Goal: Task Accomplishment & Management: Manage account settings

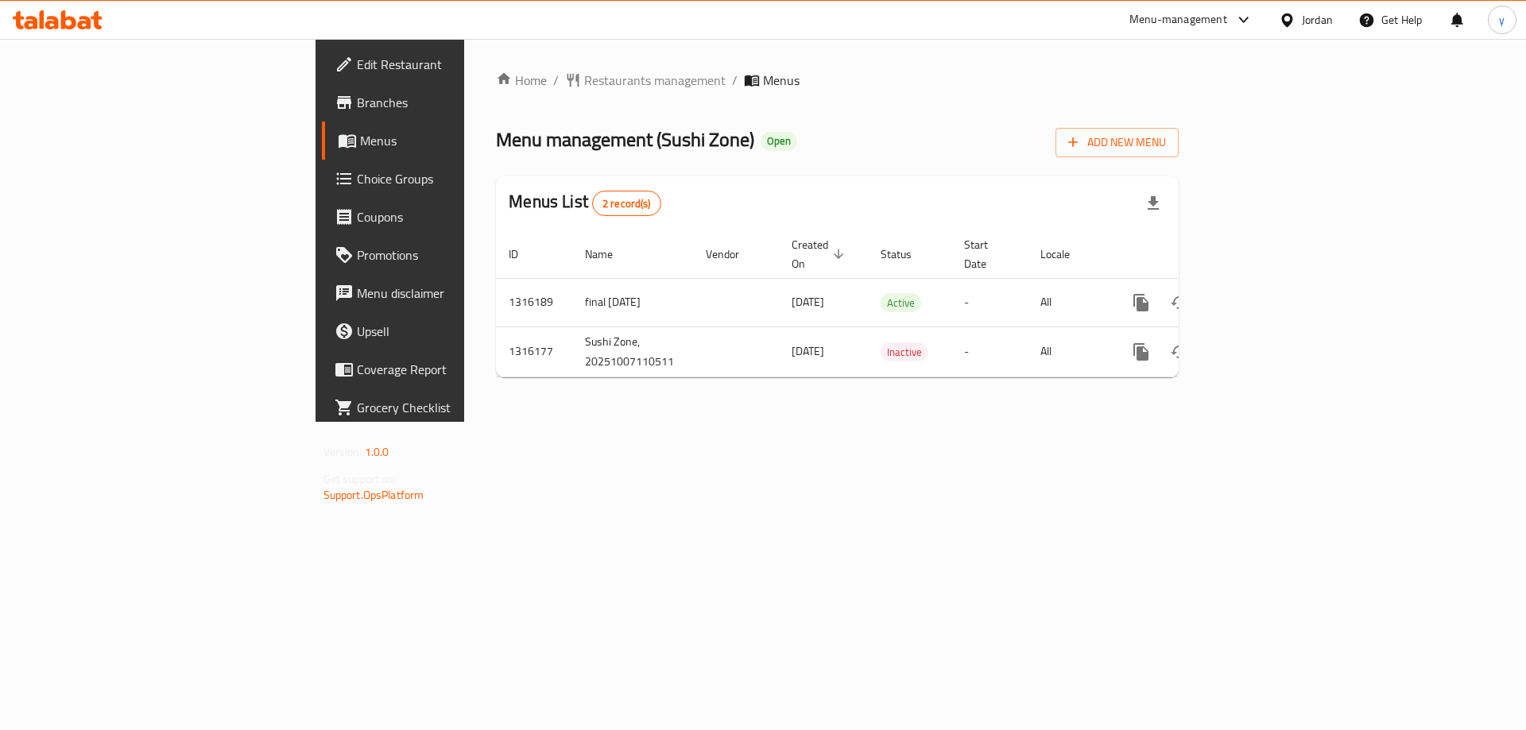
click at [360, 143] on span "Menus" at bounding box center [459, 140] width 198 height 19
click at [1166, 151] on span "Add New Menu" at bounding box center [1117, 143] width 98 height 20
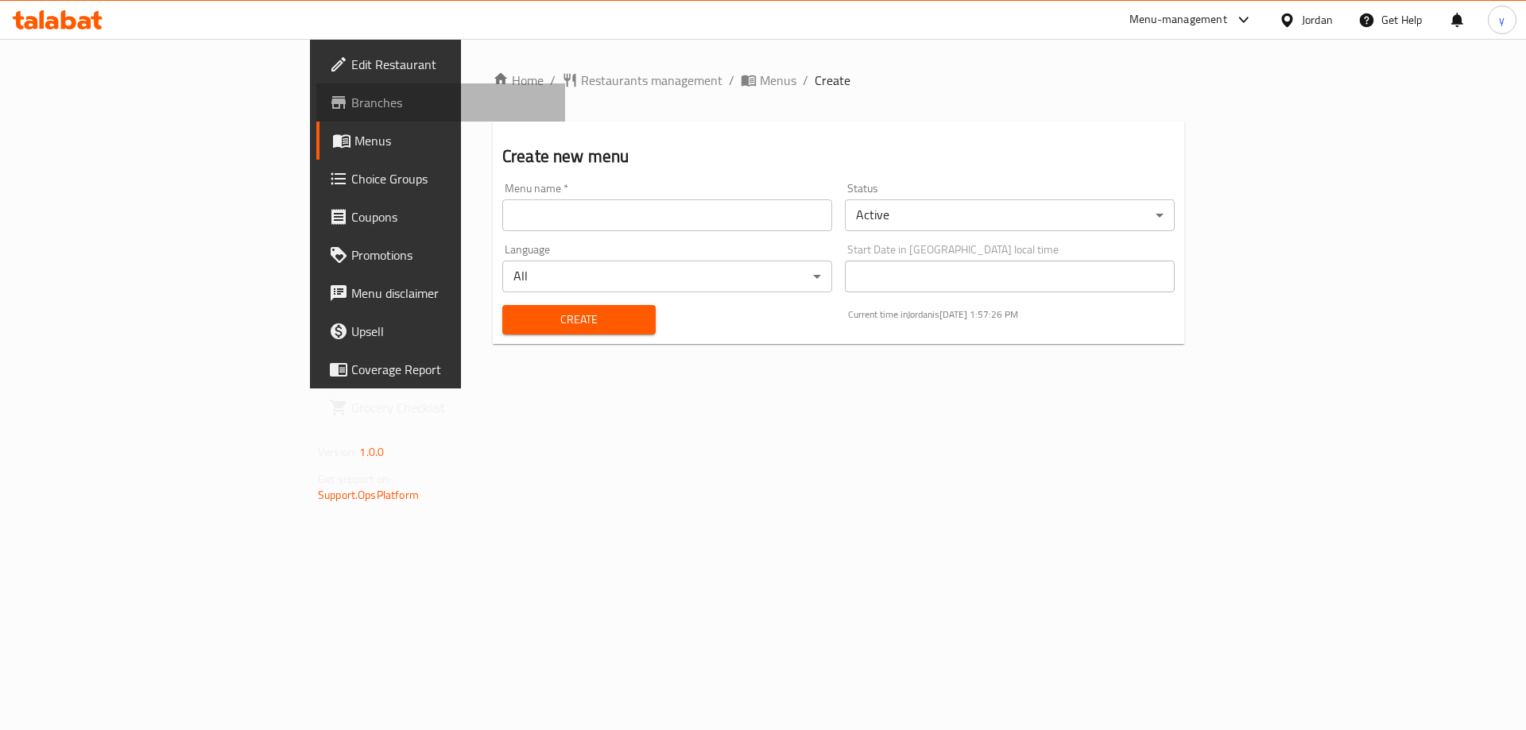
click at [351, 110] on span "Branches" at bounding box center [451, 102] width 201 height 19
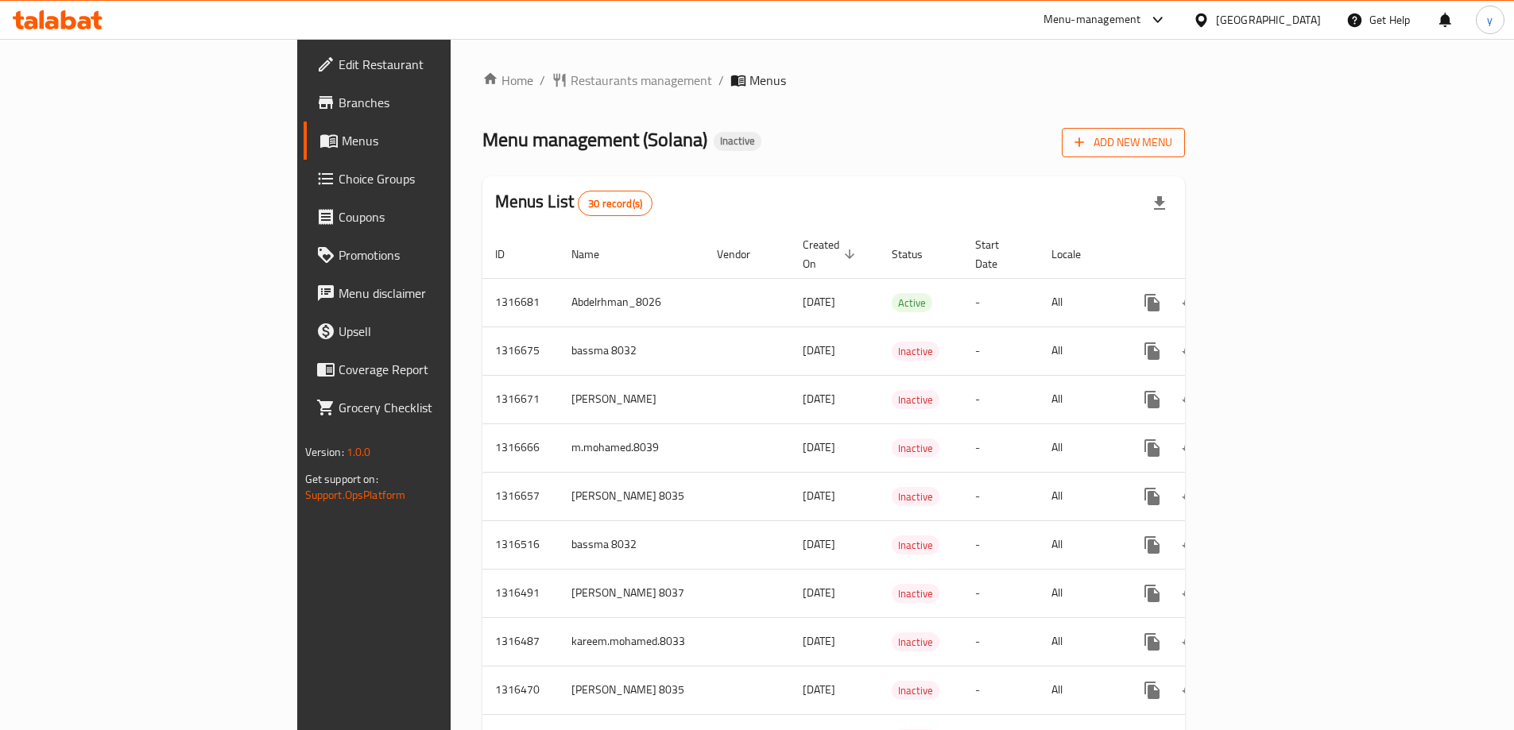
click at [1172, 134] on span "Add New Menu" at bounding box center [1124, 143] width 98 height 20
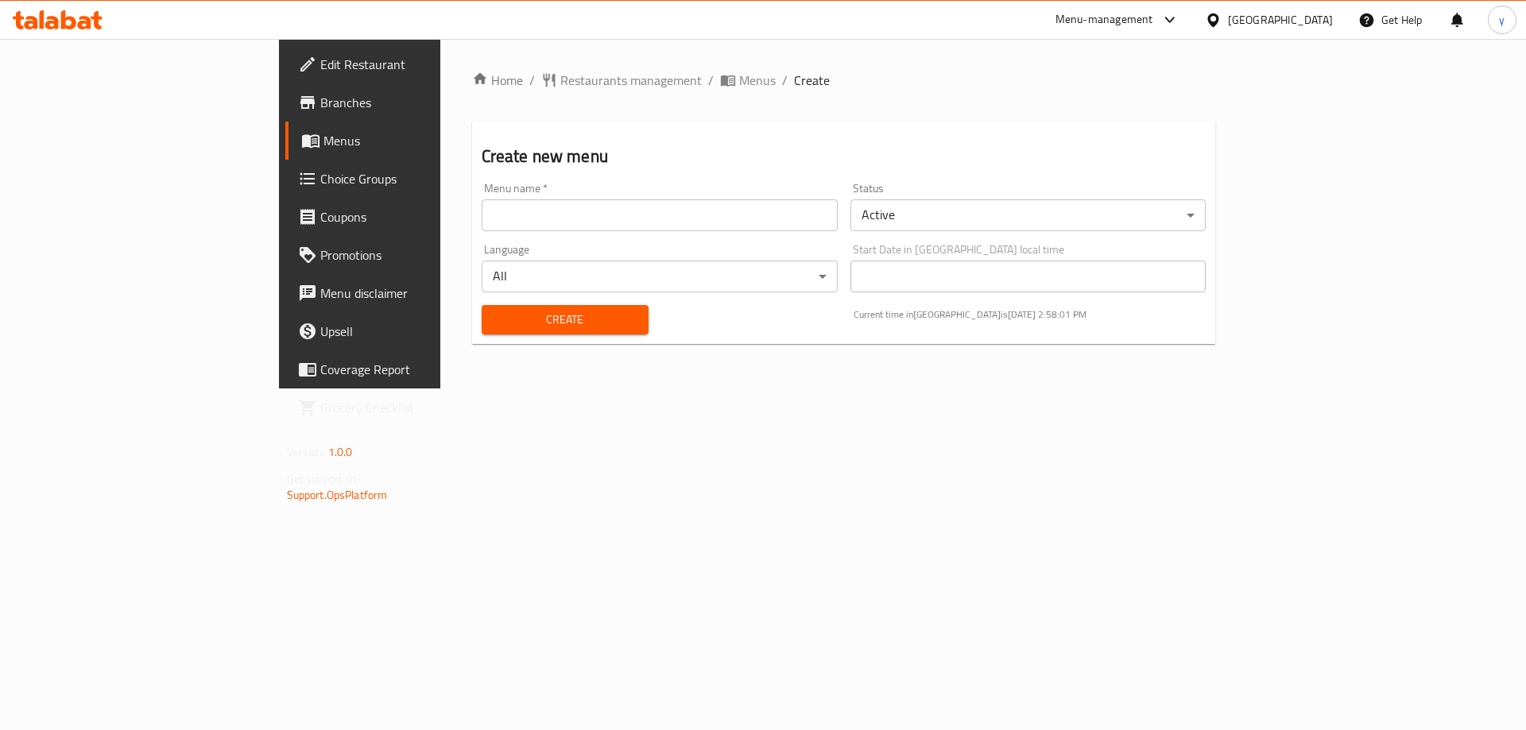
click at [706, 215] on input "text" at bounding box center [660, 216] width 356 height 32
type input "youssef3lla8027"
click at [494, 320] on span "Create" at bounding box center [564, 320] width 141 height 20
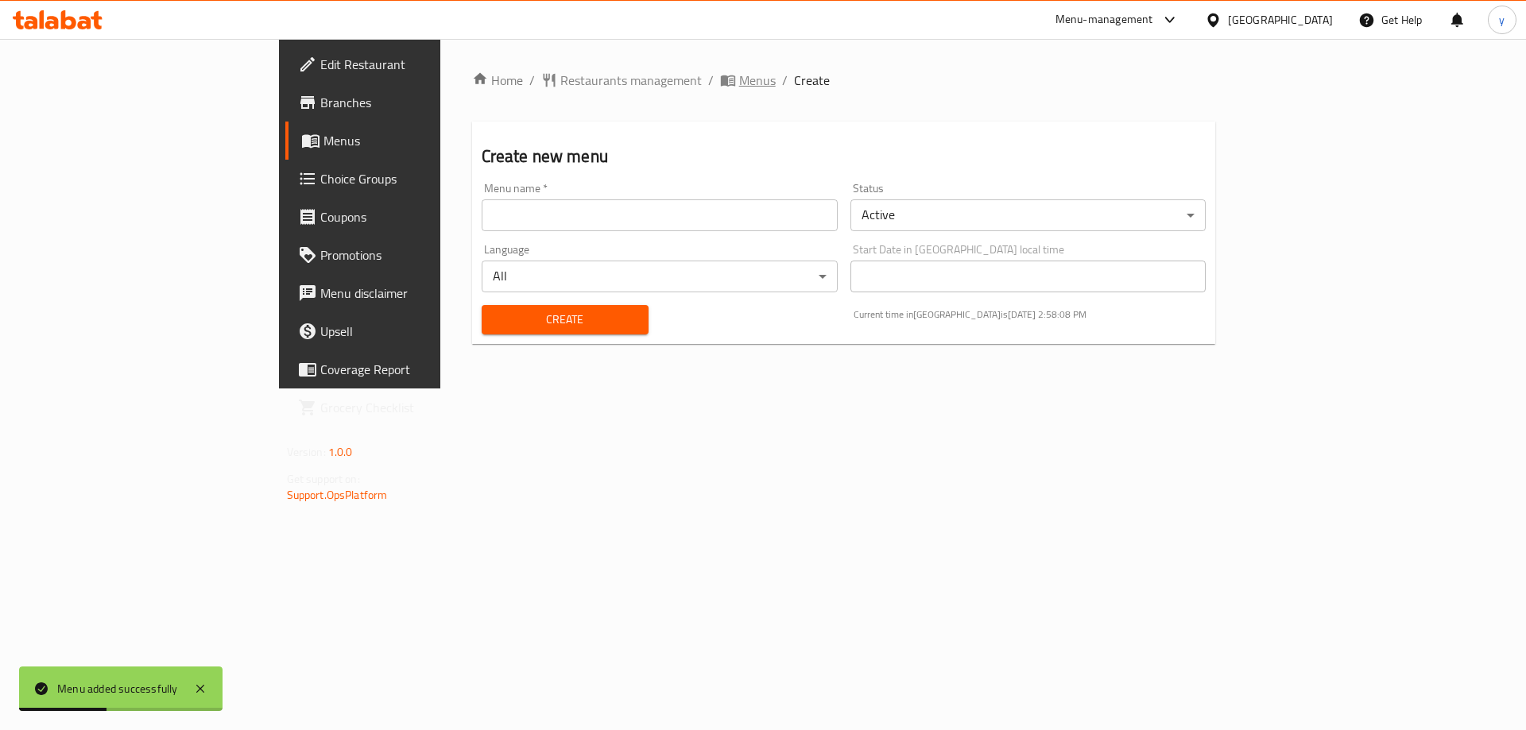
click at [739, 84] on span "Menus" at bounding box center [757, 80] width 37 height 19
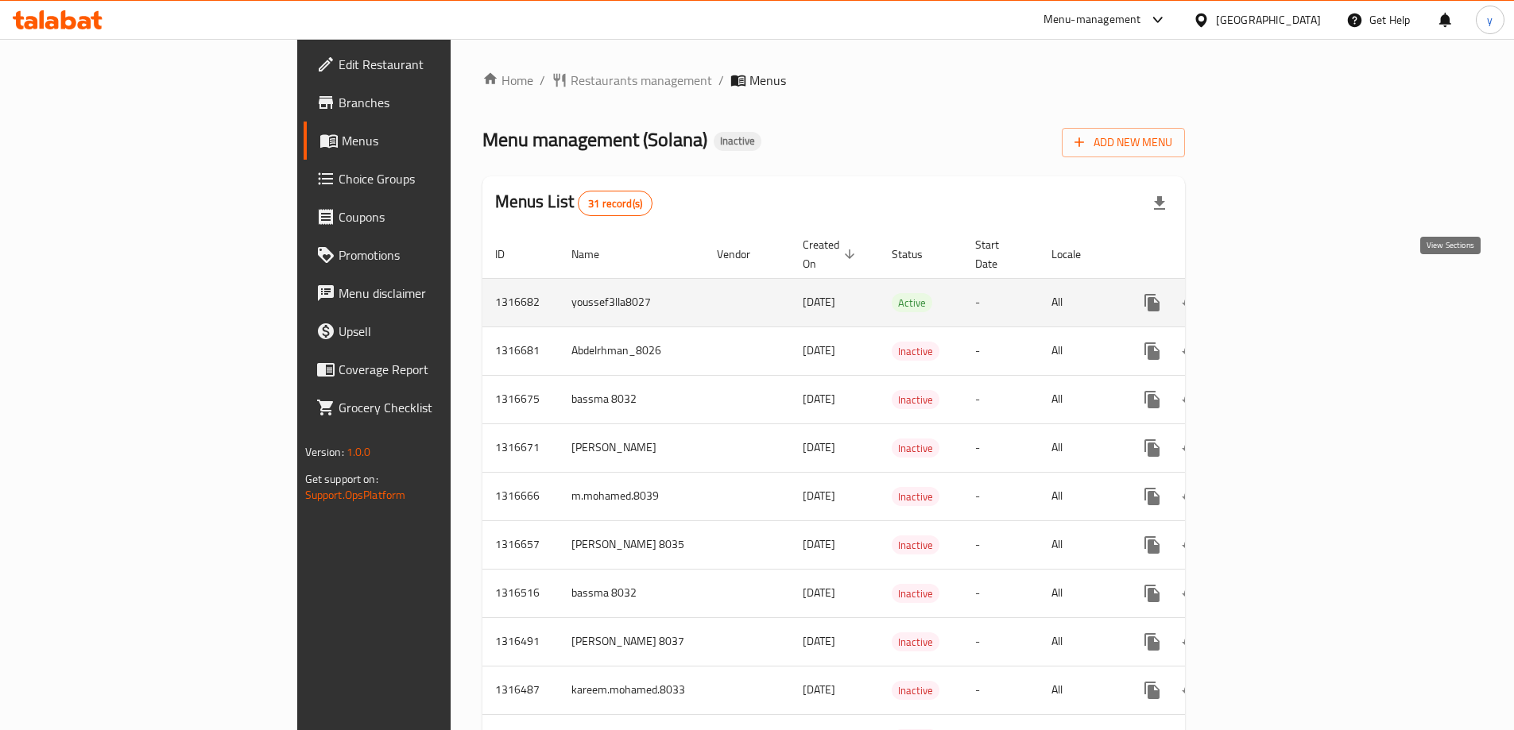
click at [1277, 293] on icon "enhanced table" at bounding box center [1266, 302] width 19 height 19
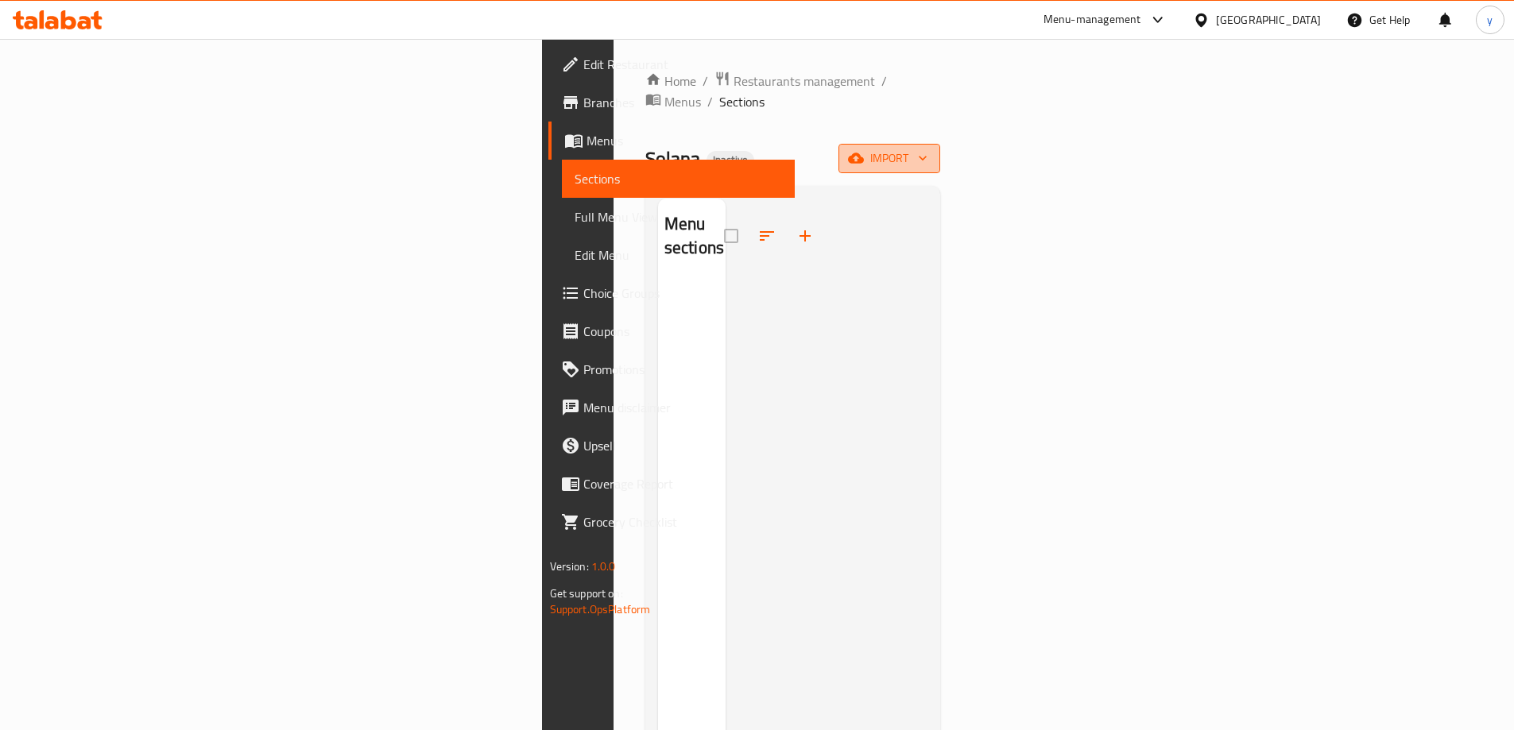
click at [864, 153] on icon "button" at bounding box center [856, 158] width 16 height 10
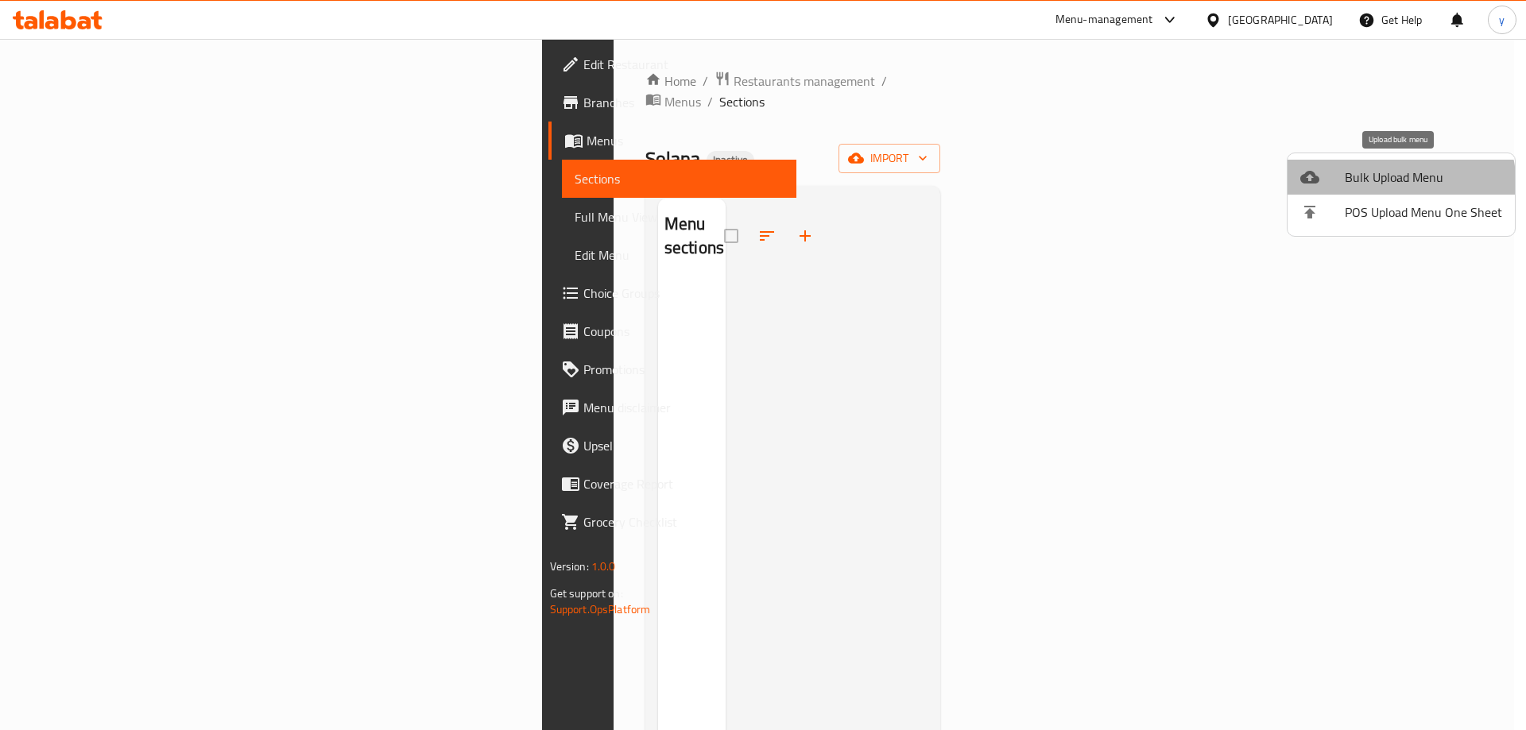
click at [1385, 187] on span "Bulk Upload Menu" at bounding box center [1423, 177] width 157 height 19
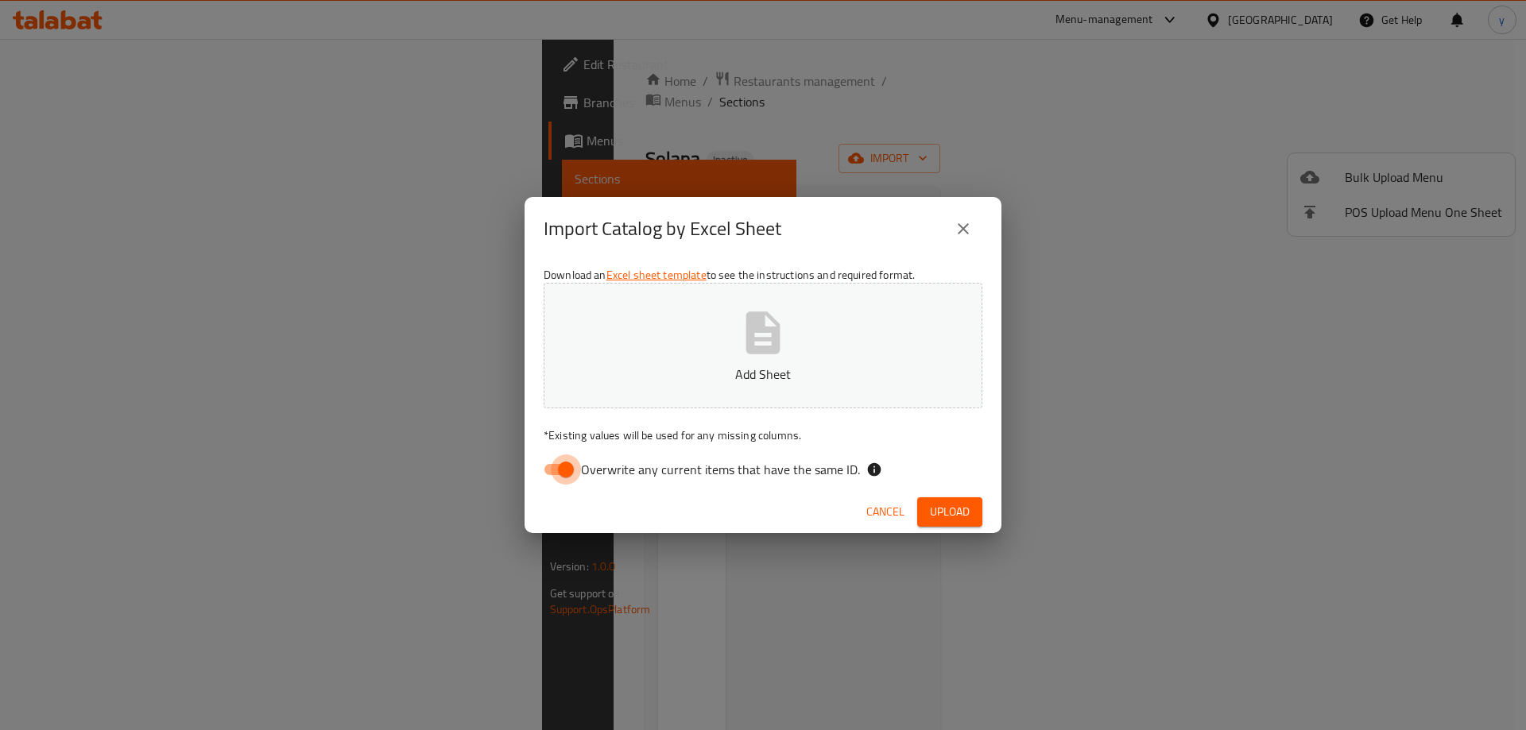
click at [564, 475] on input "Overwrite any current items that have the same ID." at bounding box center [566, 470] width 91 height 30
checkbox input "false"
click at [732, 366] on p "Add Sheet" at bounding box center [762, 374] width 389 height 19
click at [971, 513] on button "Upload" at bounding box center [949, 512] width 65 height 29
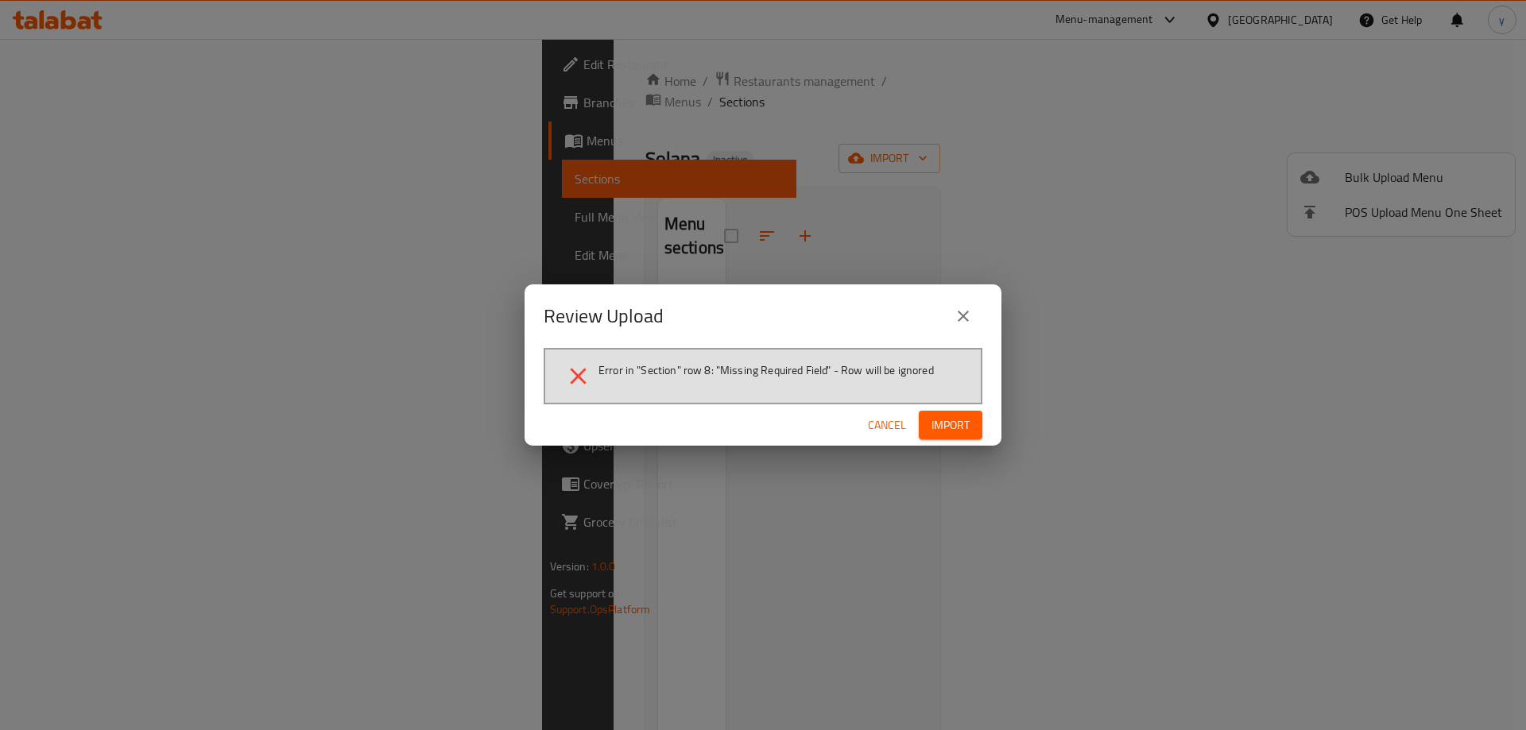
click at [934, 315] on div "Review Upload" at bounding box center [763, 316] width 439 height 38
click at [964, 318] on icon "close" at bounding box center [963, 316] width 19 height 19
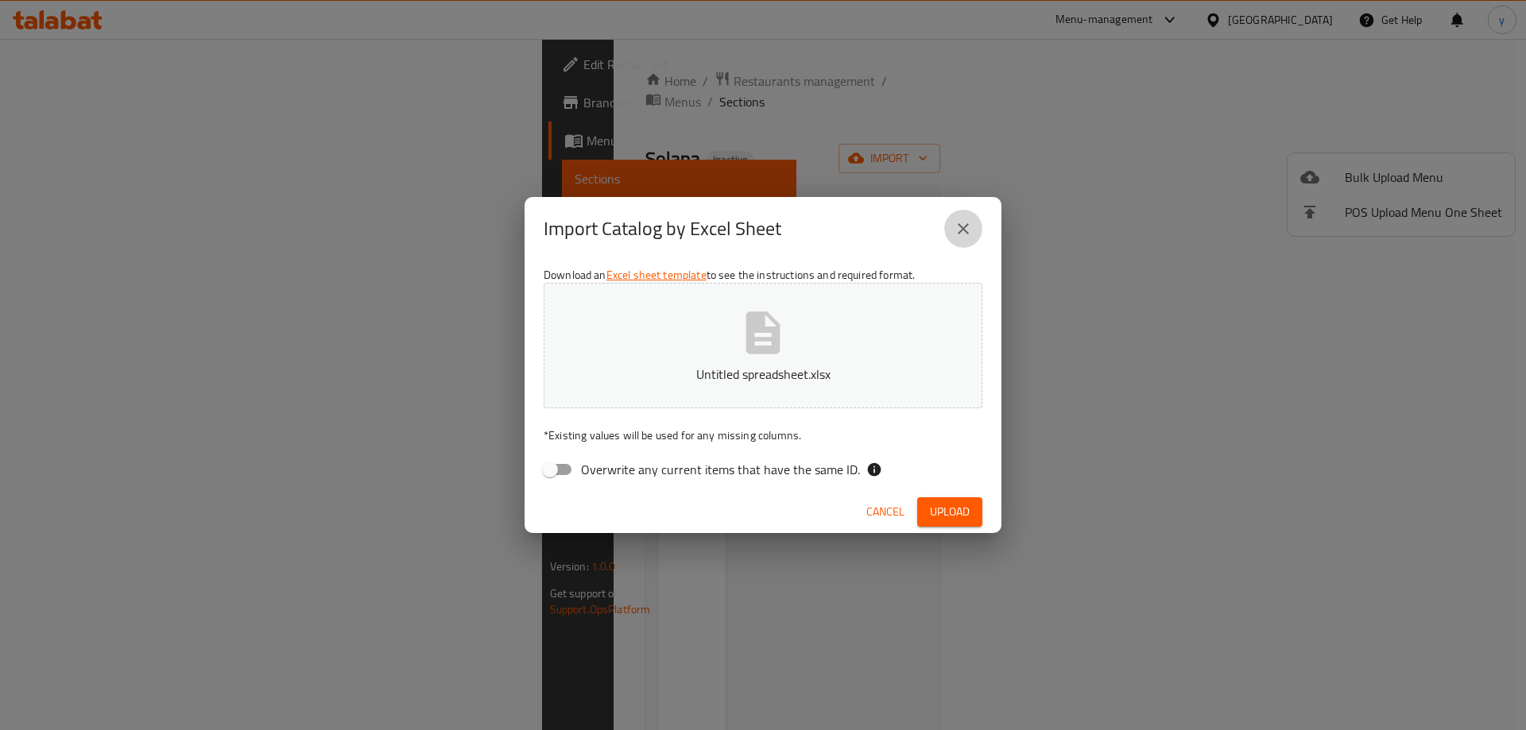
click at [958, 231] on icon "close" at bounding box center [963, 228] width 19 height 19
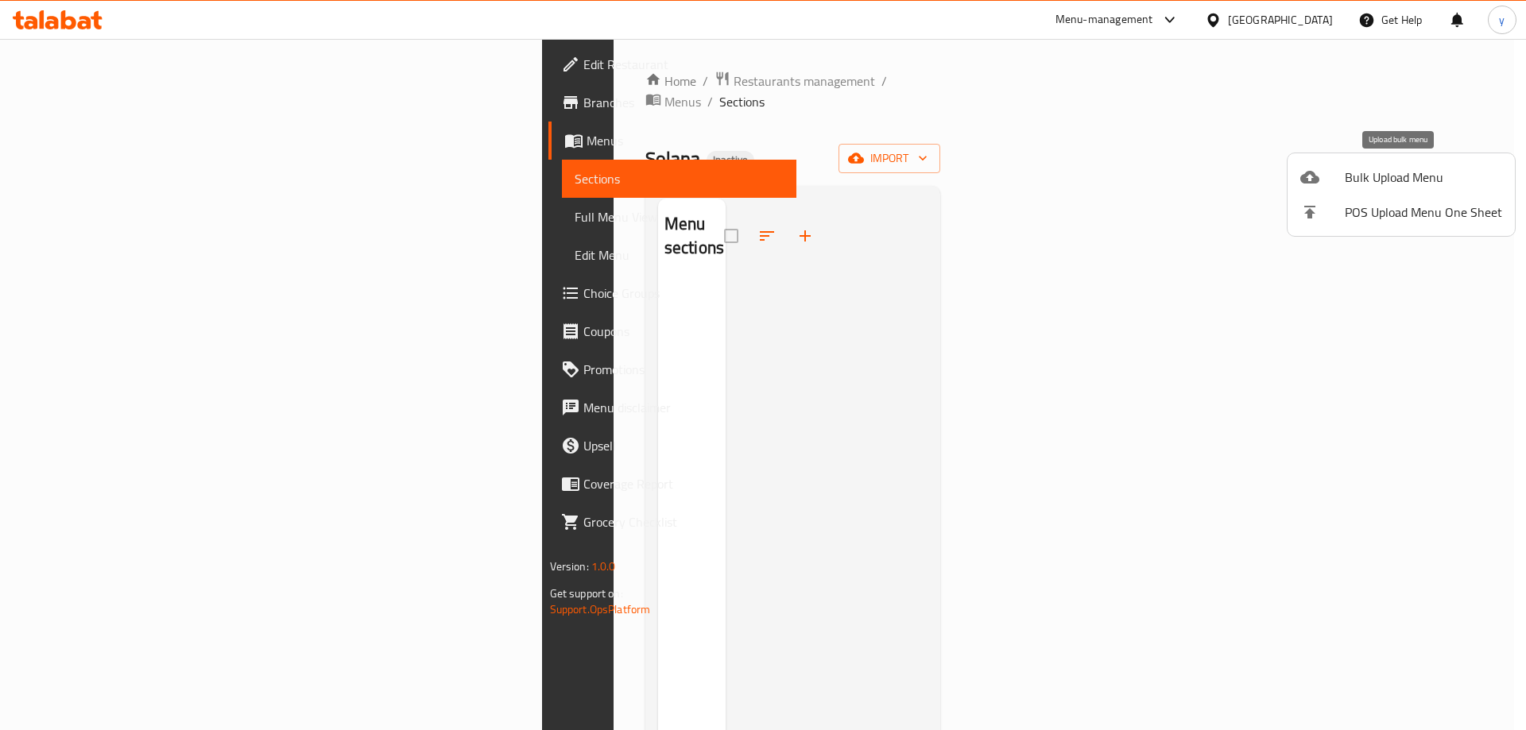
click at [1386, 175] on span "Bulk Upload Menu" at bounding box center [1423, 177] width 157 height 19
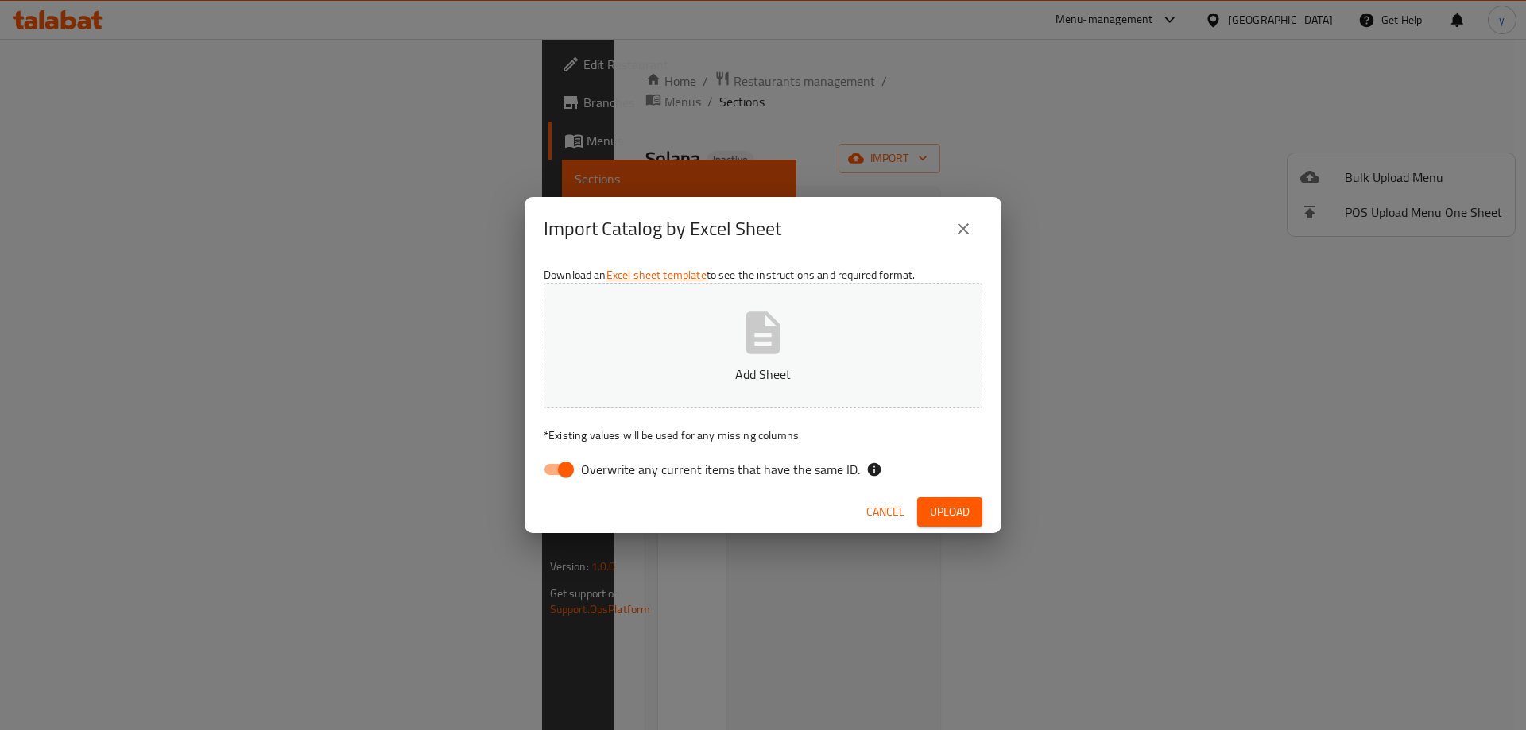
click at [570, 474] on input "Overwrite any current items that have the same ID." at bounding box center [566, 470] width 91 height 30
checkbox input "false"
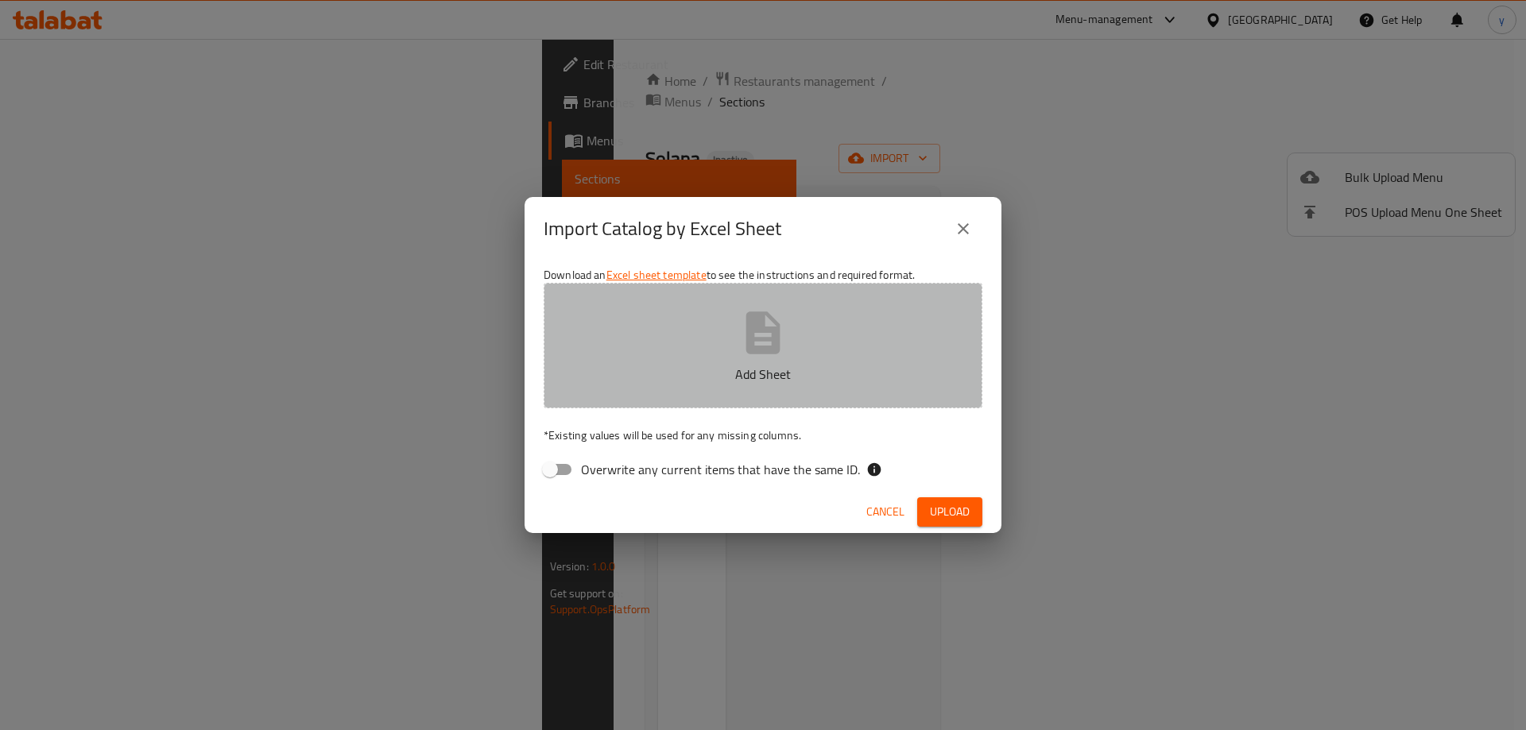
click at [711, 359] on button "Add Sheet" at bounding box center [763, 346] width 439 height 126
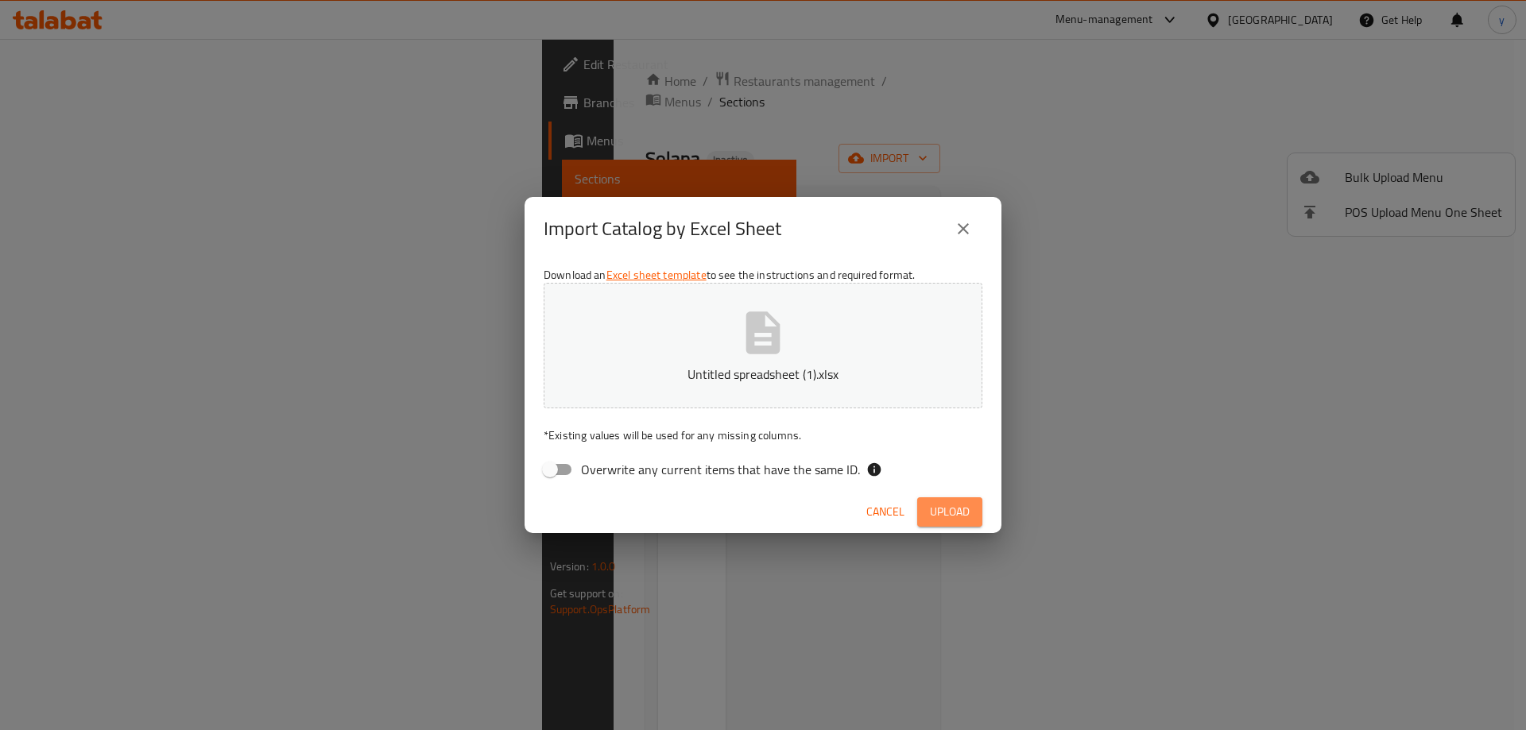
click at [966, 514] on span "Upload" at bounding box center [950, 512] width 40 height 20
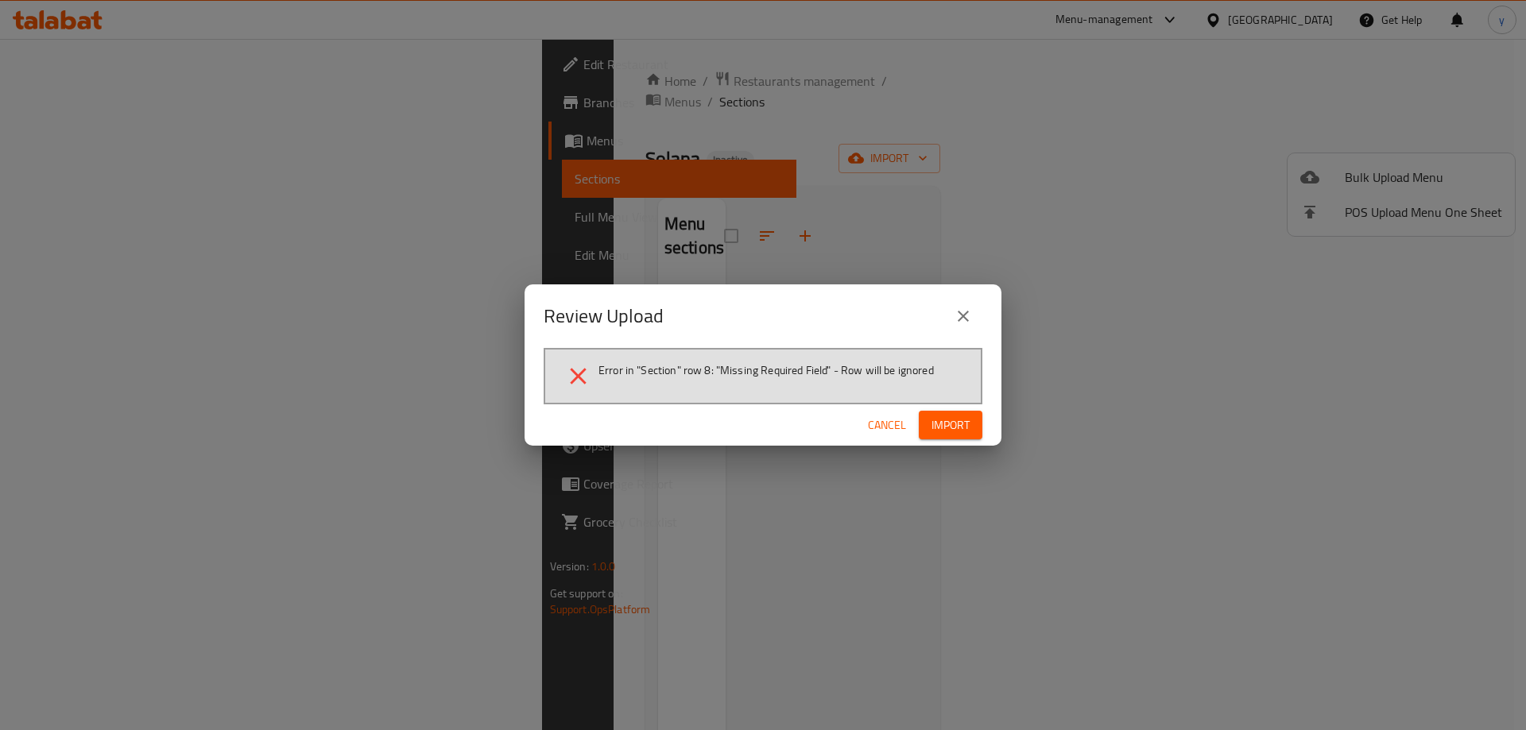
click at [891, 417] on span "Cancel" at bounding box center [887, 426] width 38 height 20
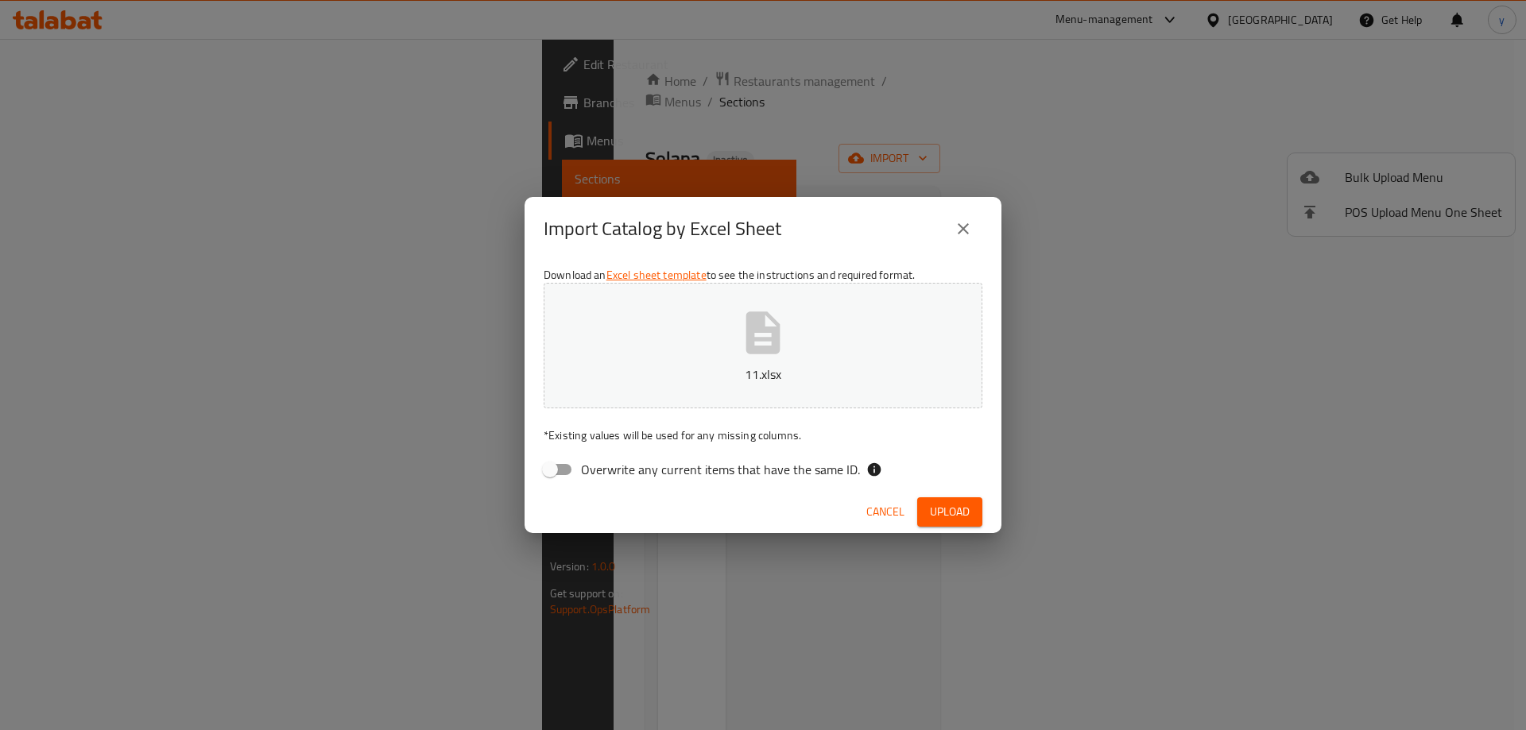
click at [959, 513] on span "Upload" at bounding box center [950, 512] width 40 height 20
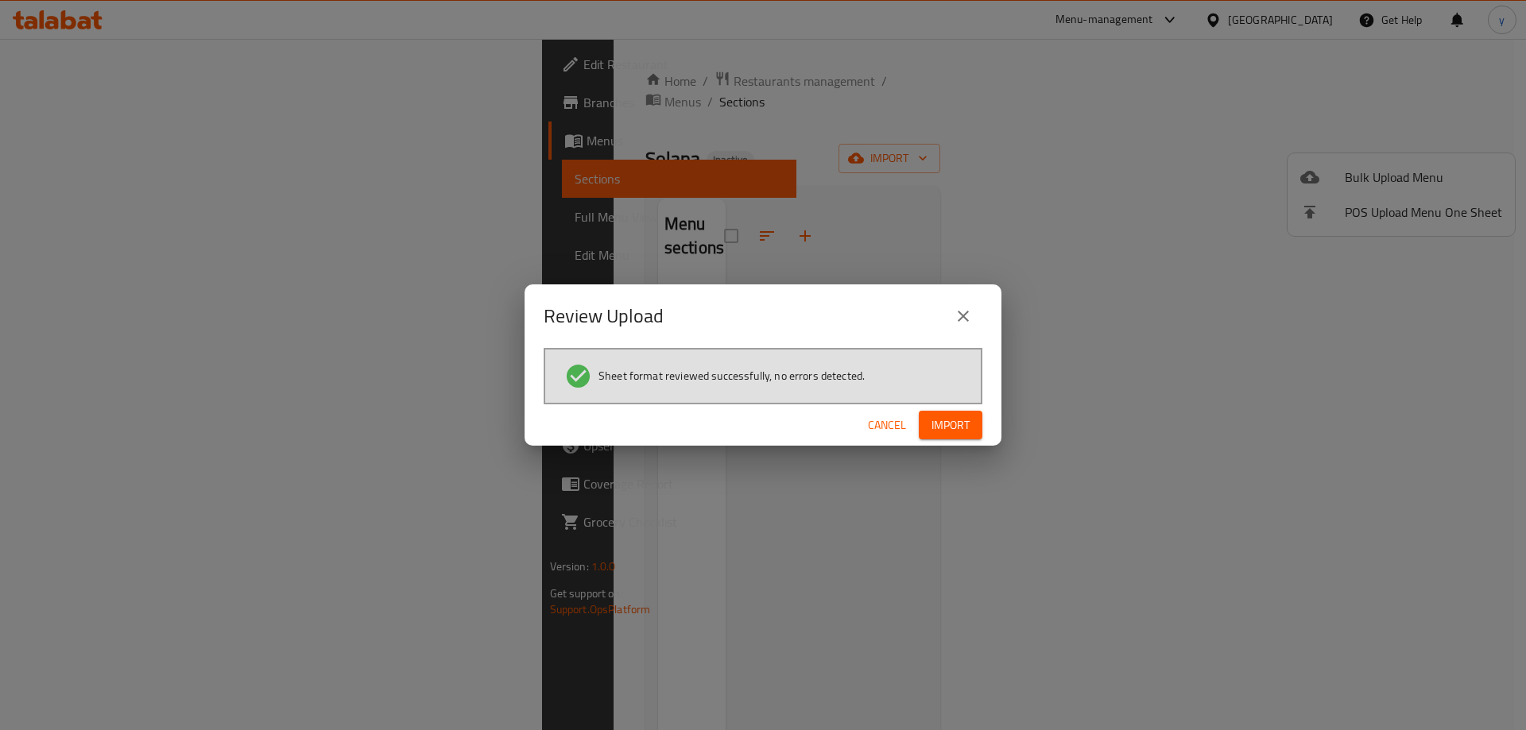
click at [968, 419] on span "Import" at bounding box center [951, 426] width 38 height 20
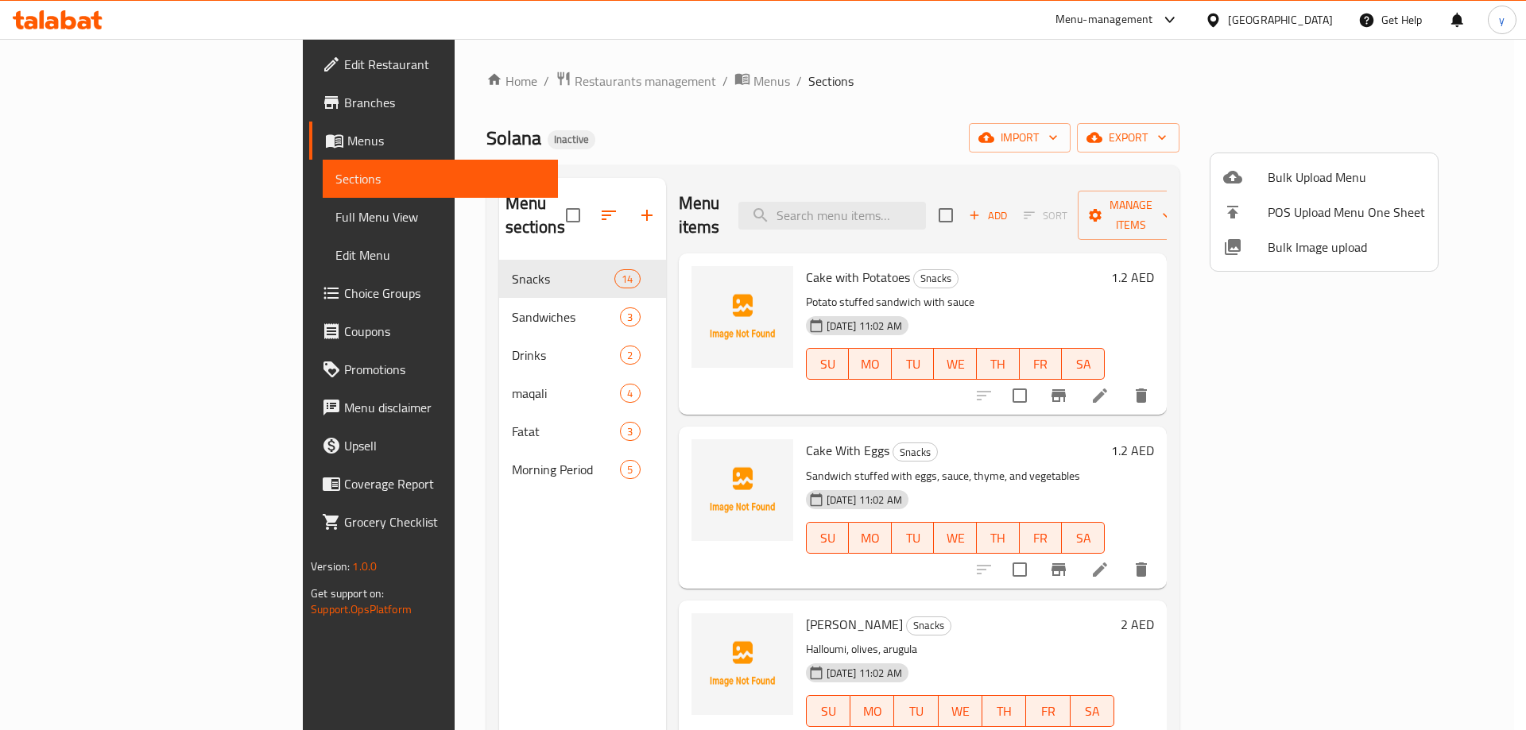
click at [470, 445] on div at bounding box center [763, 365] width 1526 height 730
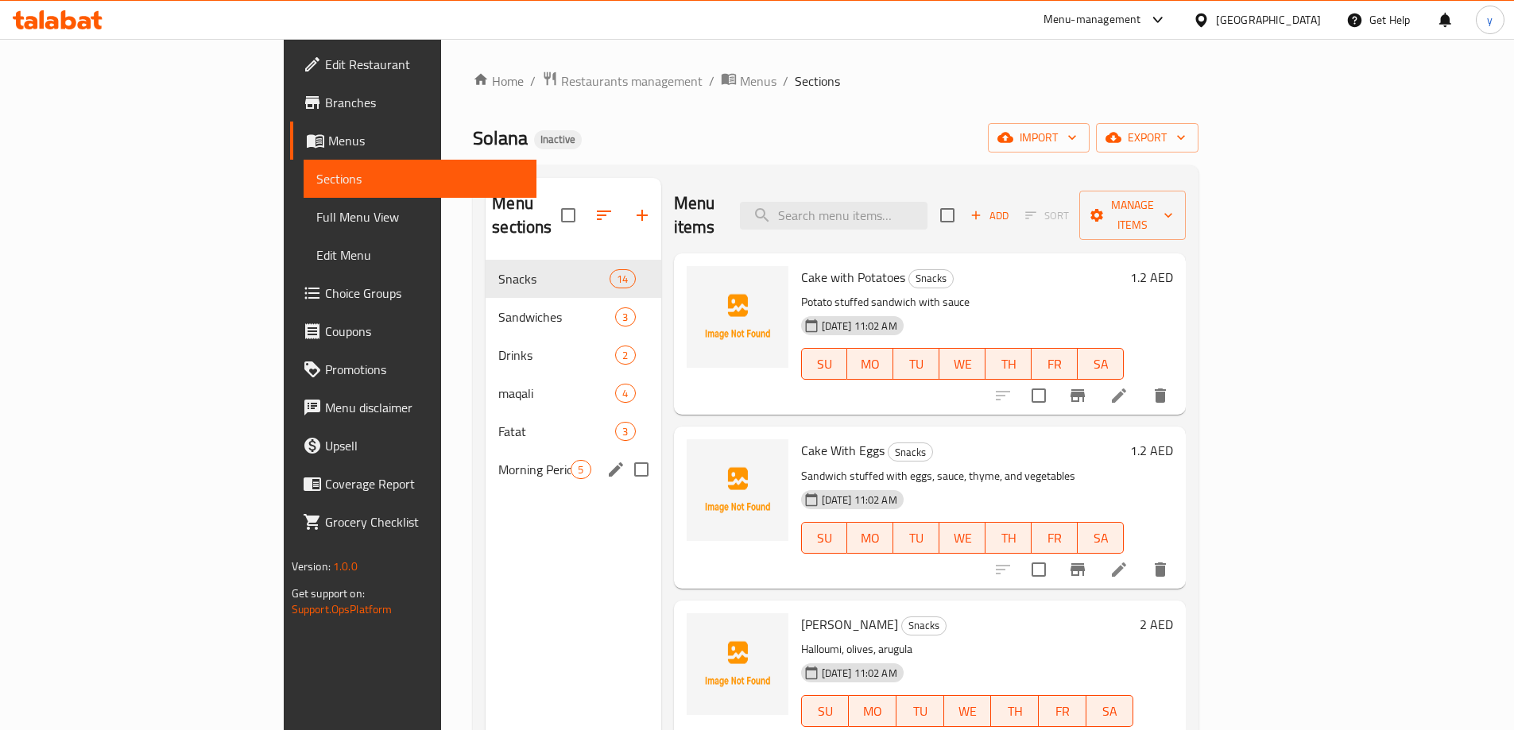
click at [498, 460] on span "Morning Period" at bounding box center [534, 469] width 72 height 19
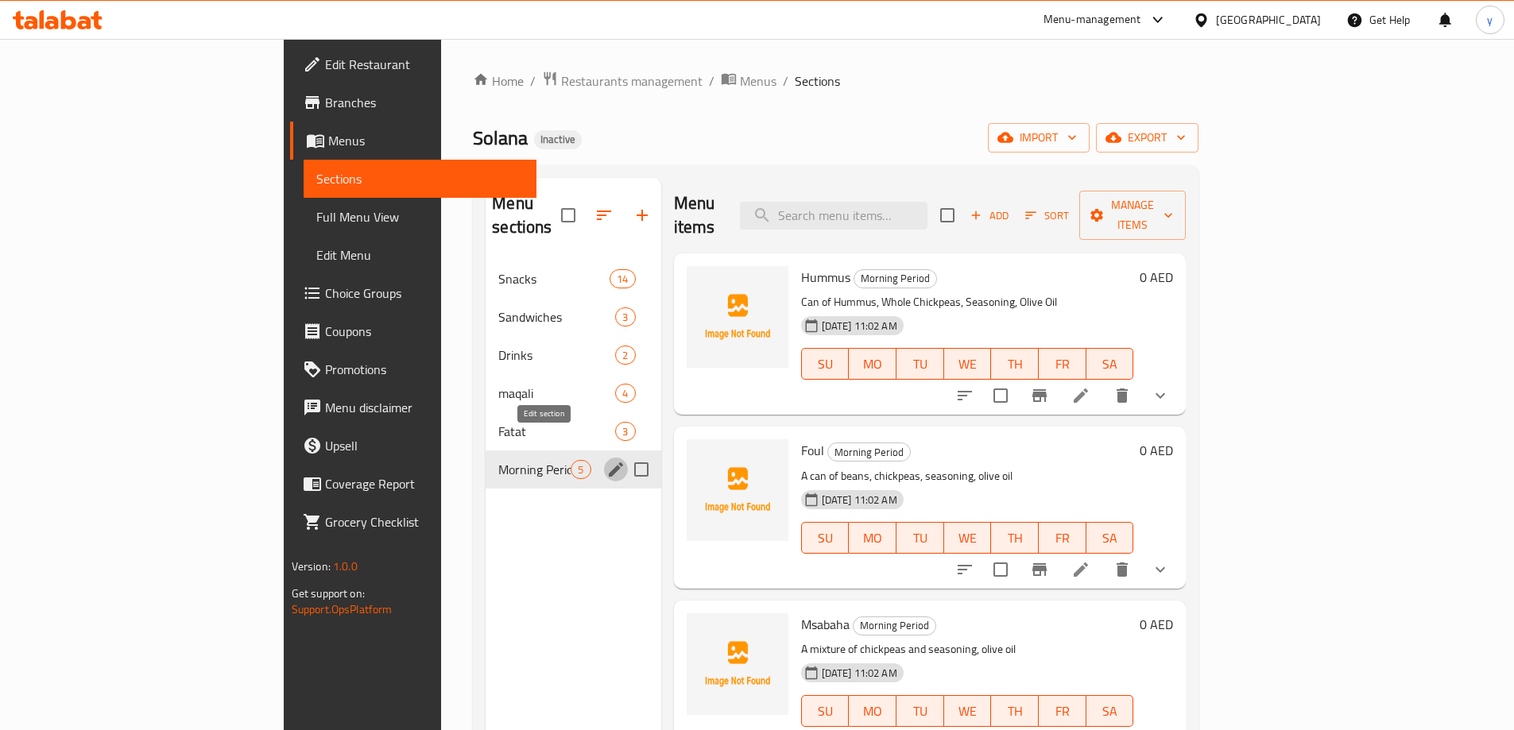
click at [606, 460] on icon "edit" at bounding box center [615, 469] width 19 height 19
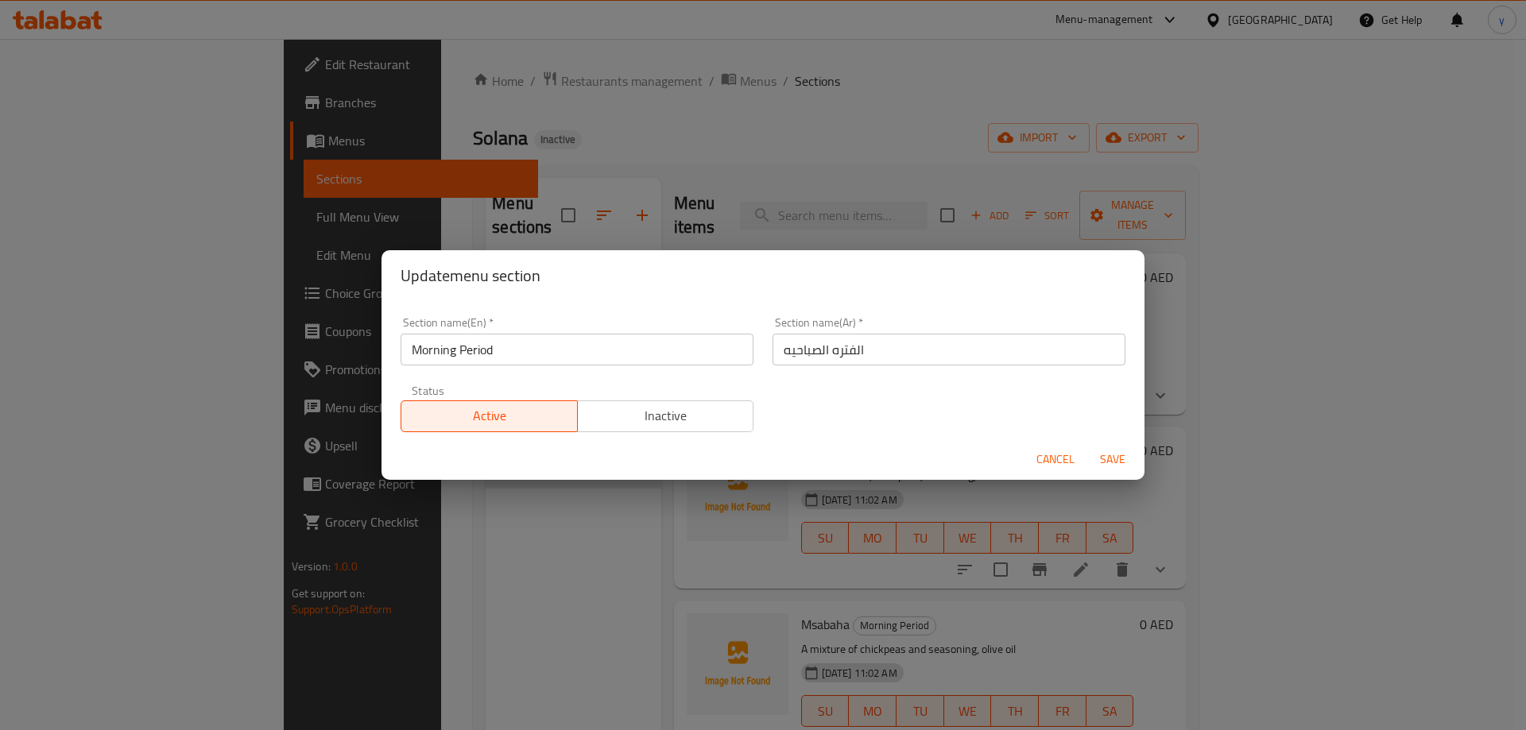
click at [1073, 200] on div "Update menu section Section name(En)   * Morning Period Section name(En) * Sect…" at bounding box center [763, 365] width 1526 height 730
click at [1060, 460] on span "Cancel" at bounding box center [1056, 460] width 38 height 20
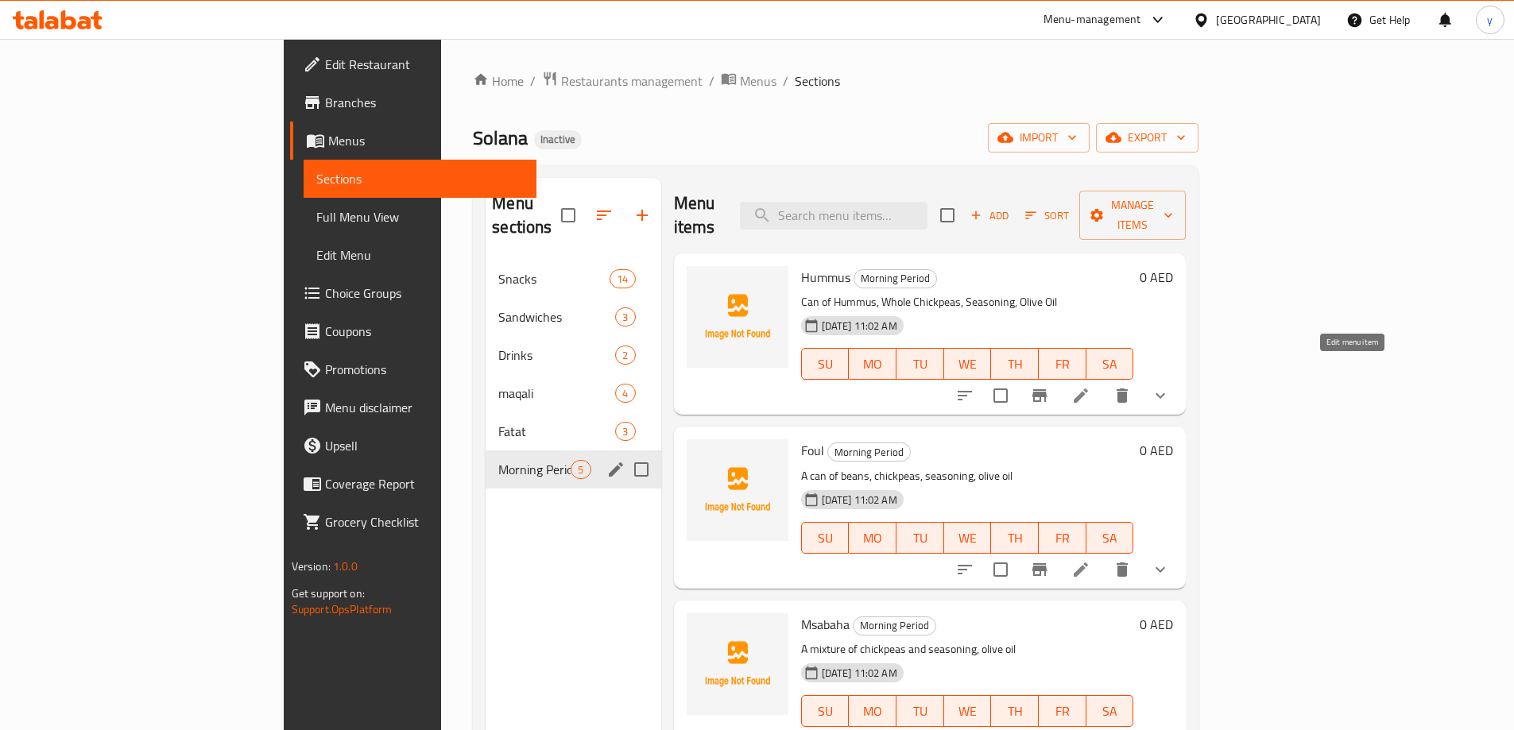
click at [1091, 386] on icon at bounding box center [1080, 395] width 19 height 19
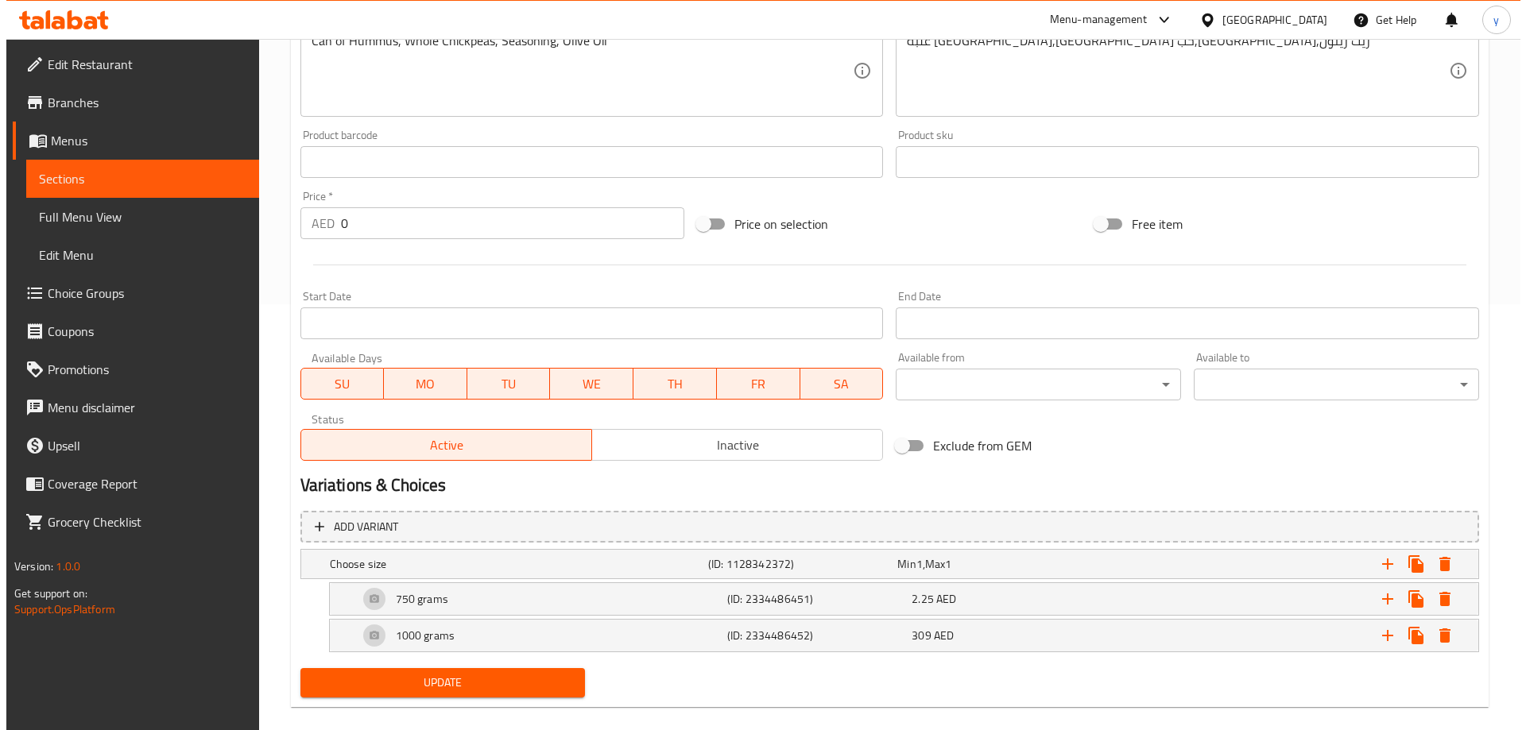
scroll to position [448, 0]
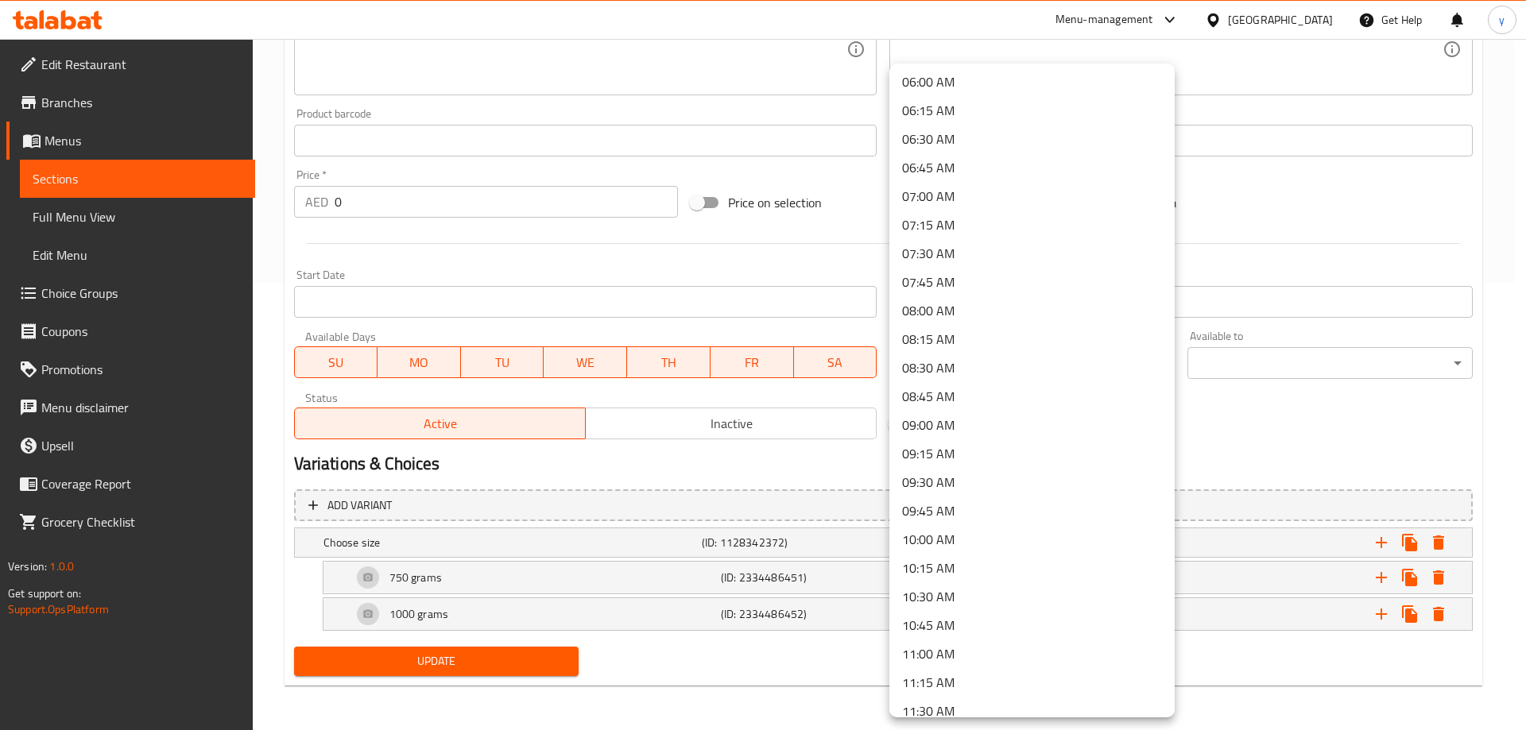
scroll to position [715, 0]
click at [960, 397] on li "09:00 AM" at bounding box center [1031, 399] width 285 height 29
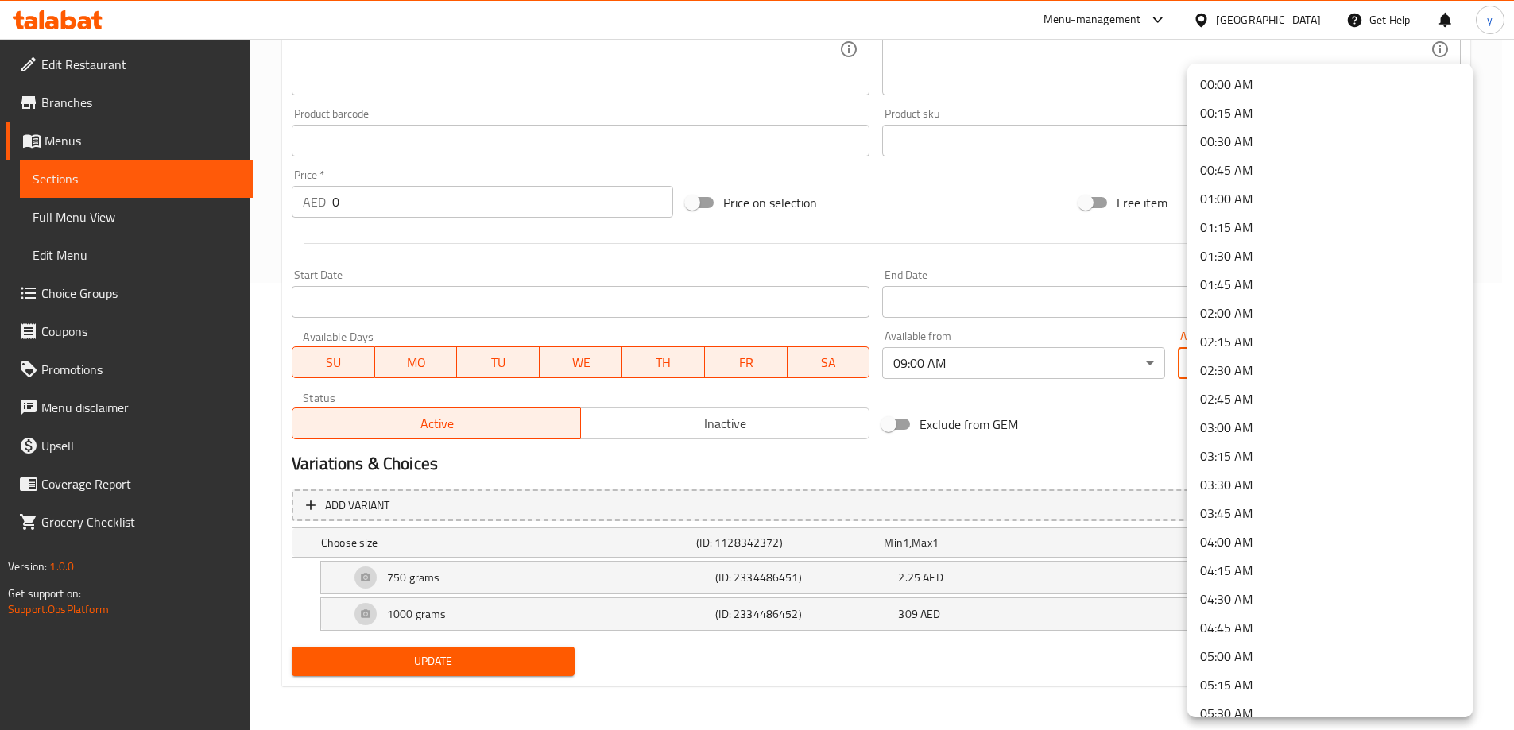
click at [1245, 545] on li "11:00 AM" at bounding box center [1330, 548] width 285 height 29
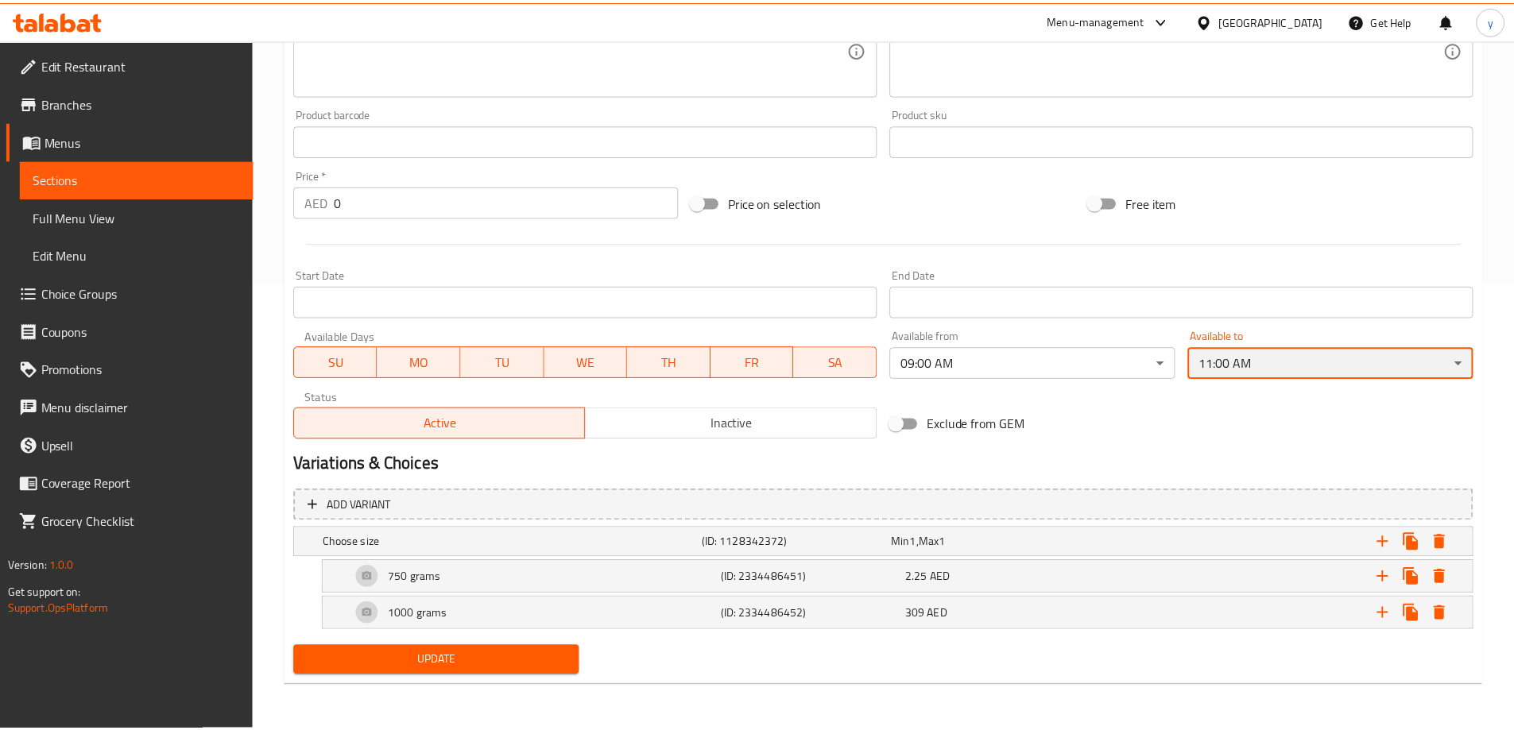
scroll to position [874, 0]
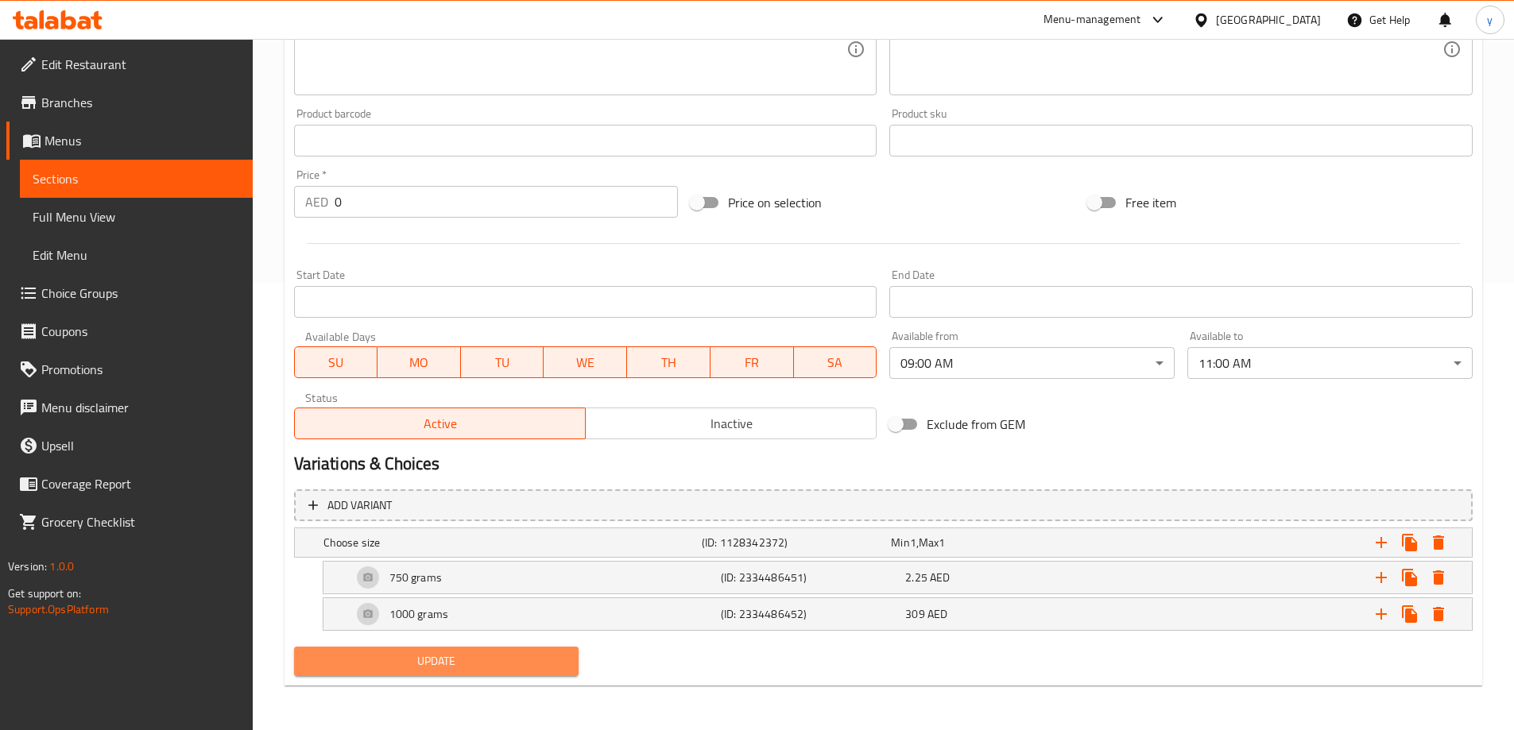
click at [525, 668] on span "Update" at bounding box center [437, 662] width 260 height 20
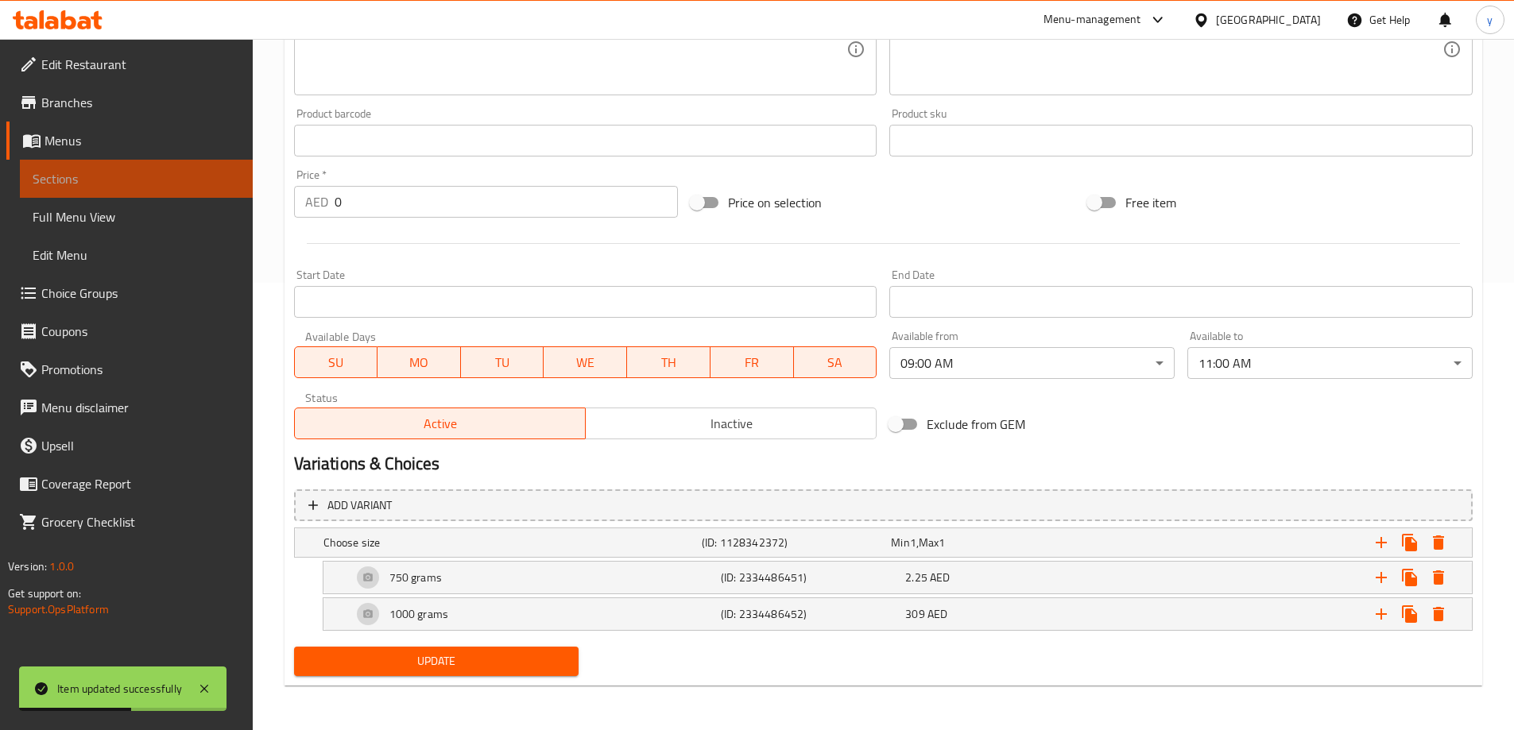
click at [157, 176] on span "Sections" at bounding box center [136, 178] width 207 height 19
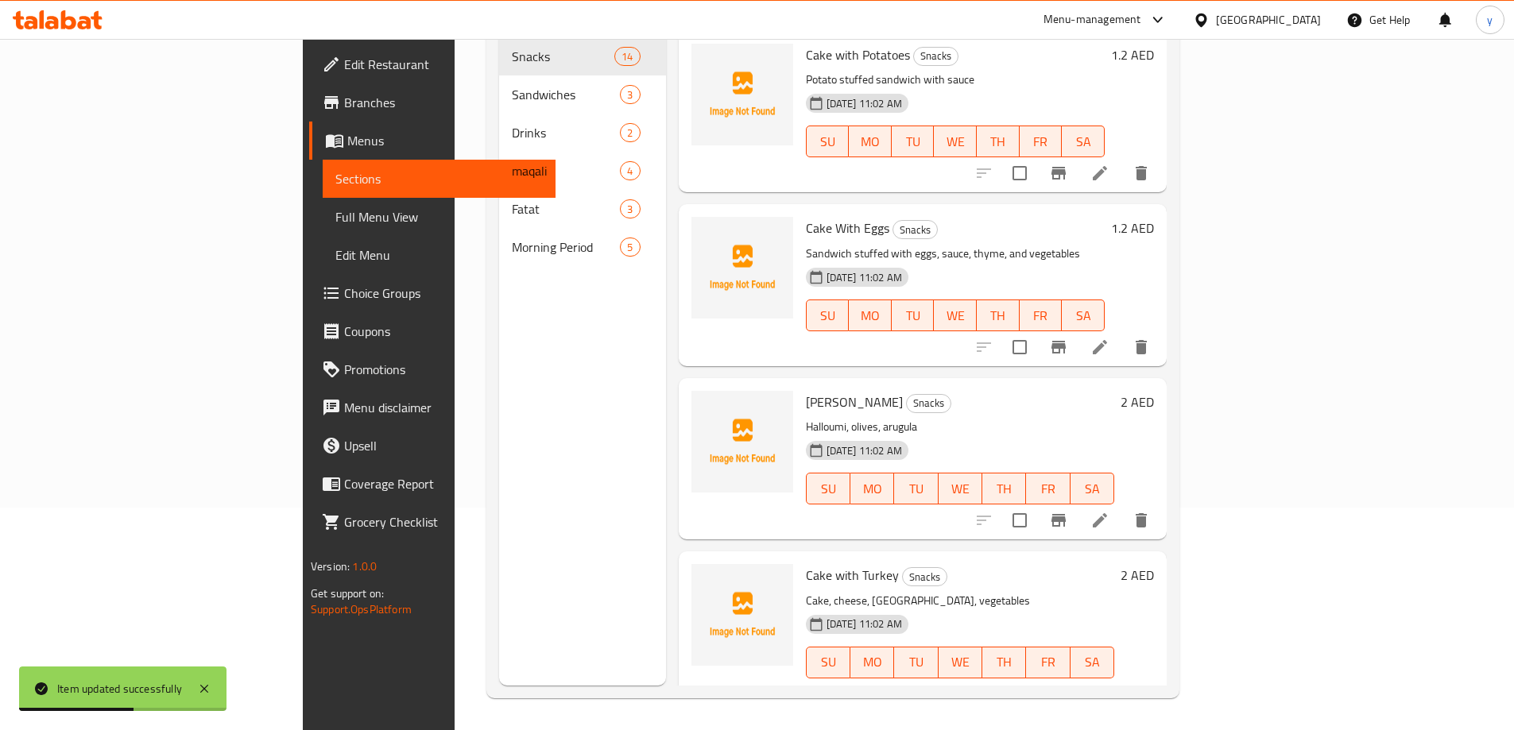
scroll to position [223, 0]
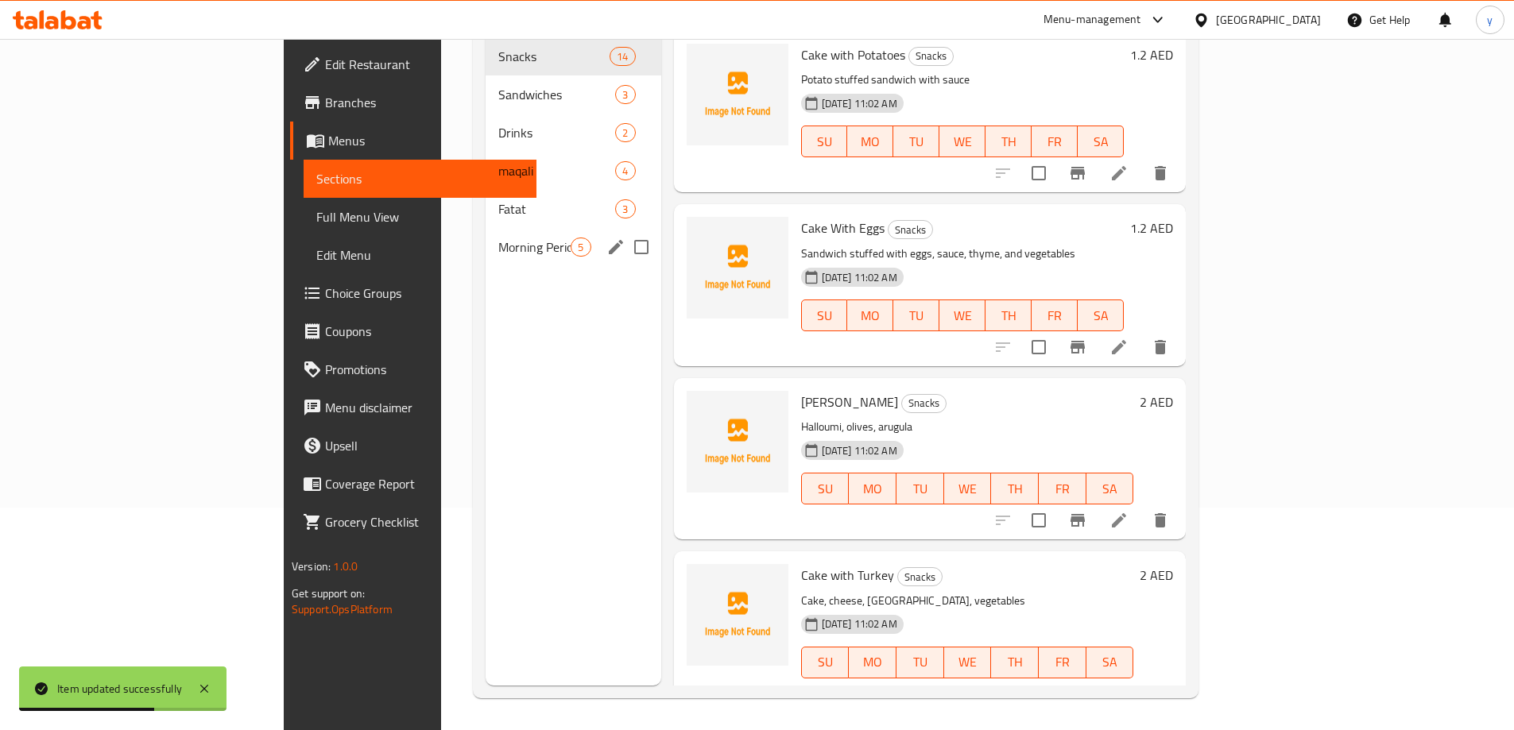
click at [498, 238] on span "Morning Period" at bounding box center [534, 247] width 72 height 19
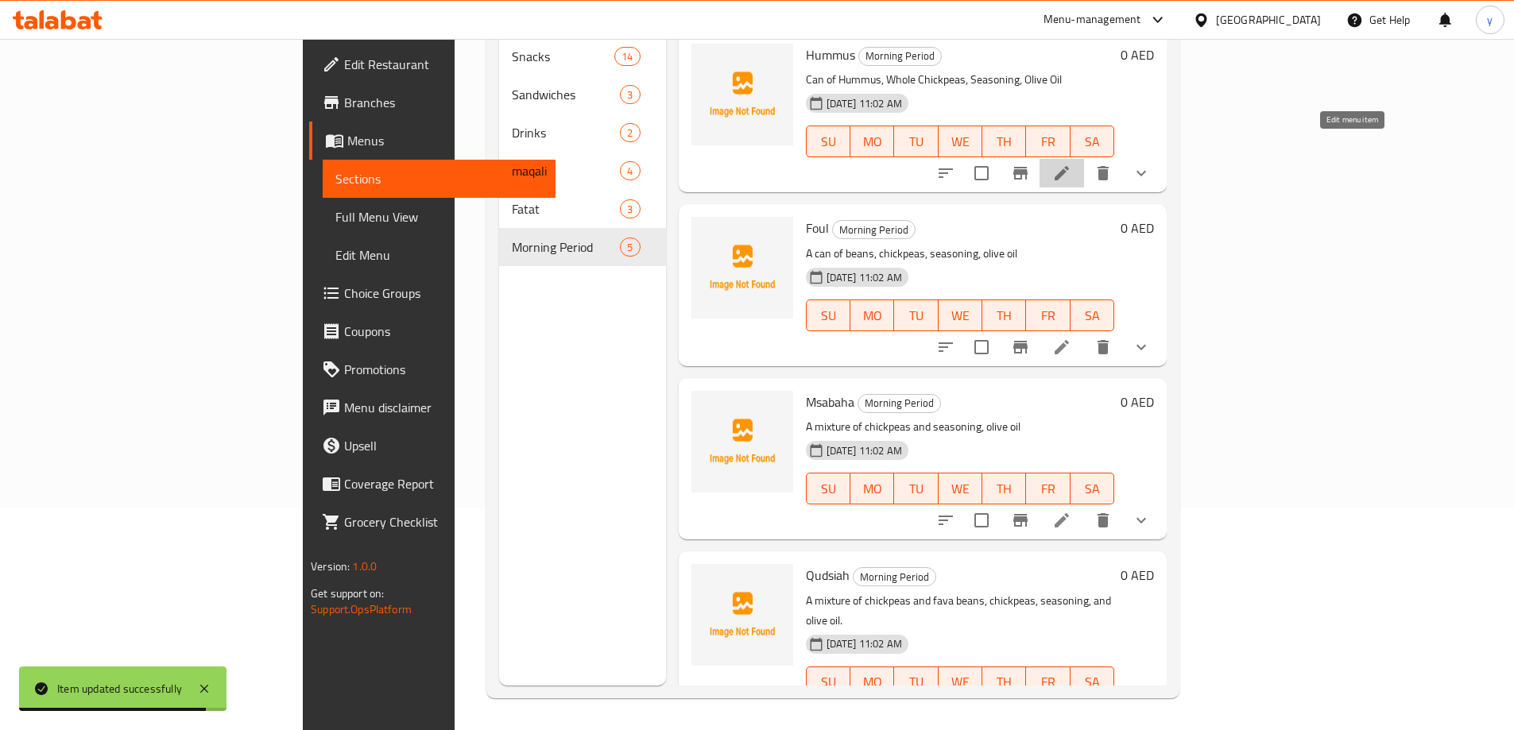
click at [1071, 164] on icon at bounding box center [1061, 173] width 19 height 19
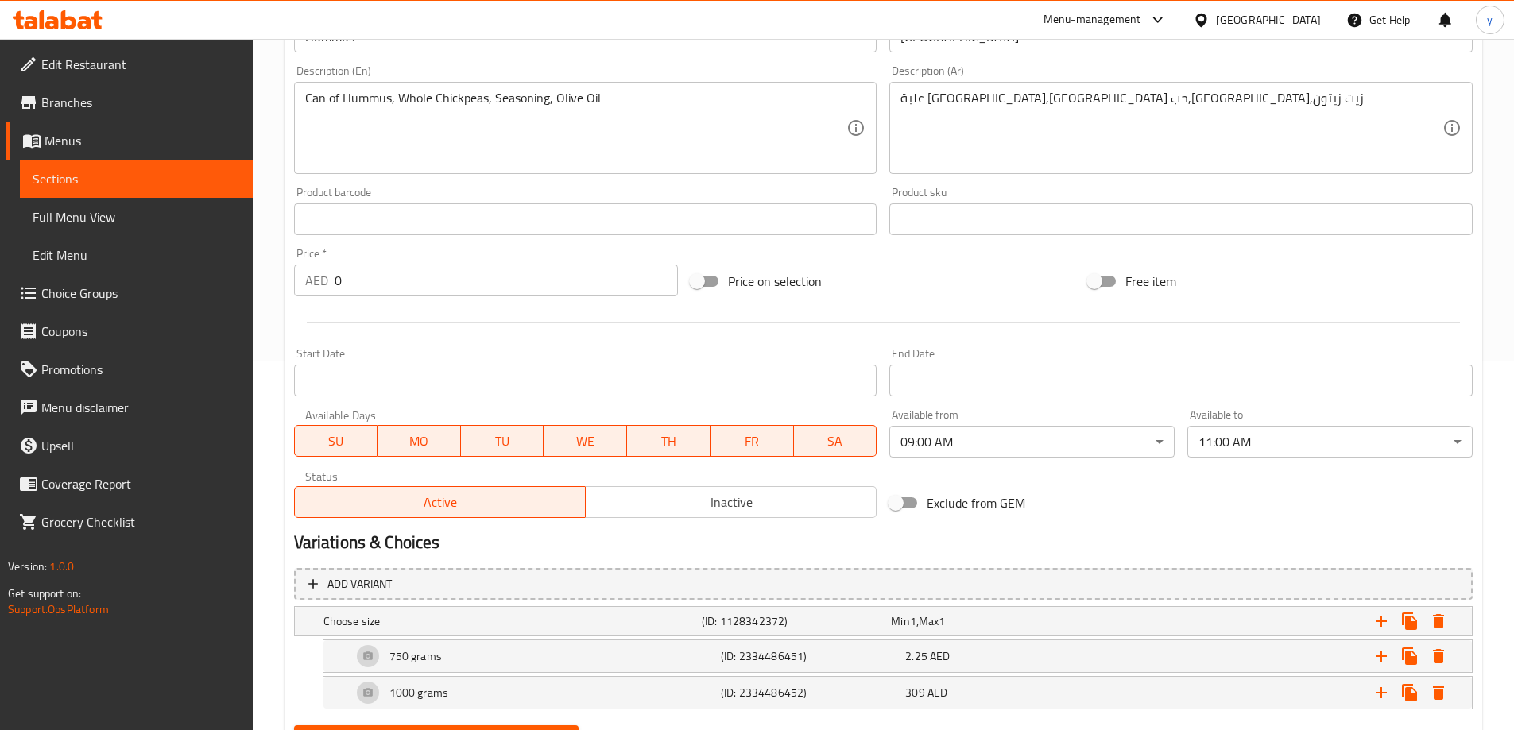
scroll to position [397, 0]
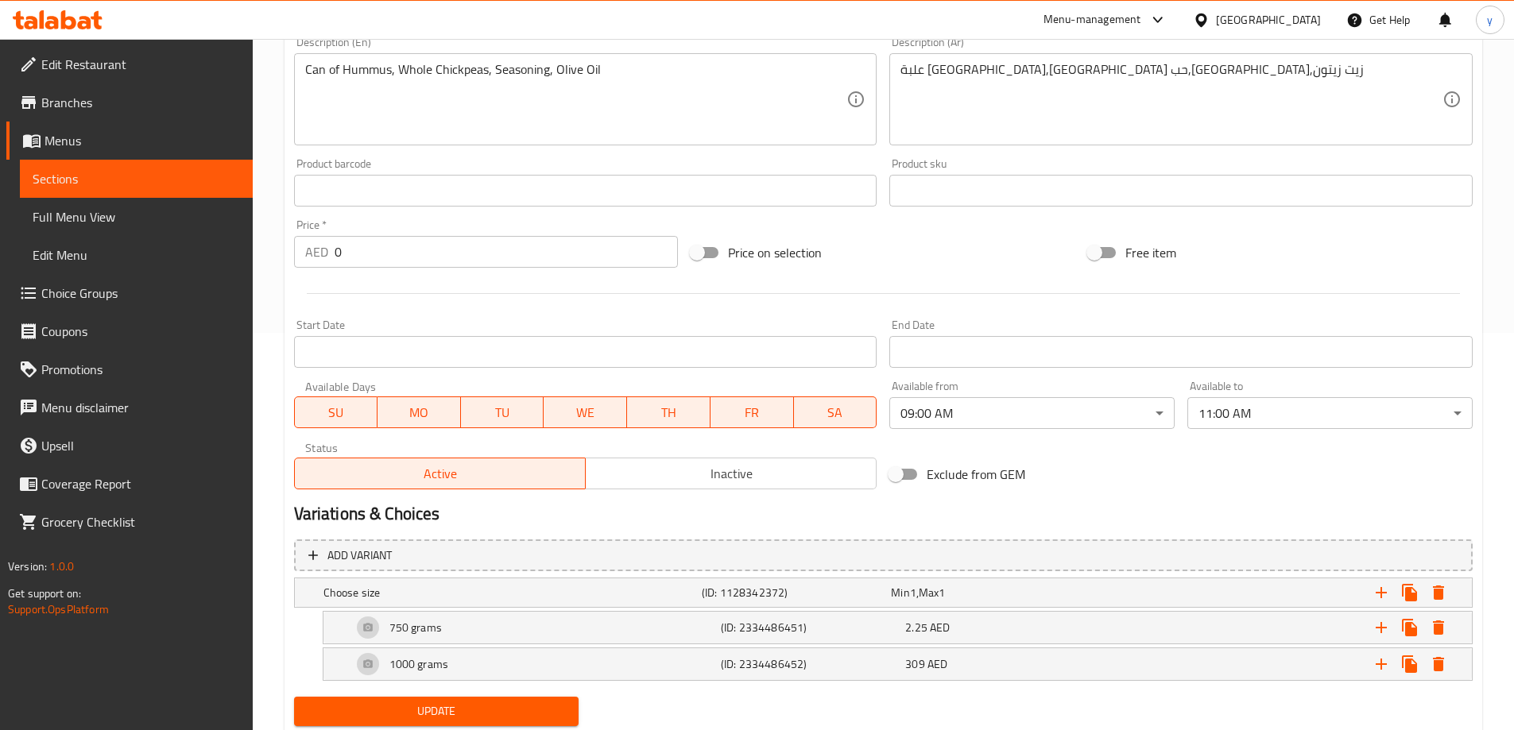
click at [173, 183] on span "Sections" at bounding box center [136, 178] width 207 height 19
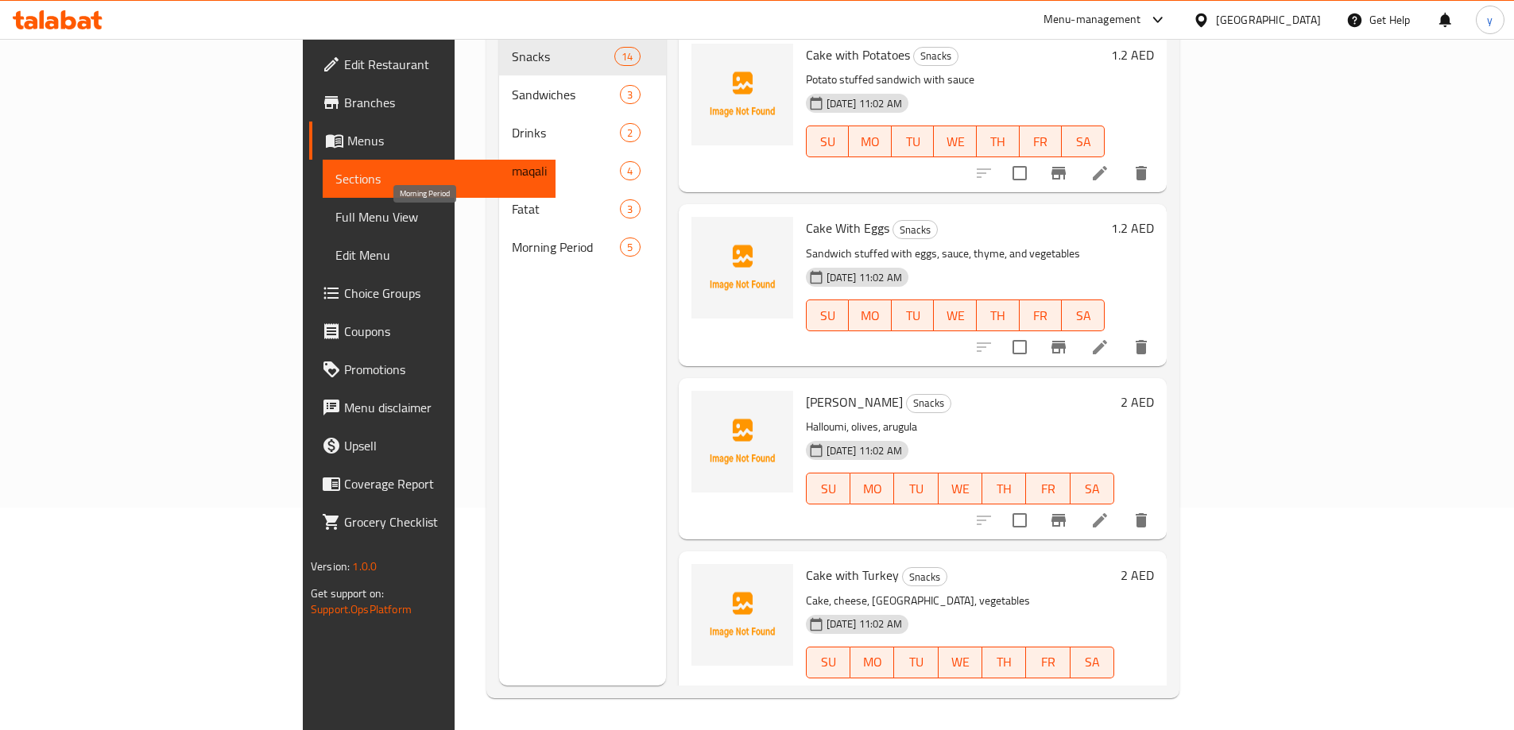
scroll to position [223, 0]
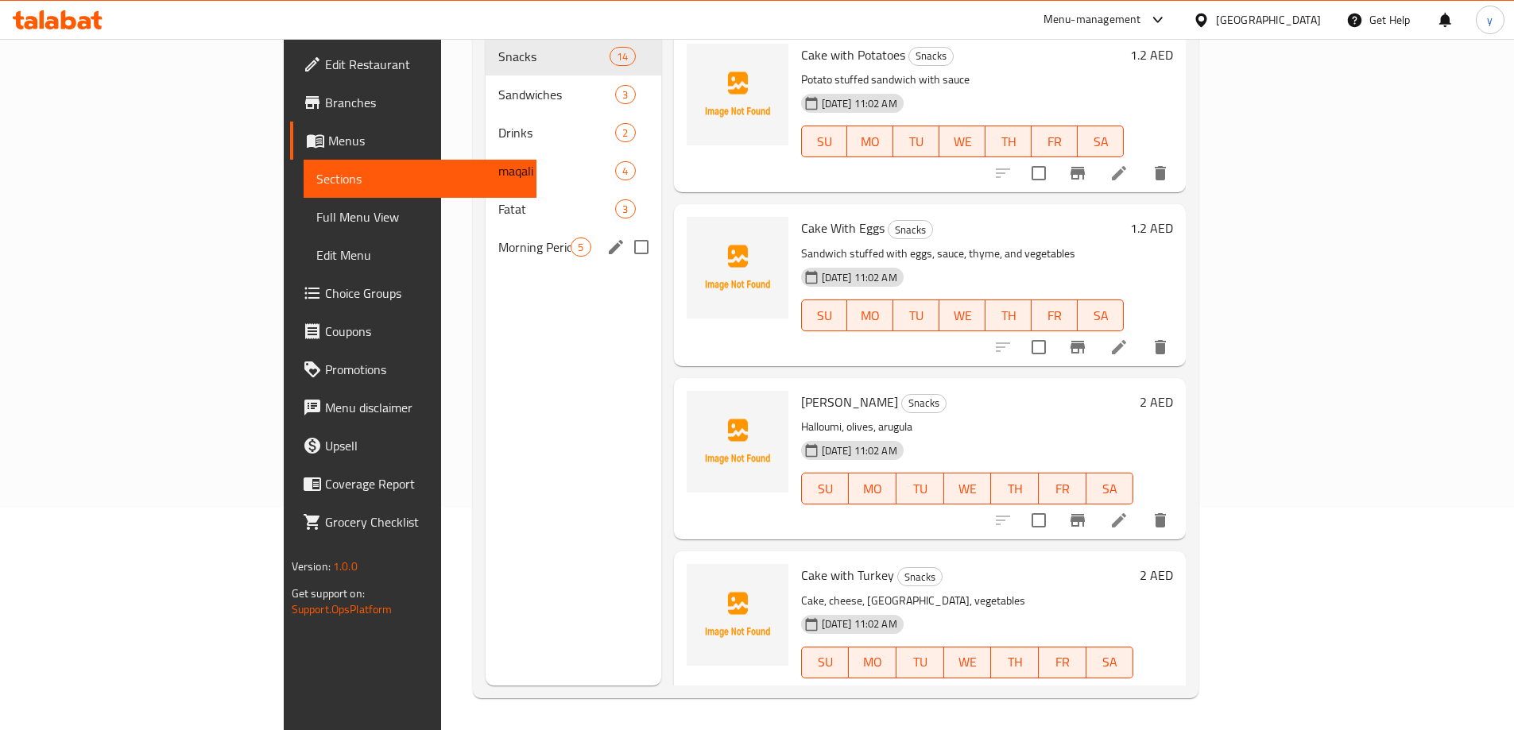
click at [498, 238] on span "Morning Period" at bounding box center [534, 247] width 72 height 19
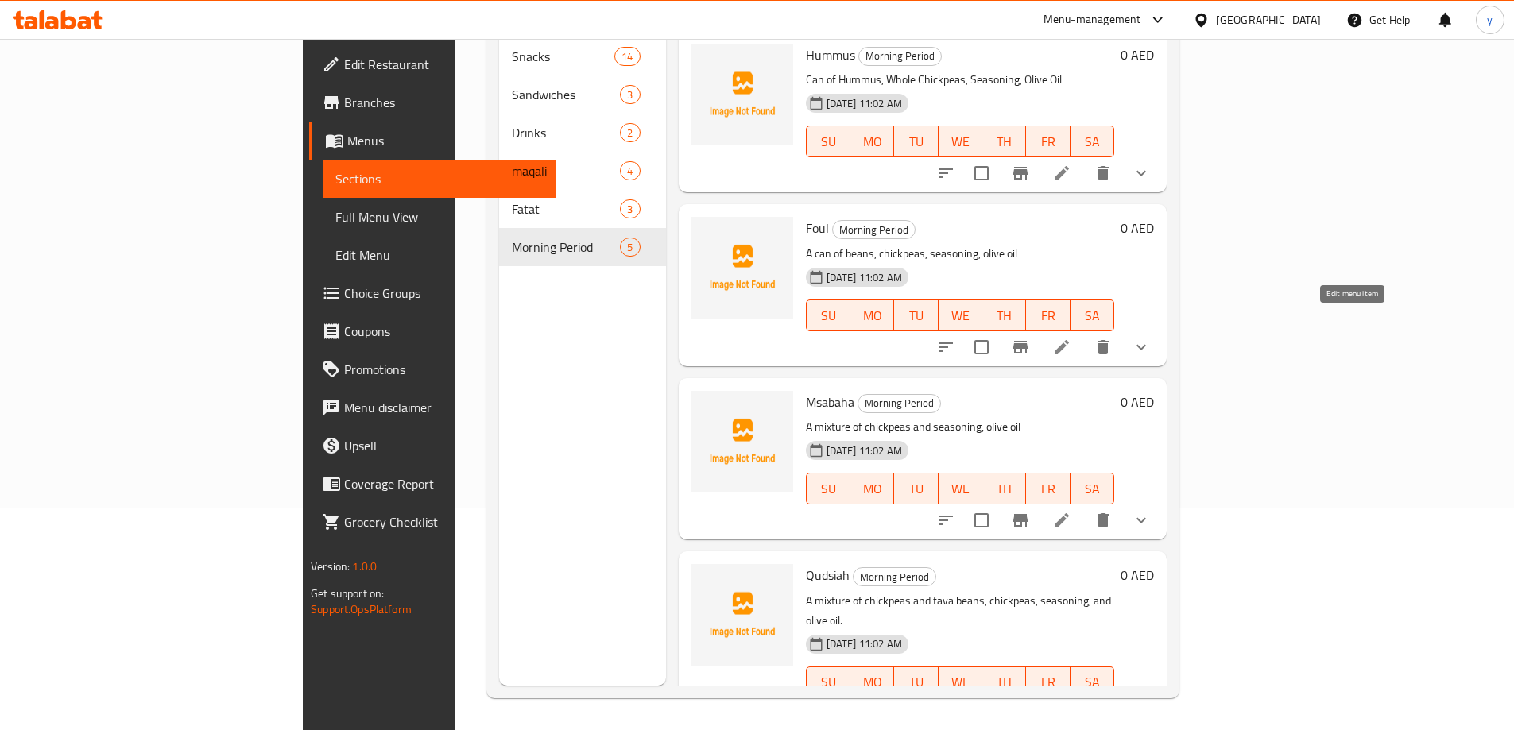
click at [1071, 338] on icon at bounding box center [1061, 347] width 19 height 19
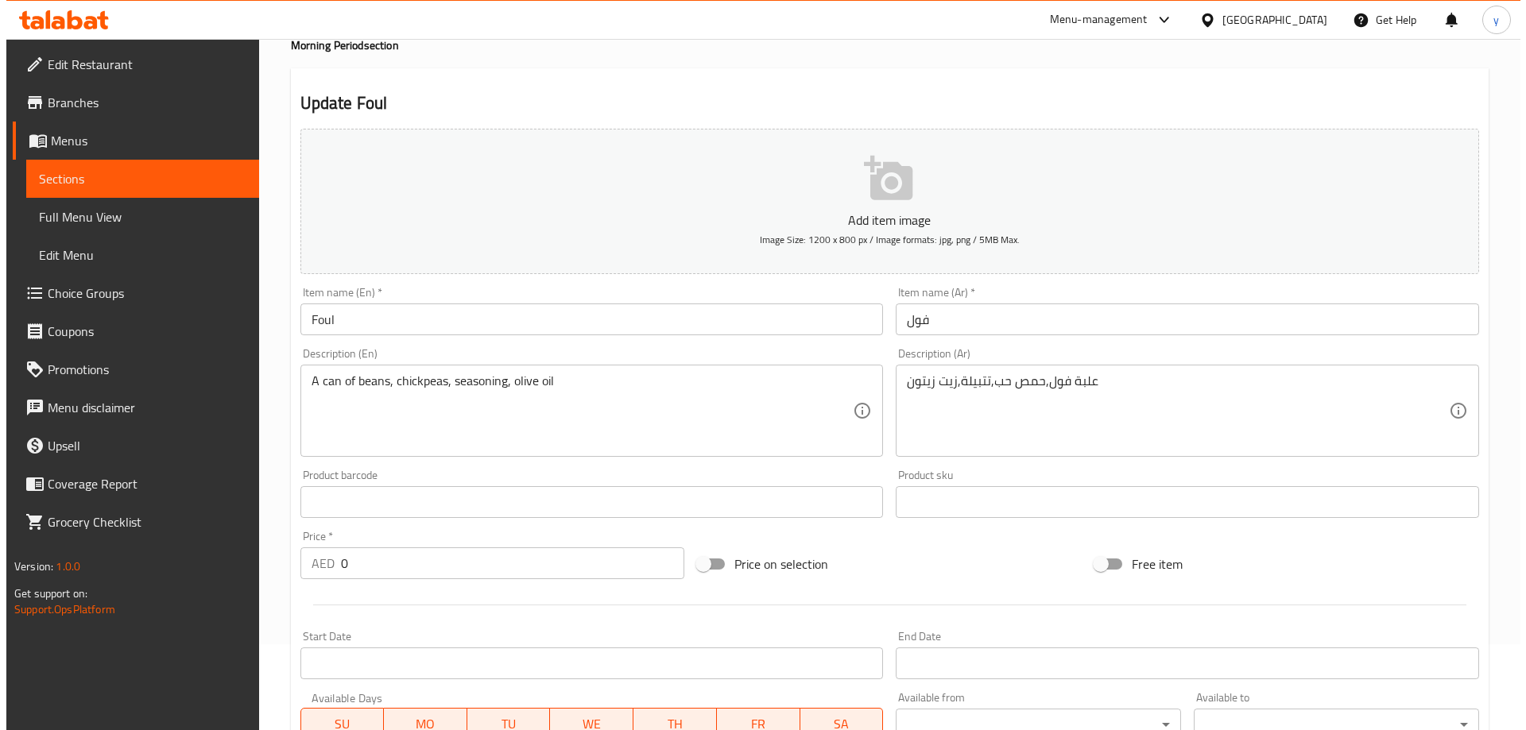
scroll to position [238, 0]
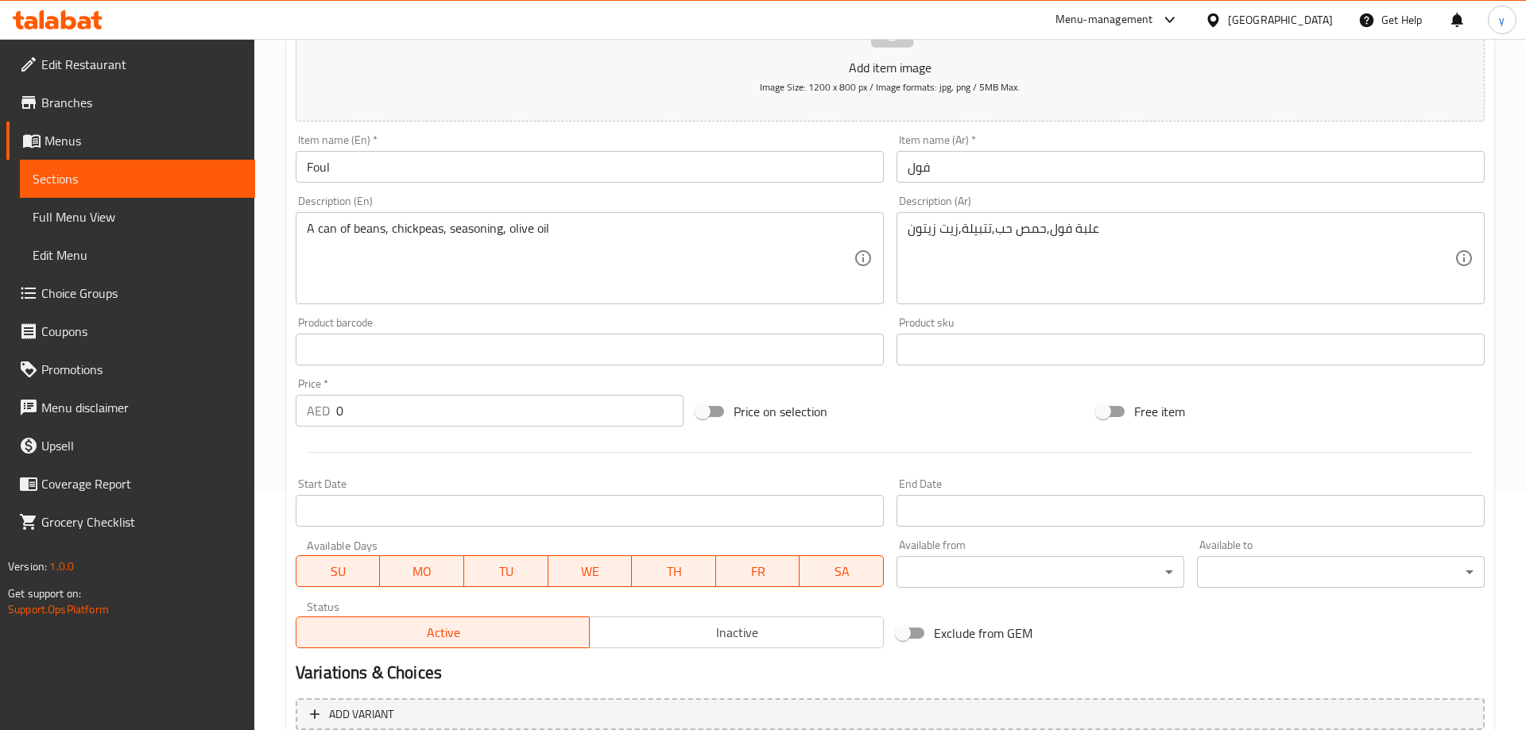
click at [999, 492] on body "​ Menu-management [GEOGRAPHIC_DATA] Get Help y Edit Restaurant Branches Menus S…" at bounding box center [763, 146] width 1526 height 692
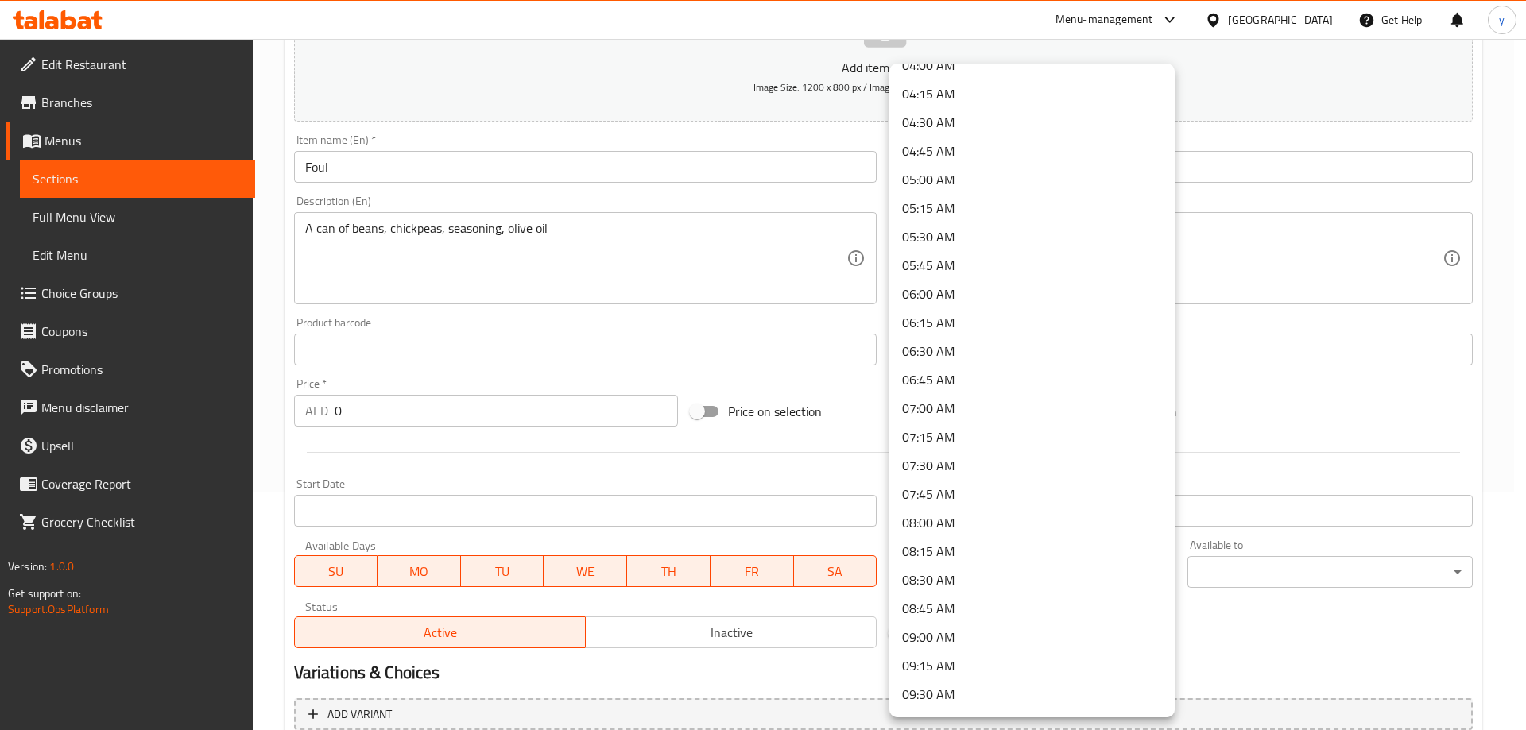
scroll to position [874, 0]
click at [966, 245] on li "09:00 AM" at bounding box center [1031, 240] width 285 height 29
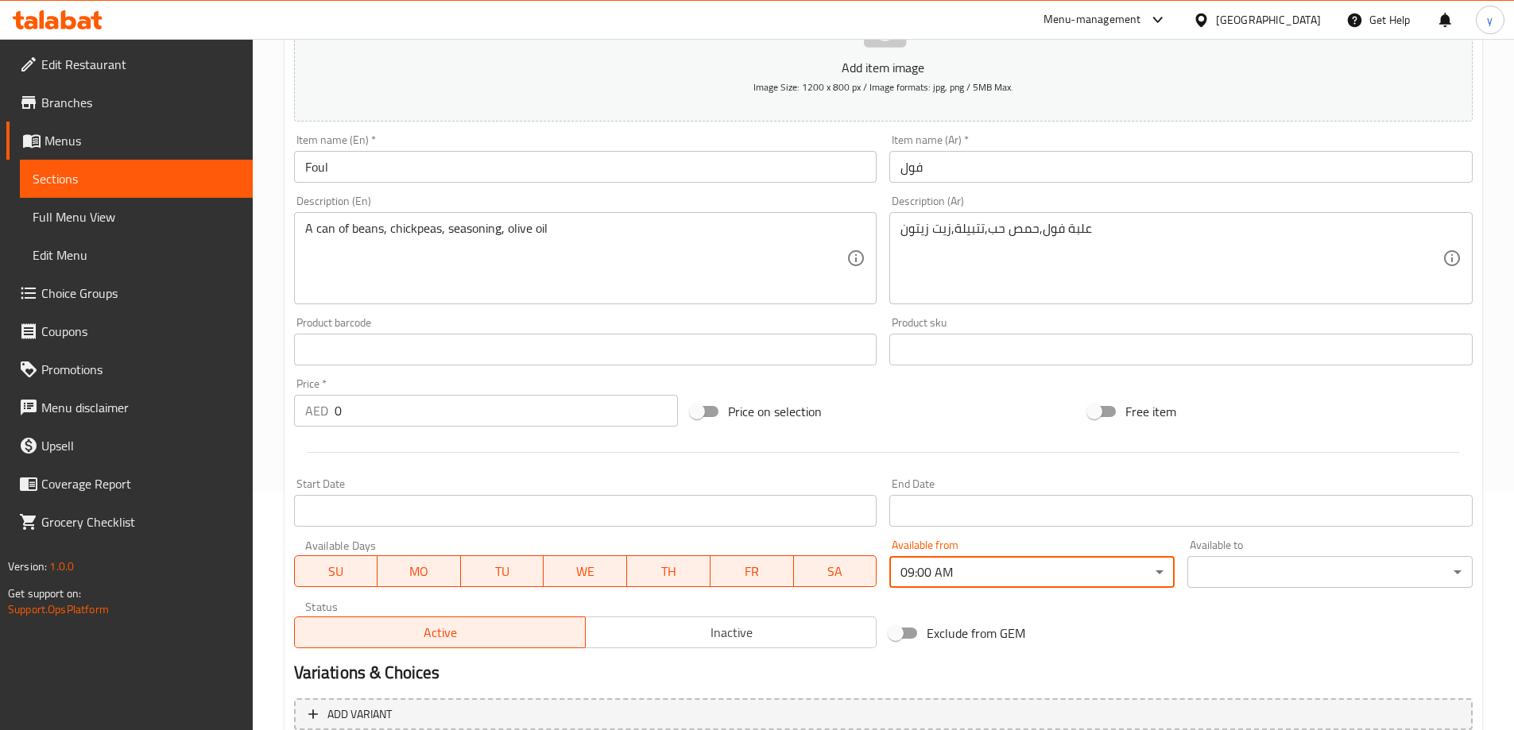
click at [1275, 492] on body "​ Menu-management [GEOGRAPHIC_DATA] Get Help y Edit Restaurant Branches Menus S…" at bounding box center [757, 146] width 1514 height 692
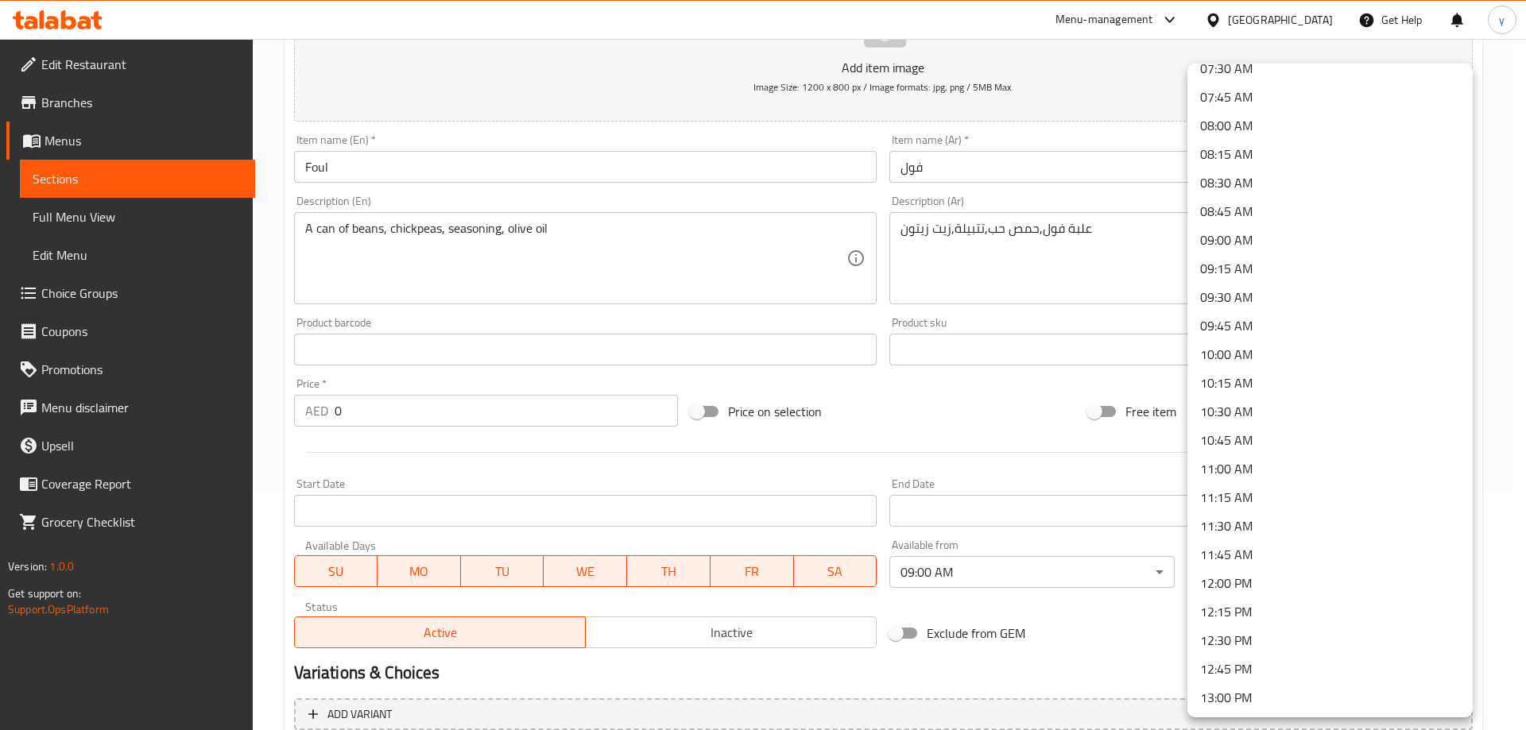
click at [1244, 473] on li "11:00 AM" at bounding box center [1330, 469] width 285 height 29
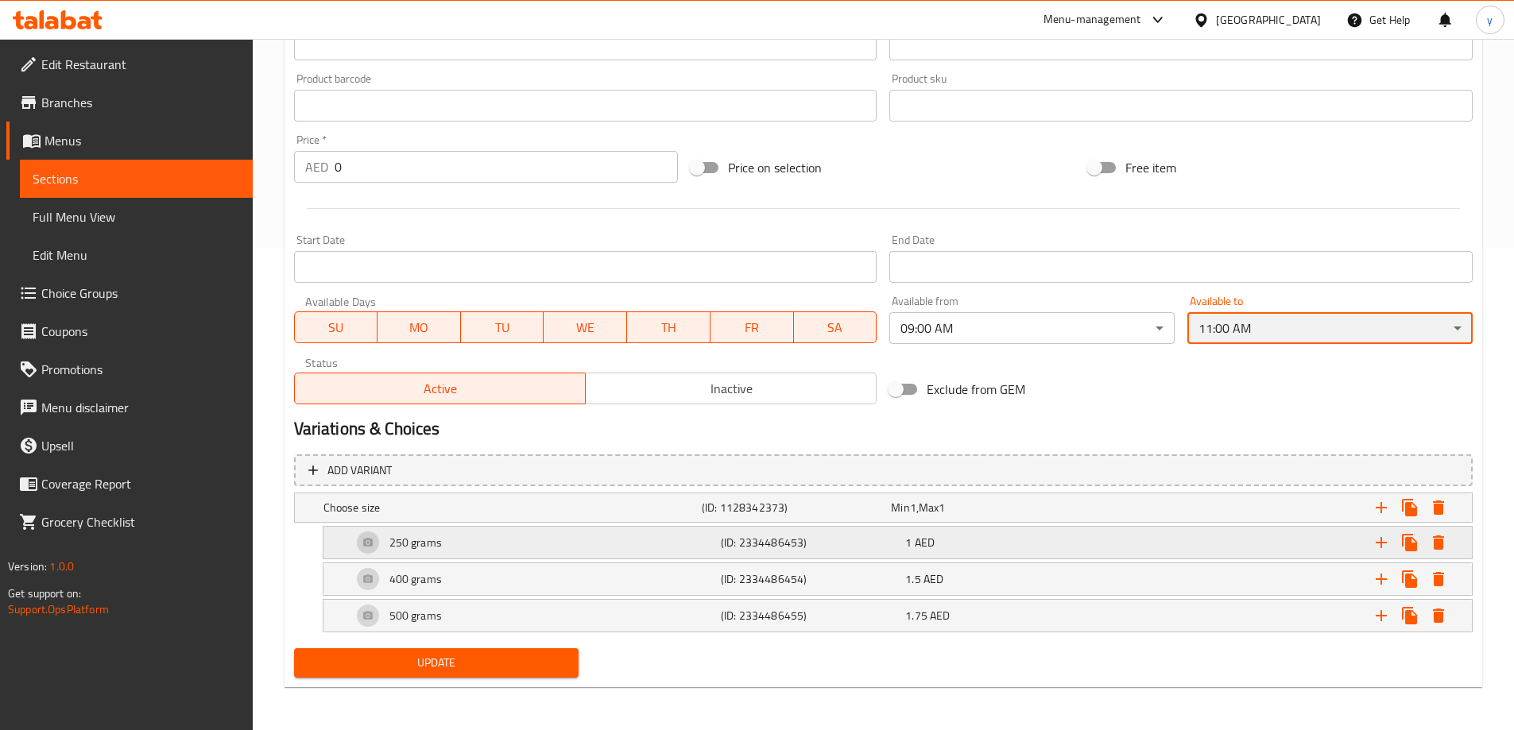
scroll to position [484, 0]
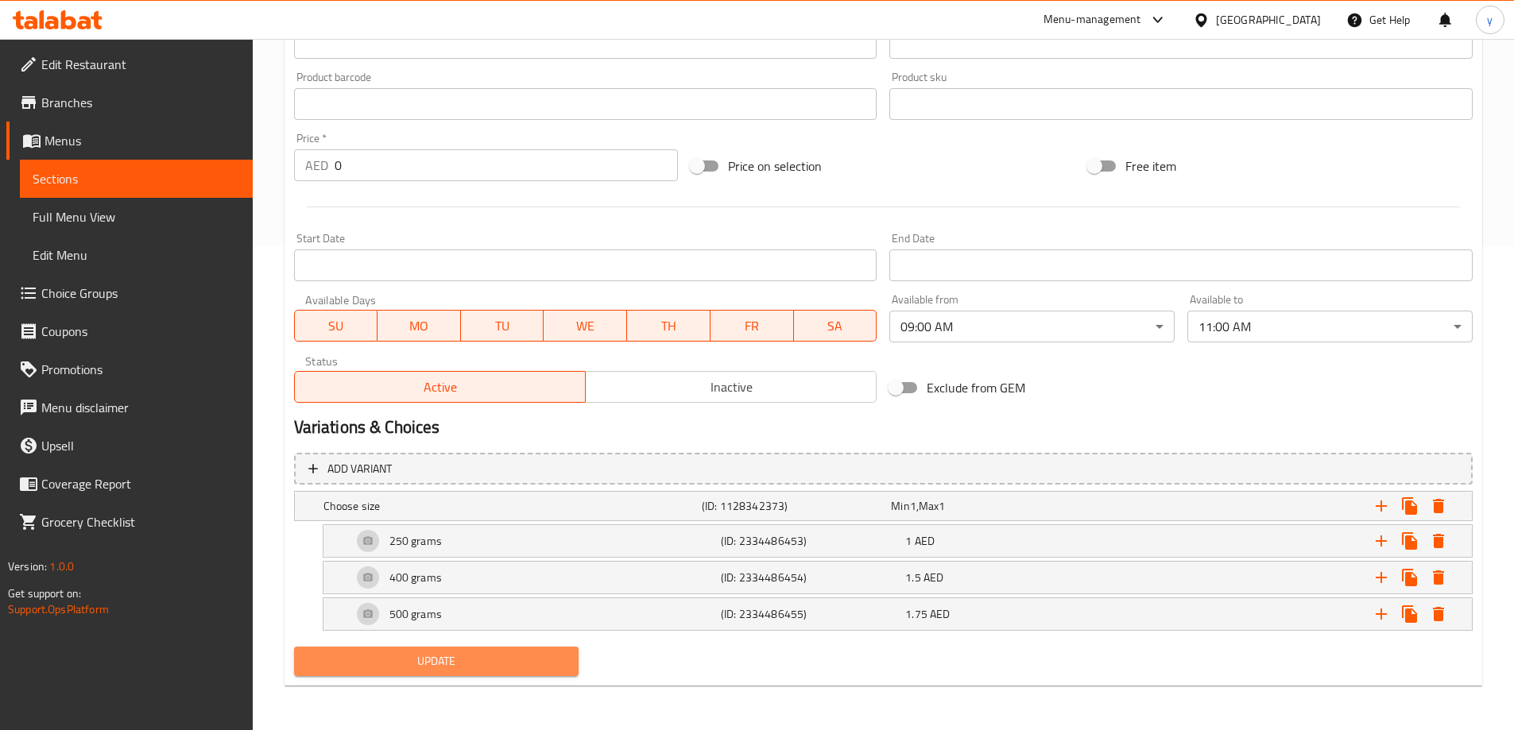
click at [556, 669] on span "Update" at bounding box center [437, 662] width 260 height 20
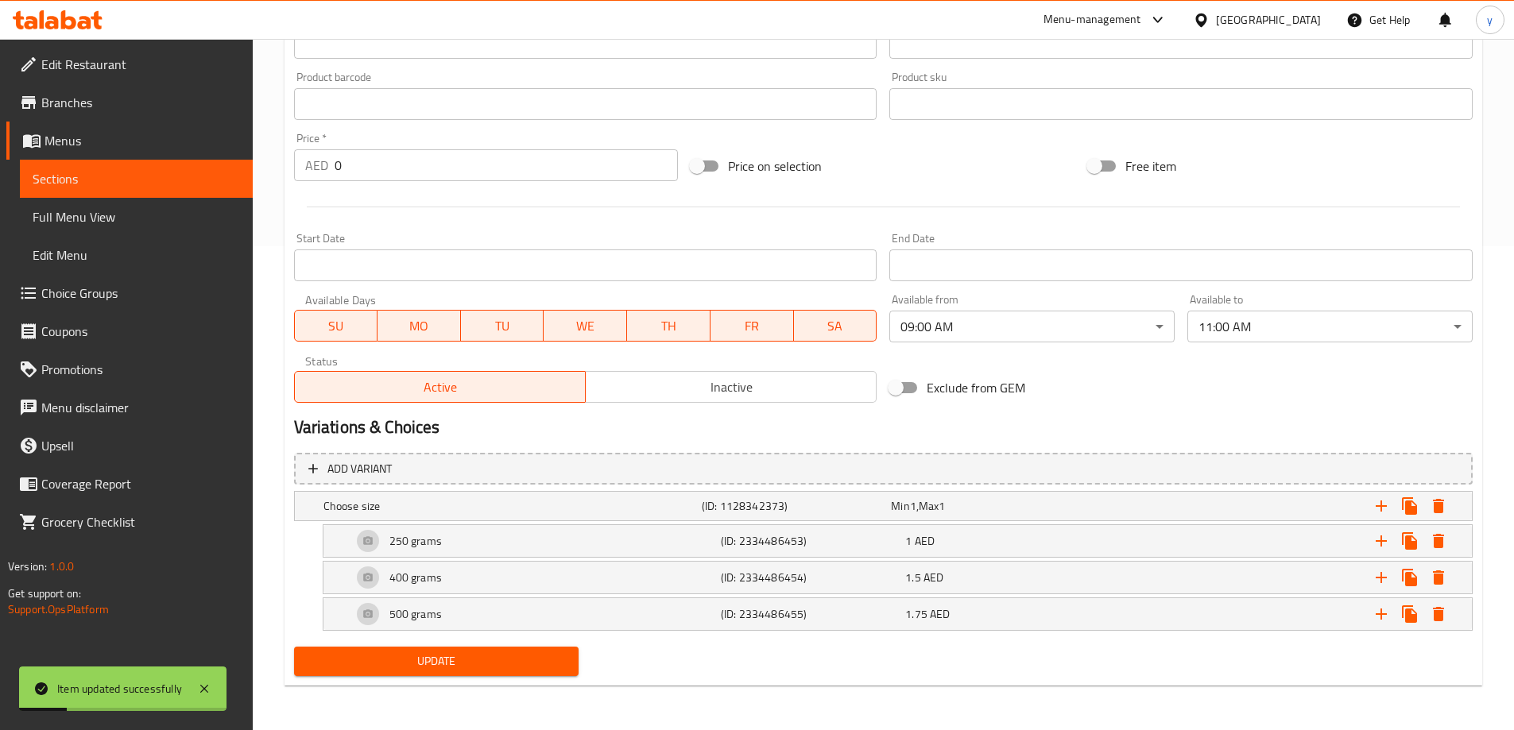
click at [150, 171] on span "Sections" at bounding box center [136, 178] width 207 height 19
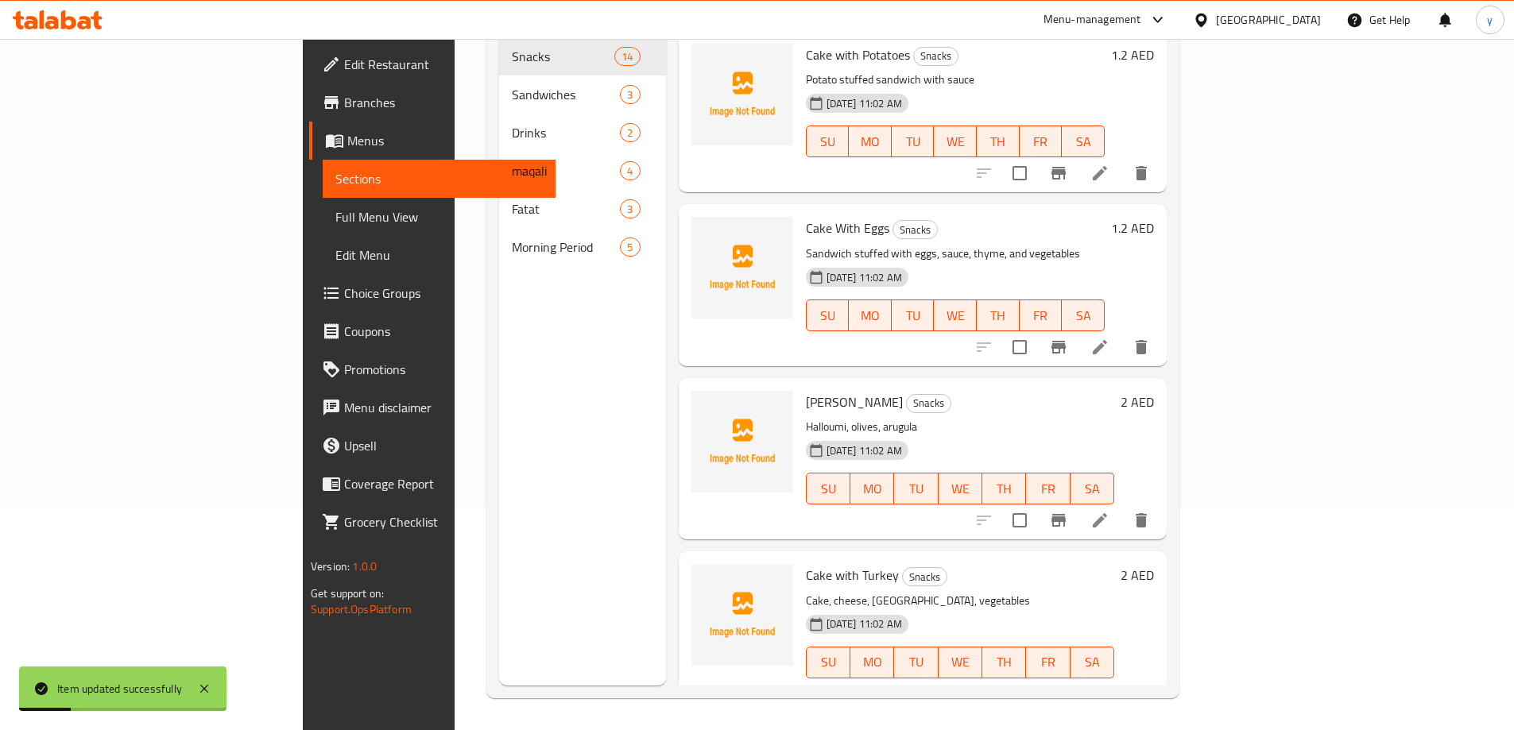
scroll to position [223, 0]
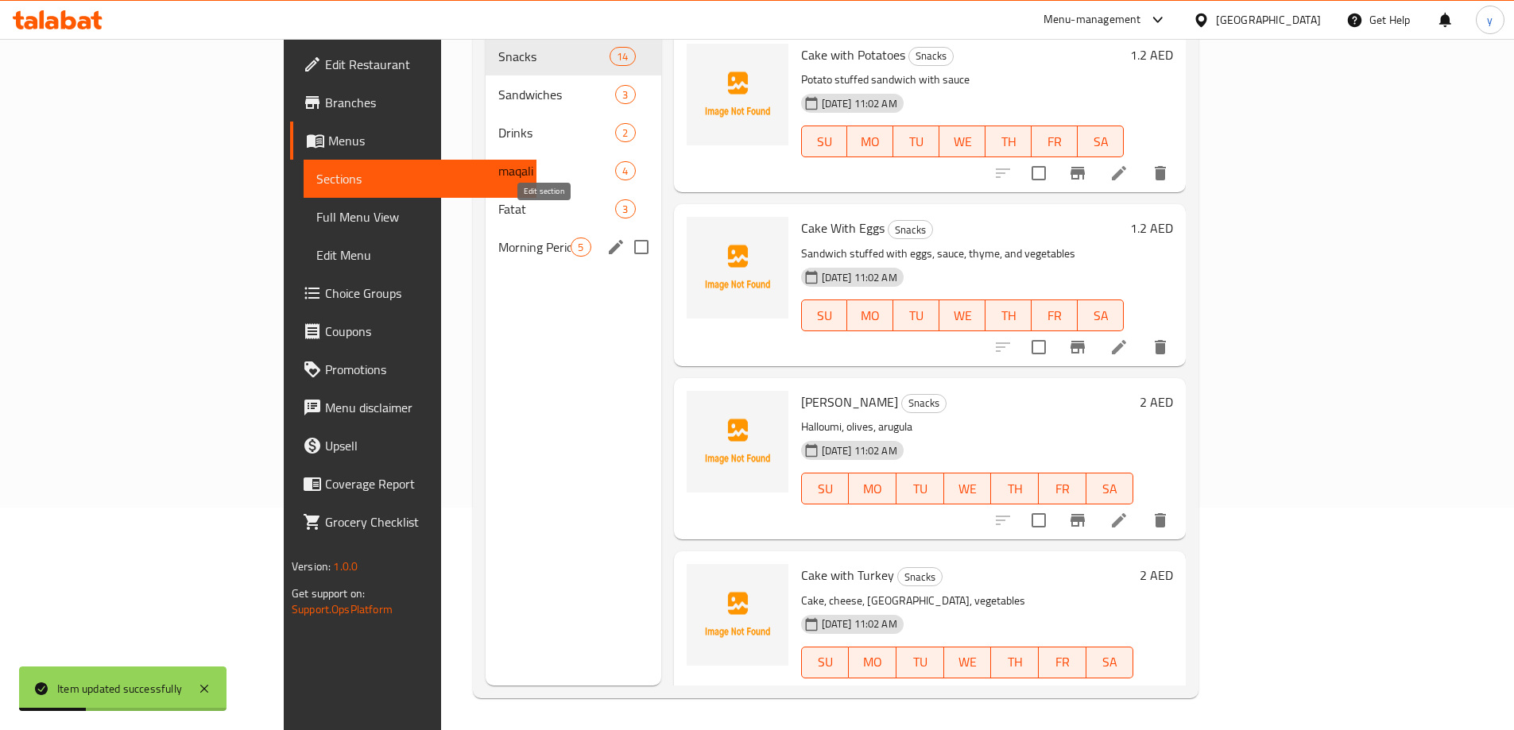
click at [528, 228] on div "Morning Period 5" at bounding box center [573, 247] width 175 height 38
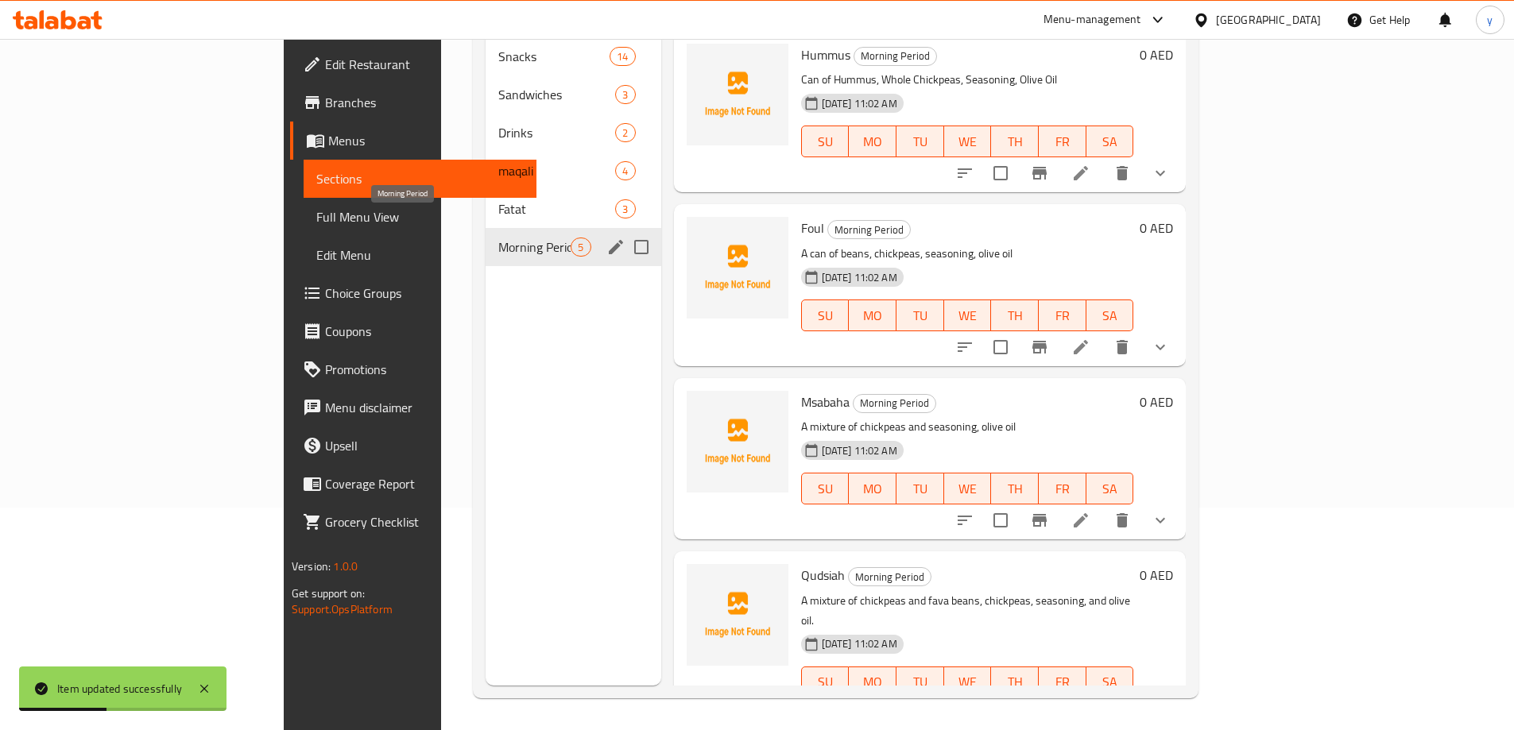
click at [498, 238] on span "Morning Period" at bounding box center [534, 247] width 72 height 19
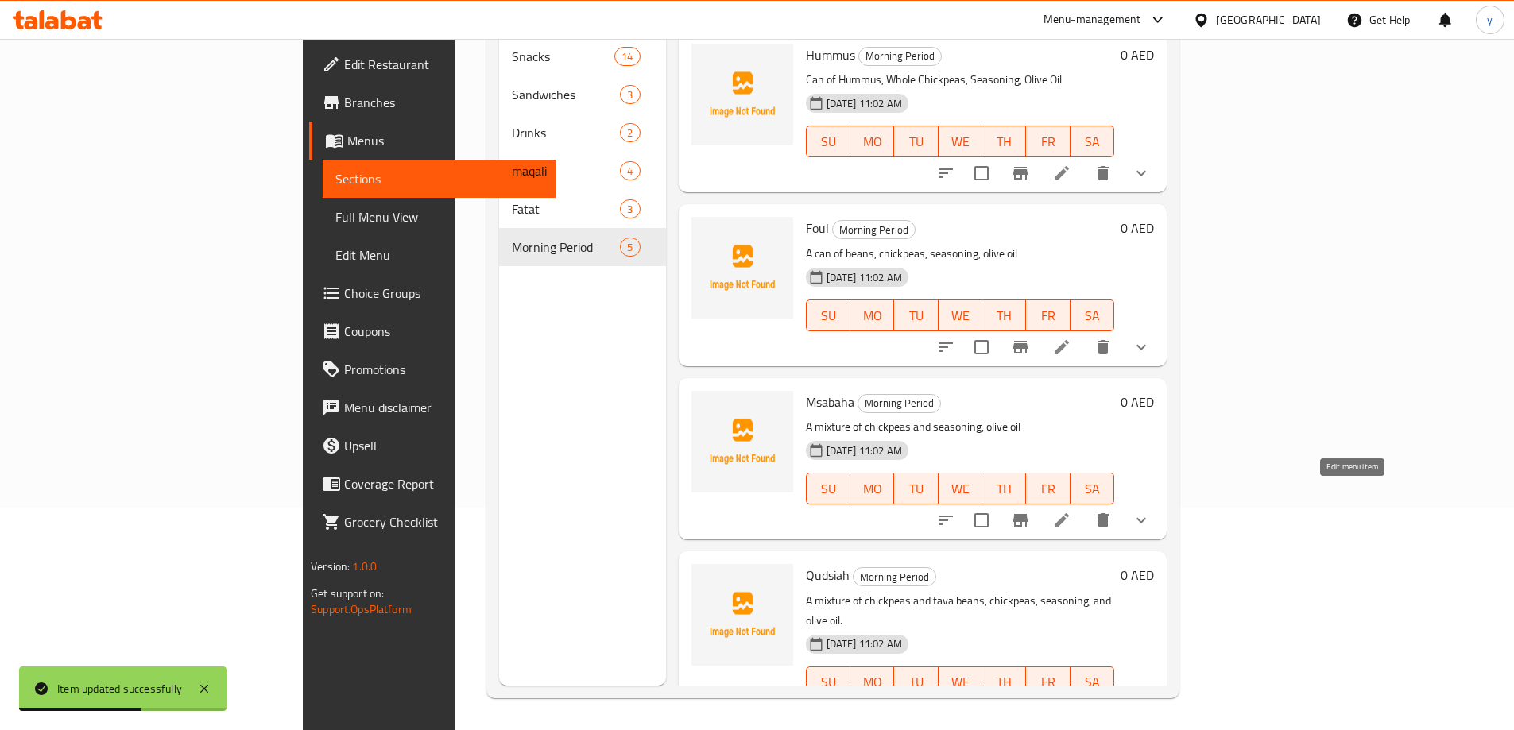
click at [1069, 513] on icon at bounding box center [1062, 520] width 14 height 14
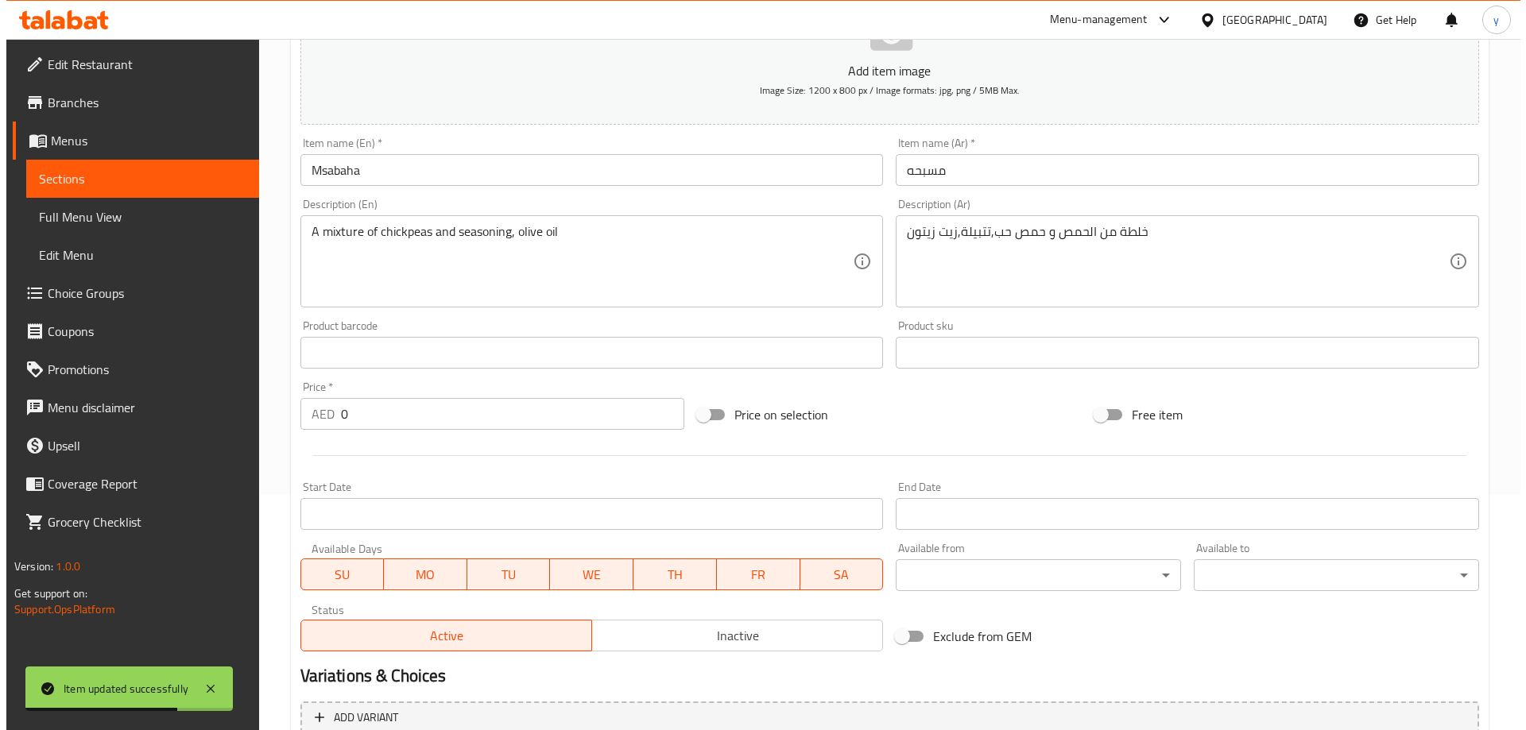
scroll to position [238, 0]
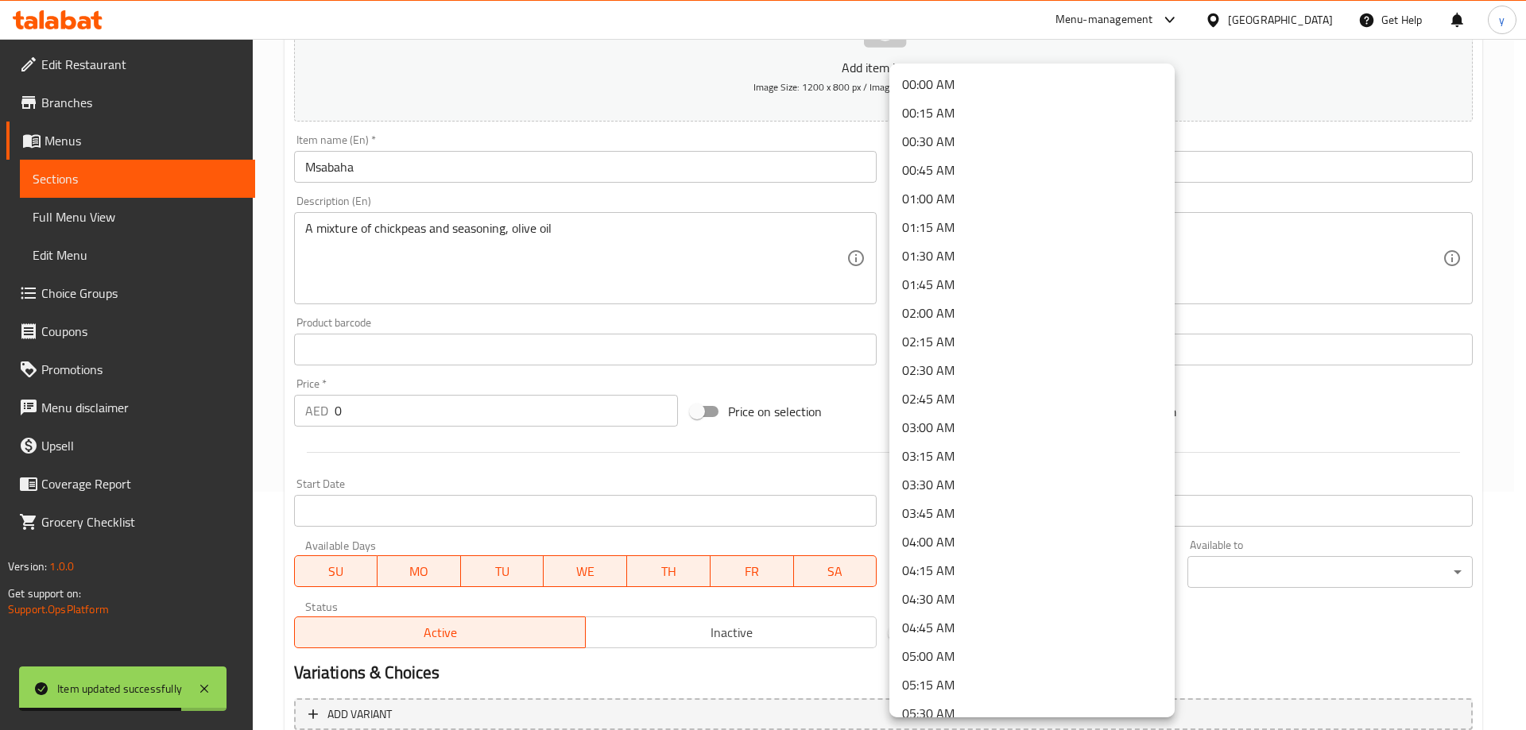
click at [991, 492] on body "Item updated successfully ​ Menu-management [GEOGRAPHIC_DATA] Get Help y Edit R…" at bounding box center [763, 146] width 1526 height 692
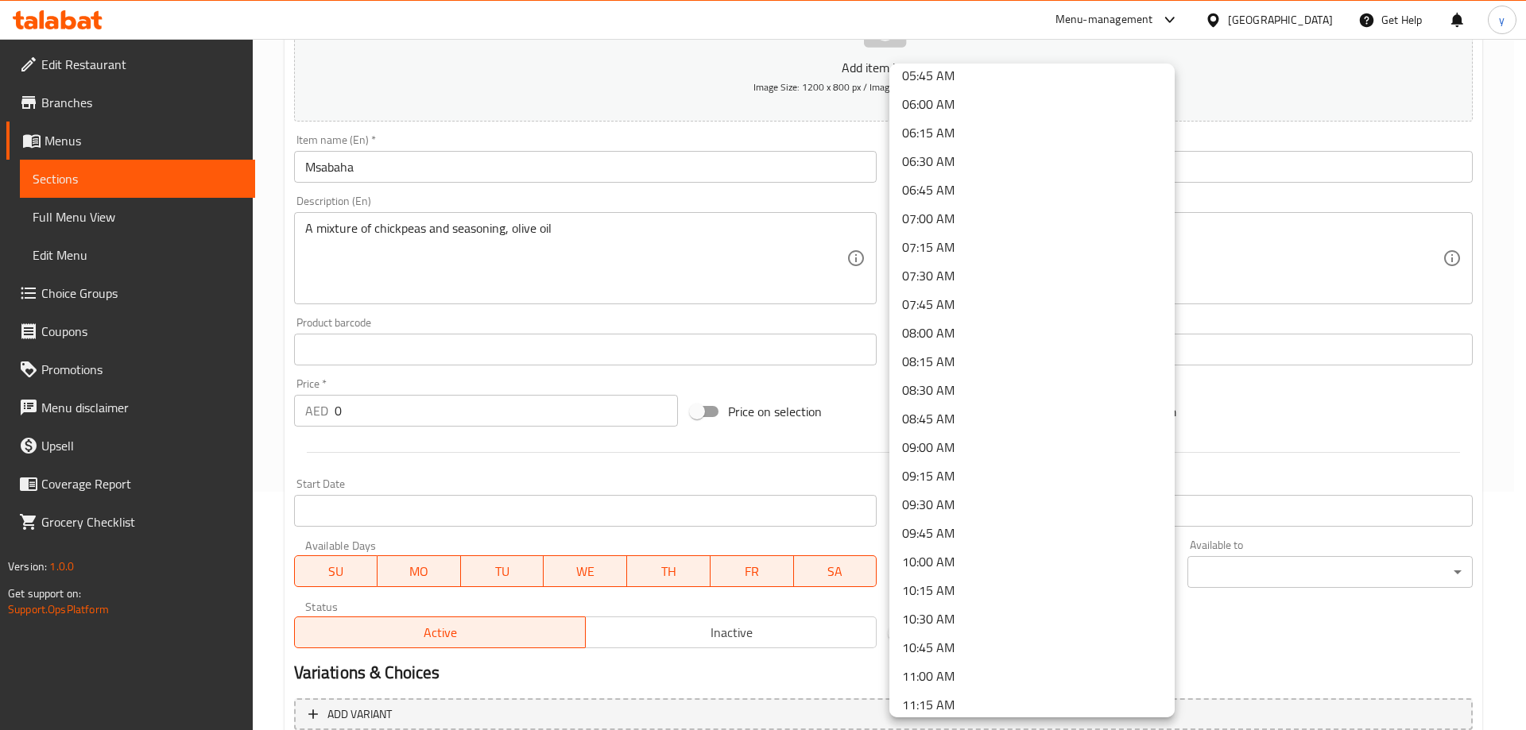
scroll to position [636, 0]
click at [973, 470] on li "09:00 AM" at bounding box center [1031, 478] width 285 height 29
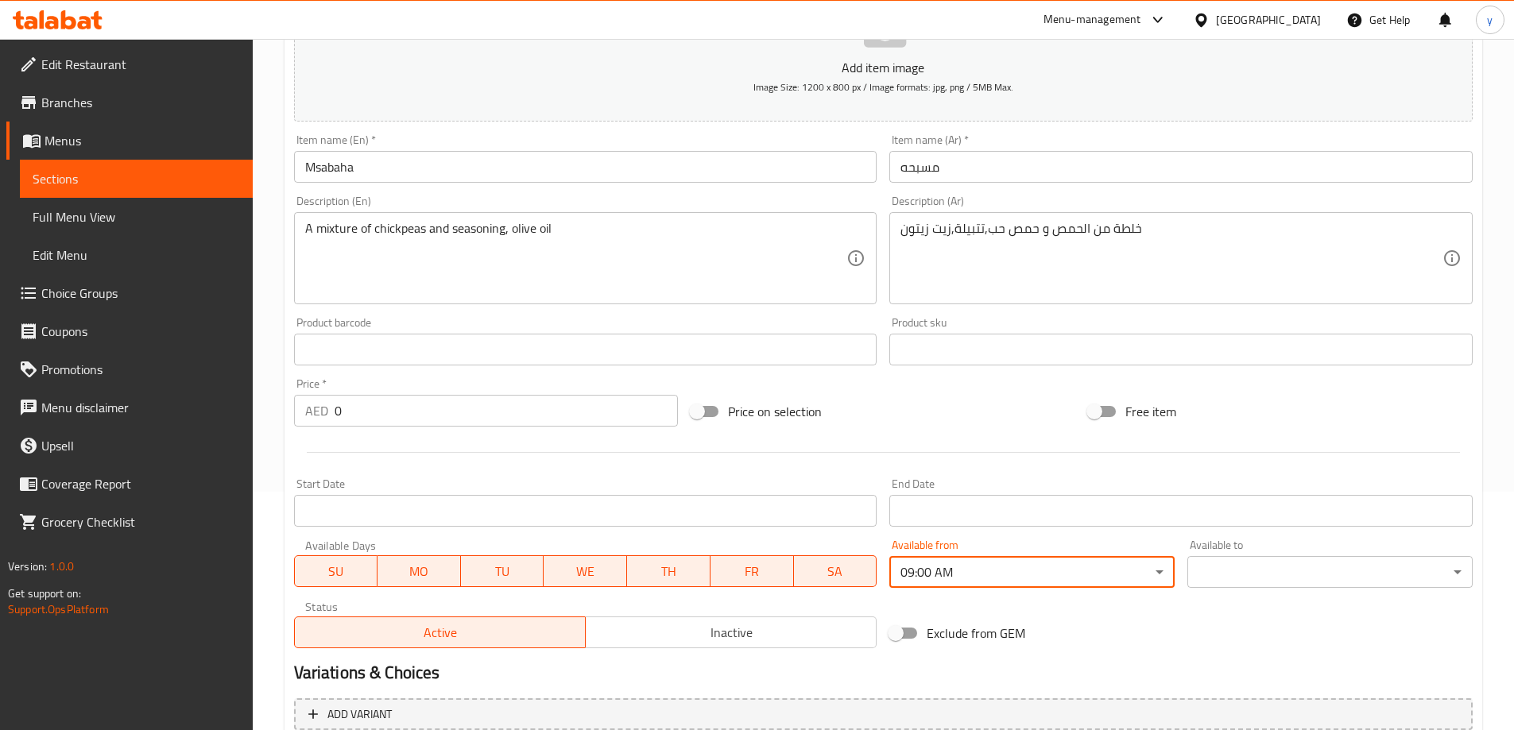
click at [1249, 492] on body "​ Menu-management [GEOGRAPHIC_DATA] Get Help y Edit Restaurant Branches Menus S…" at bounding box center [757, 146] width 1514 height 692
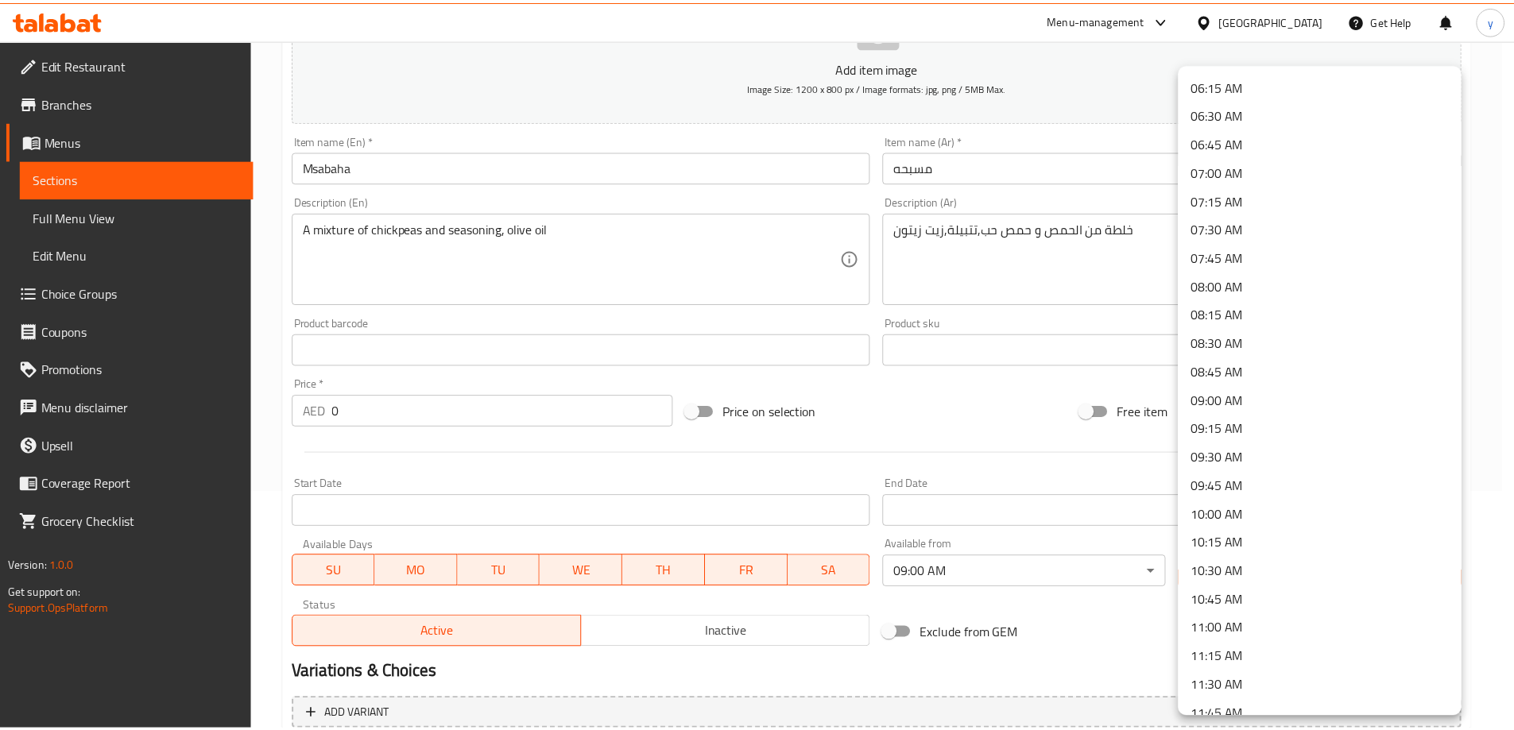
scroll to position [715, 0]
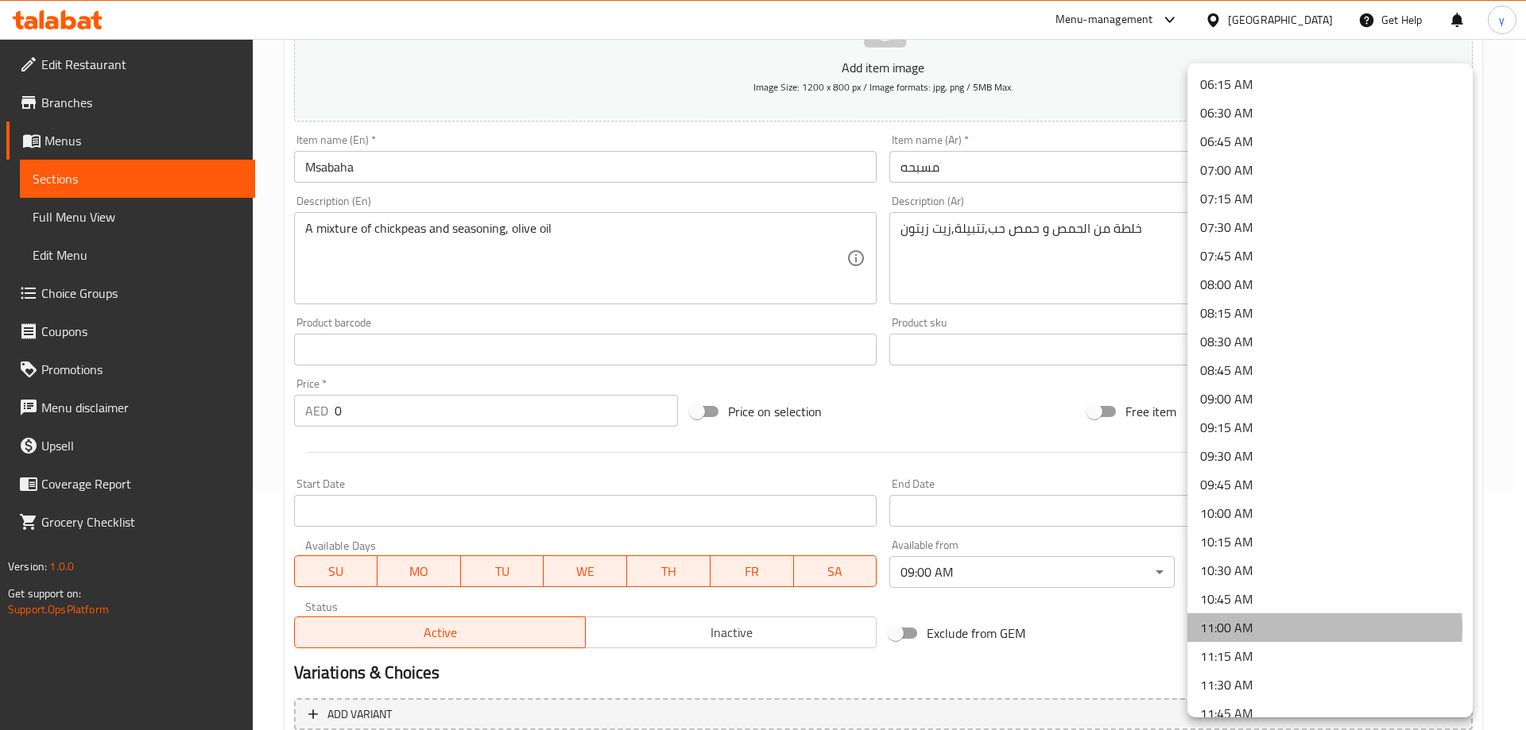
click at [1258, 629] on li "11:00 AM" at bounding box center [1330, 628] width 285 height 29
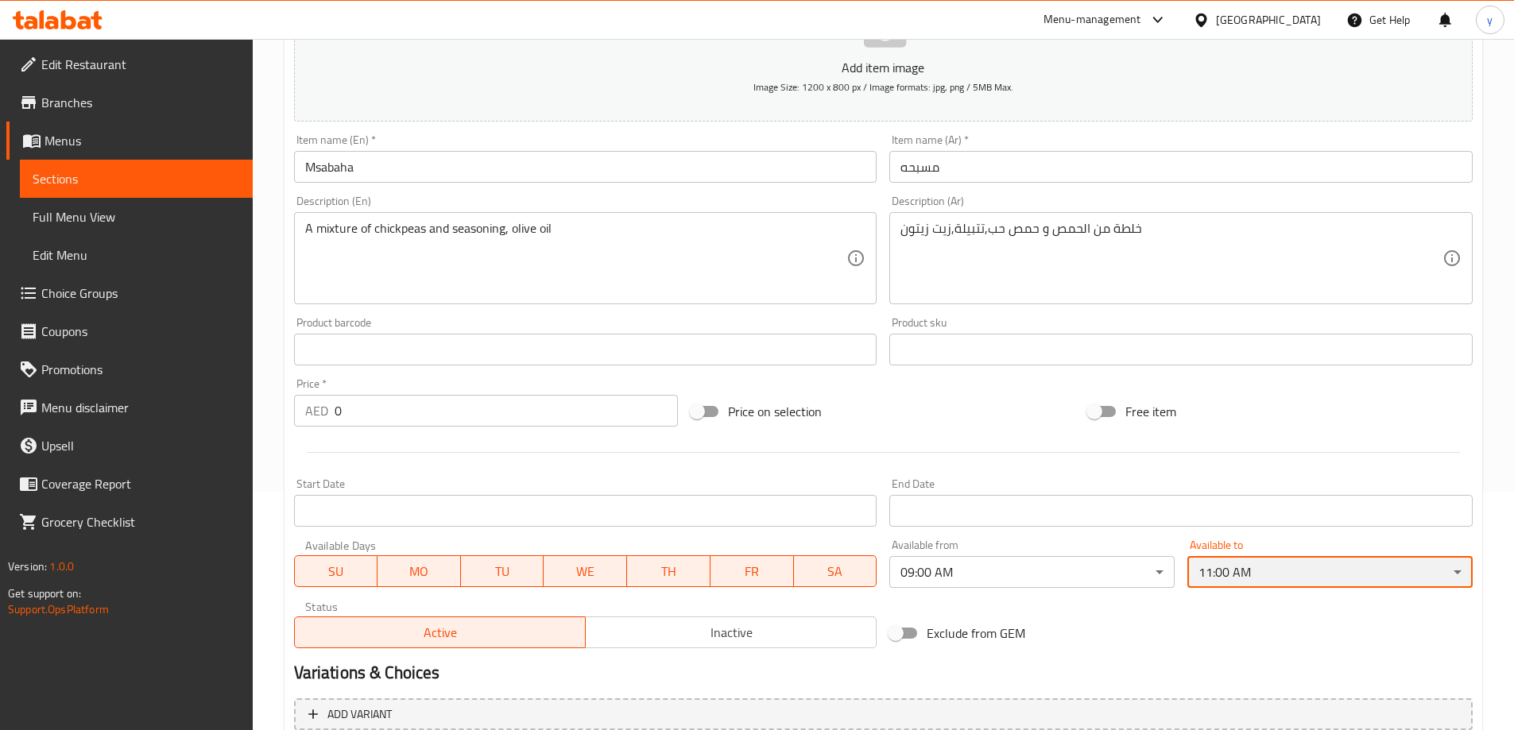
scroll to position [484, 0]
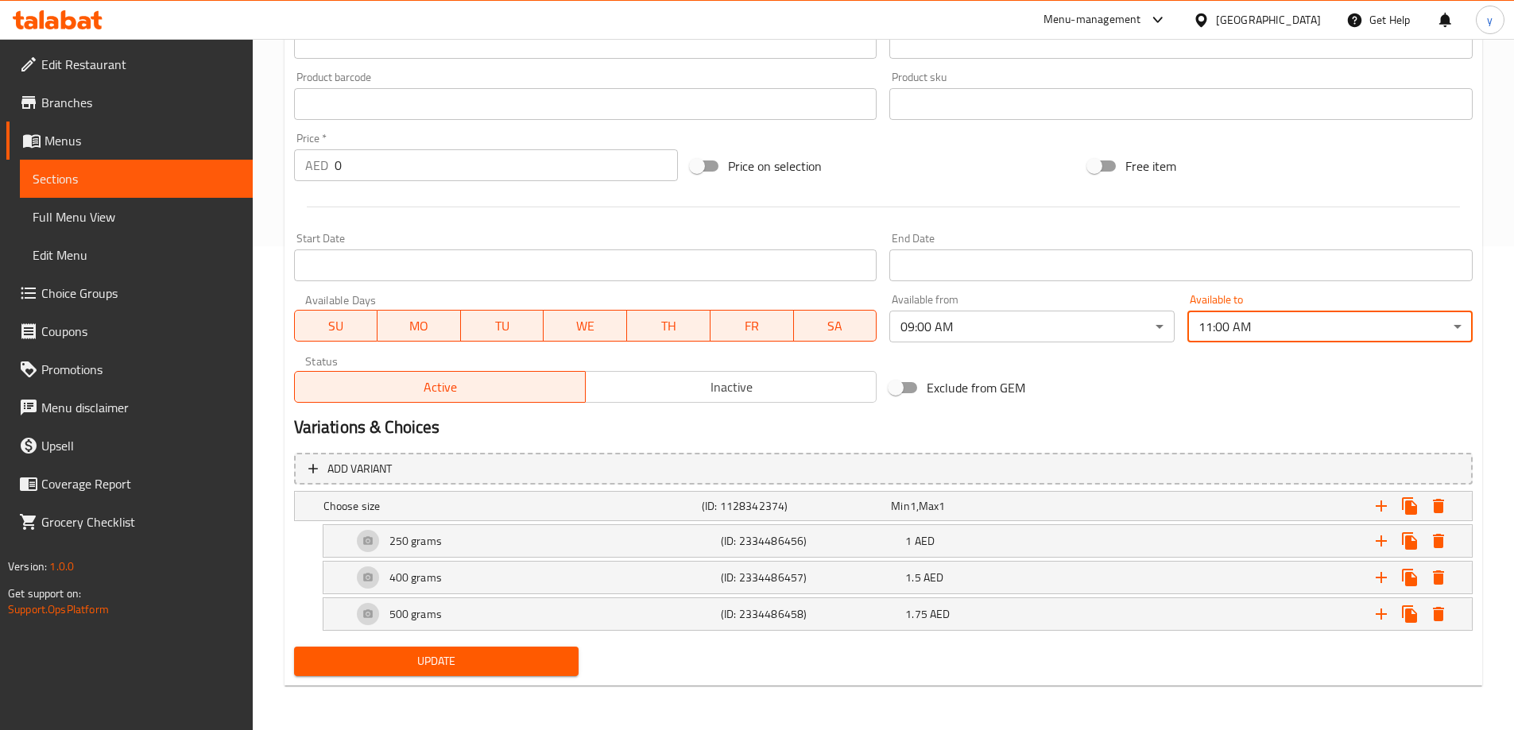
click at [535, 657] on span "Update" at bounding box center [437, 662] width 260 height 20
click at [469, 651] on button "Update" at bounding box center [436, 661] width 285 height 29
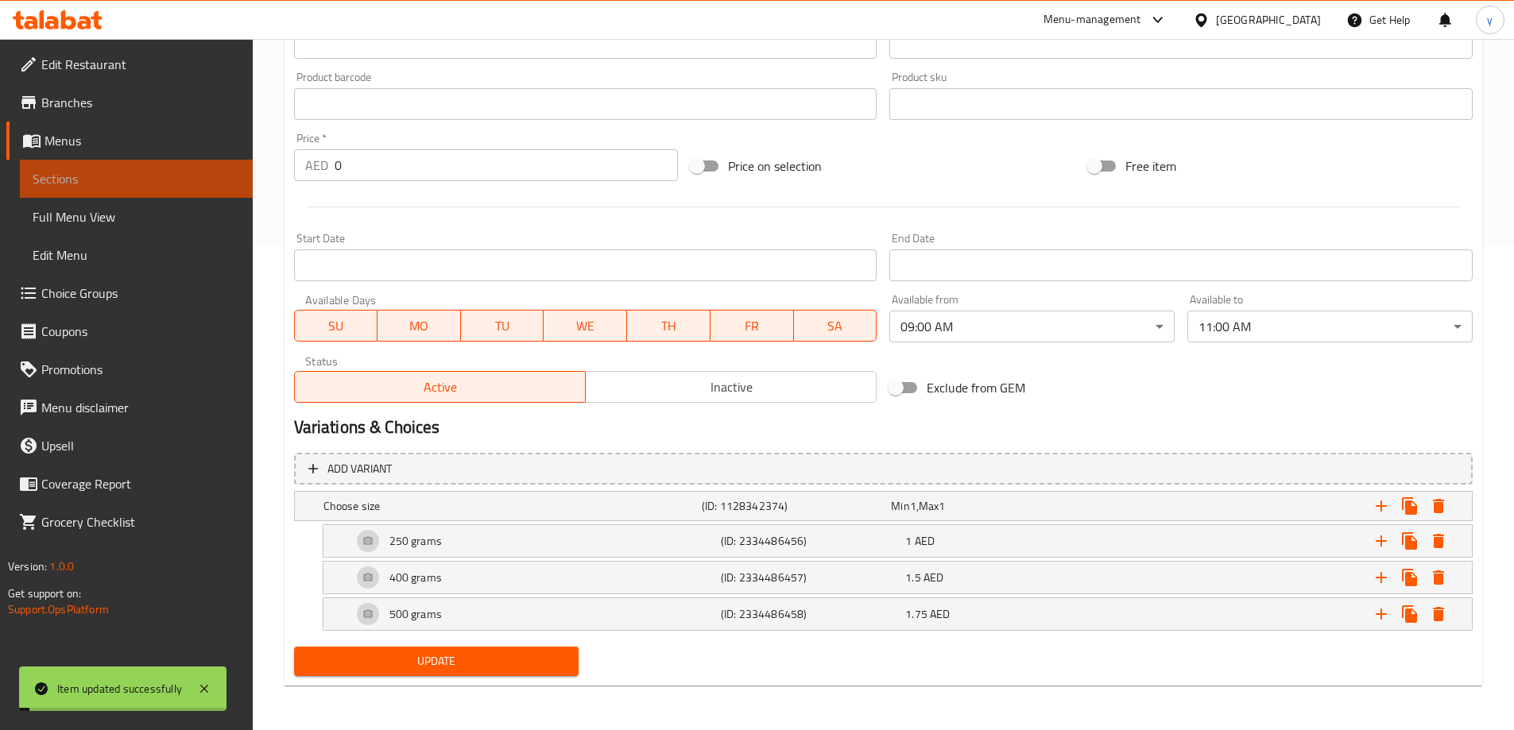
click at [86, 182] on span "Sections" at bounding box center [136, 178] width 207 height 19
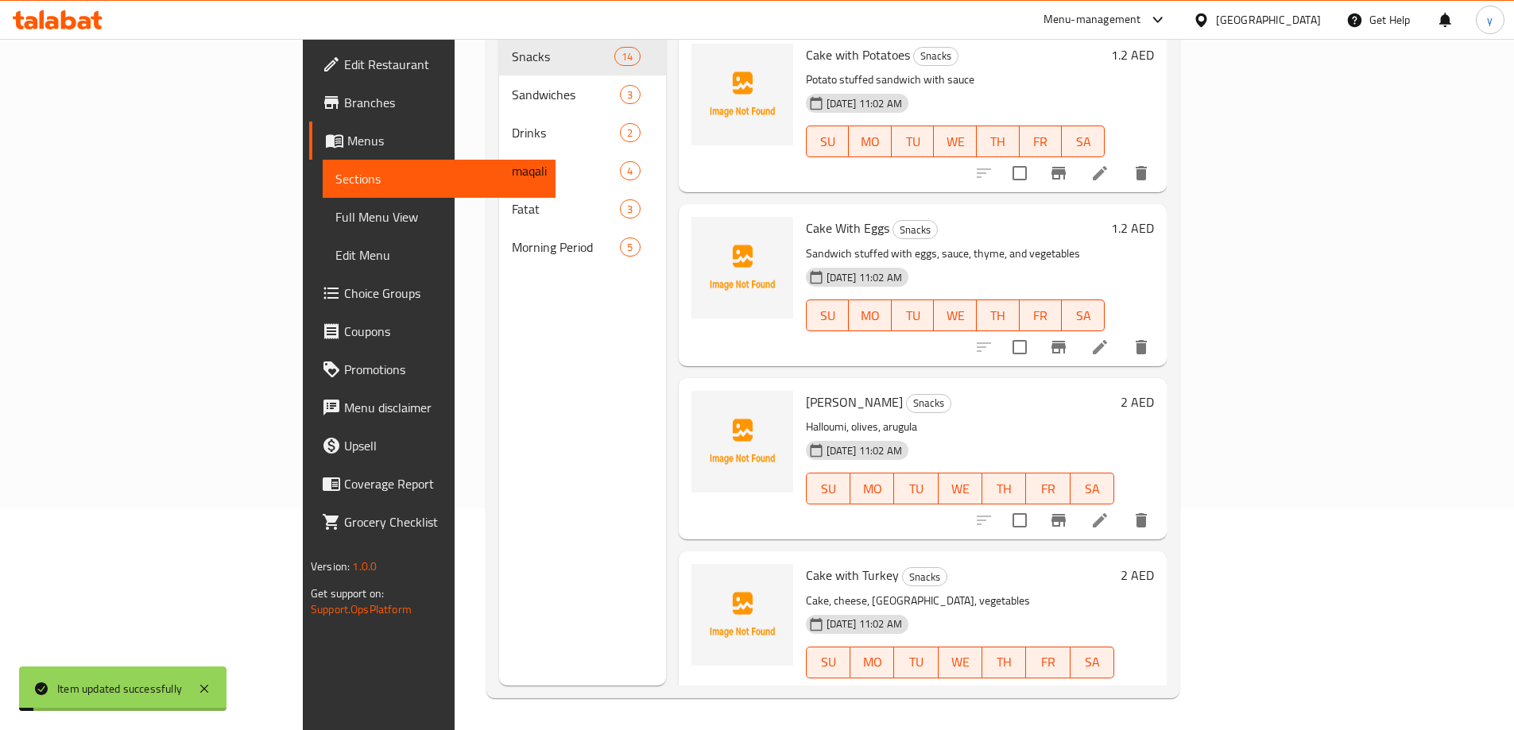
scroll to position [223, 0]
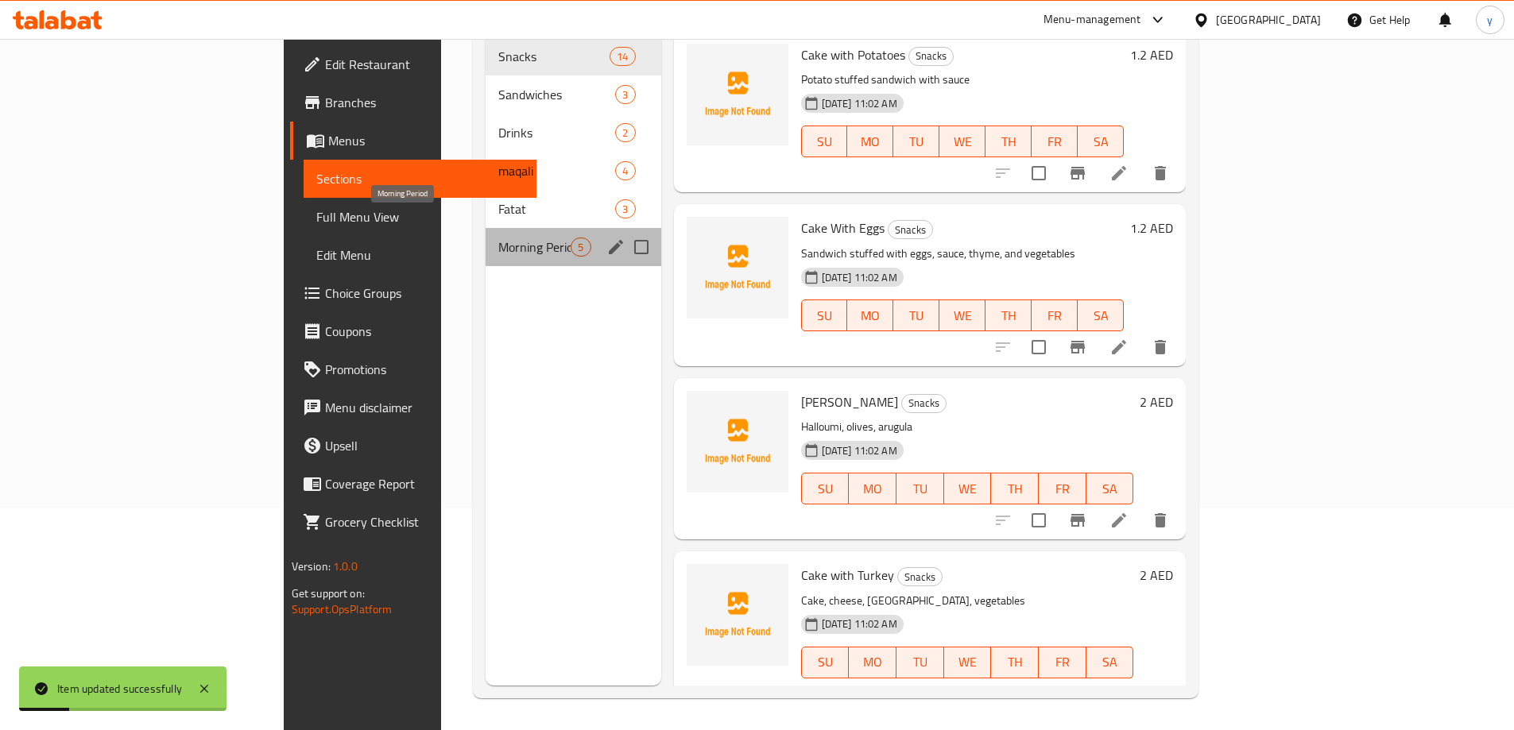
click at [498, 238] on span "Morning Period" at bounding box center [534, 247] width 72 height 19
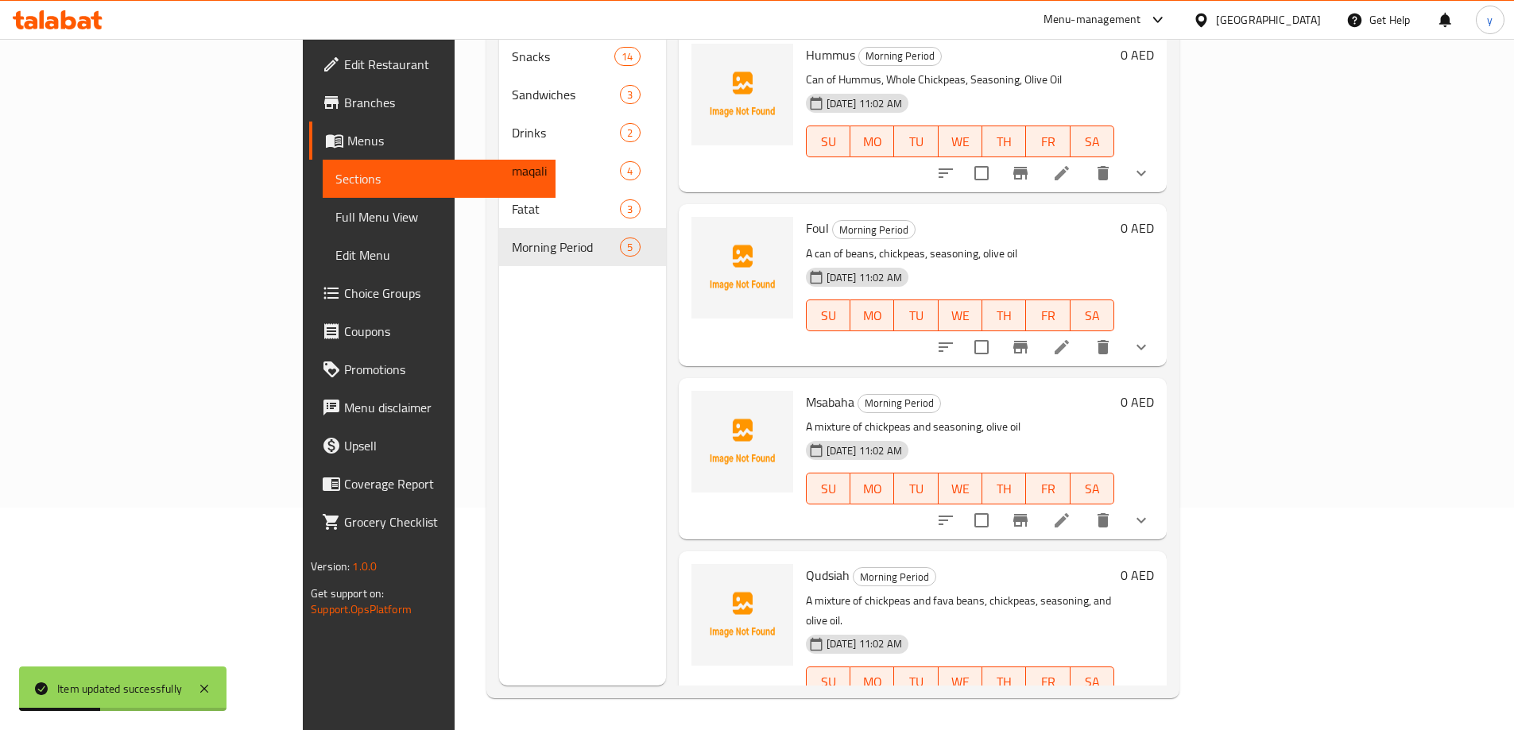
click at [1071, 511] on icon at bounding box center [1061, 520] width 19 height 19
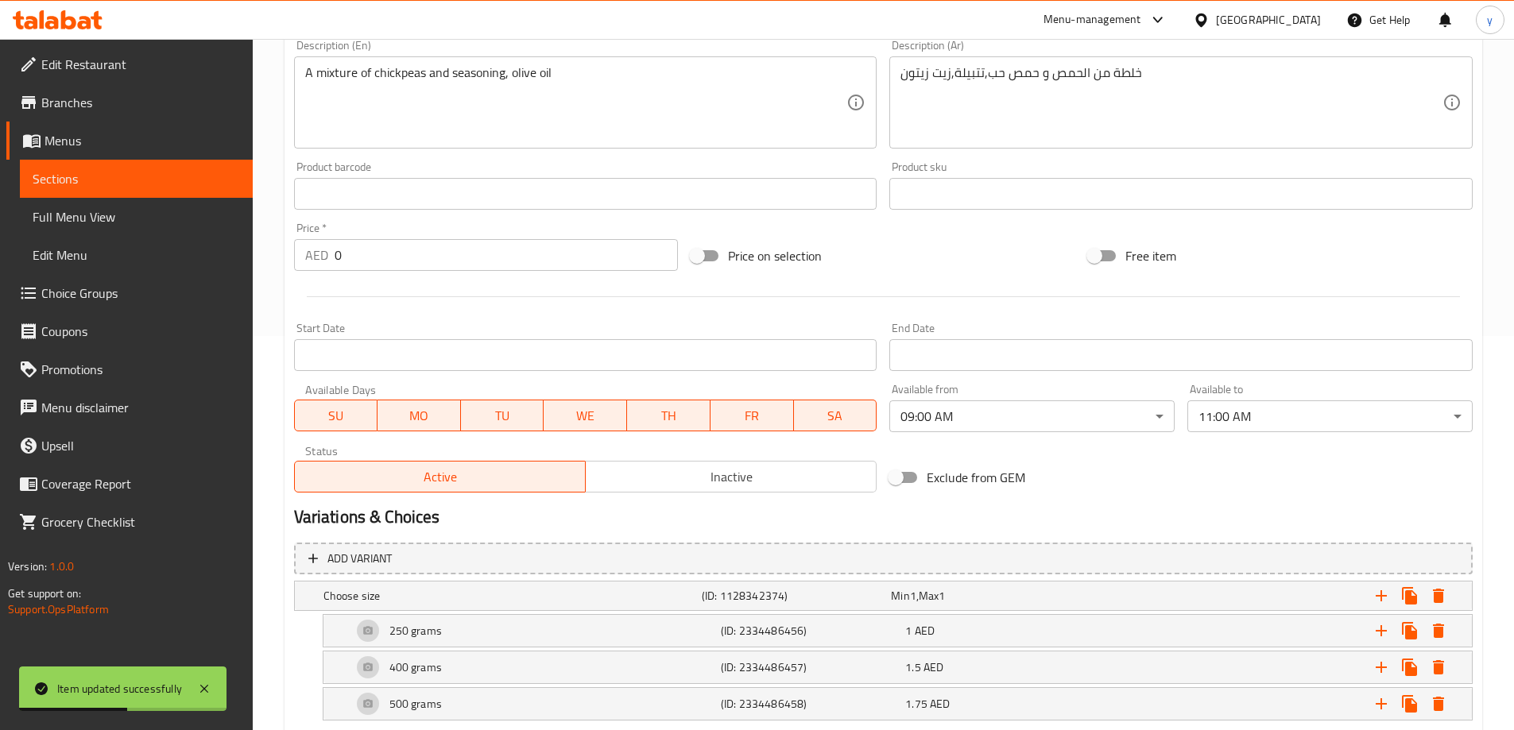
scroll to position [484, 0]
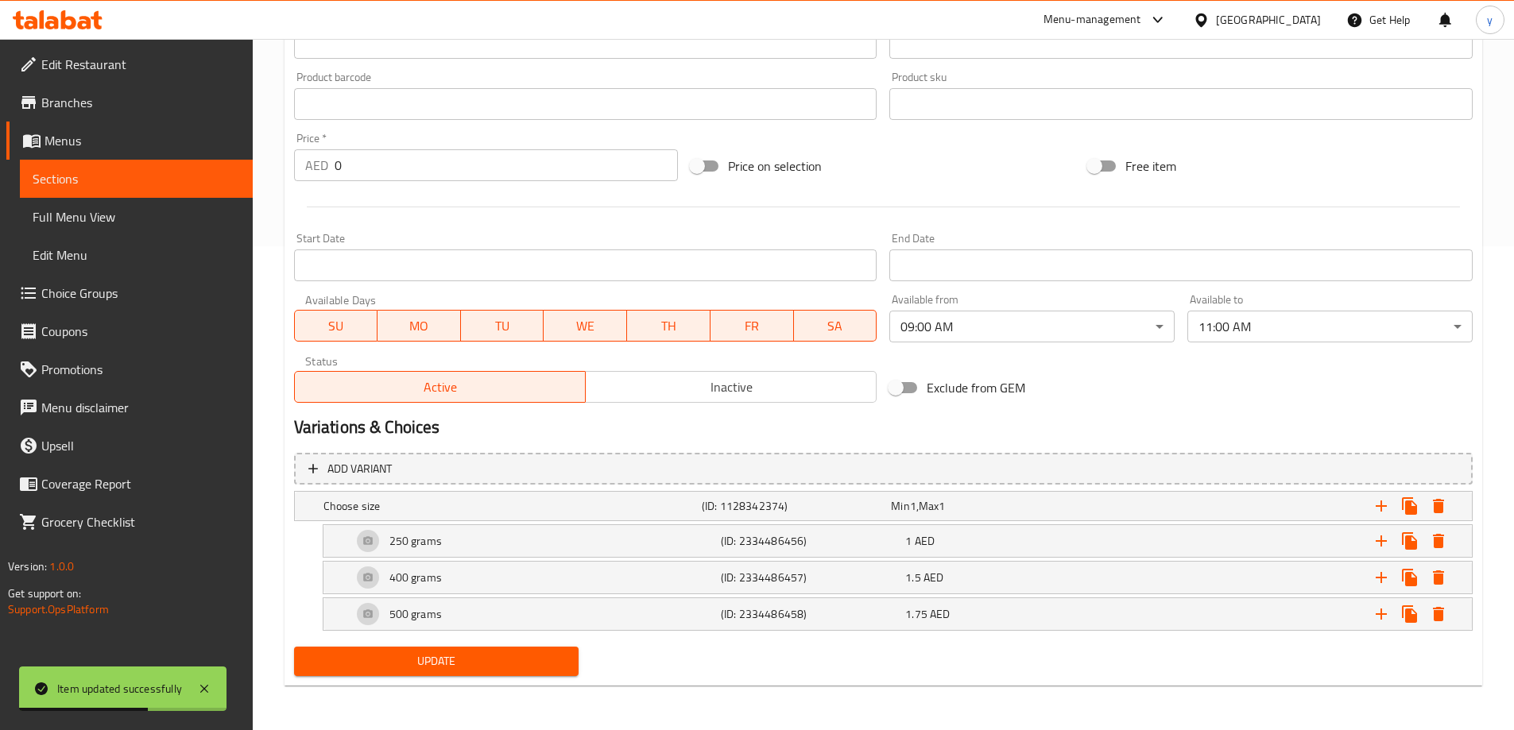
click at [66, 179] on span "Sections" at bounding box center [136, 178] width 207 height 19
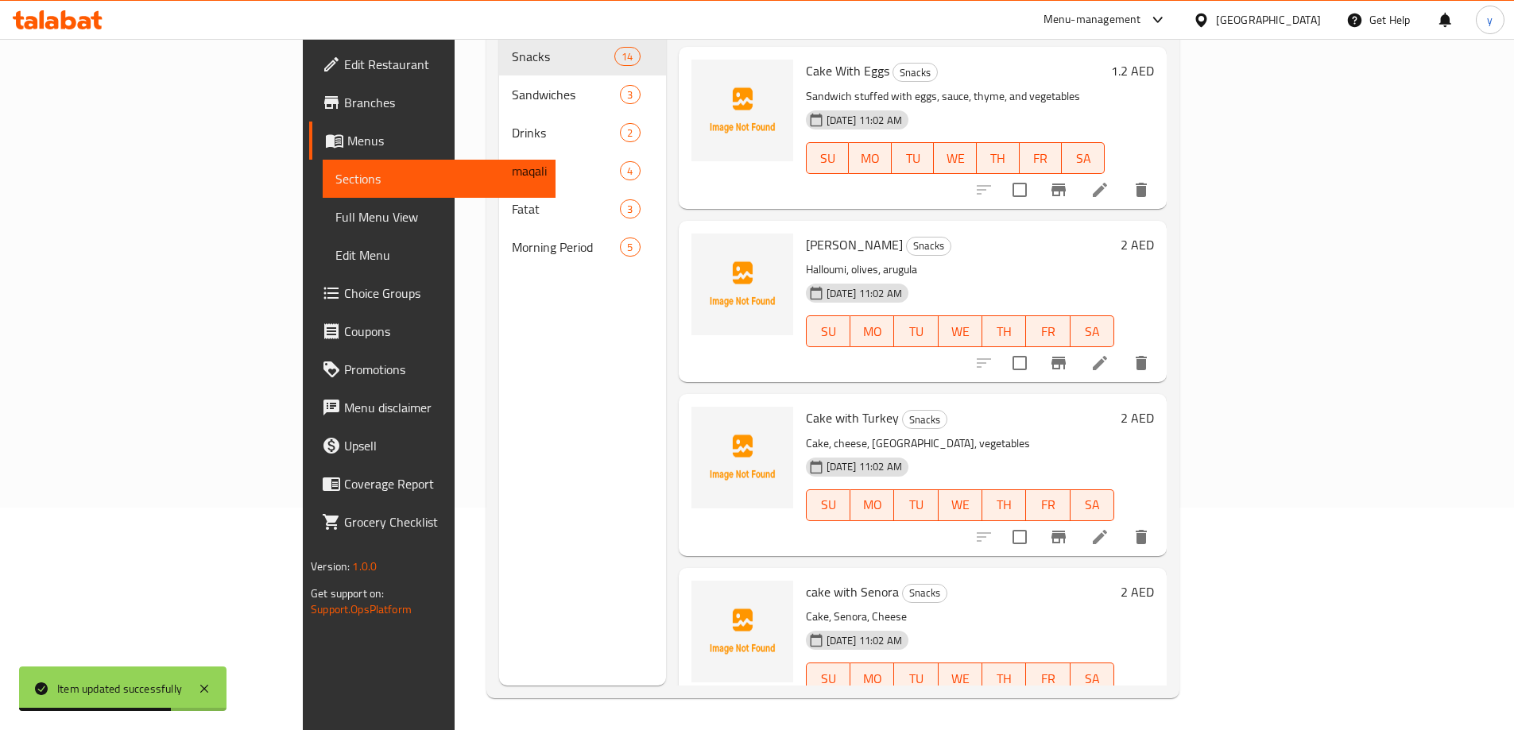
scroll to position [159, 0]
click at [1122, 523] on li at bounding box center [1100, 535] width 45 height 29
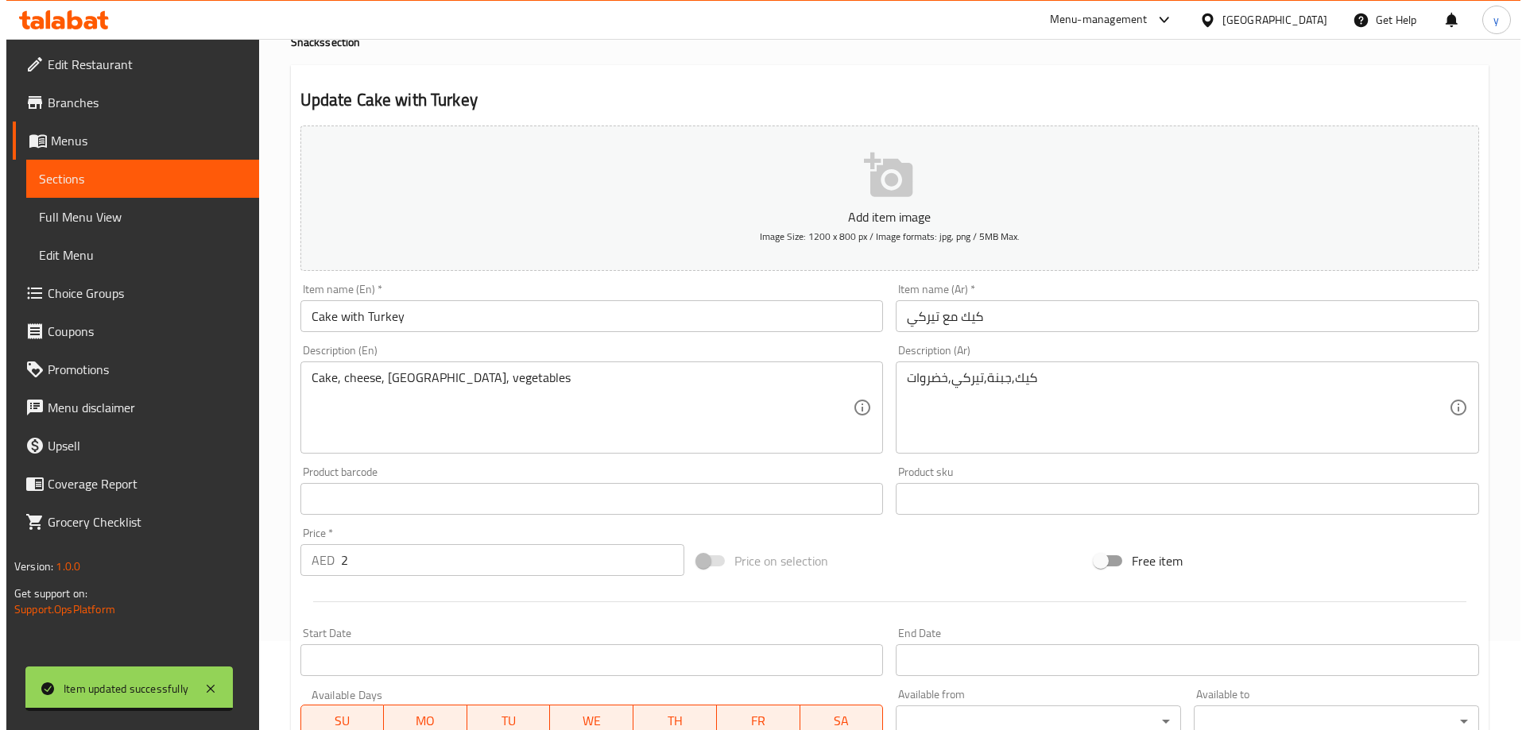
scroll to position [238, 0]
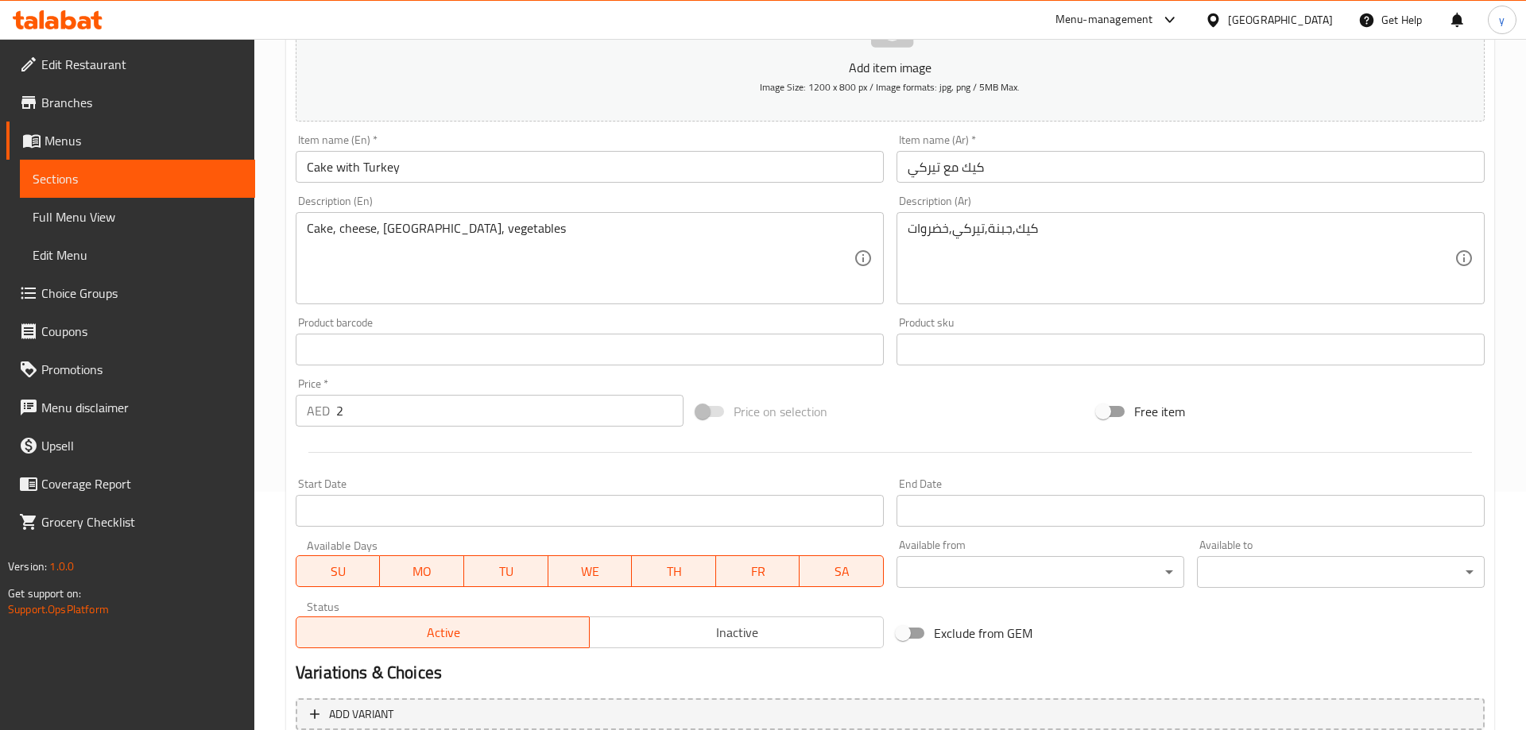
click at [986, 492] on body "​ Menu-management [GEOGRAPHIC_DATA] Get Help y Edit Restaurant Branches Menus S…" at bounding box center [763, 146] width 1526 height 692
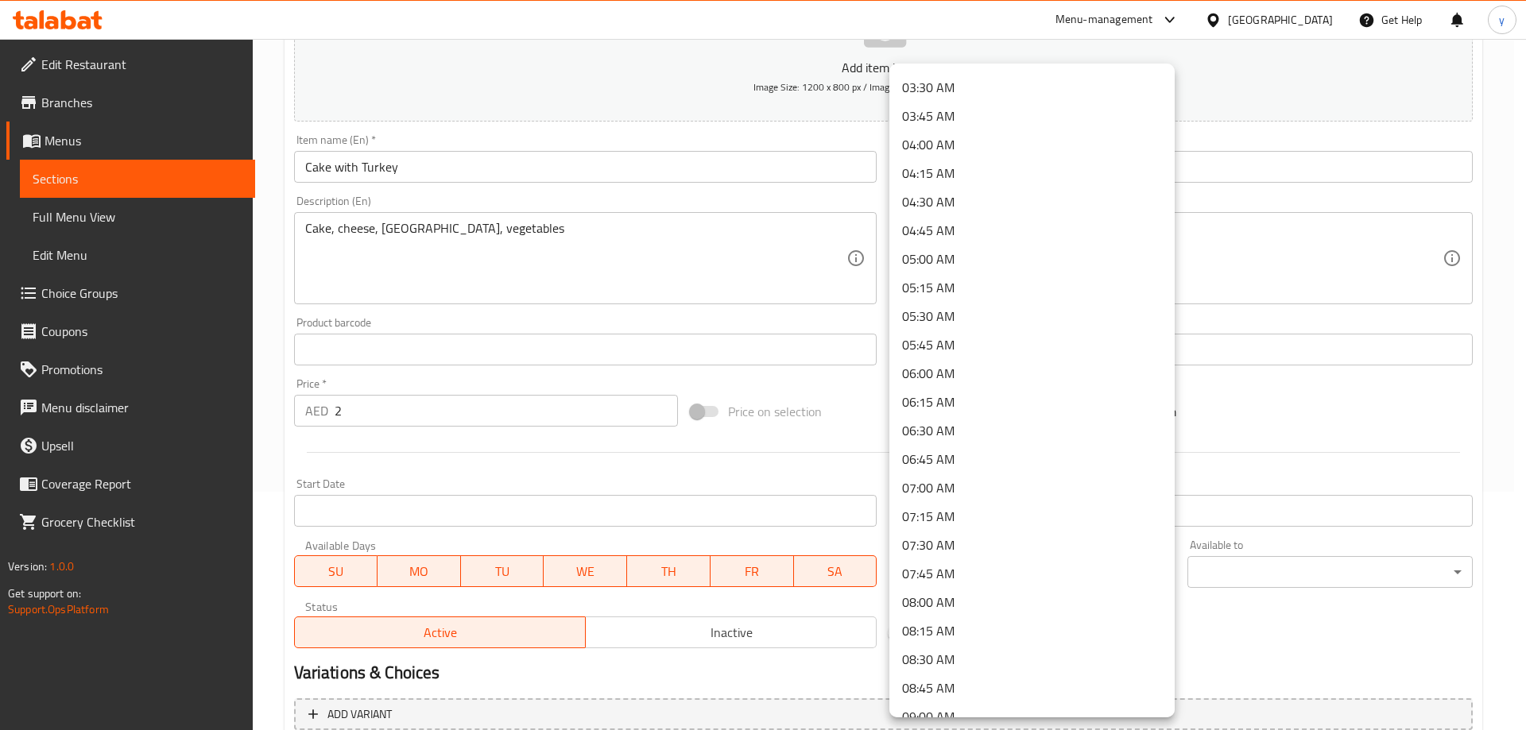
scroll to position [556, 0]
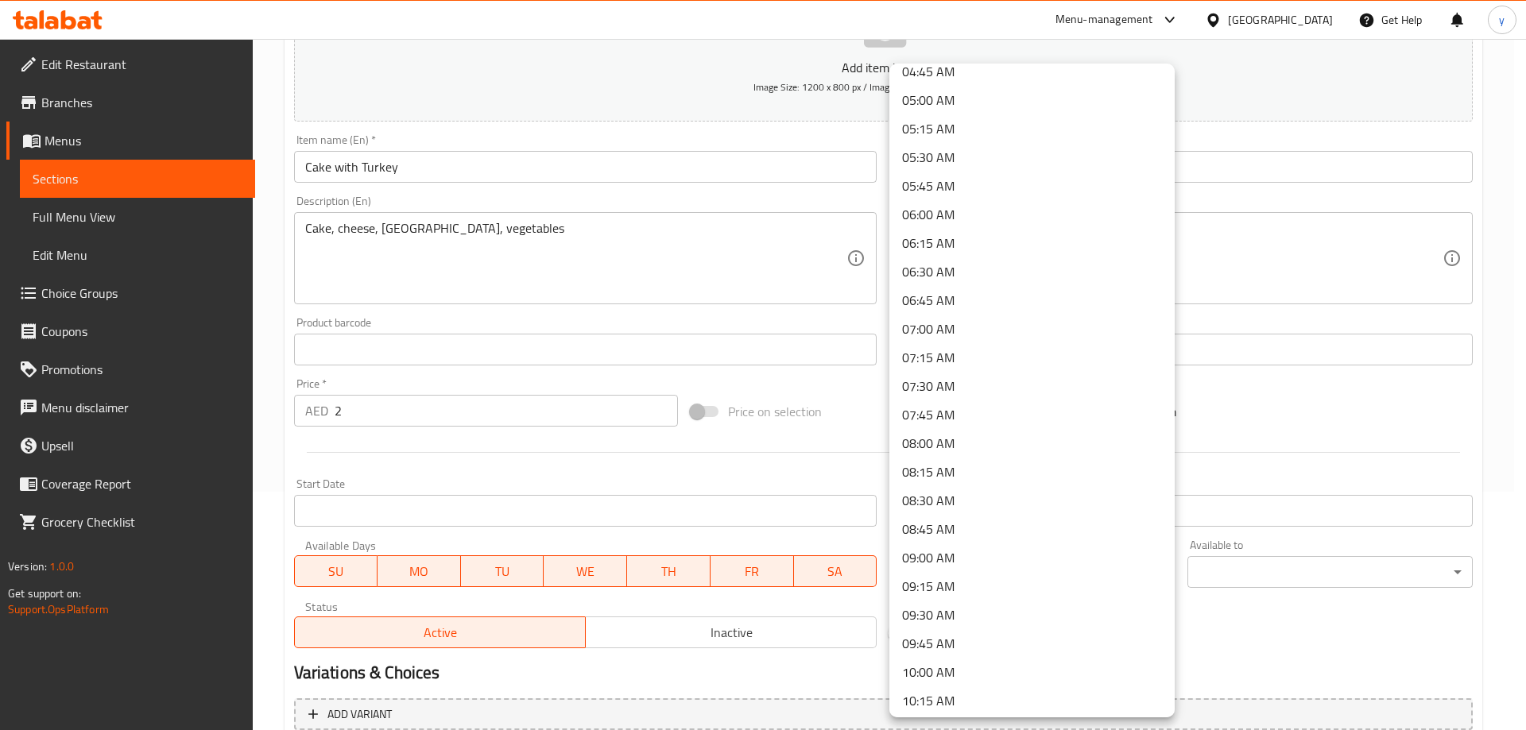
click at [976, 560] on li "09:00 AM" at bounding box center [1031, 558] width 285 height 29
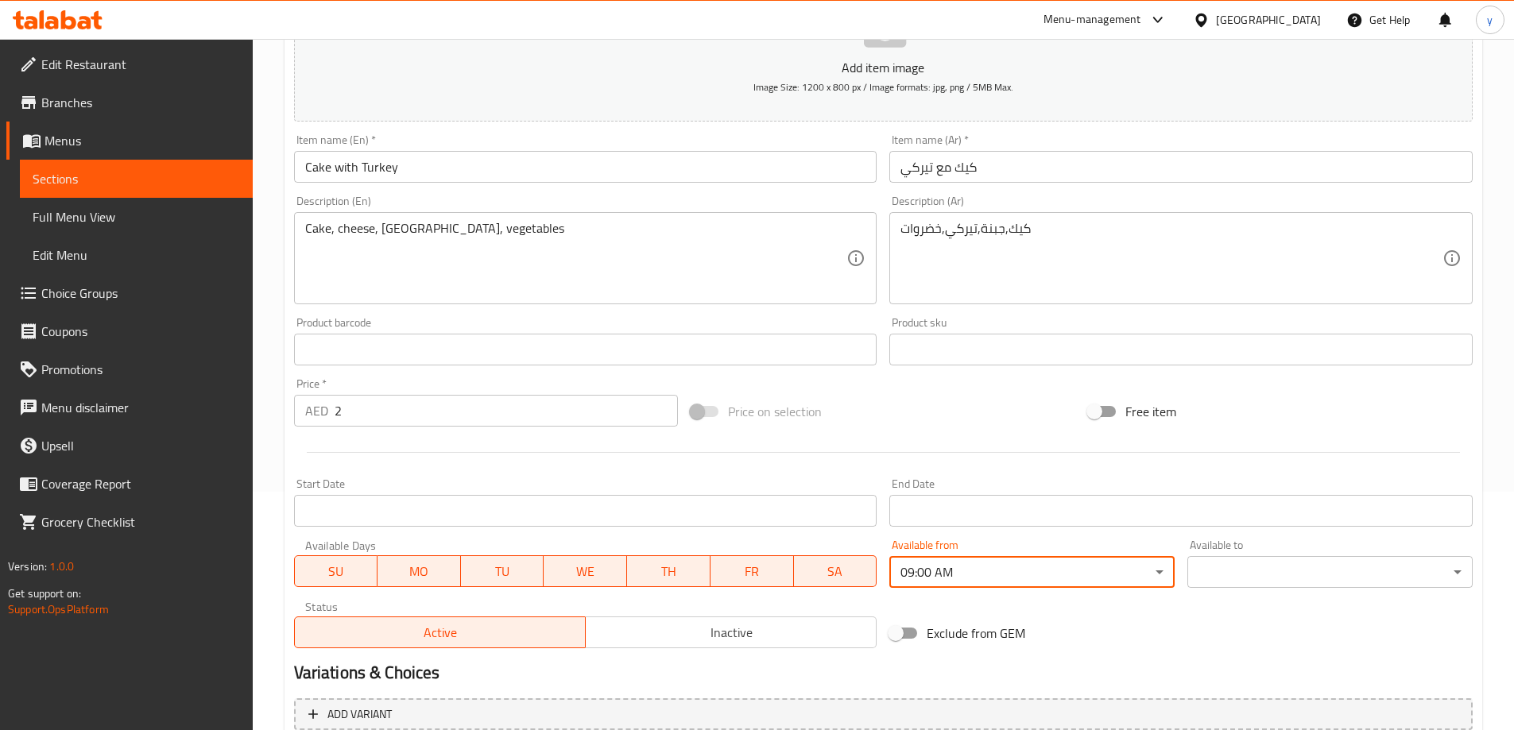
click at [1206, 492] on body "​ Menu-management [GEOGRAPHIC_DATA] Get Help y Edit Restaurant Branches Menus S…" at bounding box center [757, 146] width 1514 height 692
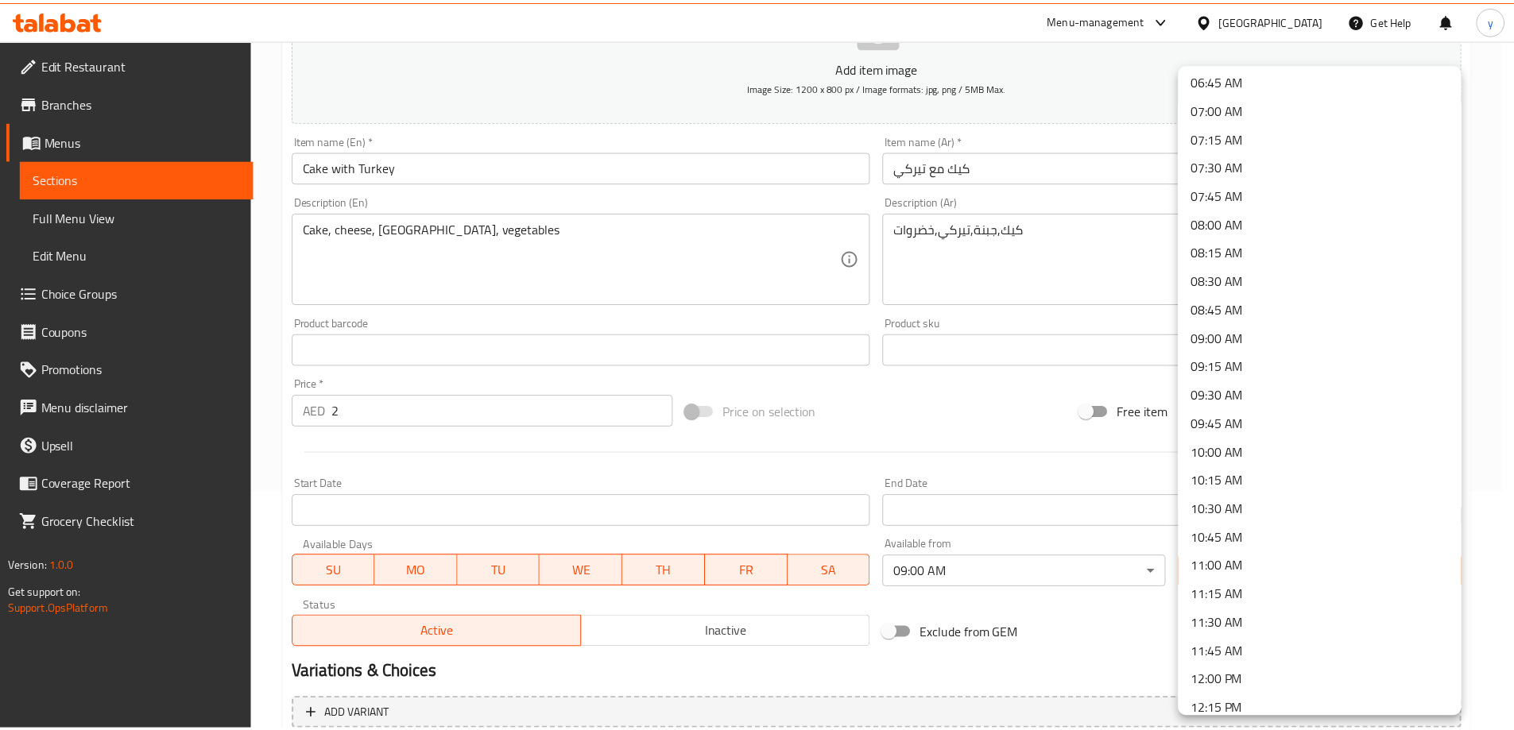
scroll to position [874, 0]
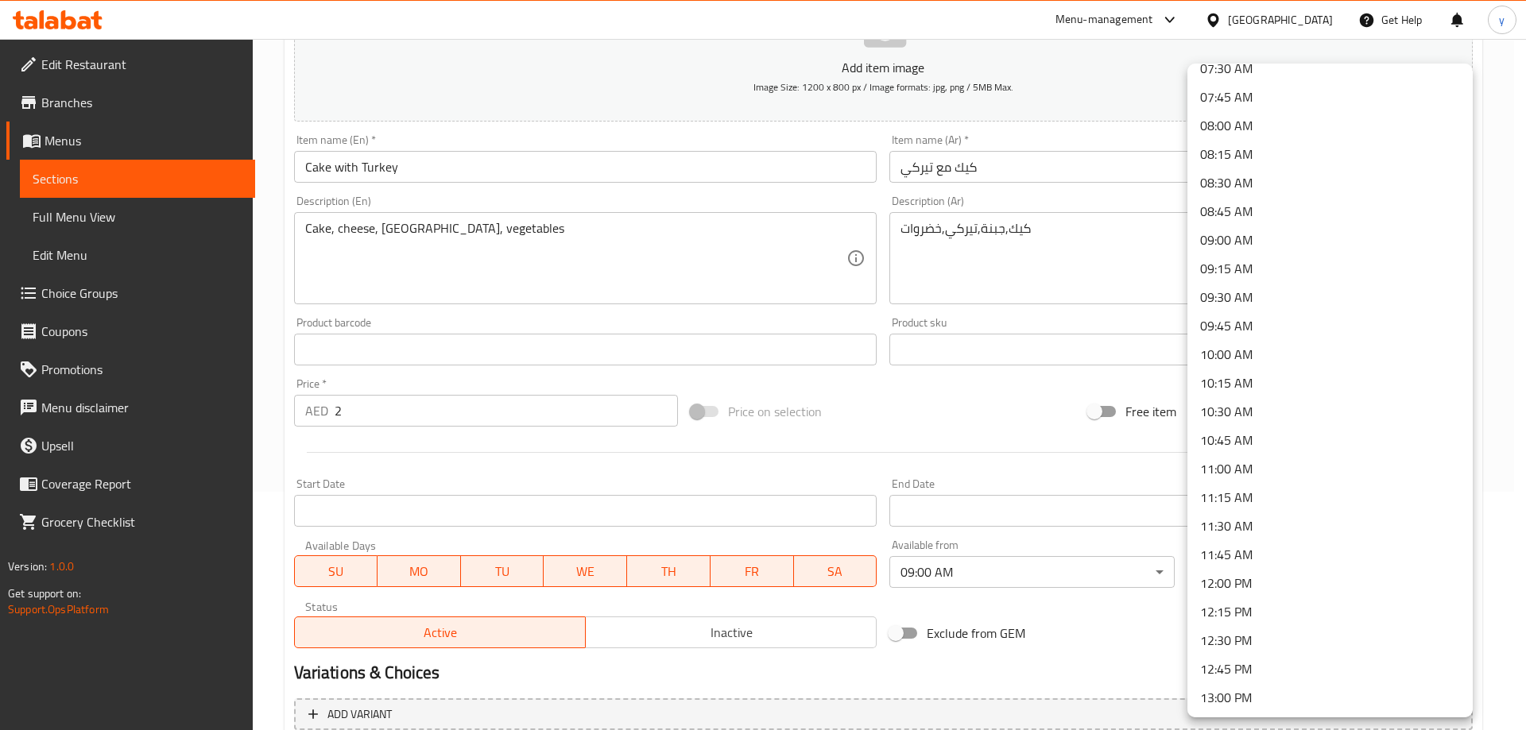
click at [1238, 465] on li "11:00 AM" at bounding box center [1330, 469] width 285 height 29
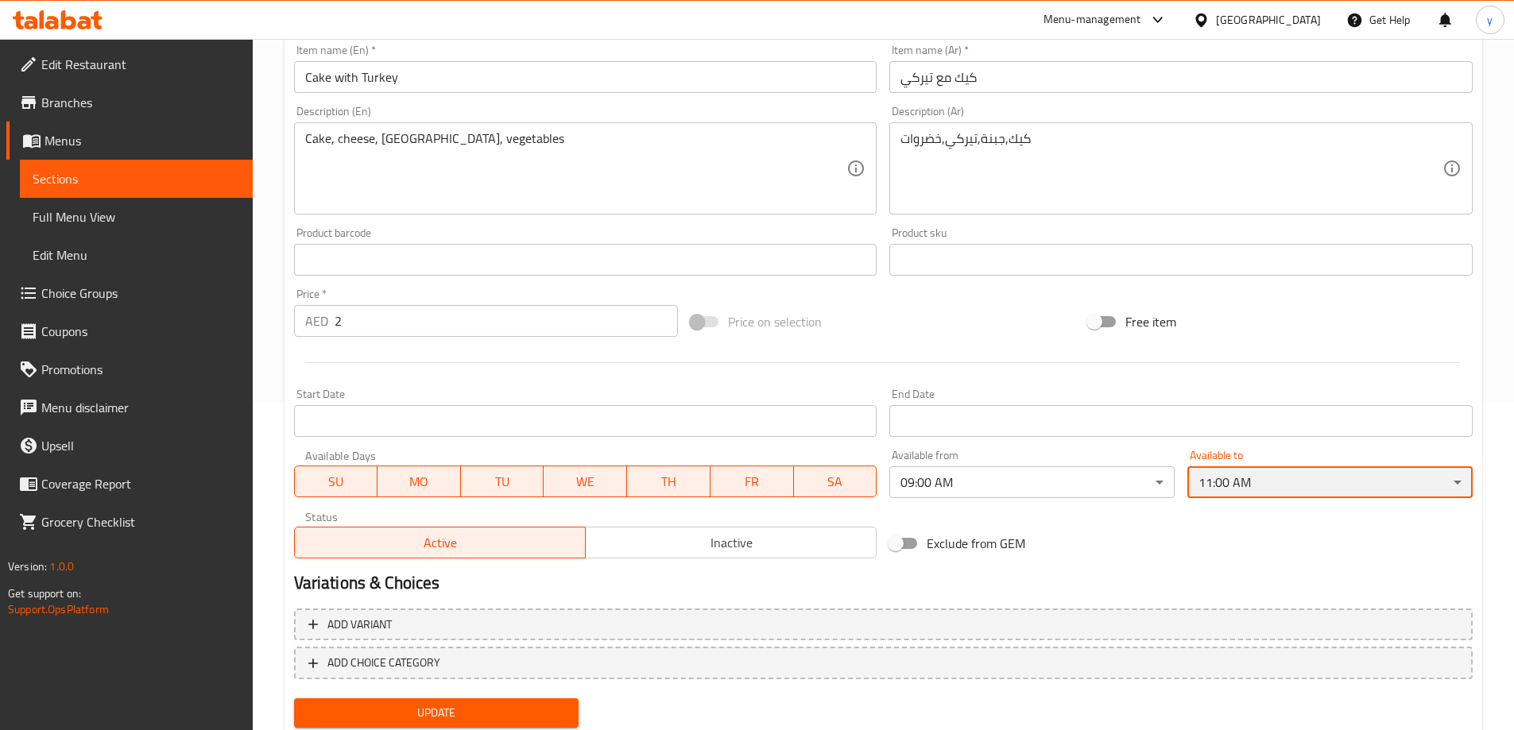
scroll to position [380, 0]
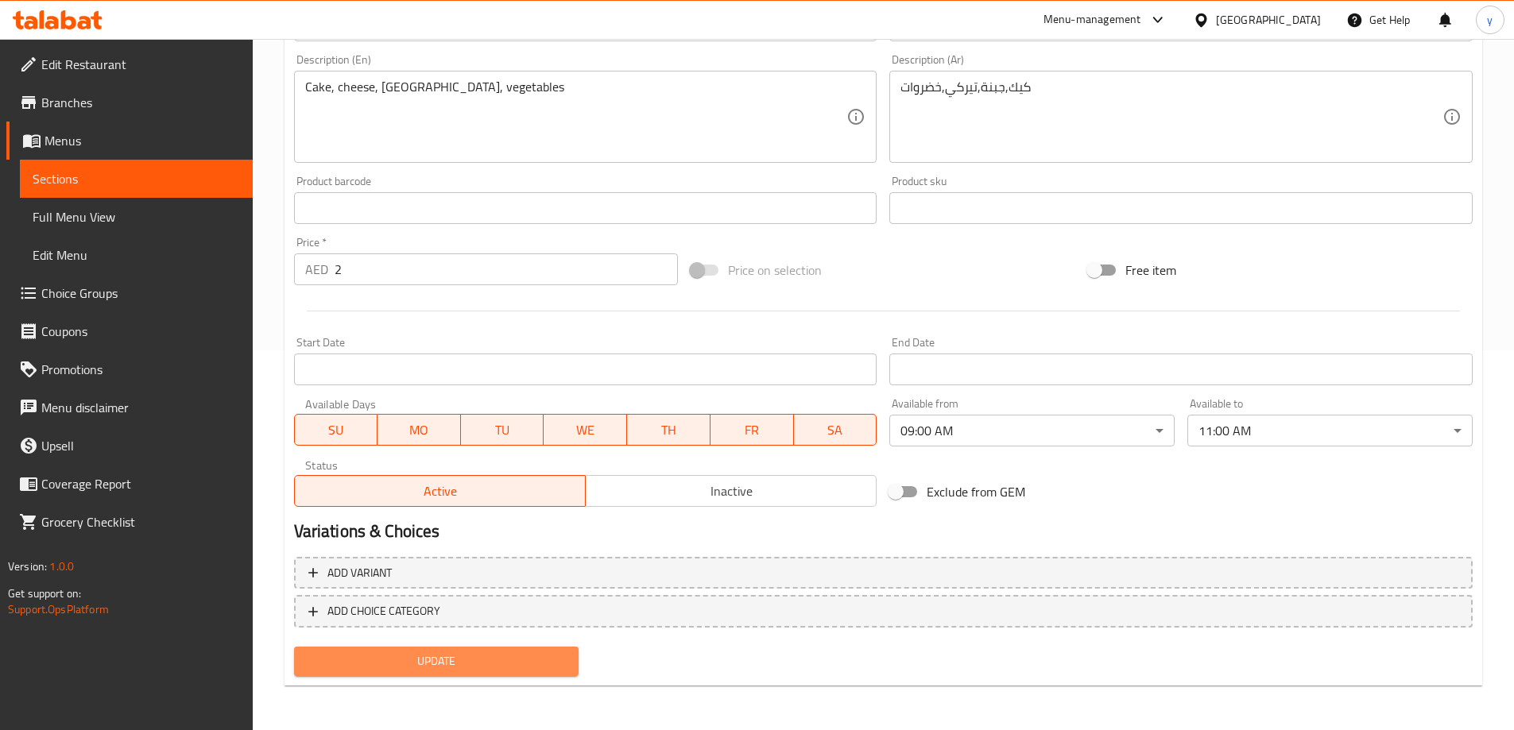
click at [481, 668] on span "Update" at bounding box center [437, 662] width 260 height 20
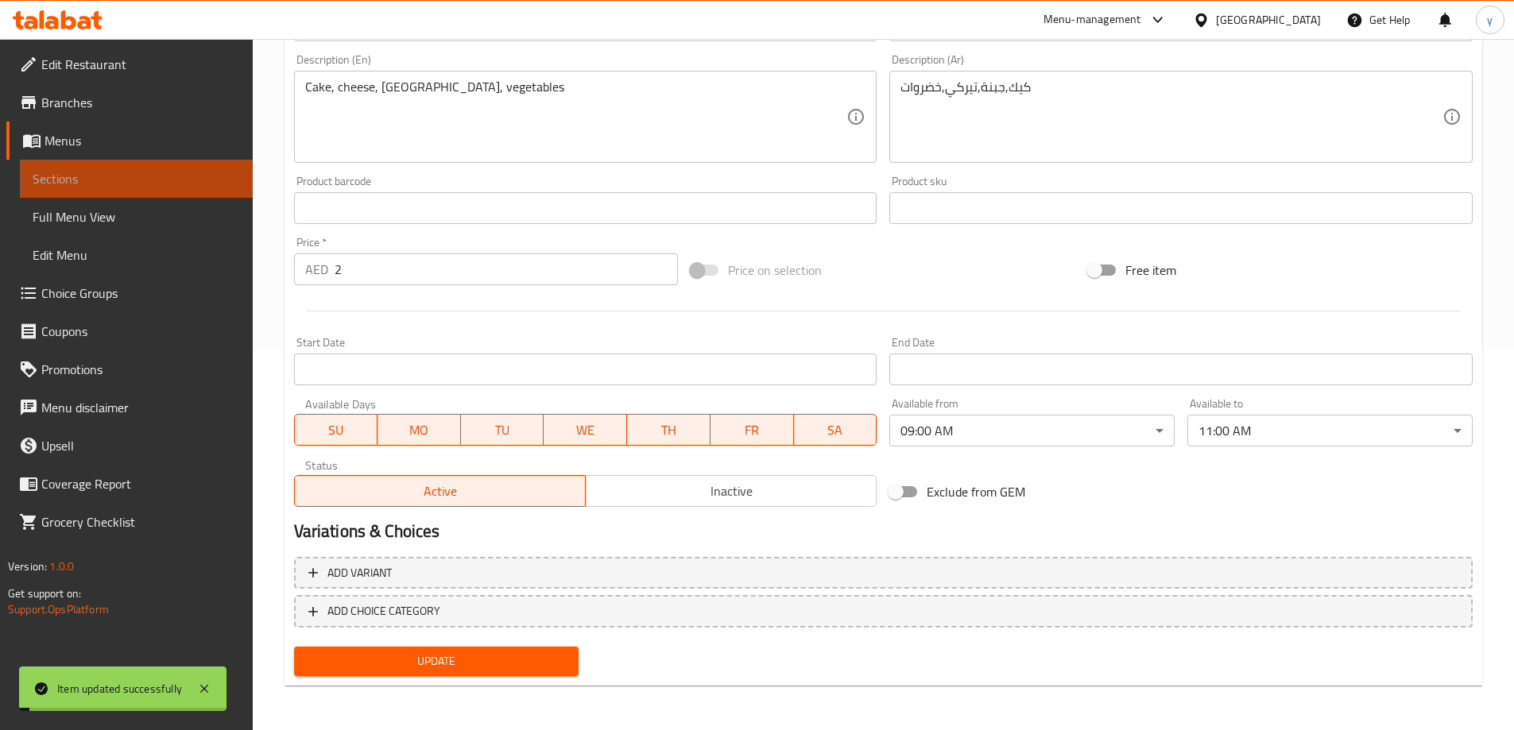
click at [95, 177] on span "Sections" at bounding box center [136, 178] width 207 height 19
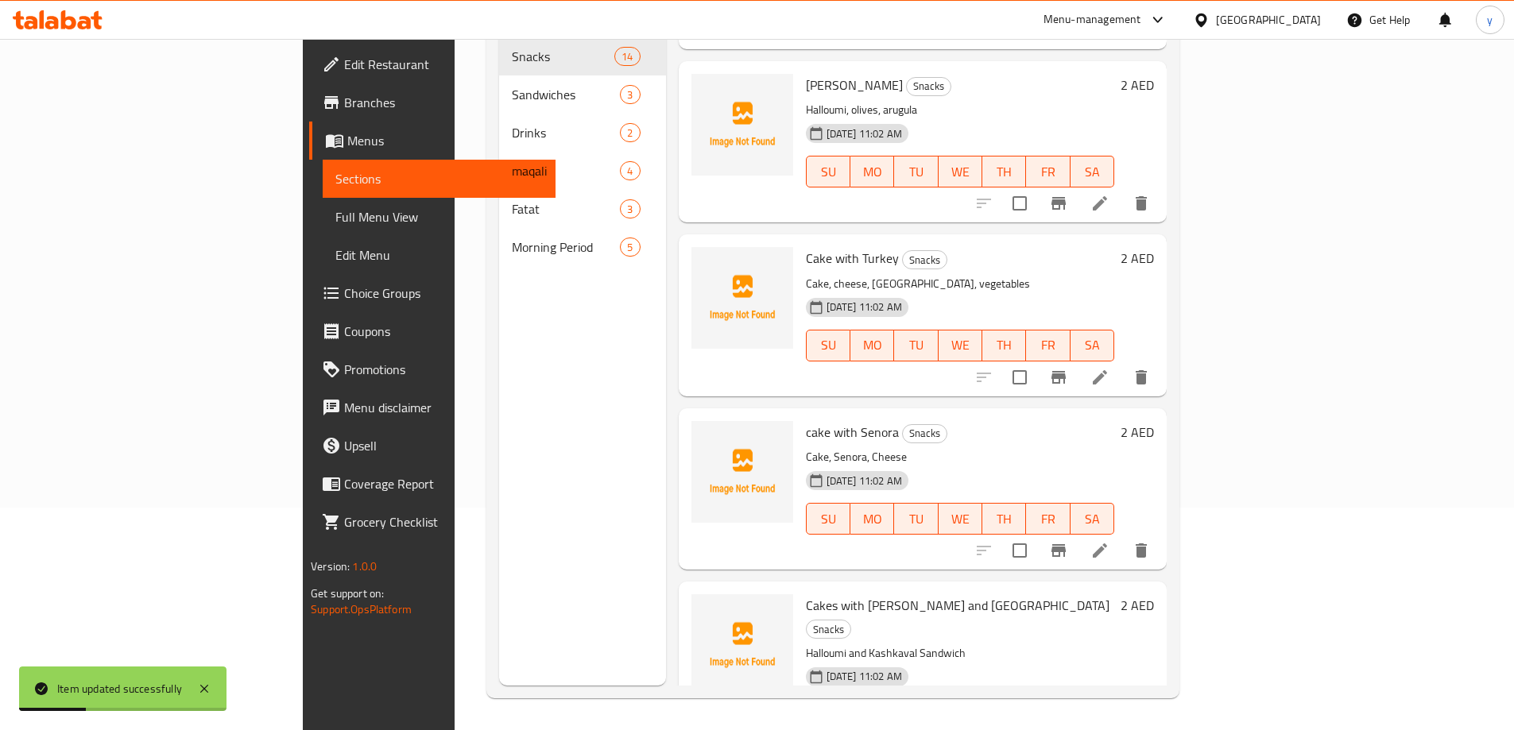
scroll to position [318, 0]
click at [1110, 541] on icon at bounding box center [1100, 550] width 19 height 19
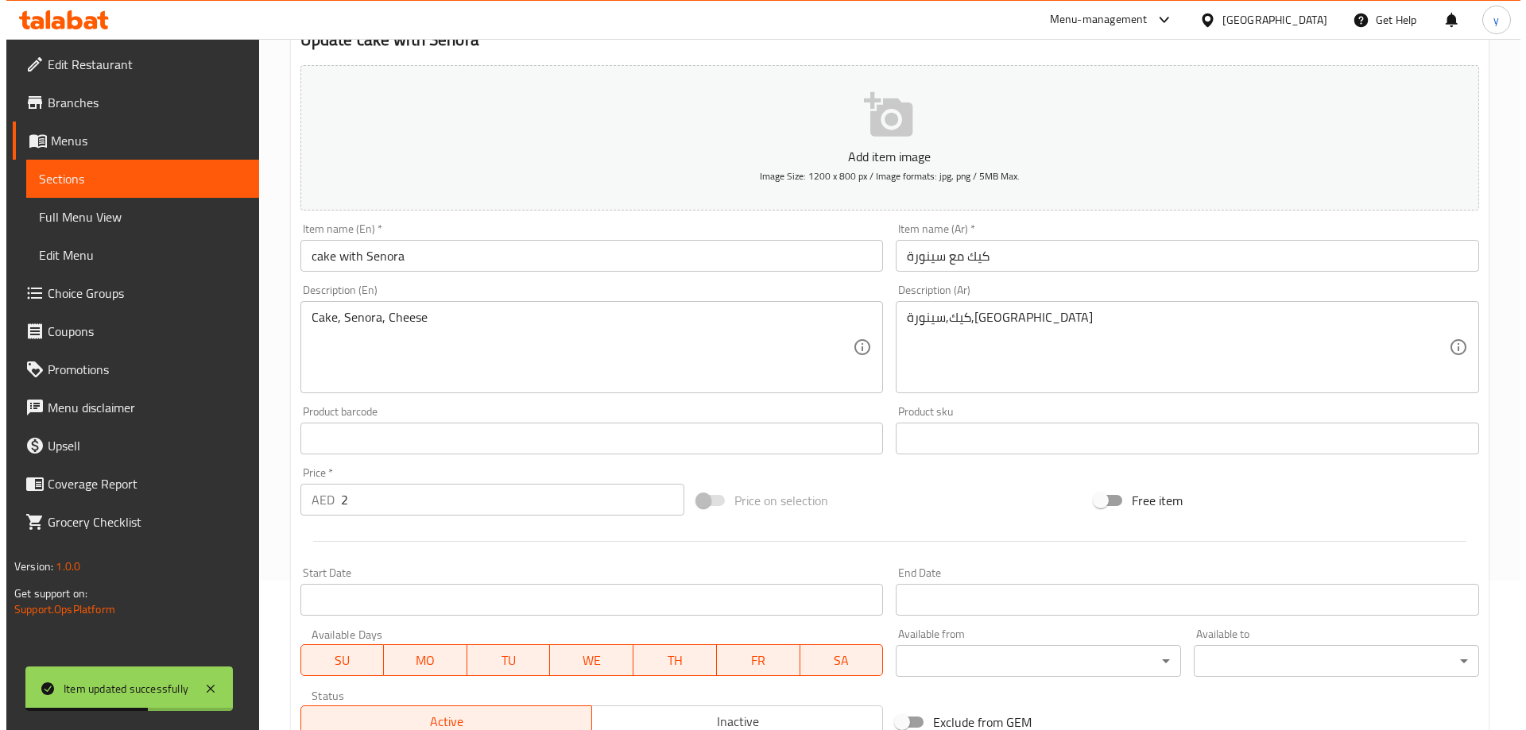
scroll to position [318, 0]
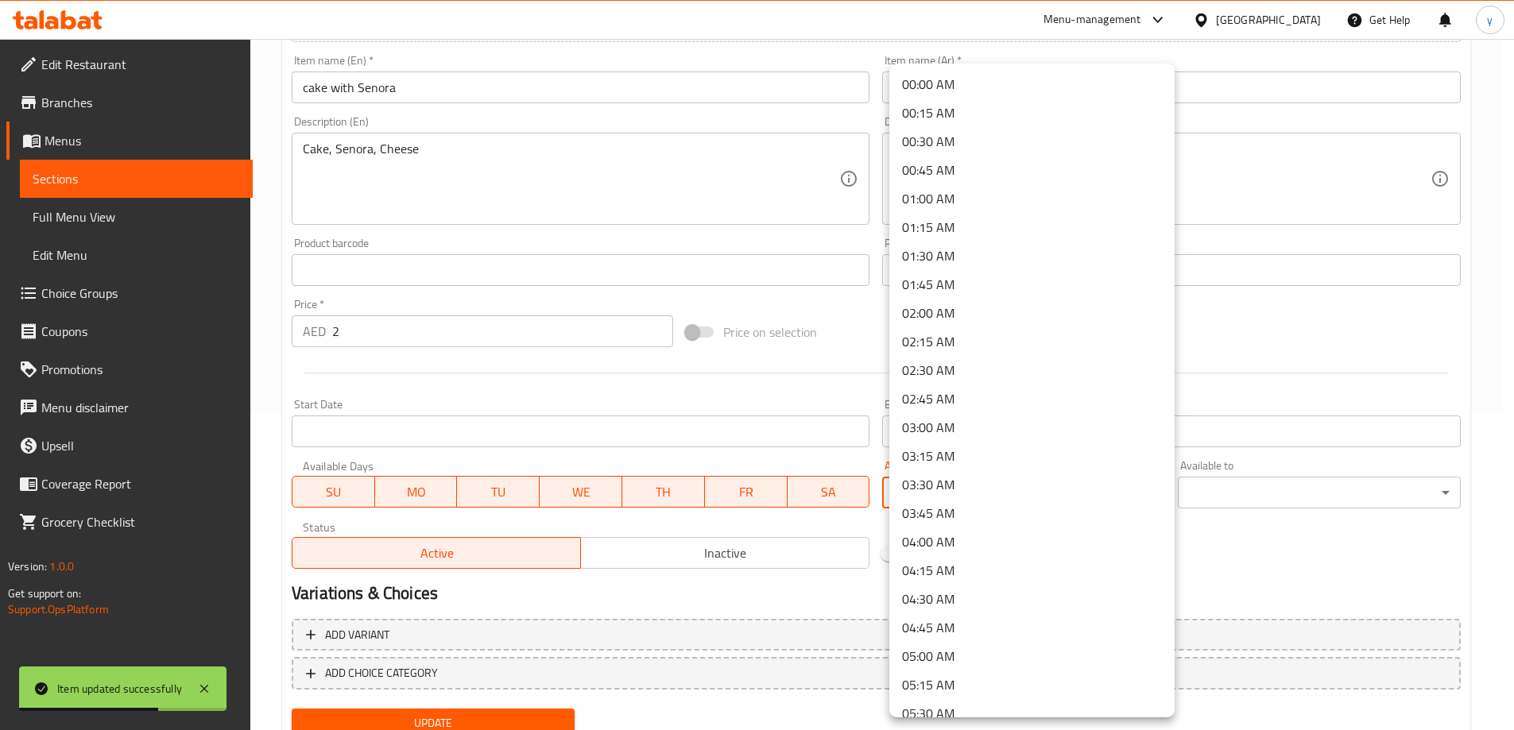
click at [1025, 413] on body "Item updated successfully ​ Menu-management [GEOGRAPHIC_DATA] Get Help y Edit R…" at bounding box center [757, 67] width 1514 height 692
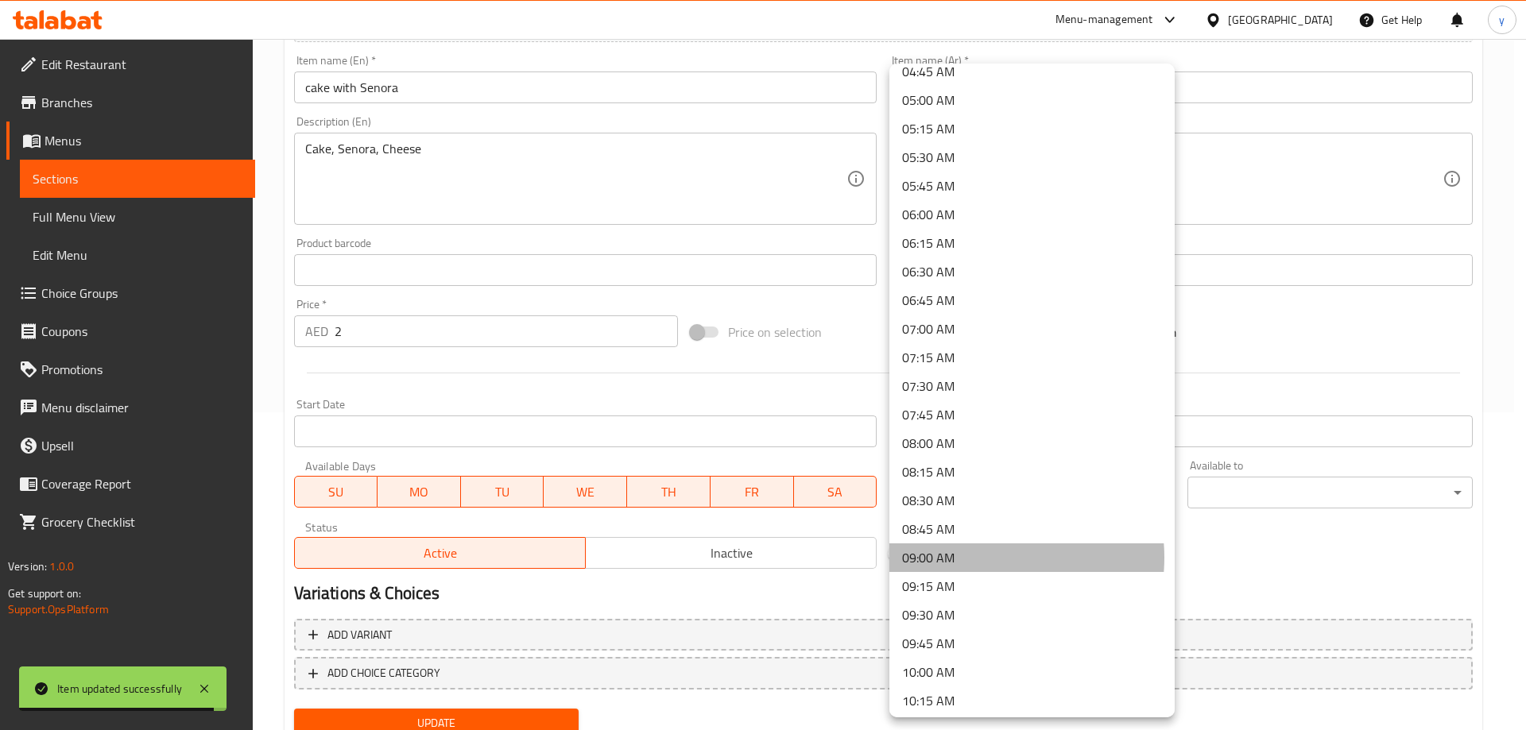
click at [982, 558] on li "09:00 AM" at bounding box center [1031, 558] width 285 height 29
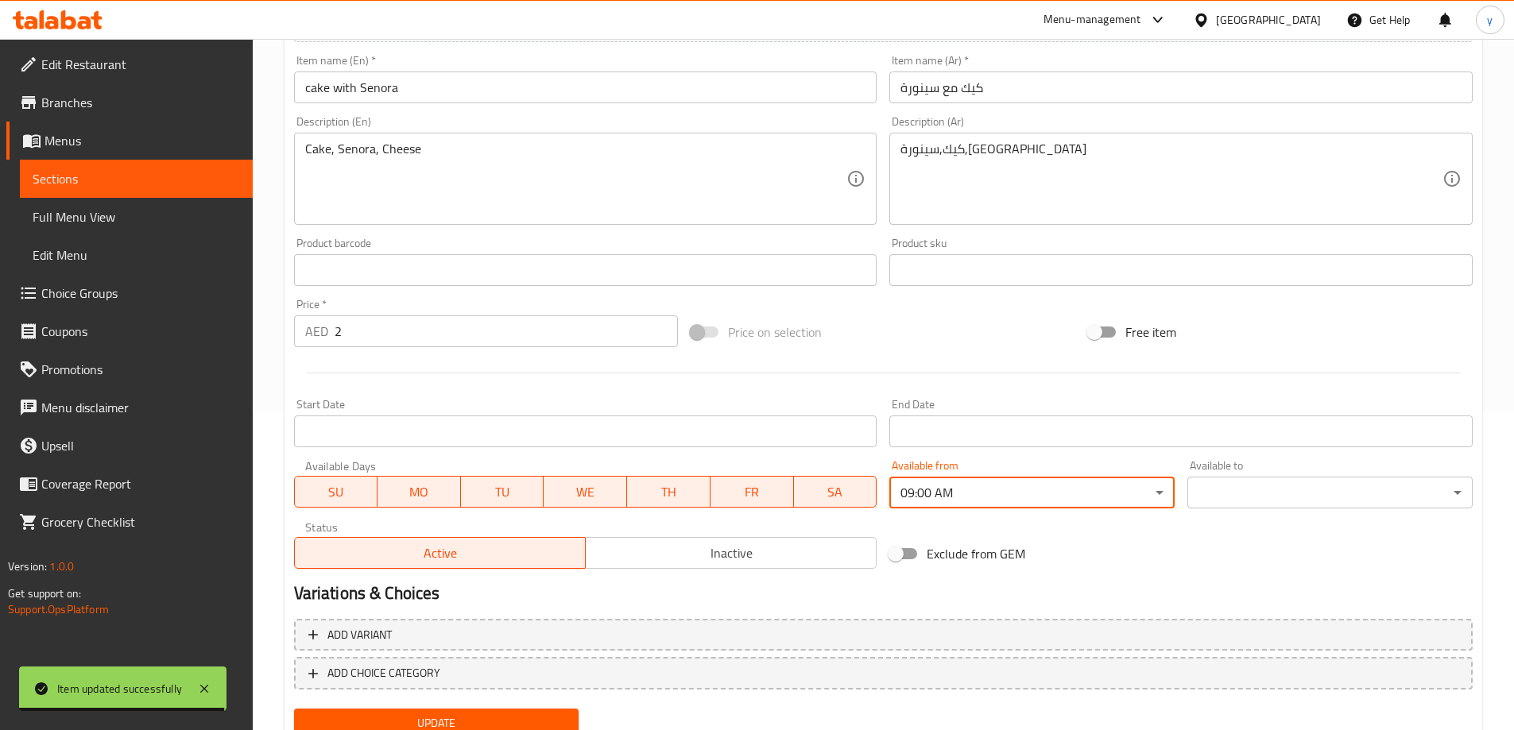
click at [1269, 413] on body "Item updated successfully ​ Menu-management [GEOGRAPHIC_DATA] Get Help y Edit R…" at bounding box center [757, 67] width 1514 height 692
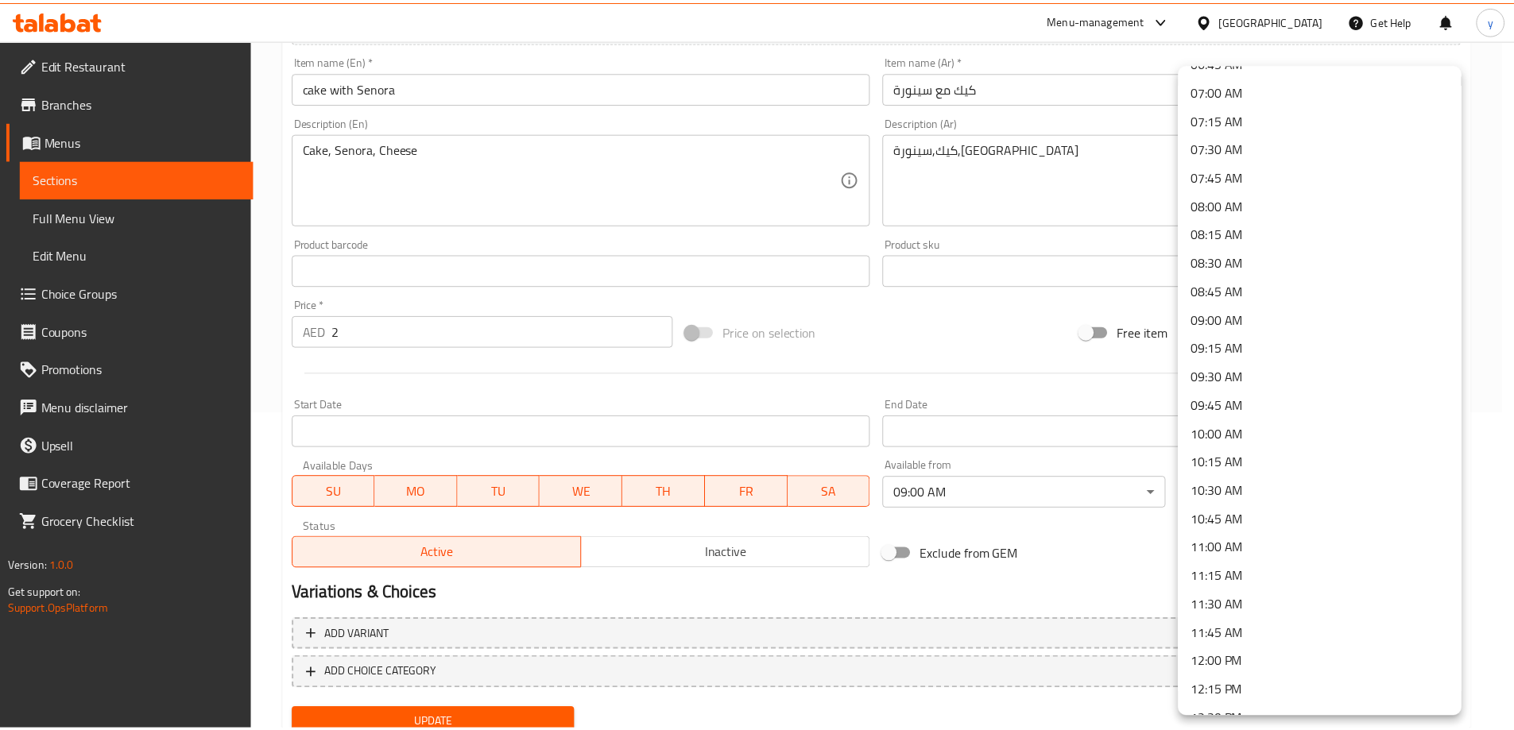
scroll to position [874, 0]
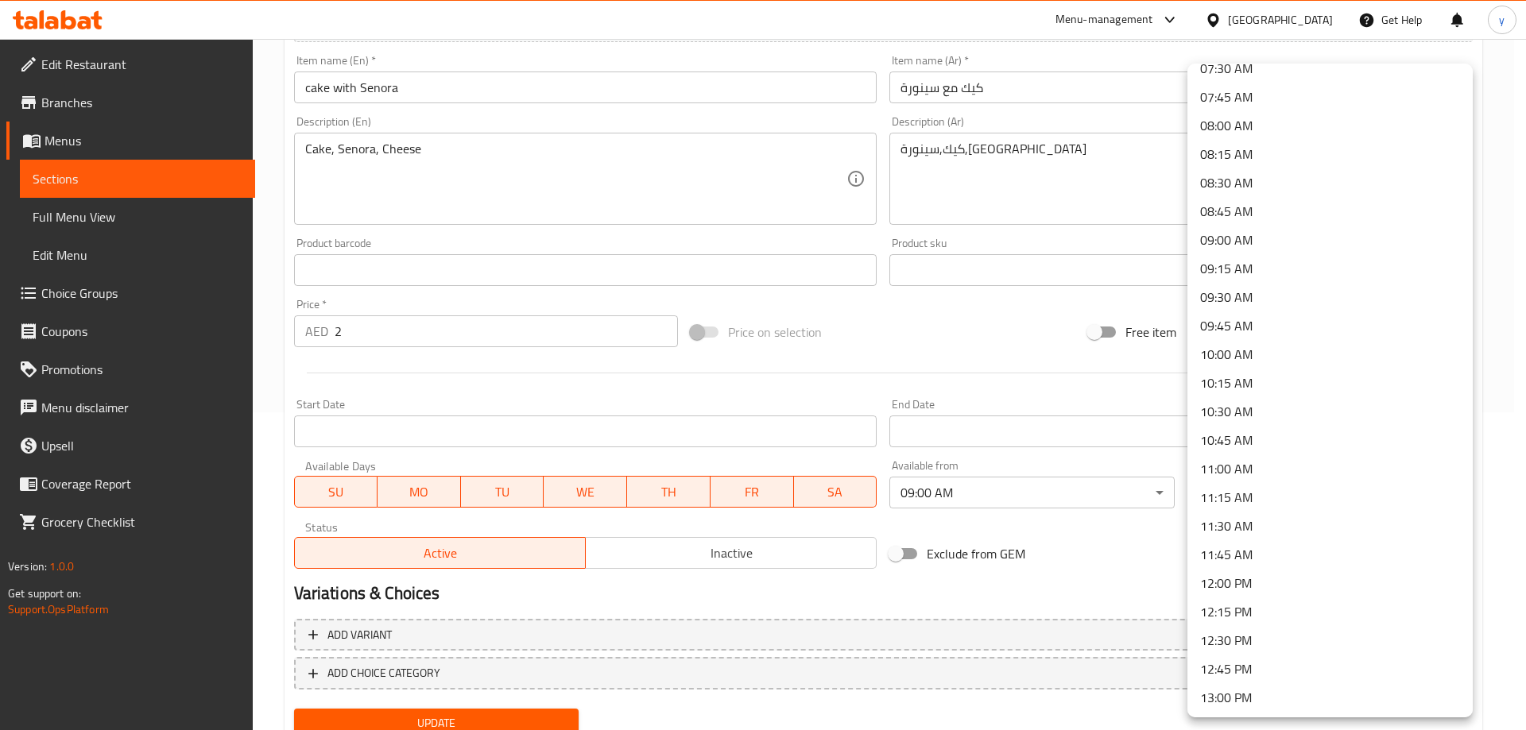
click at [1250, 465] on li "11:00 AM" at bounding box center [1330, 469] width 285 height 29
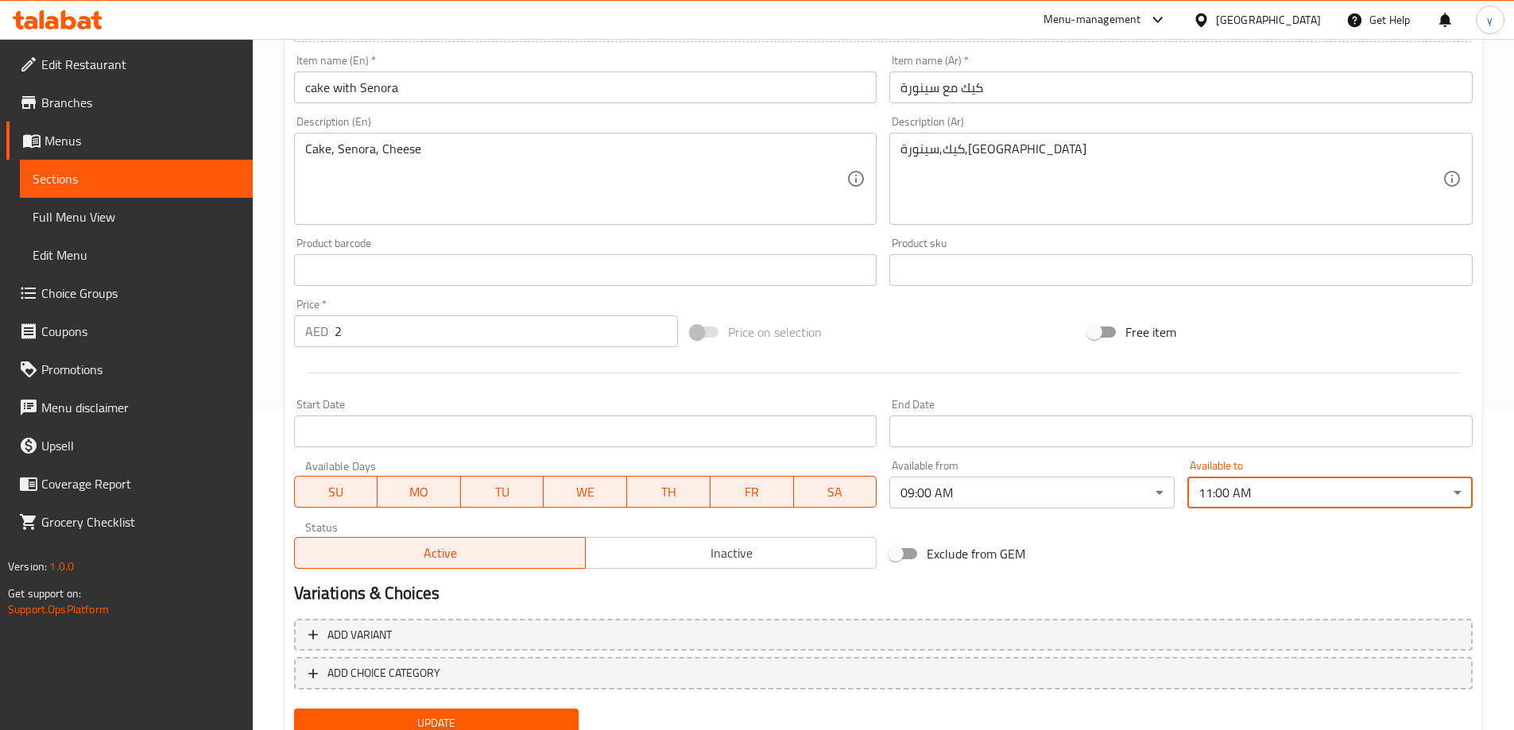
click at [519, 716] on span "Update" at bounding box center [437, 724] width 260 height 20
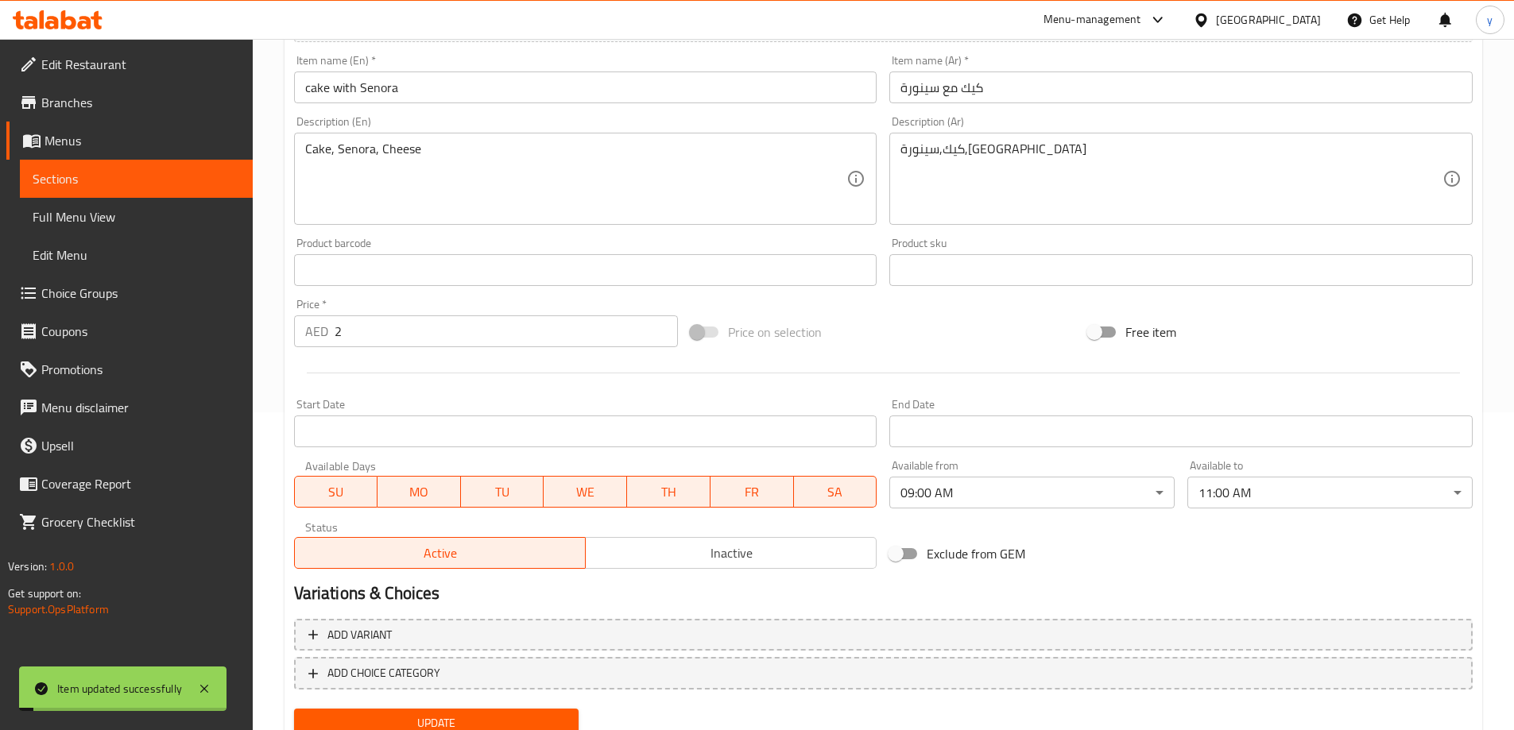
scroll to position [79, 0]
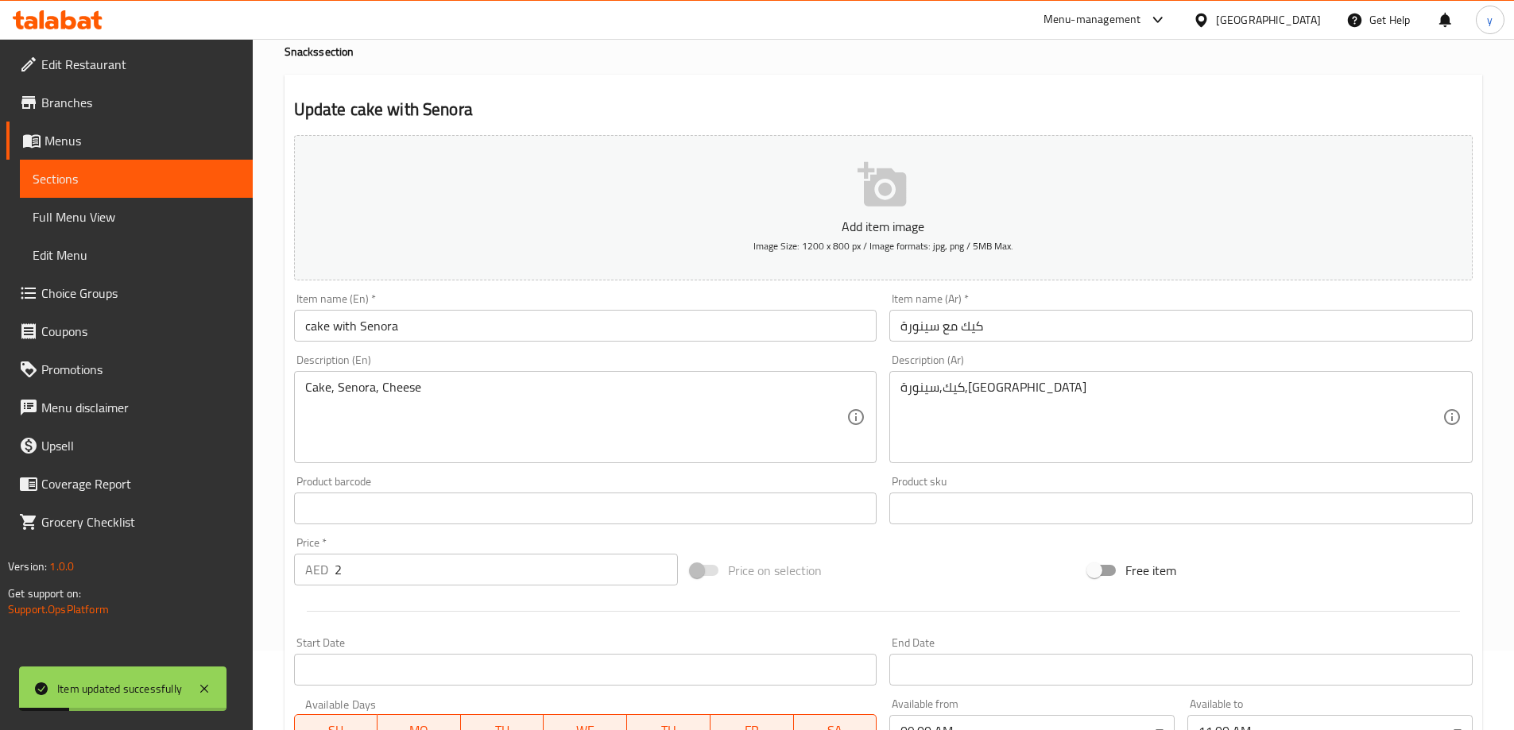
click at [140, 184] on span "Sections" at bounding box center [136, 178] width 207 height 19
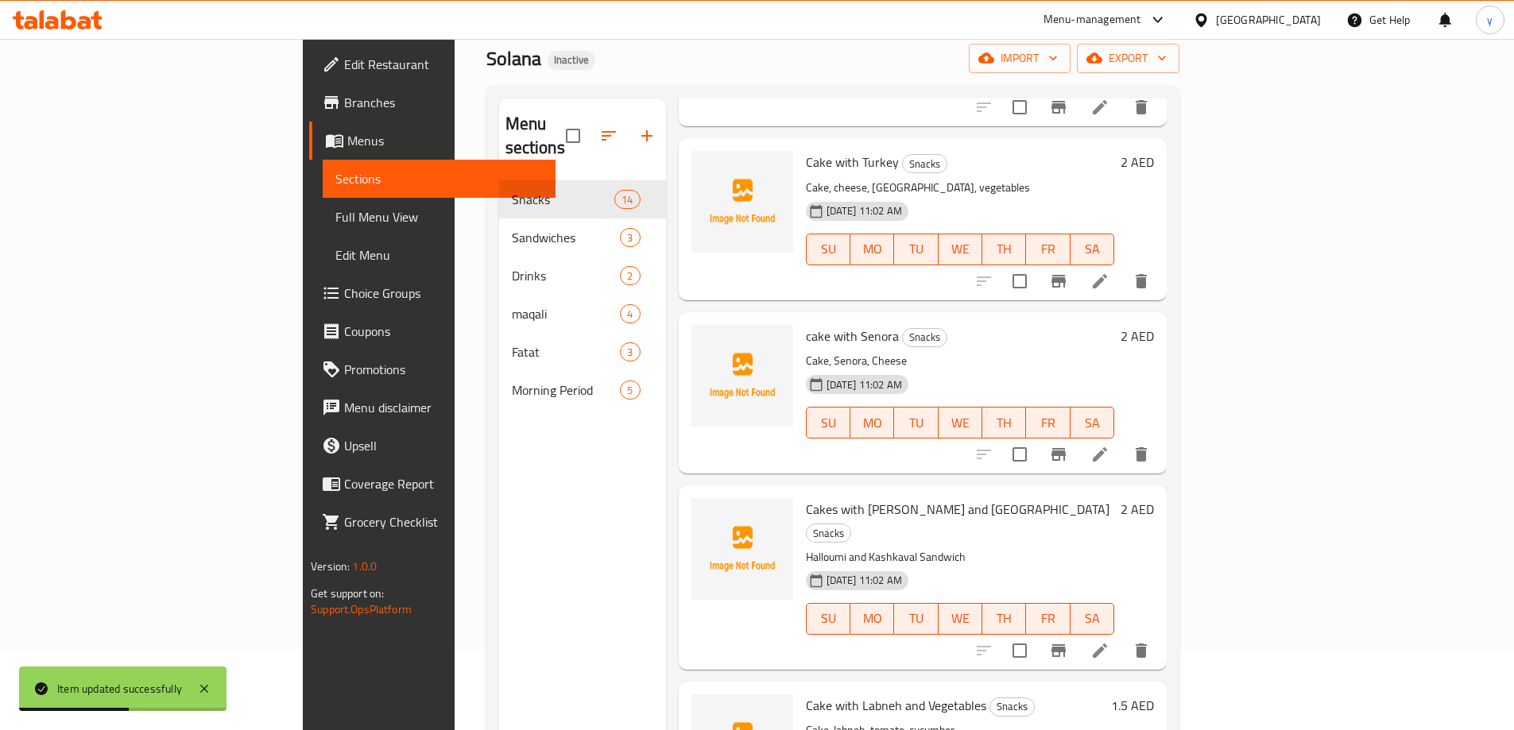
scroll to position [636, 0]
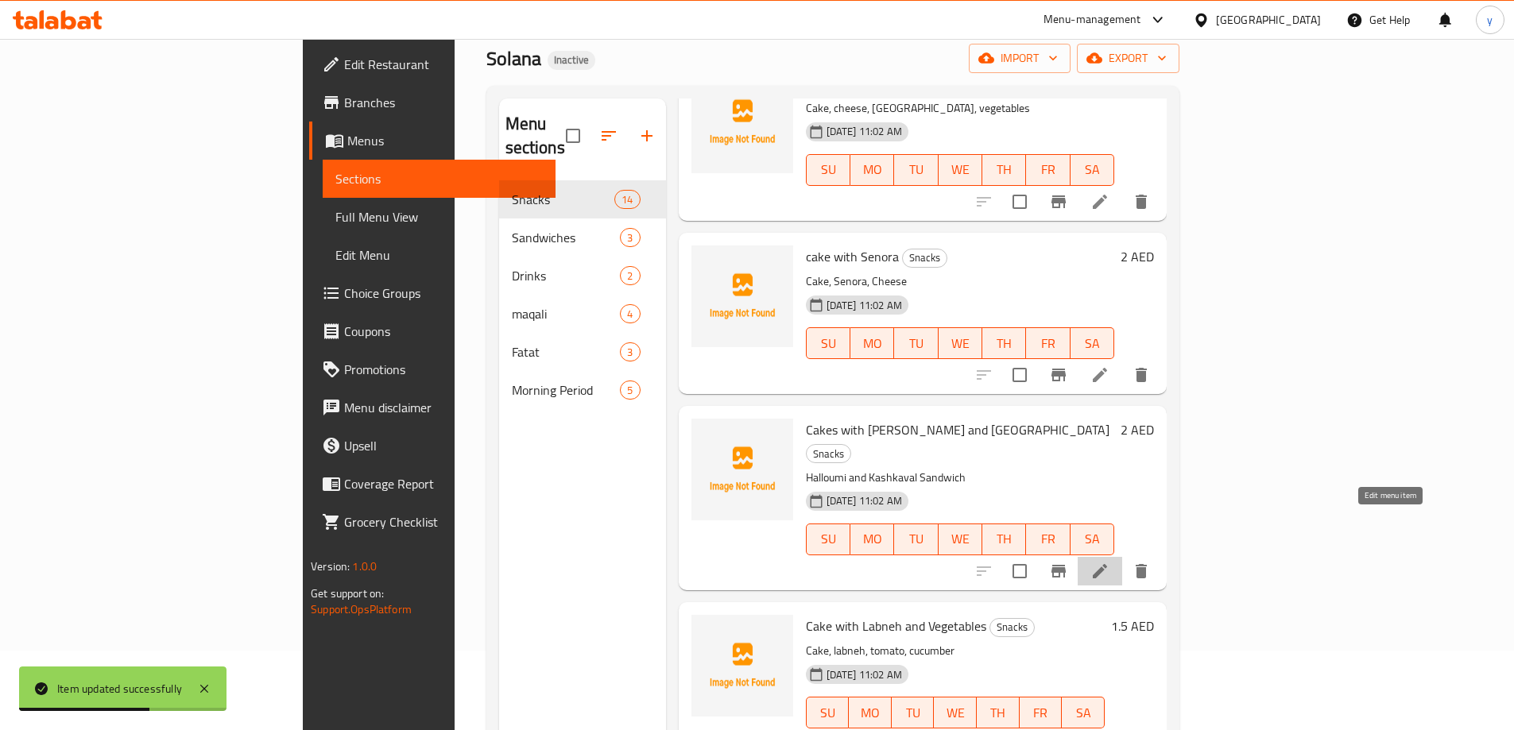
click at [1110, 562] on icon at bounding box center [1100, 571] width 19 height 19
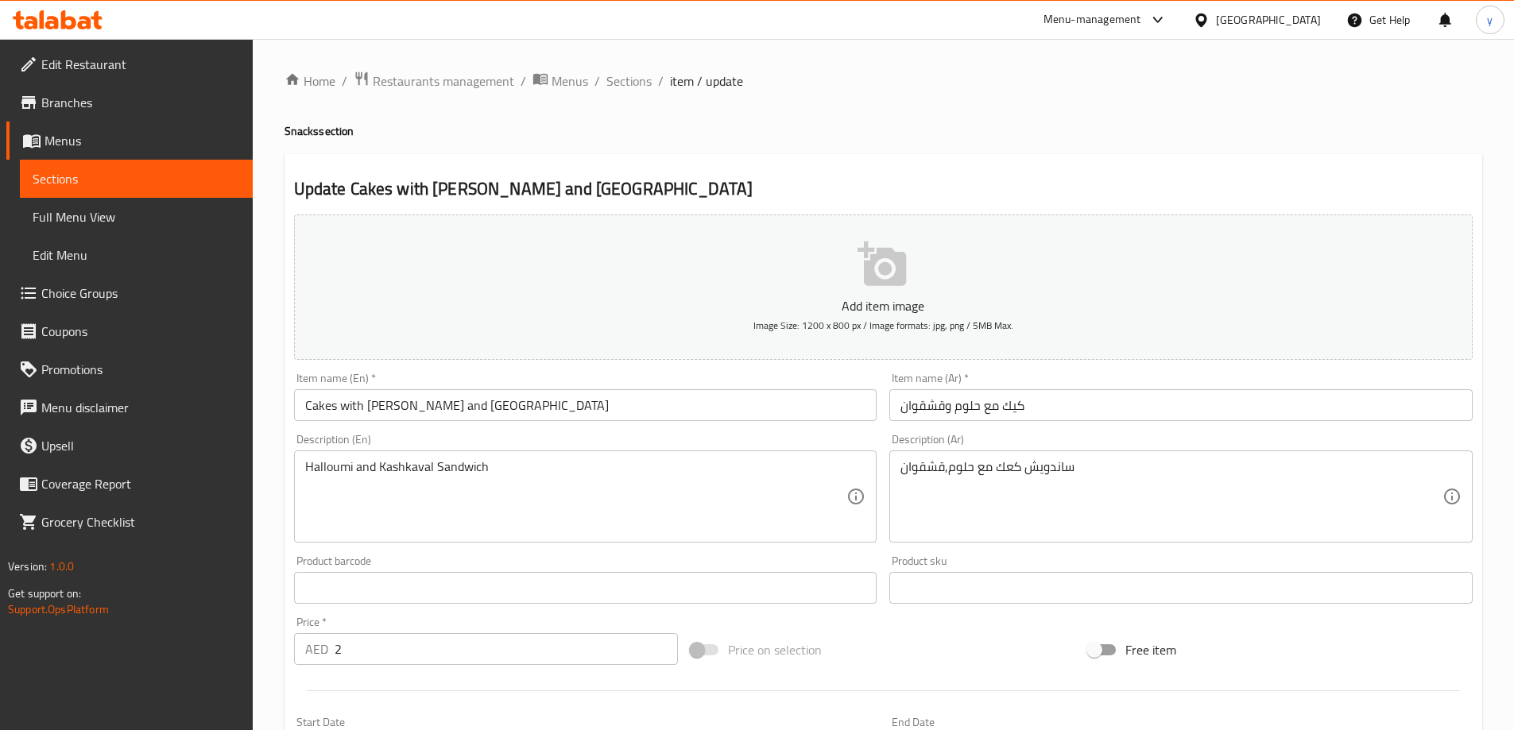
click at [116, 172] on span "Sections" at bounding box center [136, 178] width 207 height 19
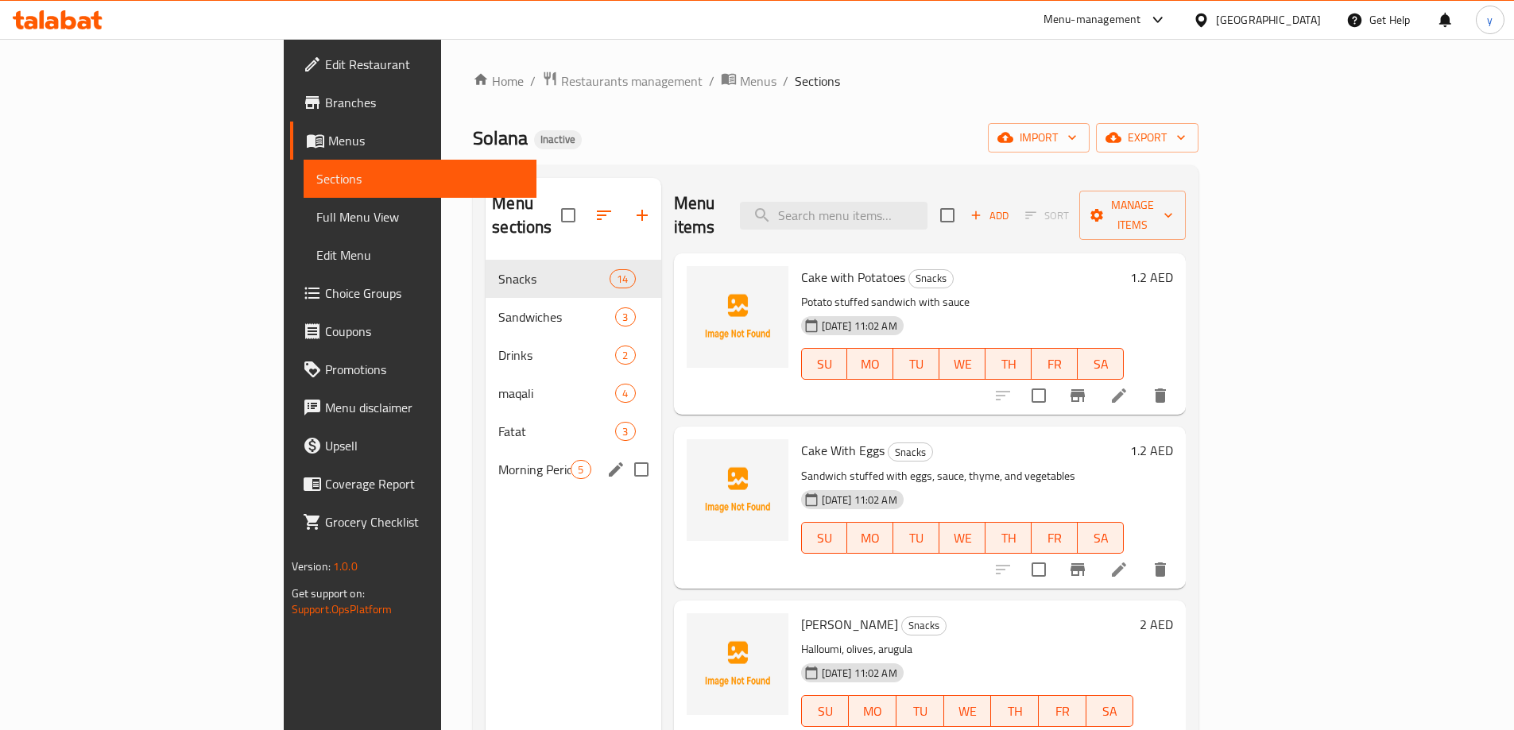
click at [498, 460] on span "Morning Period" at bounding box center [534, 469] width 72 height 19
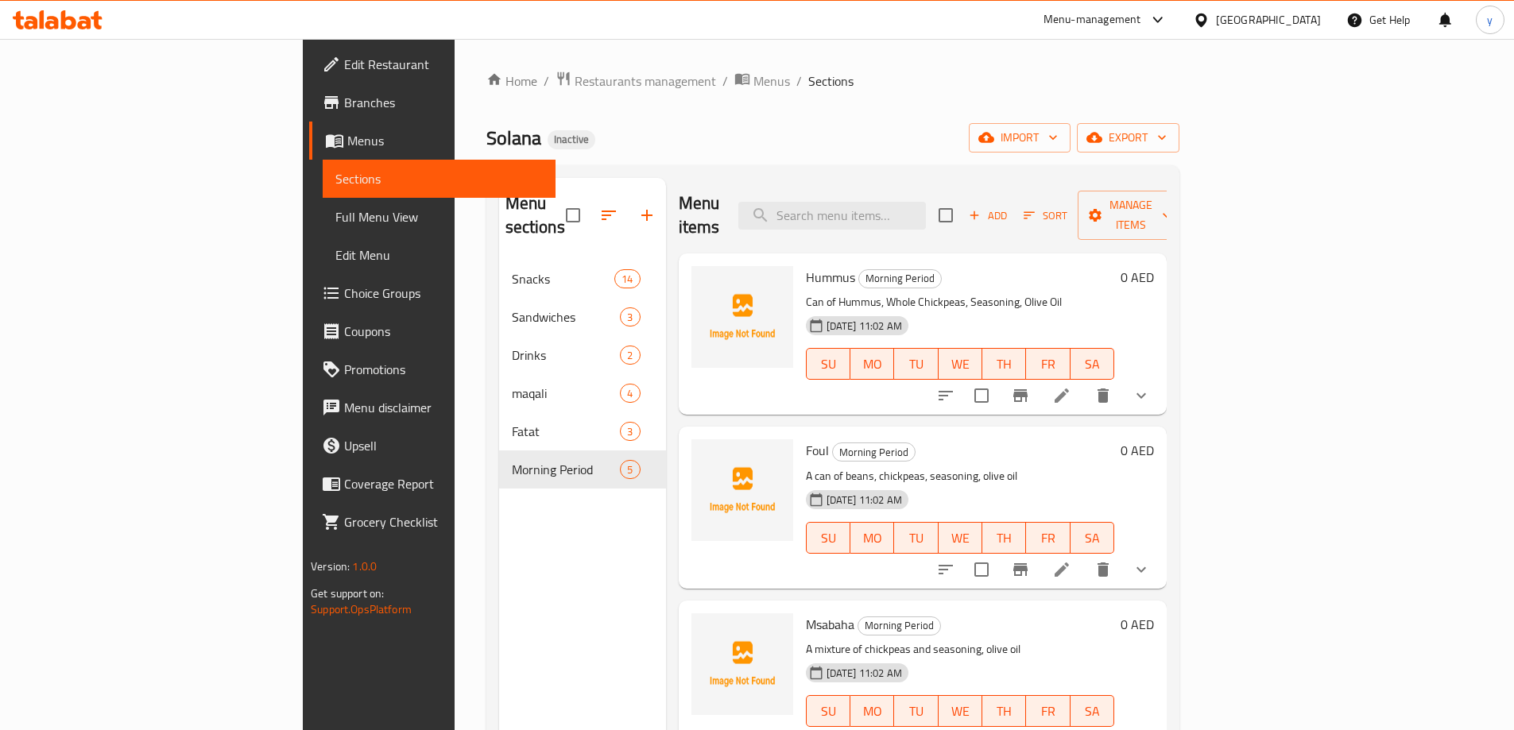
scroll to position [177, 0]
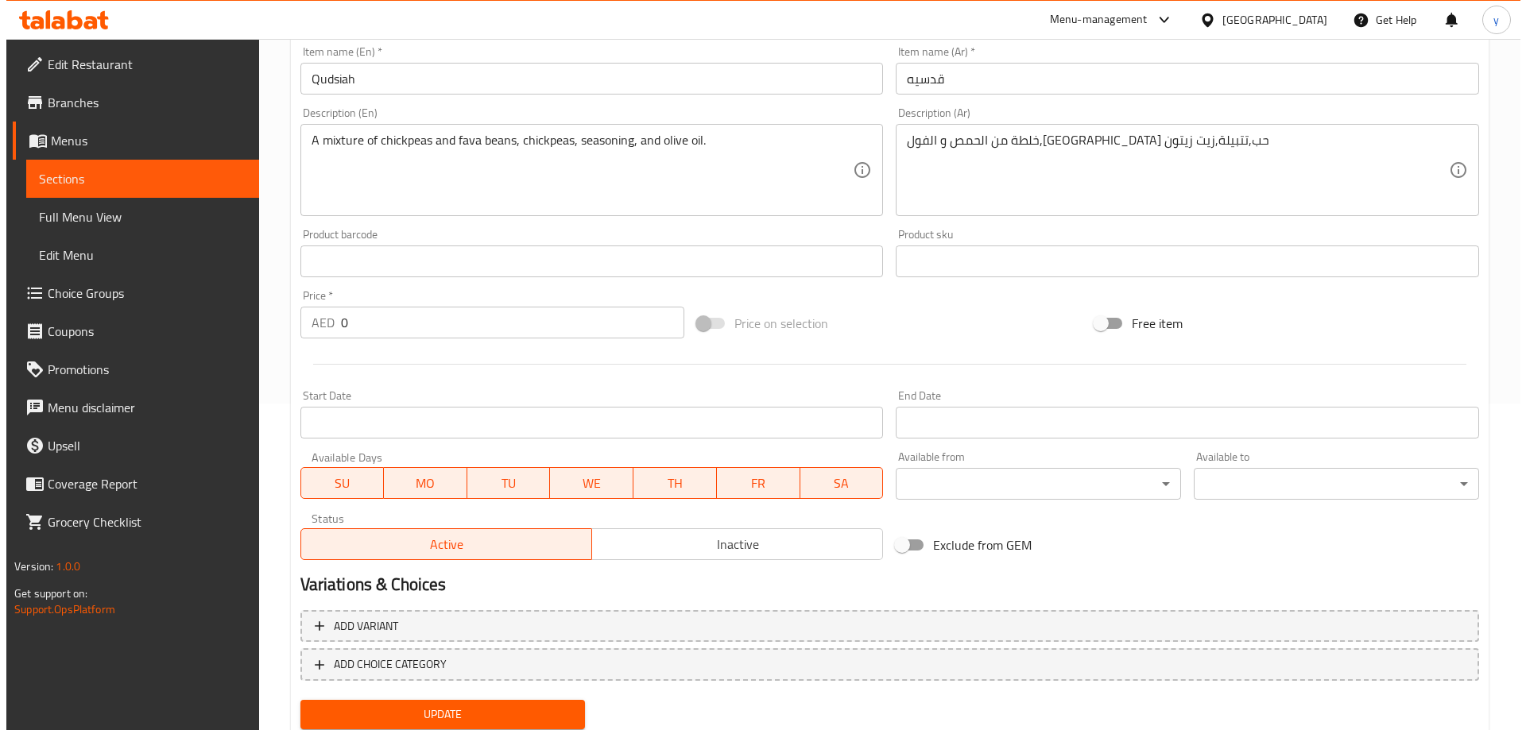
scroll to position [380, 0]
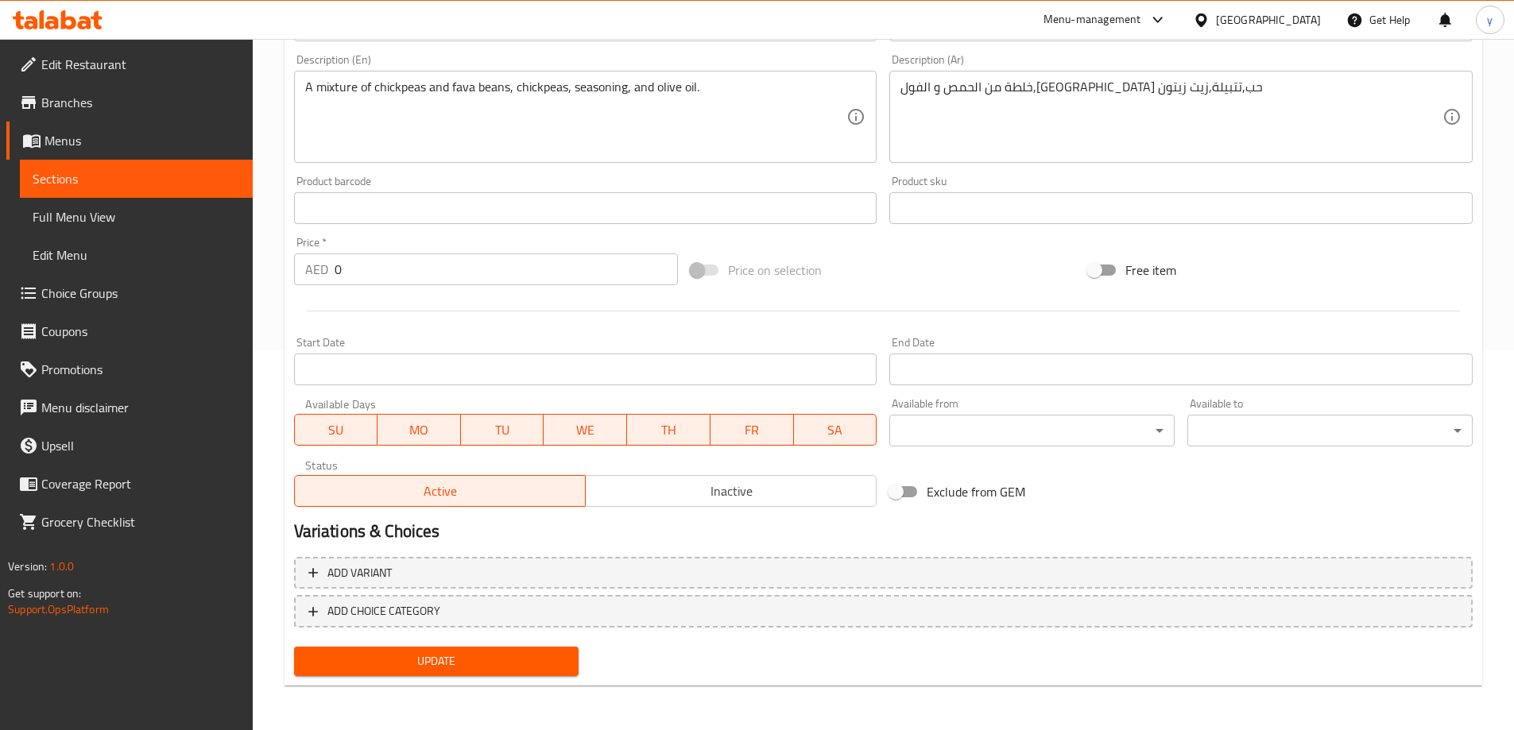
click at [1050, 351] on body "​ Menu-management [GEOGRAPHIC_DATA] Get Help y Edit Restaurant Branches Menus S…" at bounding box center [757, 5] width 1514 height 692
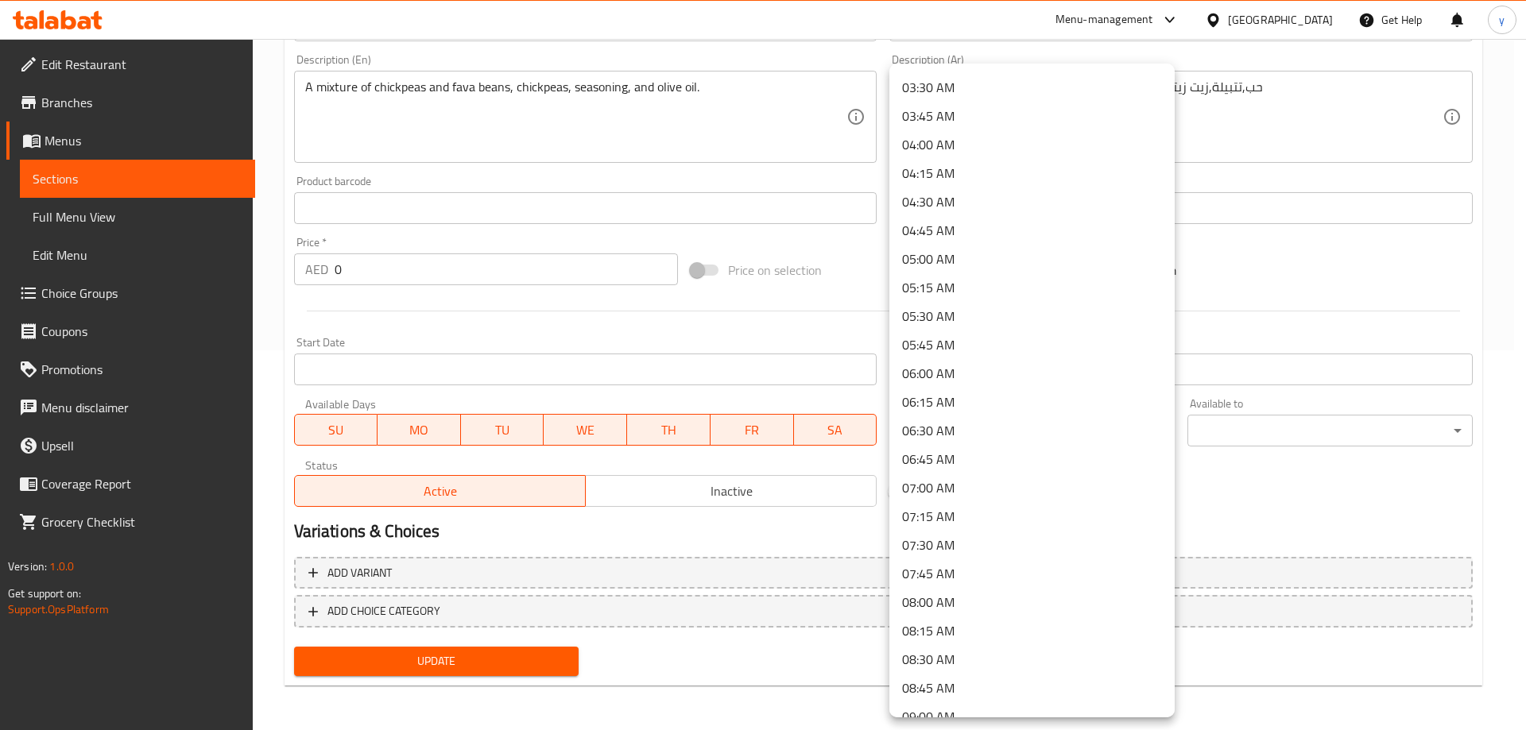
scroll to position [715, 0]
click at [989, 405] on li "09:00 AM" at bounding box center [1031, 399] width 285 height 29
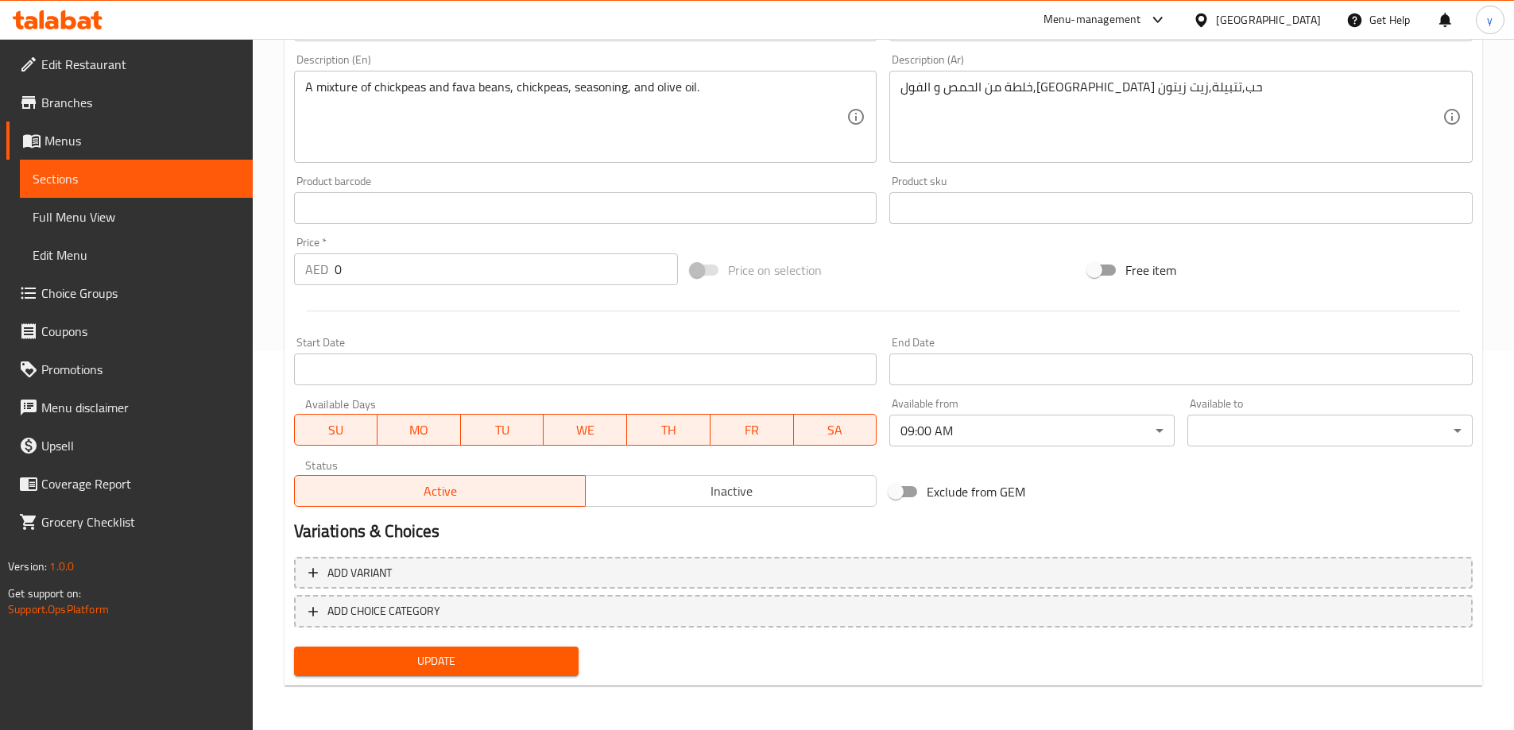
click at [1205, 351] on body "​ Menu-management [GEOGRAPHIC_DATA] Get Help y Edit Restaurant Branches Menus S…" at bounding box center [757, 5] width 1514 height 692
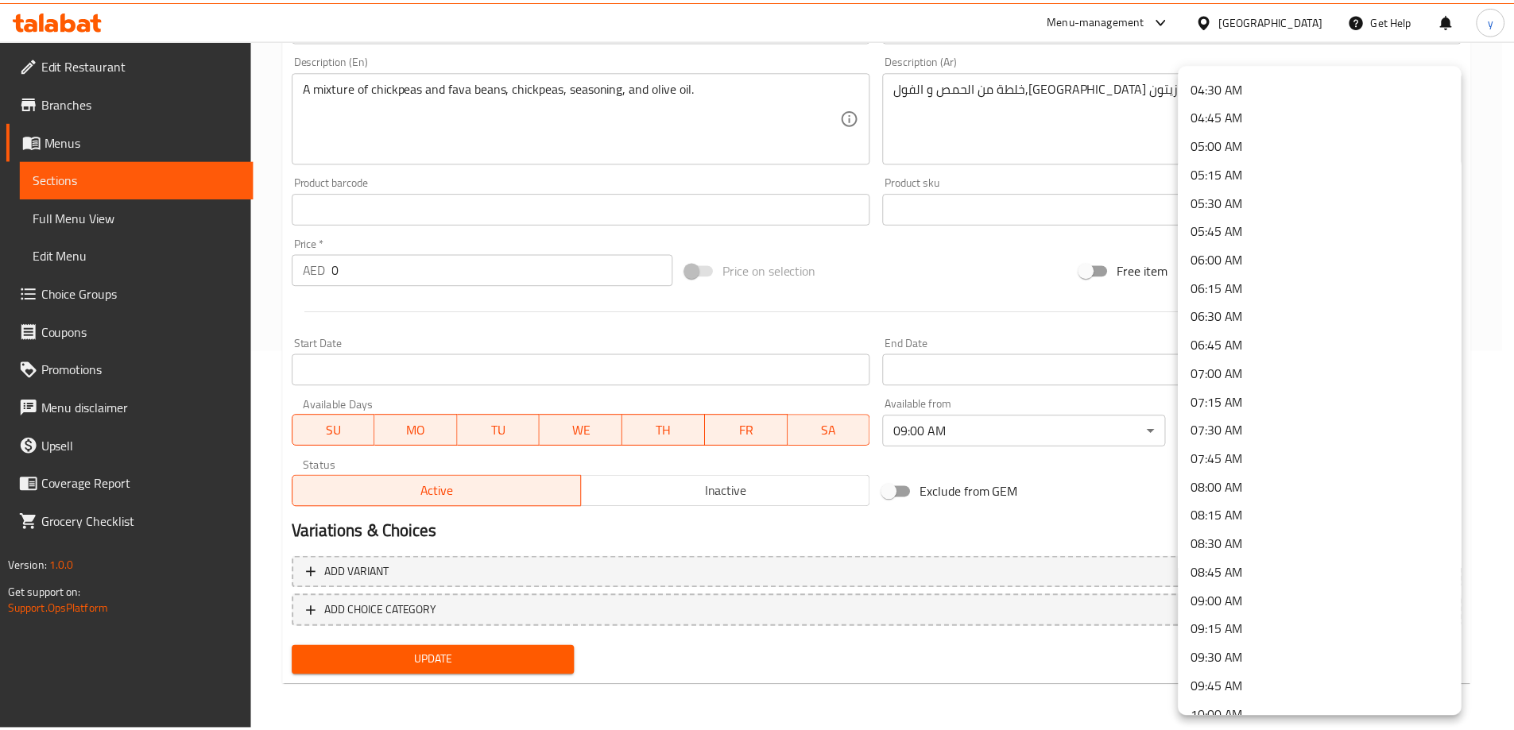
scroll to position [636, 0]
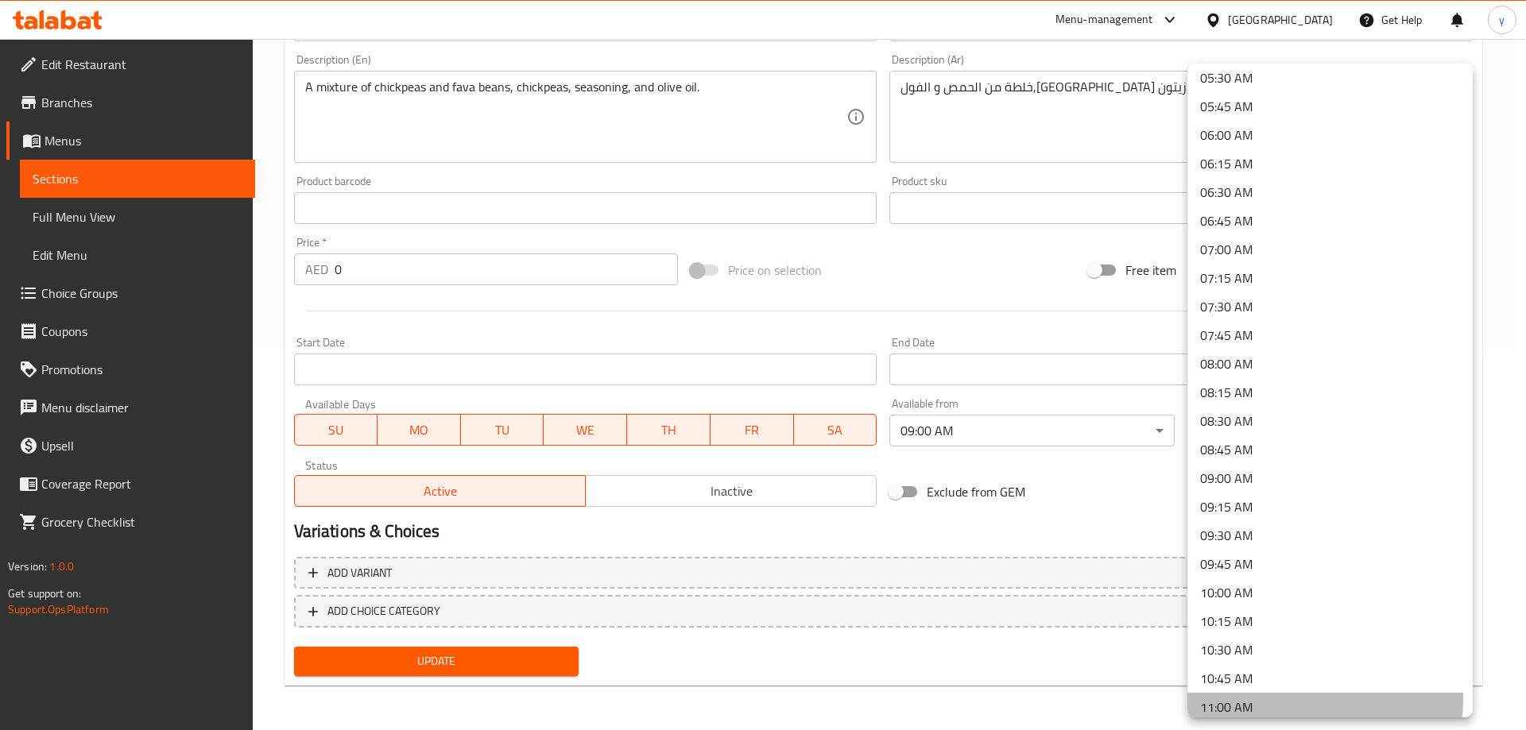
click at [1263, 699] on li "11:00 AM" at bounding box center [1330, 707] width 285 height 29
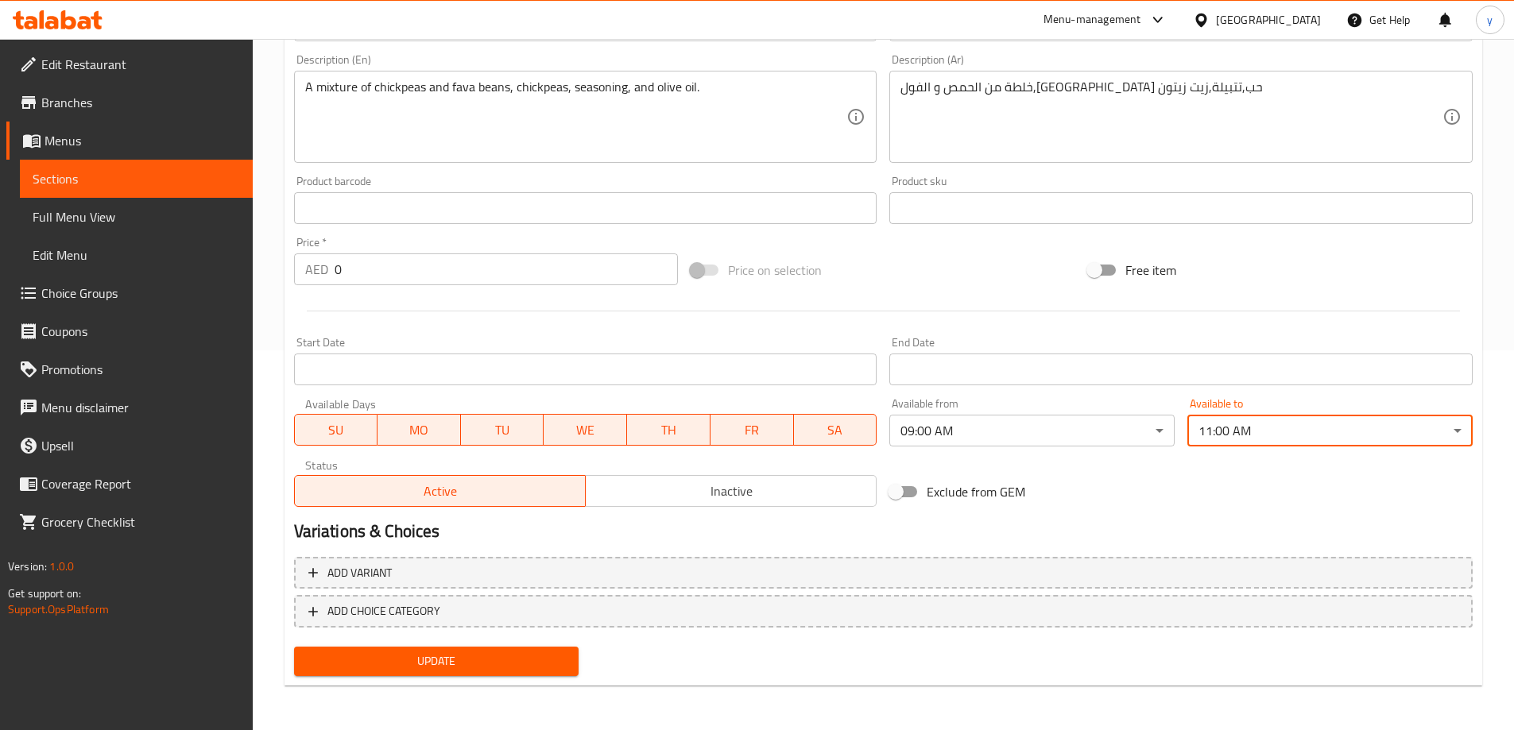
click at [566, 666] on span "Update" at bounding box center [437, 662] width 260 height 20
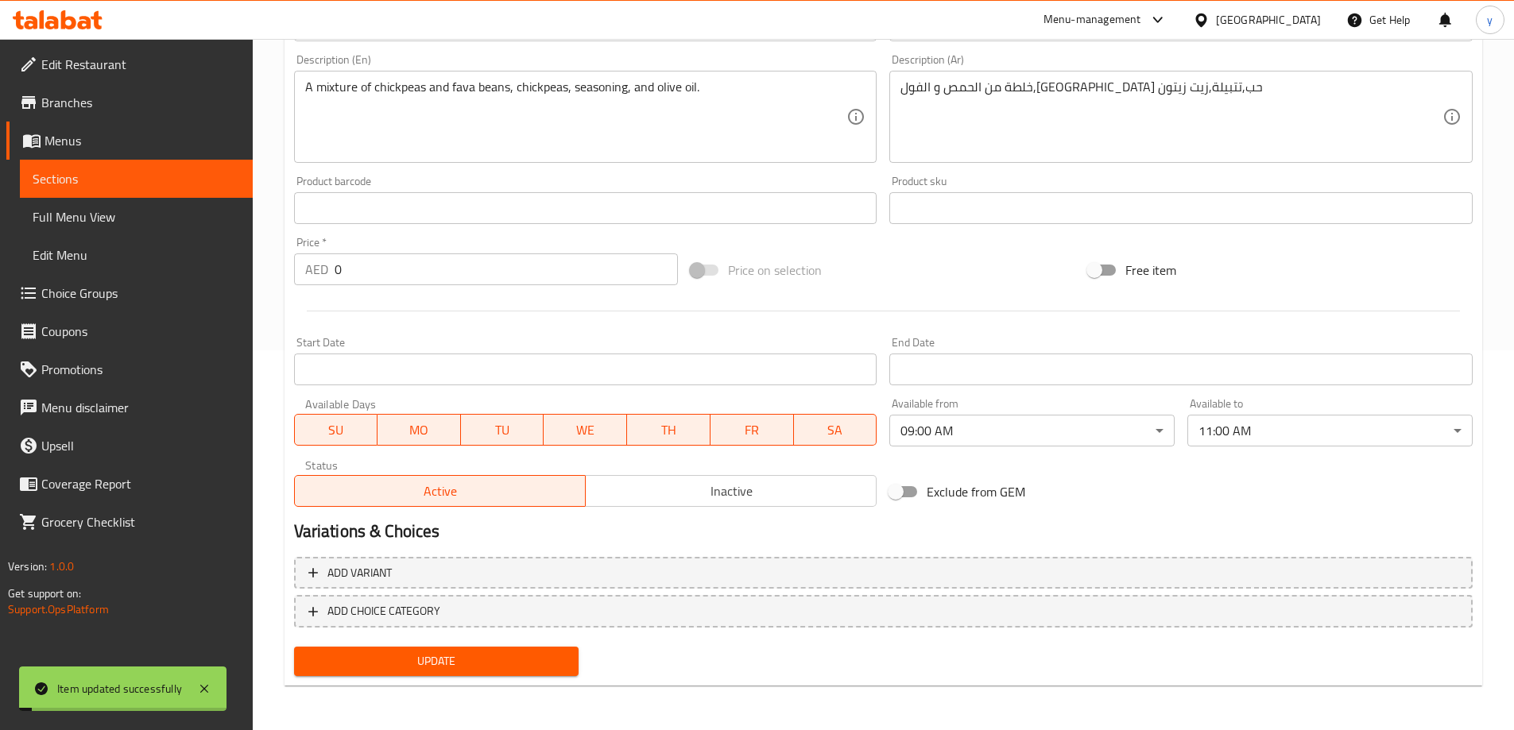
click at [58, 182] on span "Sections" at bounding box center [136, 178] width 207 height 19
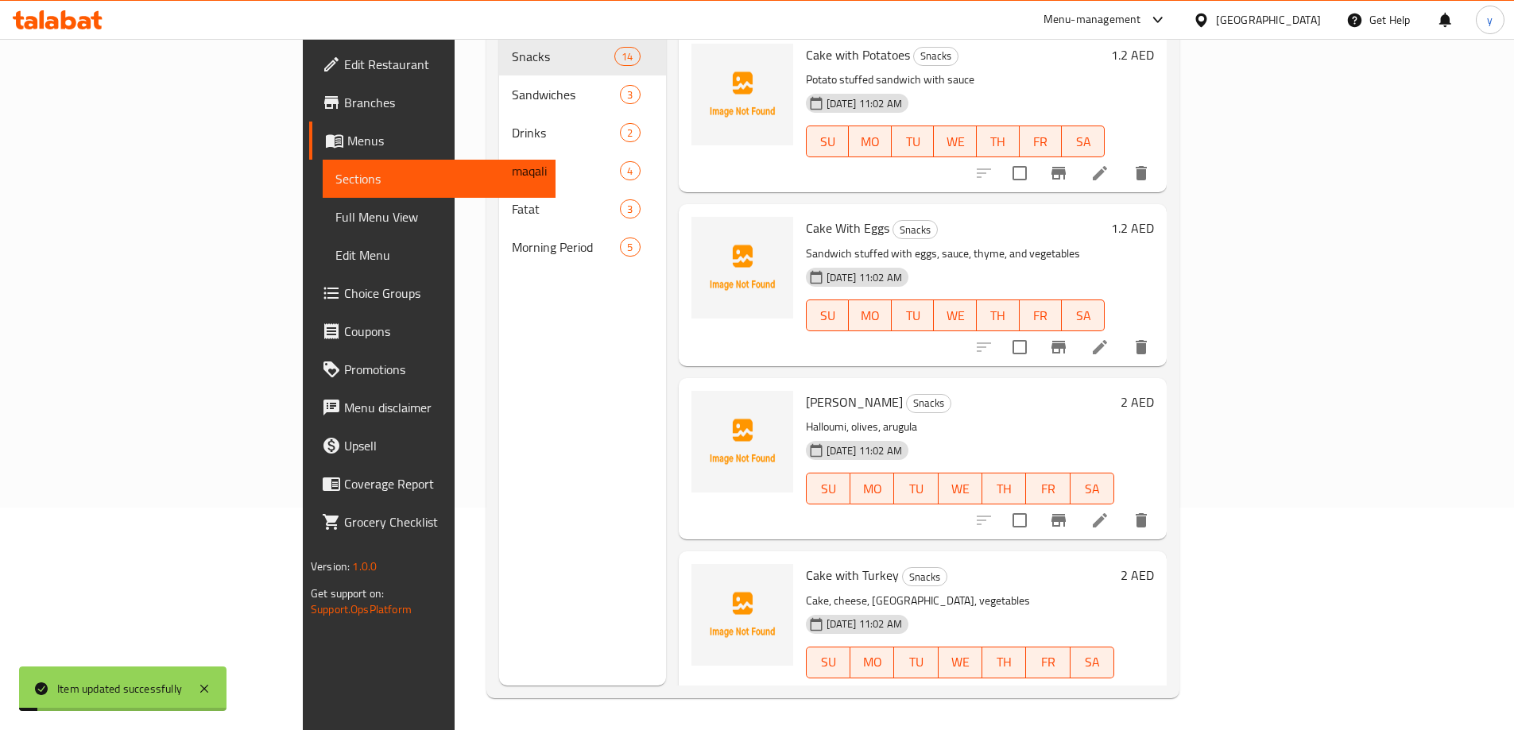
scroll to position [223, 0]
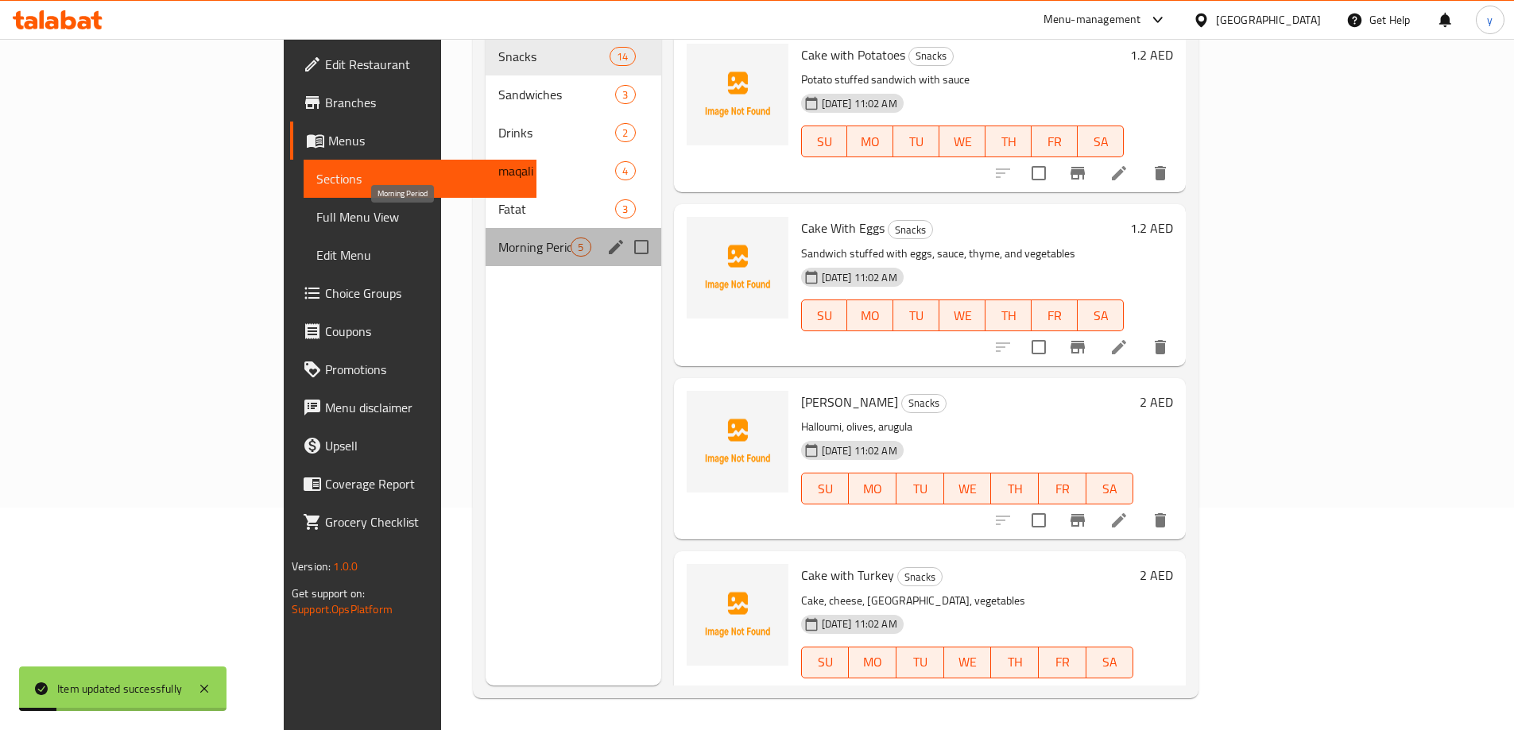
click at [498, 238] on span "Morning Period" at bounding box center [534, 247] width 72 height 19
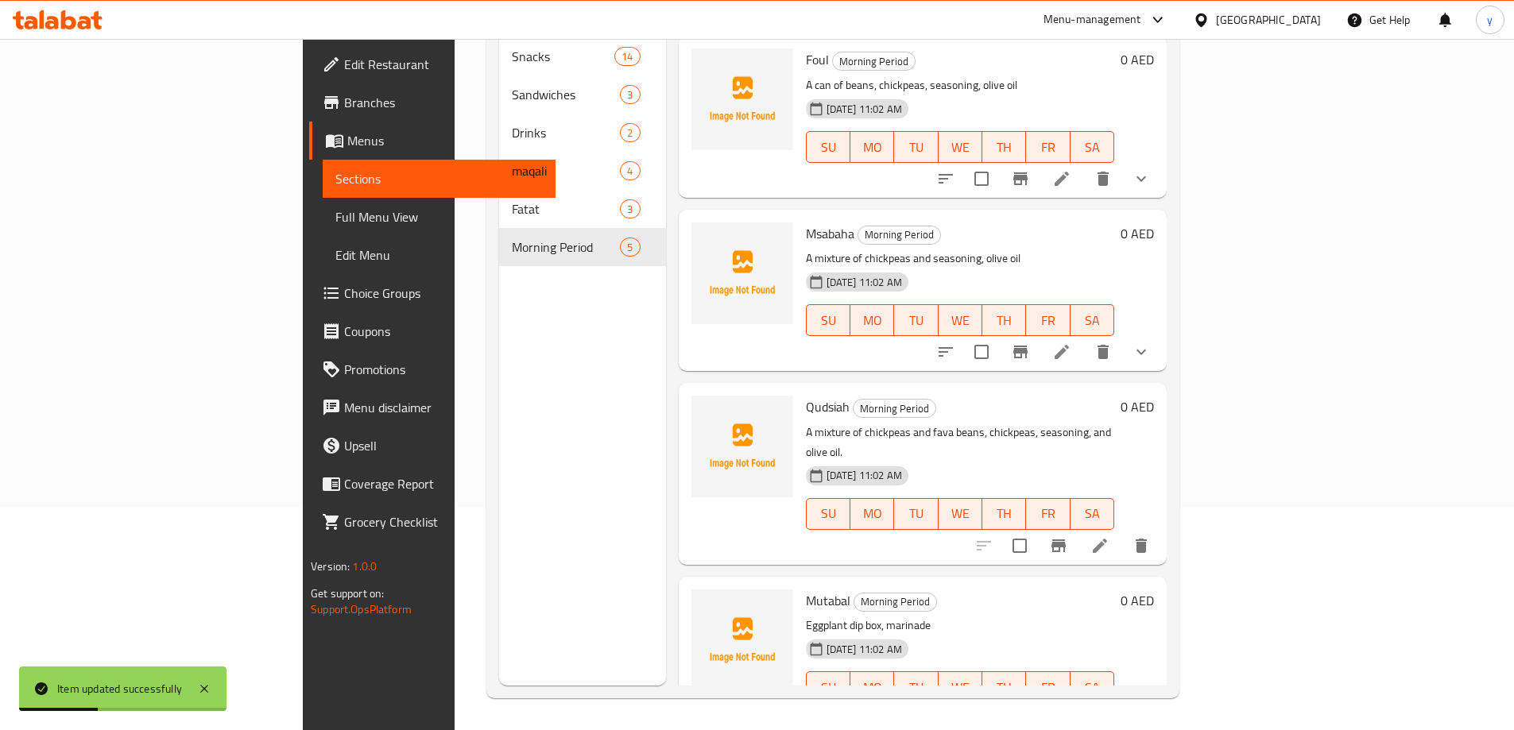
scroll to position [177, 0]
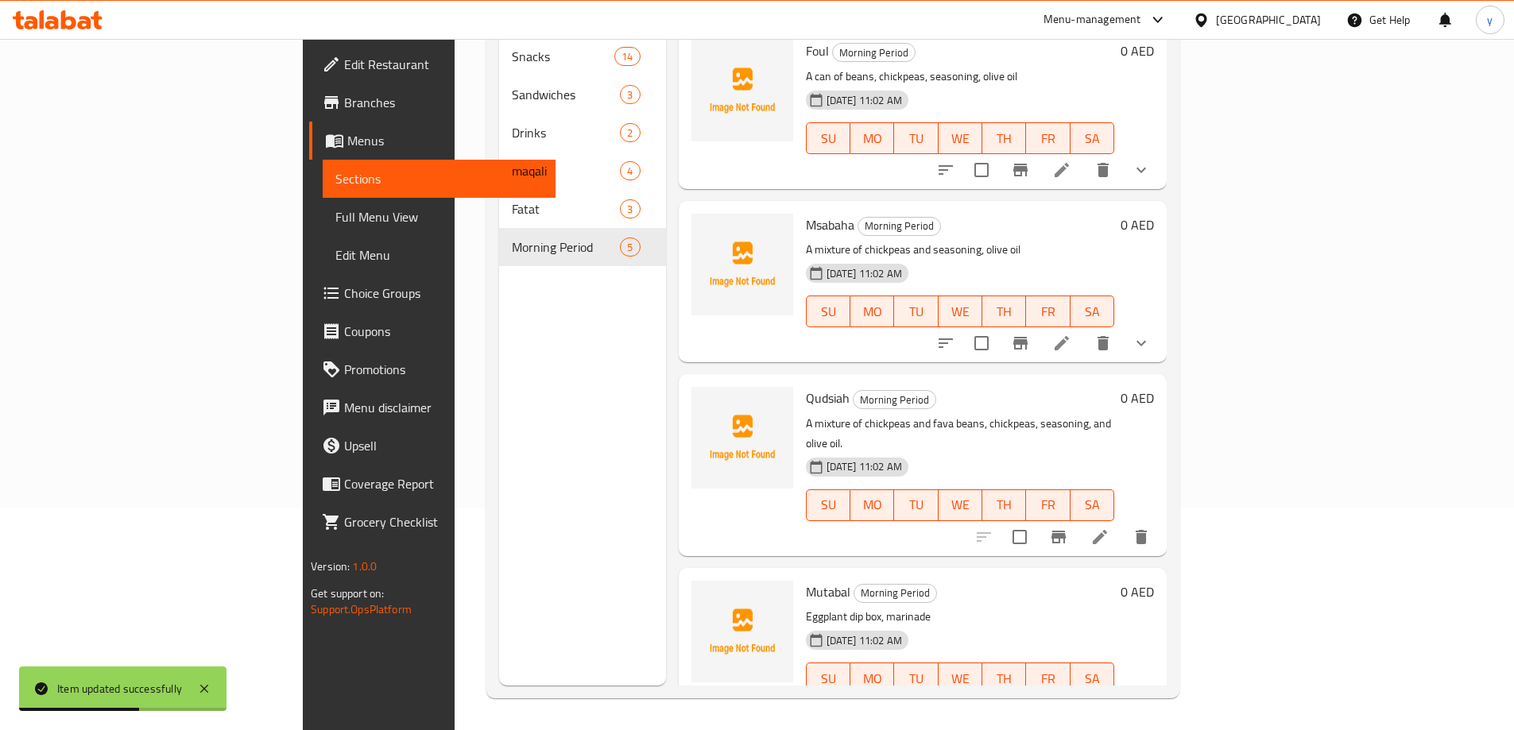
click at [1107, 703] on icon at bounding box center [1100, 710] width 14 height 14
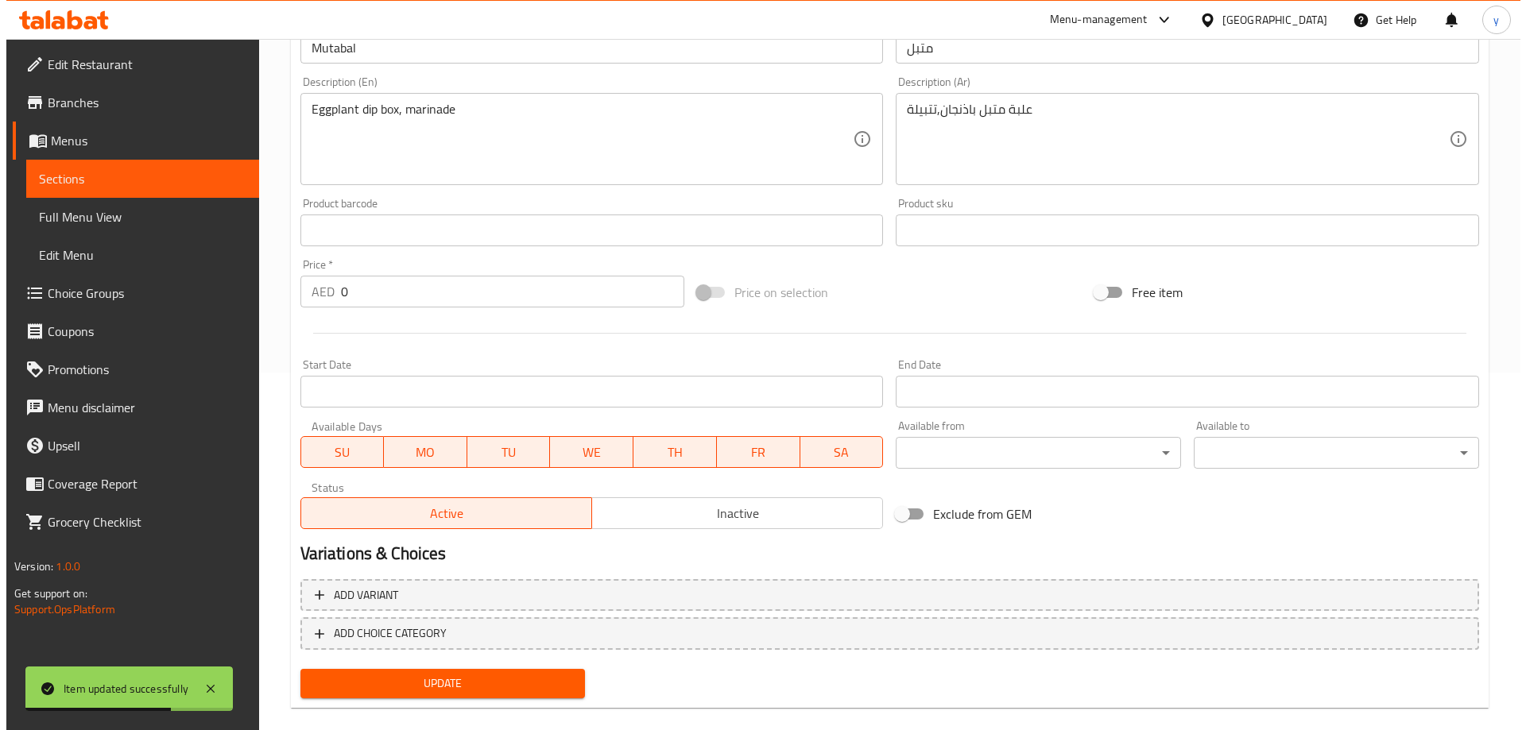
scroll to position [380, 0]
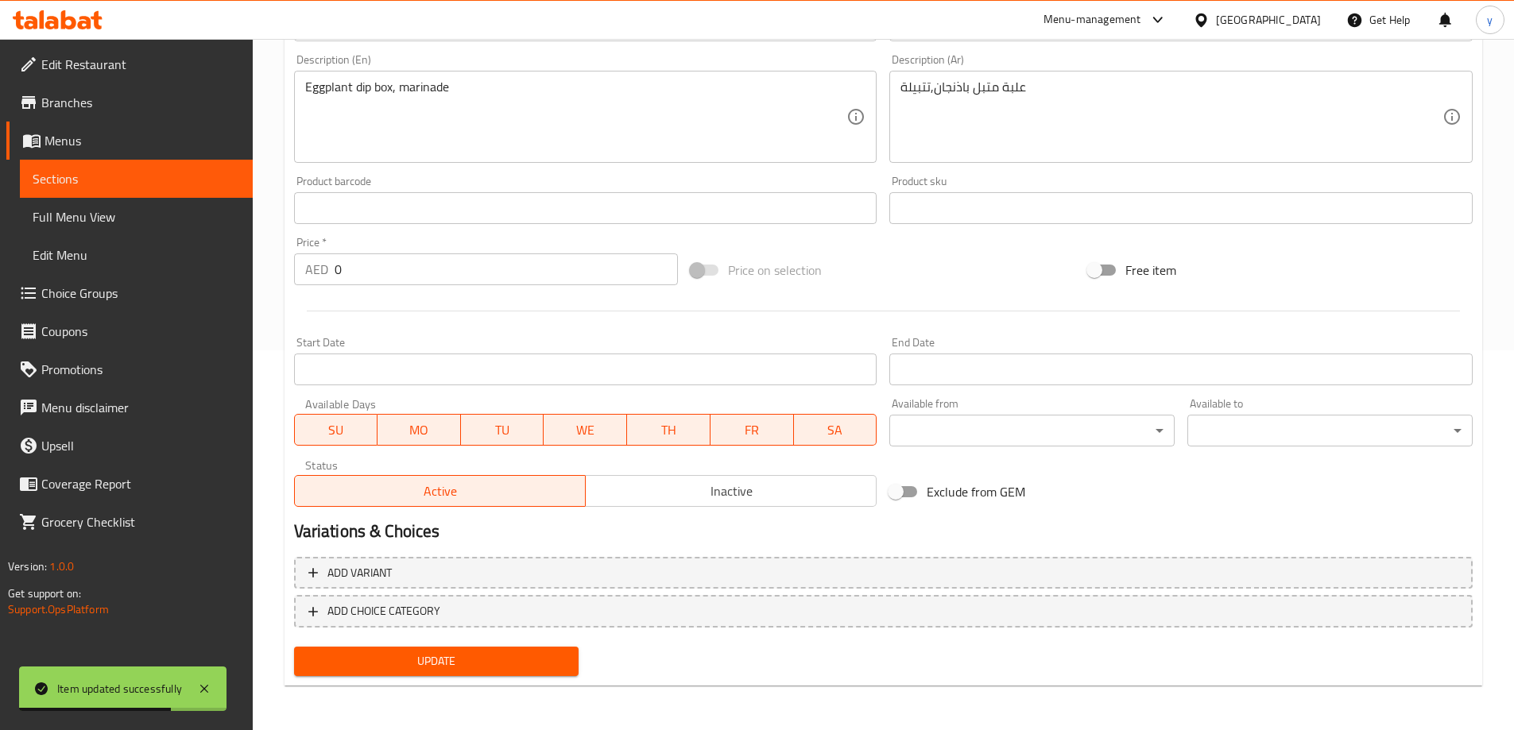
click at [1071, 351] on body "Item updated successfully ​ Menu-management [GEOGRAPHIC_DATA] Get Help y Edit R…" at bounding box center [757, 5] width 1514 height 692
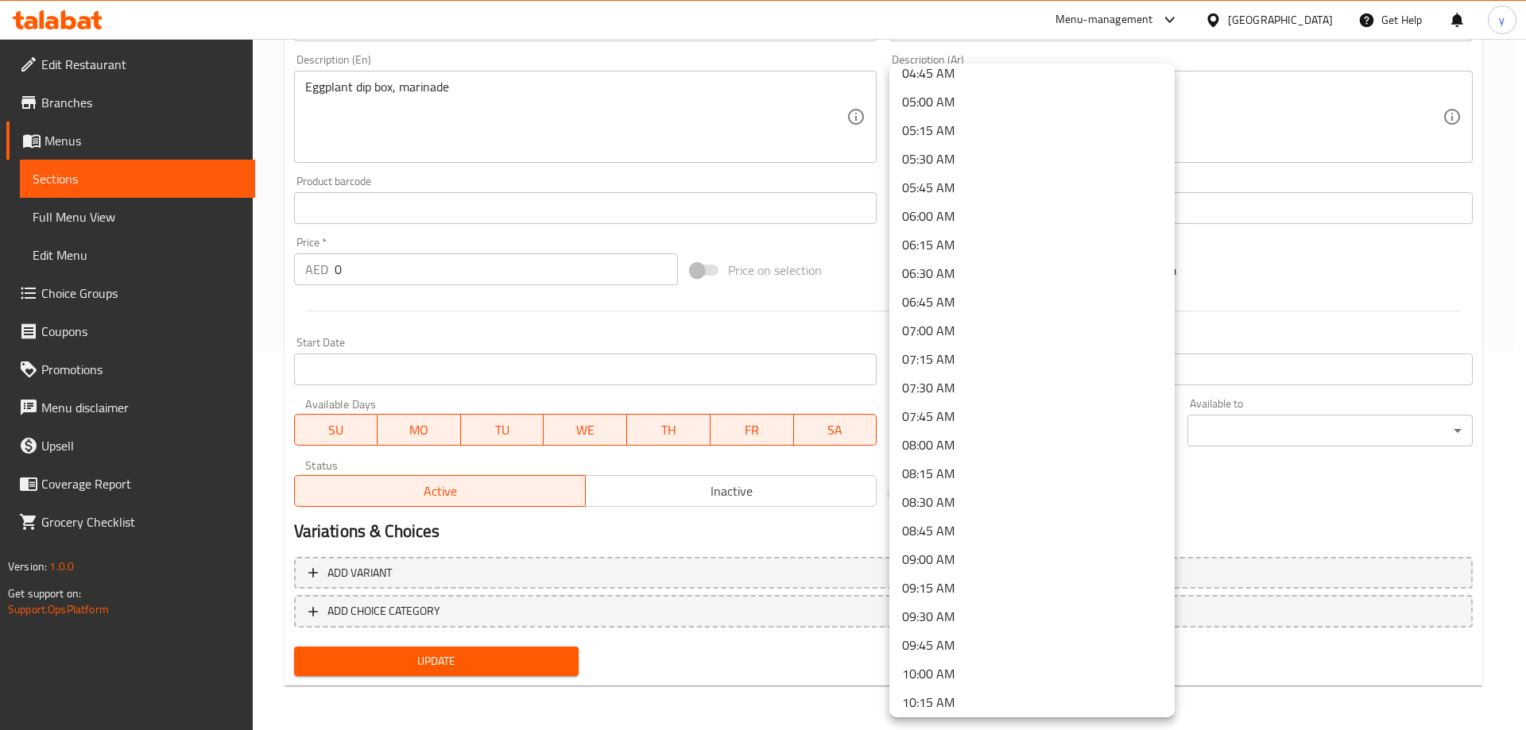
scroll to position [556, 0]
click at [975, 556] on li "09:00 AM" at bounding box center [1031, 558] width 285 height 29
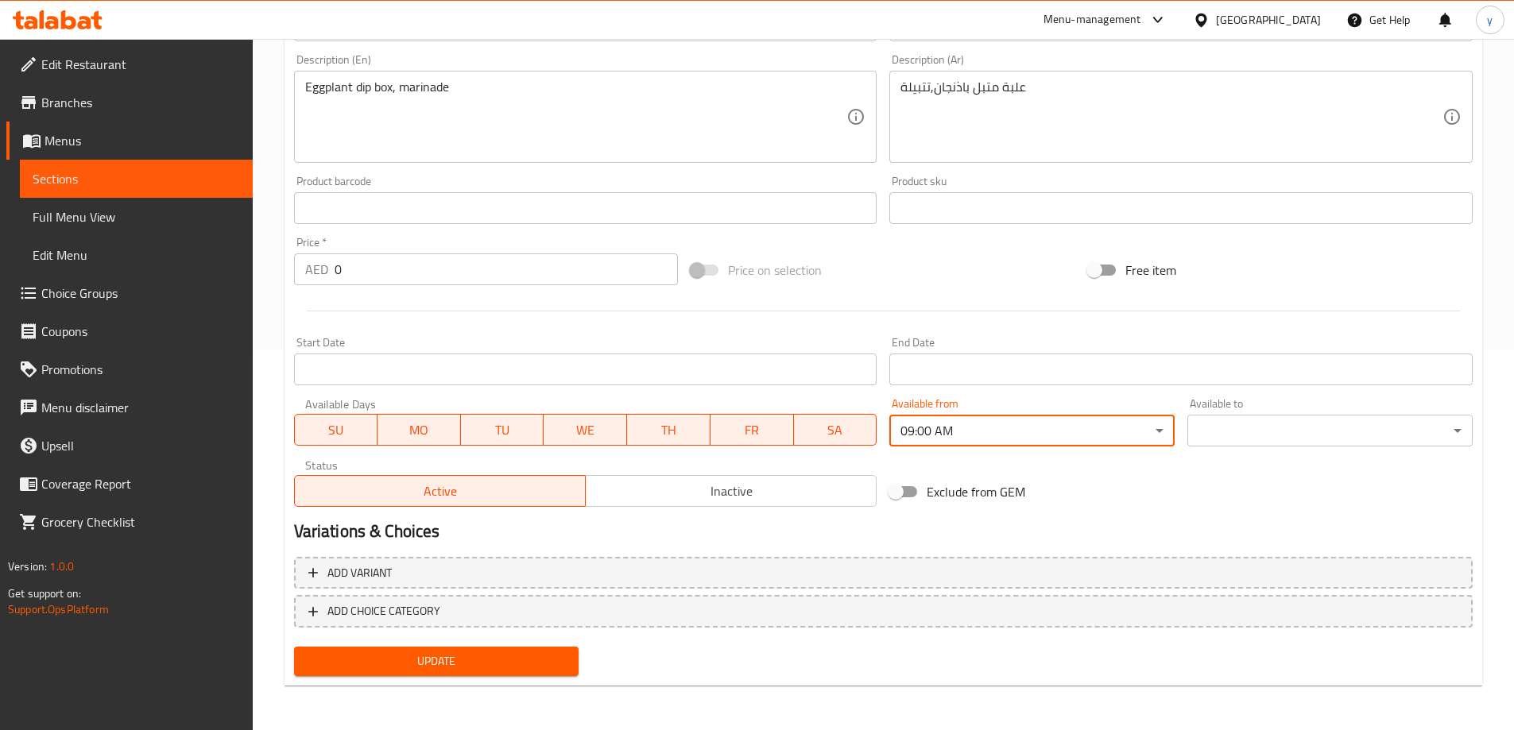
click at [1211, 351] on body "​ Menu-management [GEOGRAPHIC_DATA] Get Help y Edit Restaurant Branches Menus S…" at bounding box center [757, 5] width 1514 height 692
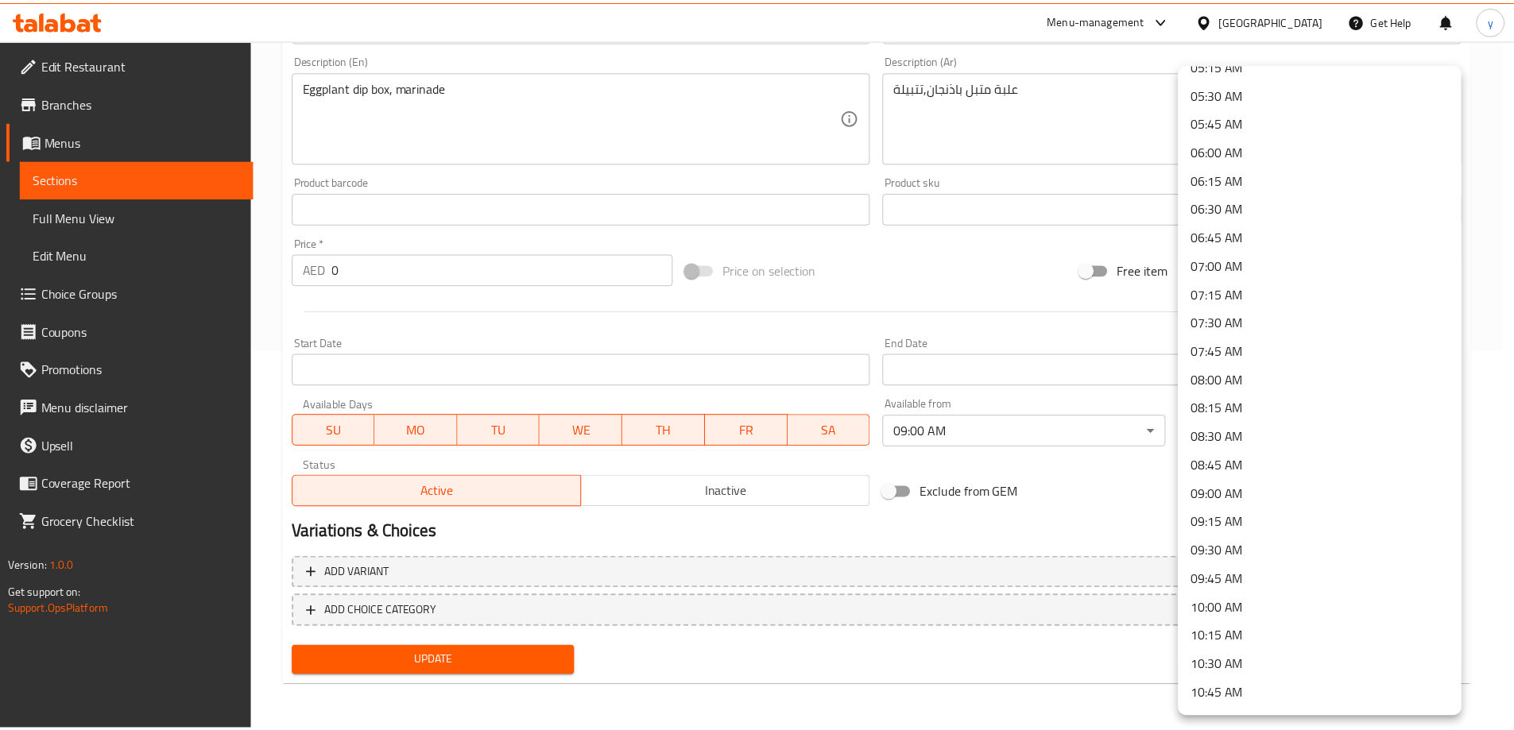
scroll to position [795, 0]
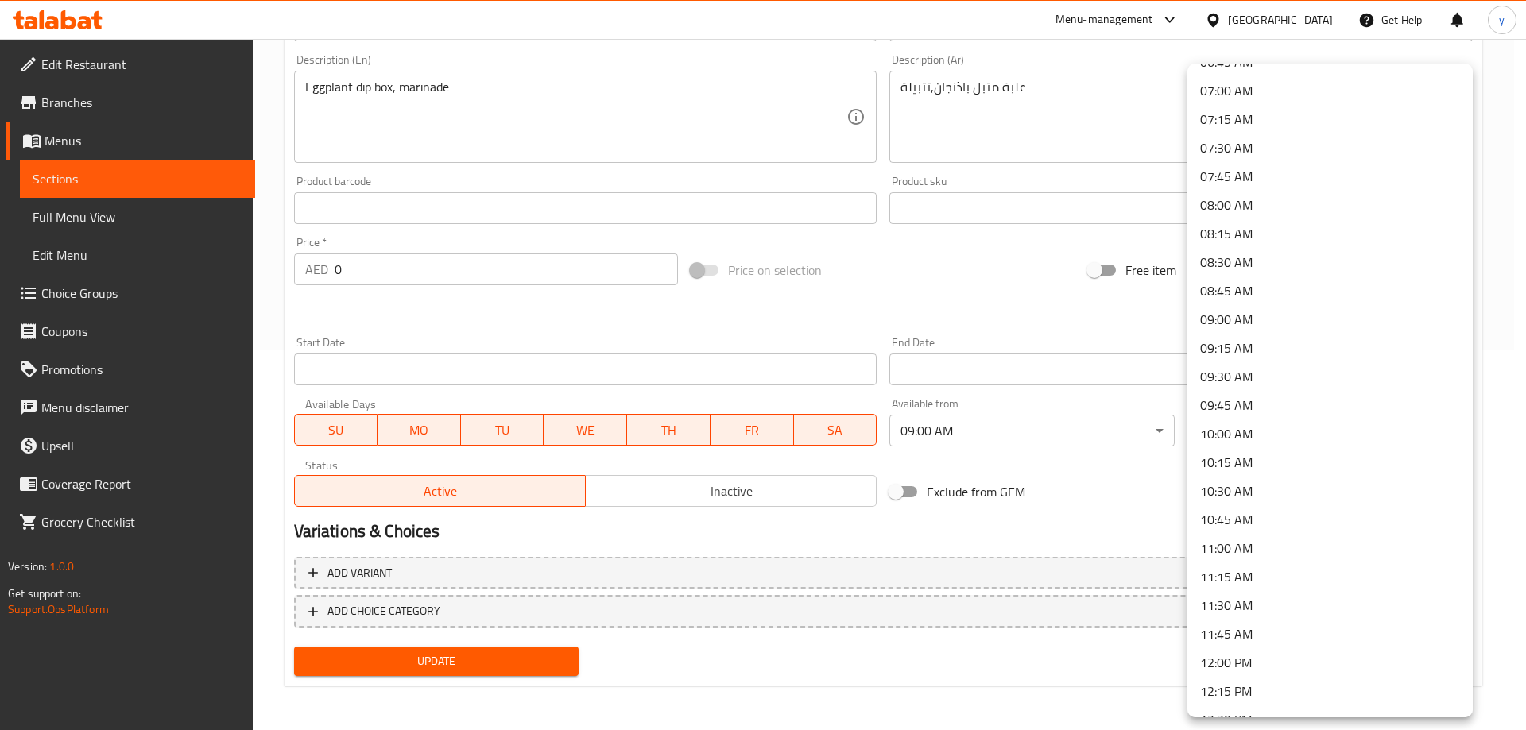
drag, startPoint x: 1266, startPoint y: 556, endPoint x: 1244, endPoint y: 555, distance: 22.3
click at [1266, 555] on li "11:00 AM" at bounding box center [1330, 548] width 285 height 29
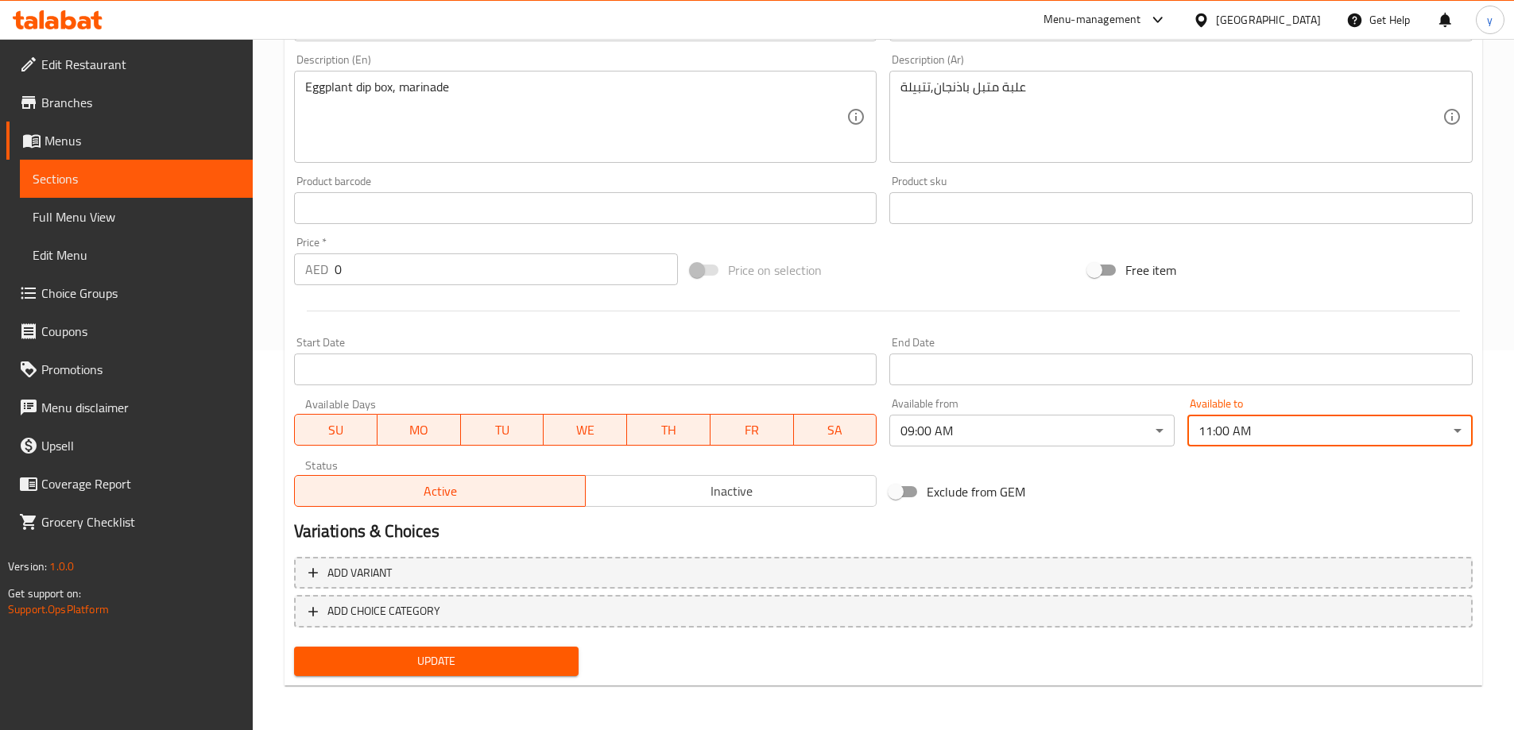
click at [499, 670] on span "Update" at bounding box center [437, 662] width 260 height 20
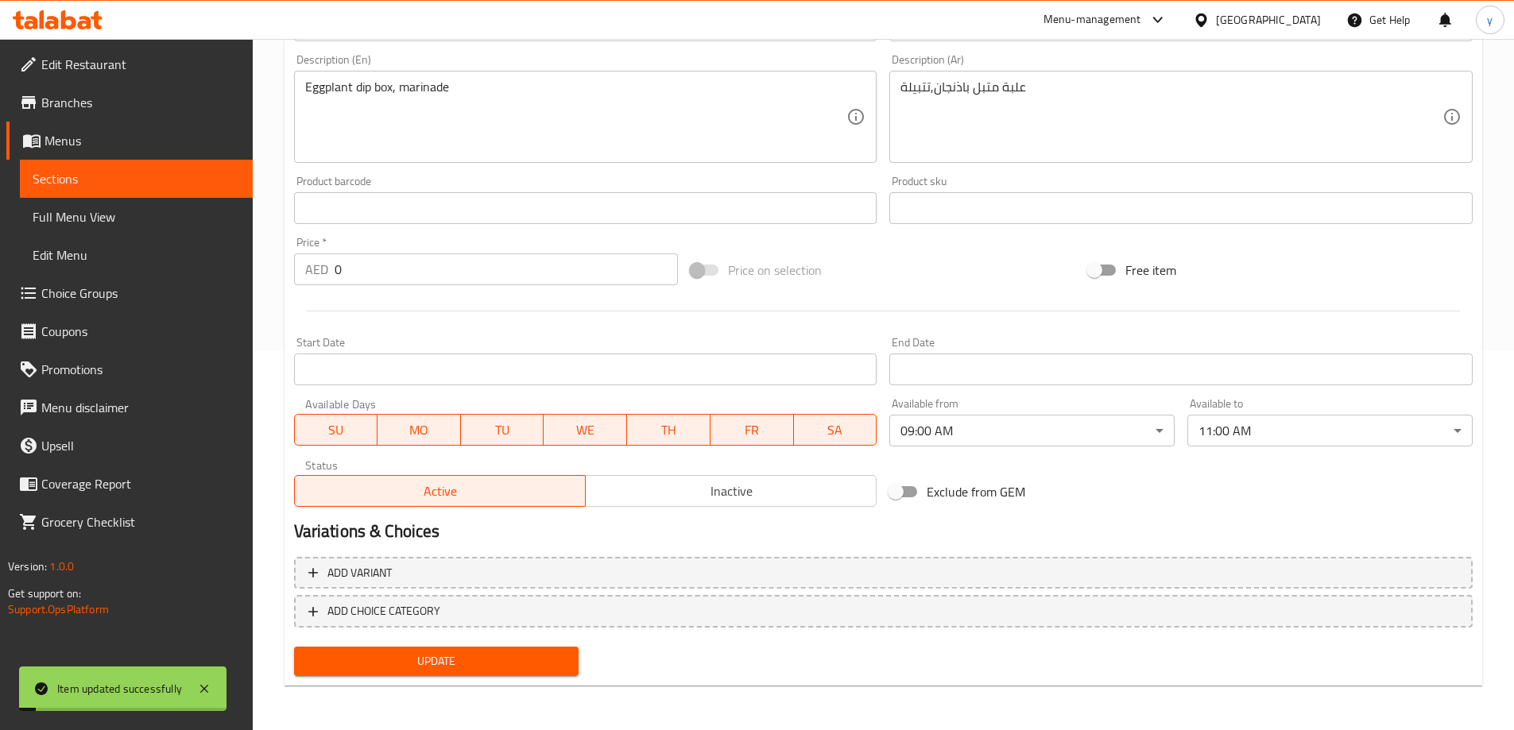
click at [138, 178] on span "Sections" at bounding box center [136, 178] width 207 height 19
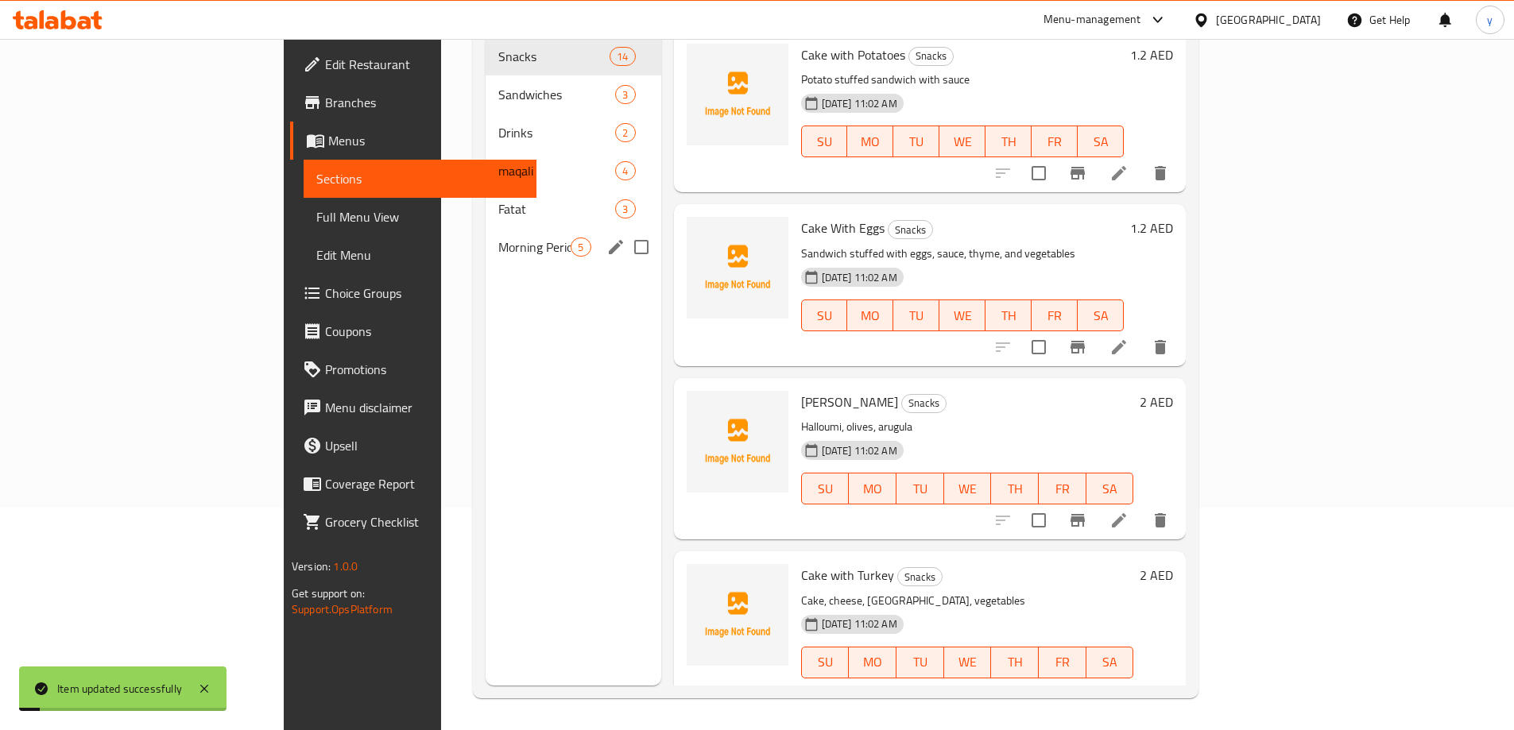
scroll to position [223, 0]
click at [498, 238] on span "Morning Period" at bounding box center [534, 247] width 72 height 19
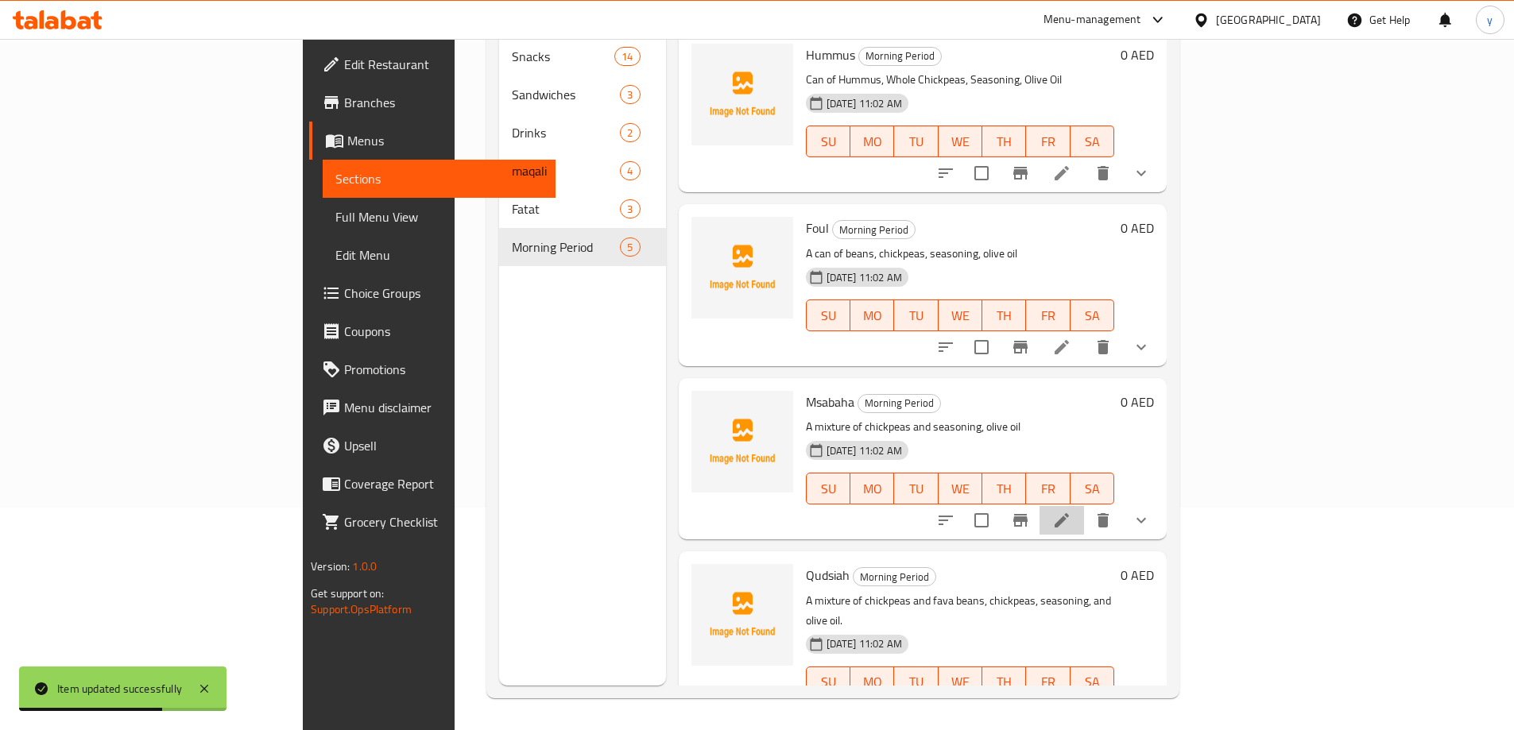
click at [1084, 506] on li at bounding box center [1062, 520] width 45 height 29
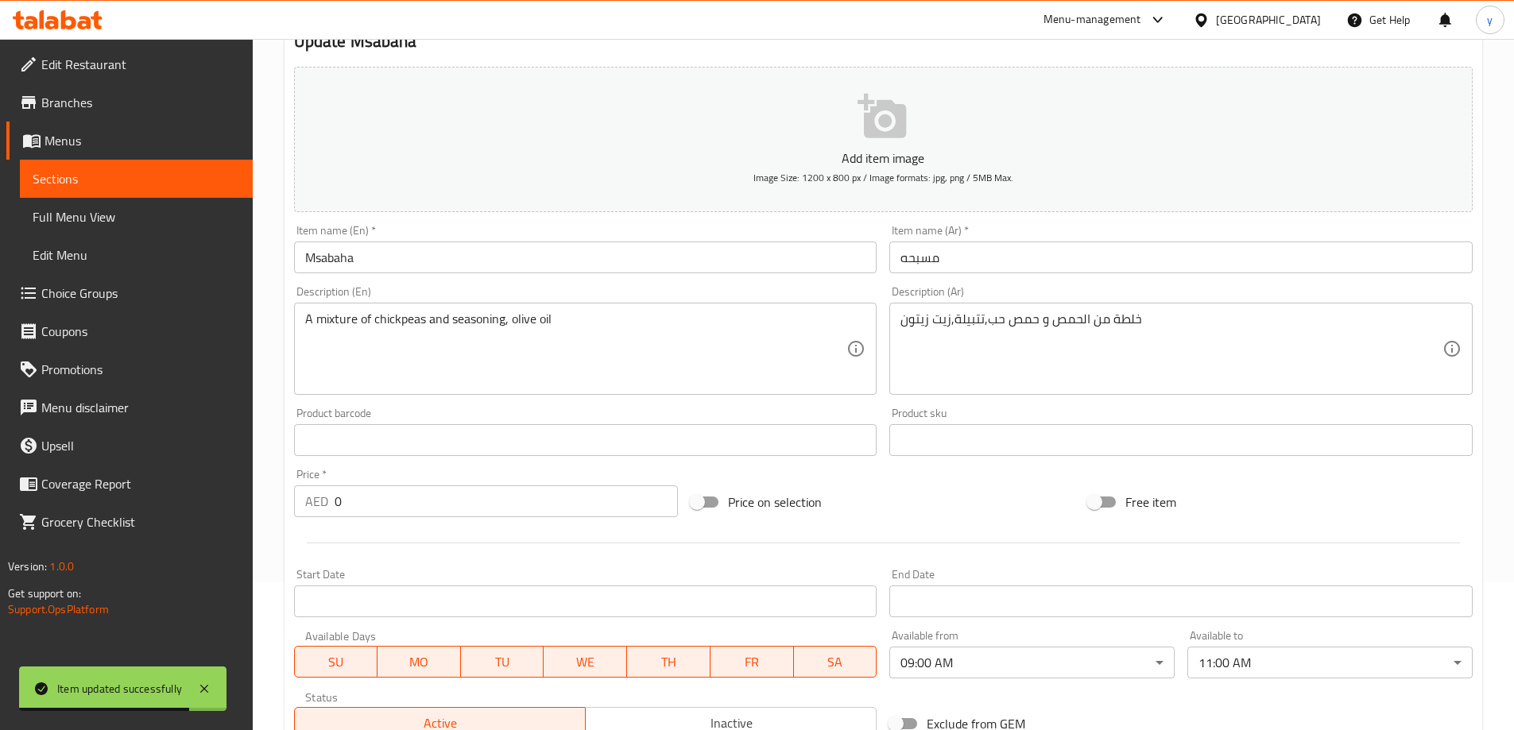
scroll to position [318, 0]
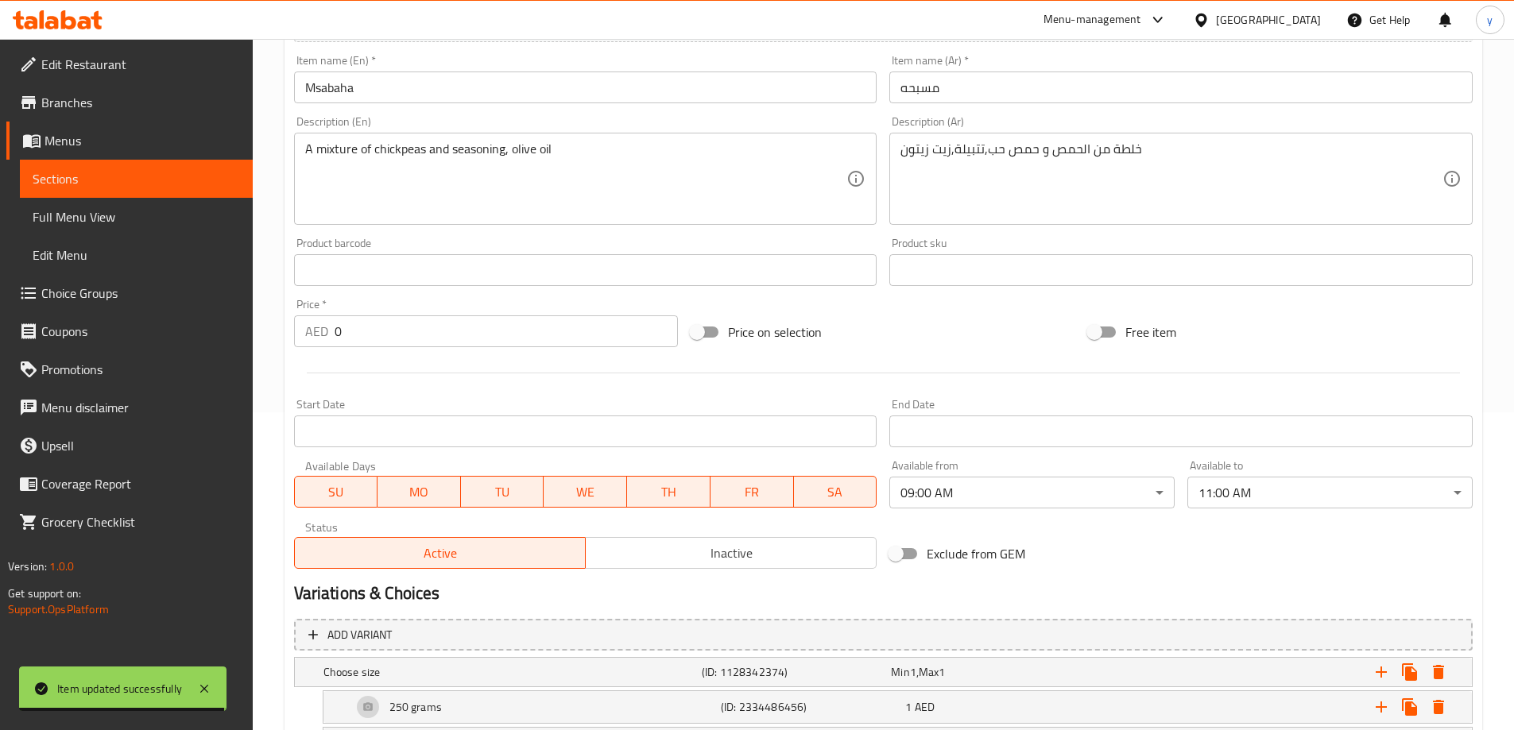
click at [126, 166] on link "Sections" at bounding box center [136, 179] width 233 height 38
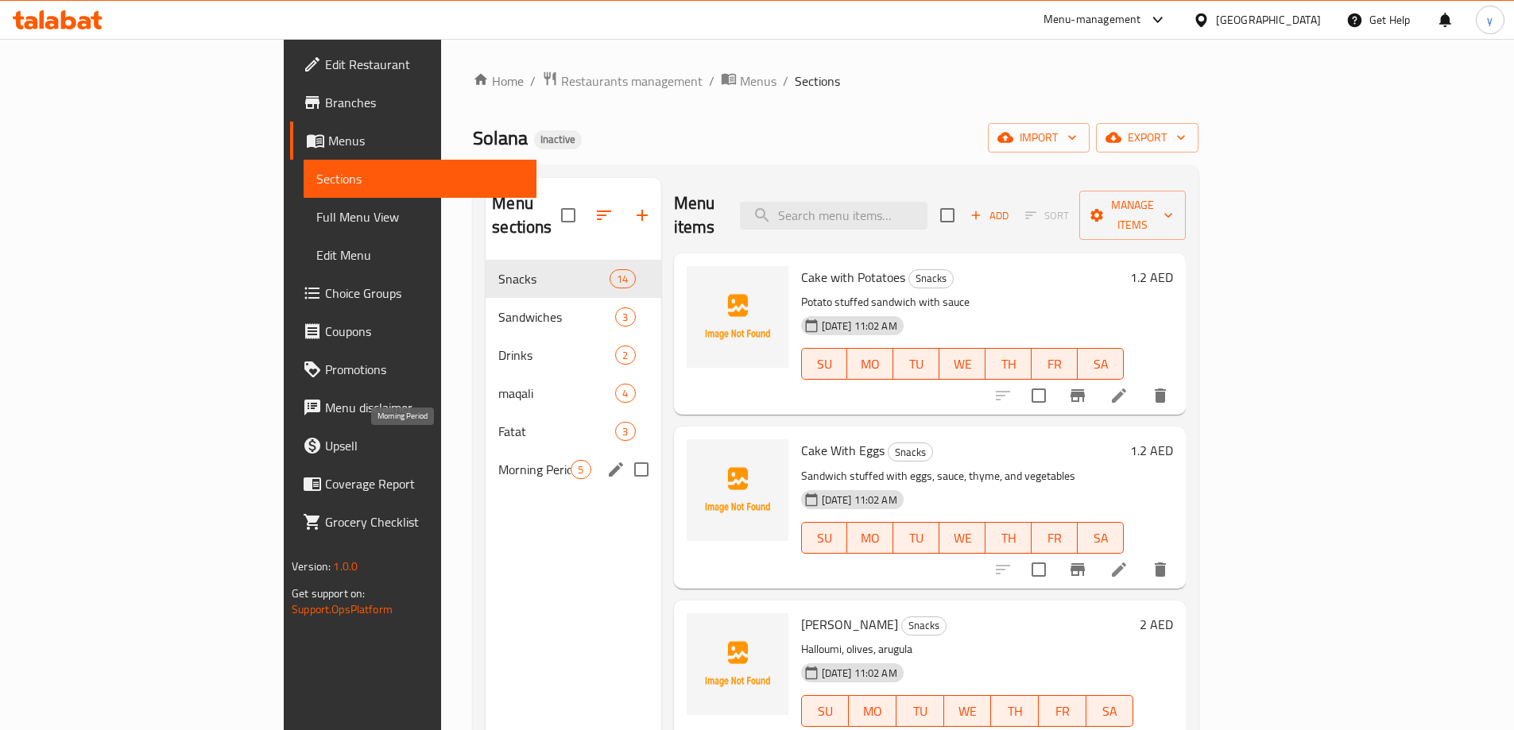
click at [498, 460] on span "Morning Period" at bounding box center [534, 469] width 72 height 19
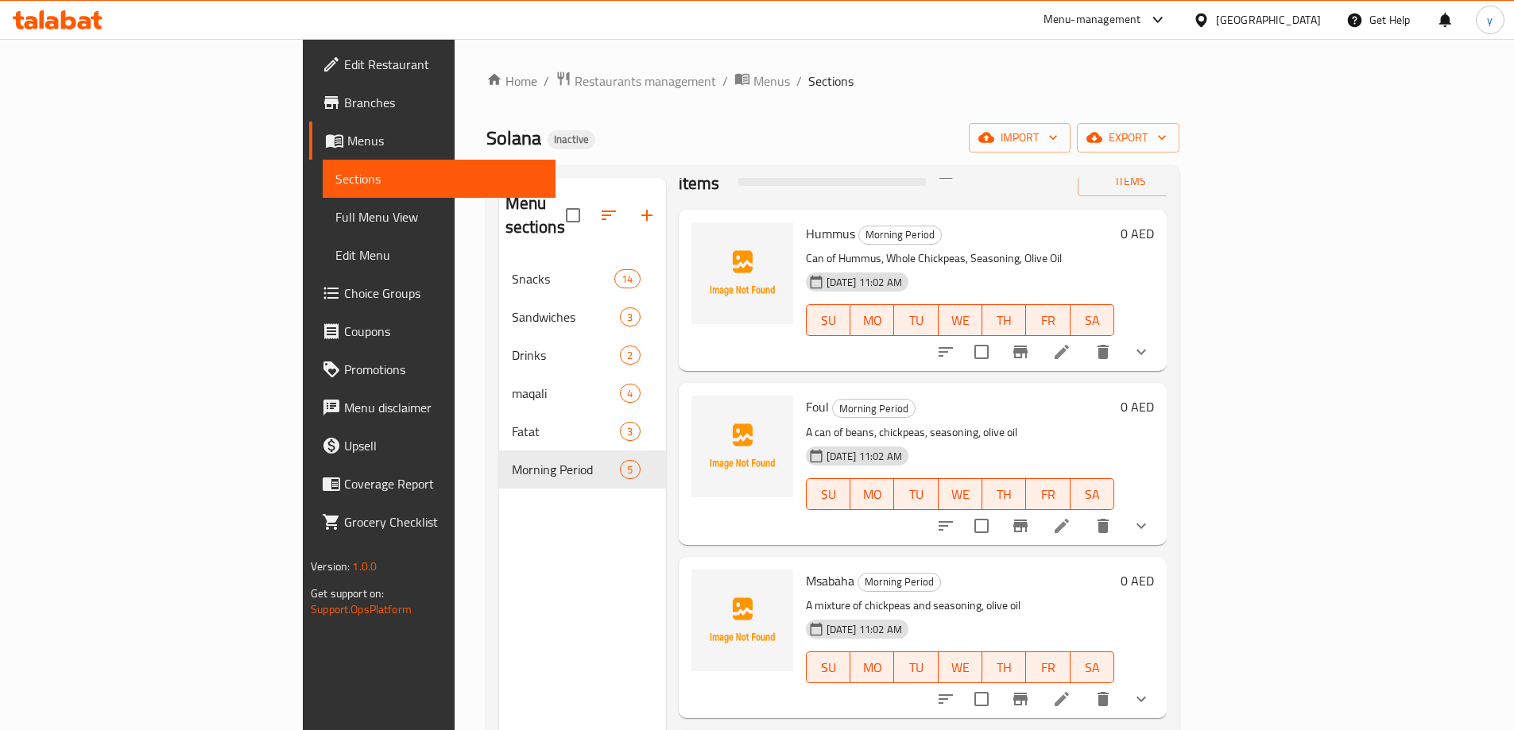
scroll to position [79, 0]
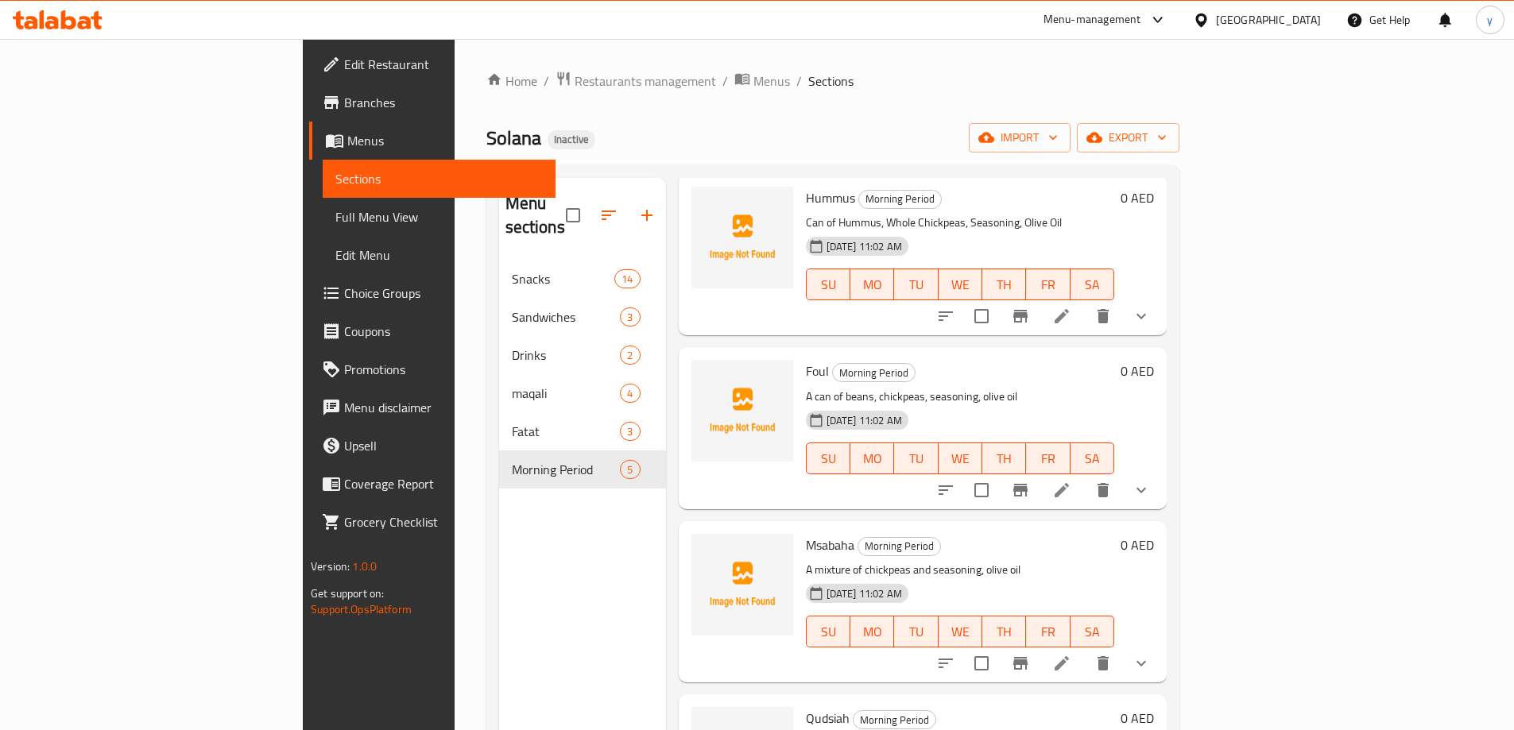
click at [1084, 307] on li at bounding box center [1062, 316] width 45 height 29
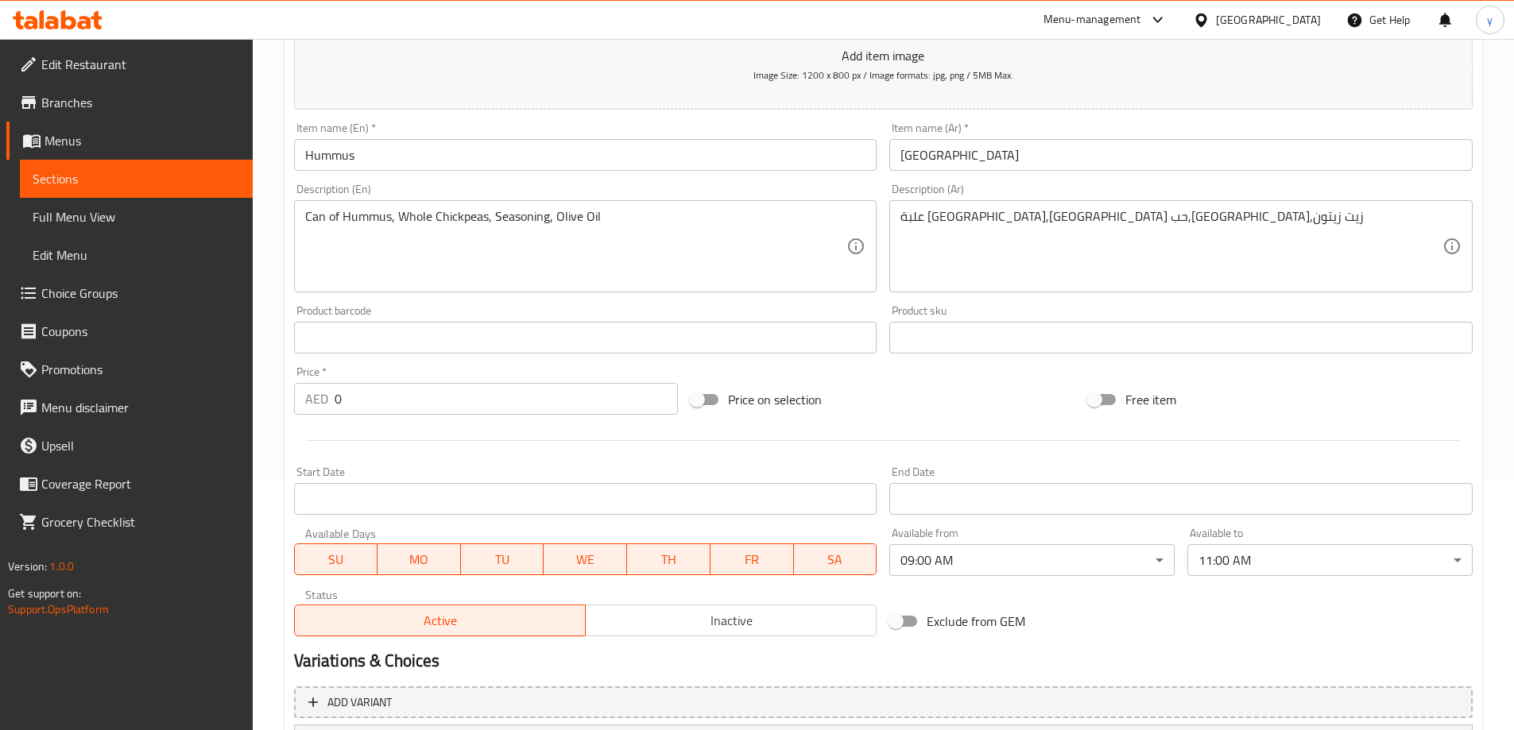
scroll to position [448, 0]
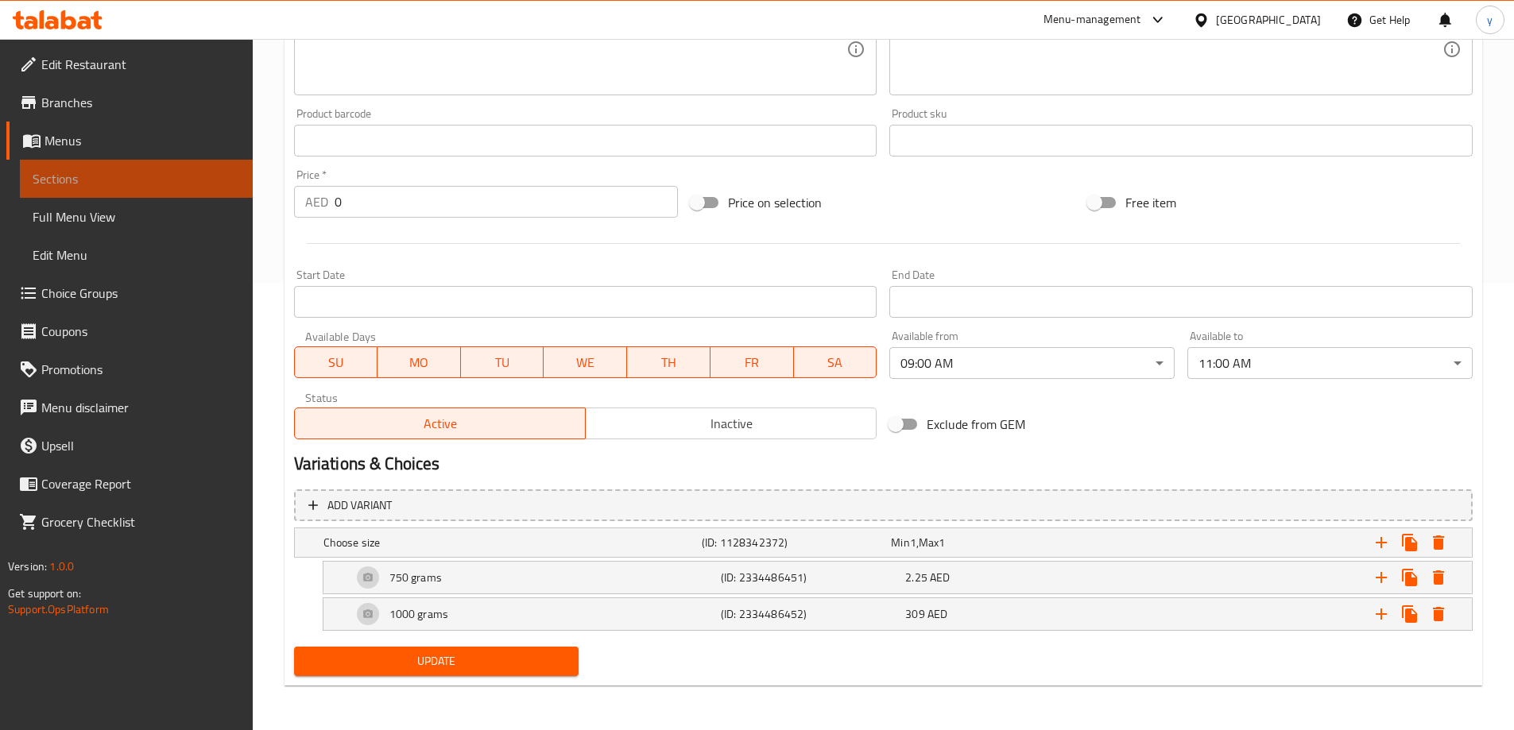
click at [162, 181] on span "Sections" at bounding box center [136, 178] width 207 height 19
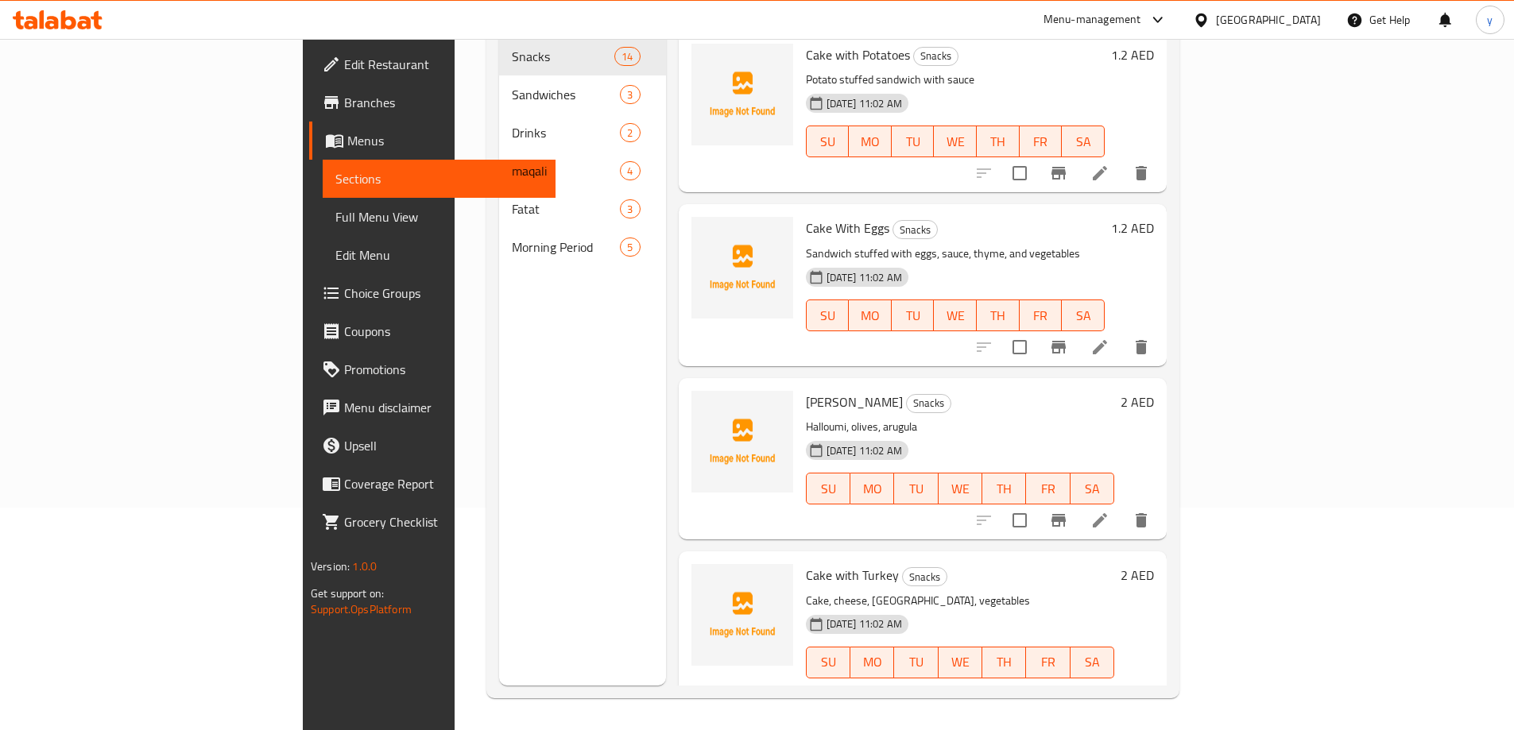
scroll to position [223, 0]
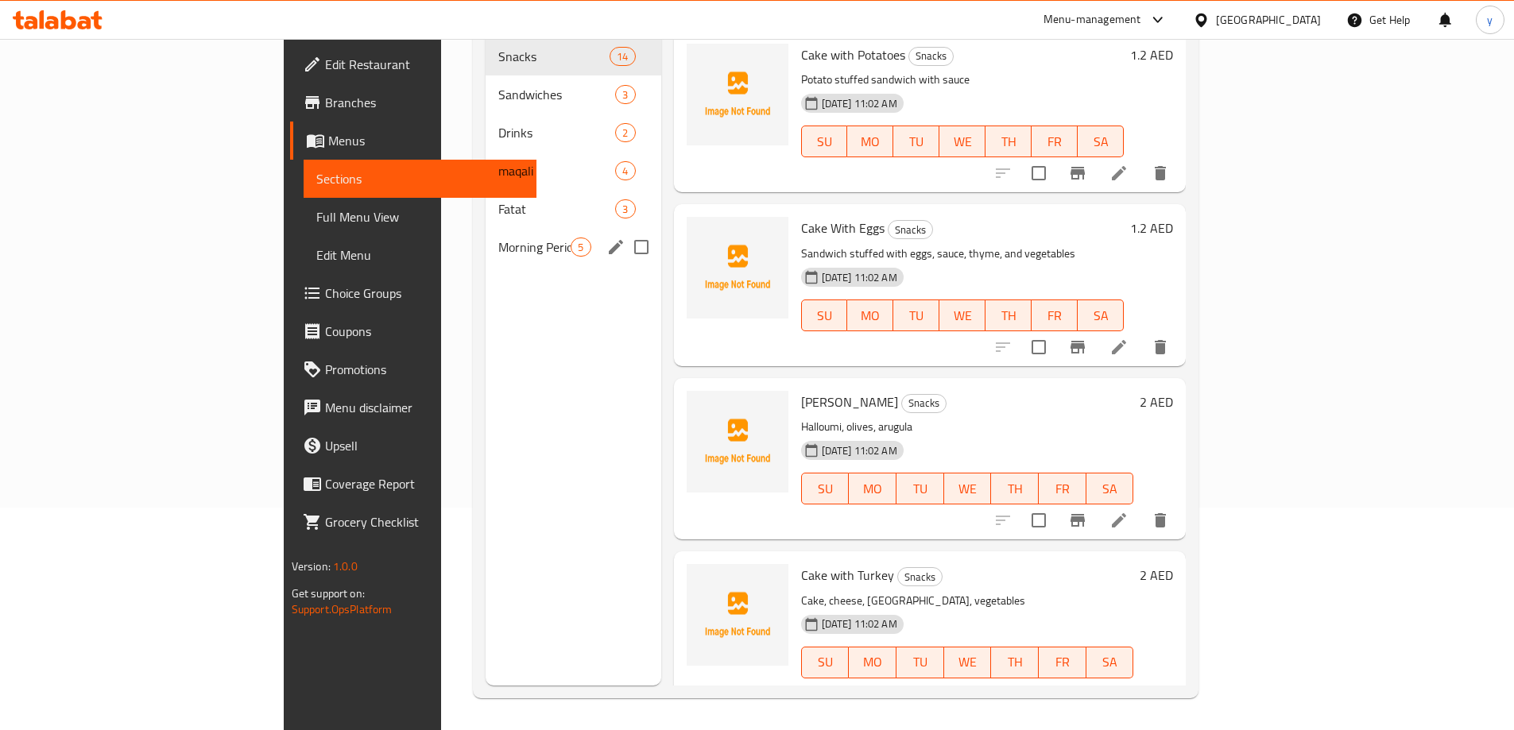
click at [498, 238] on span "Morning Period" at bounding box center [534, 247] width 72 height 19
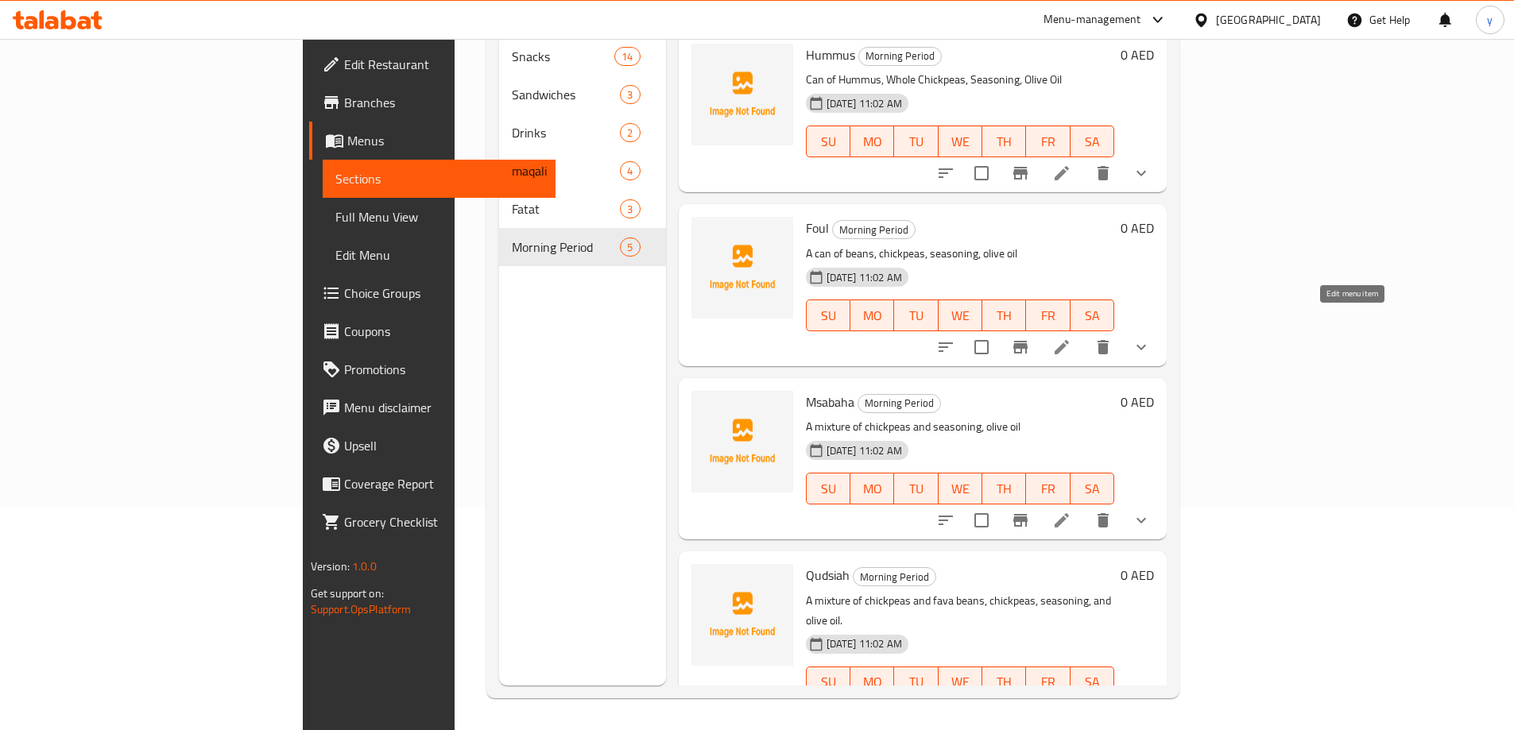
click at [1071, 338] on icon at bounding box center [1061, 347] width 19 height 19
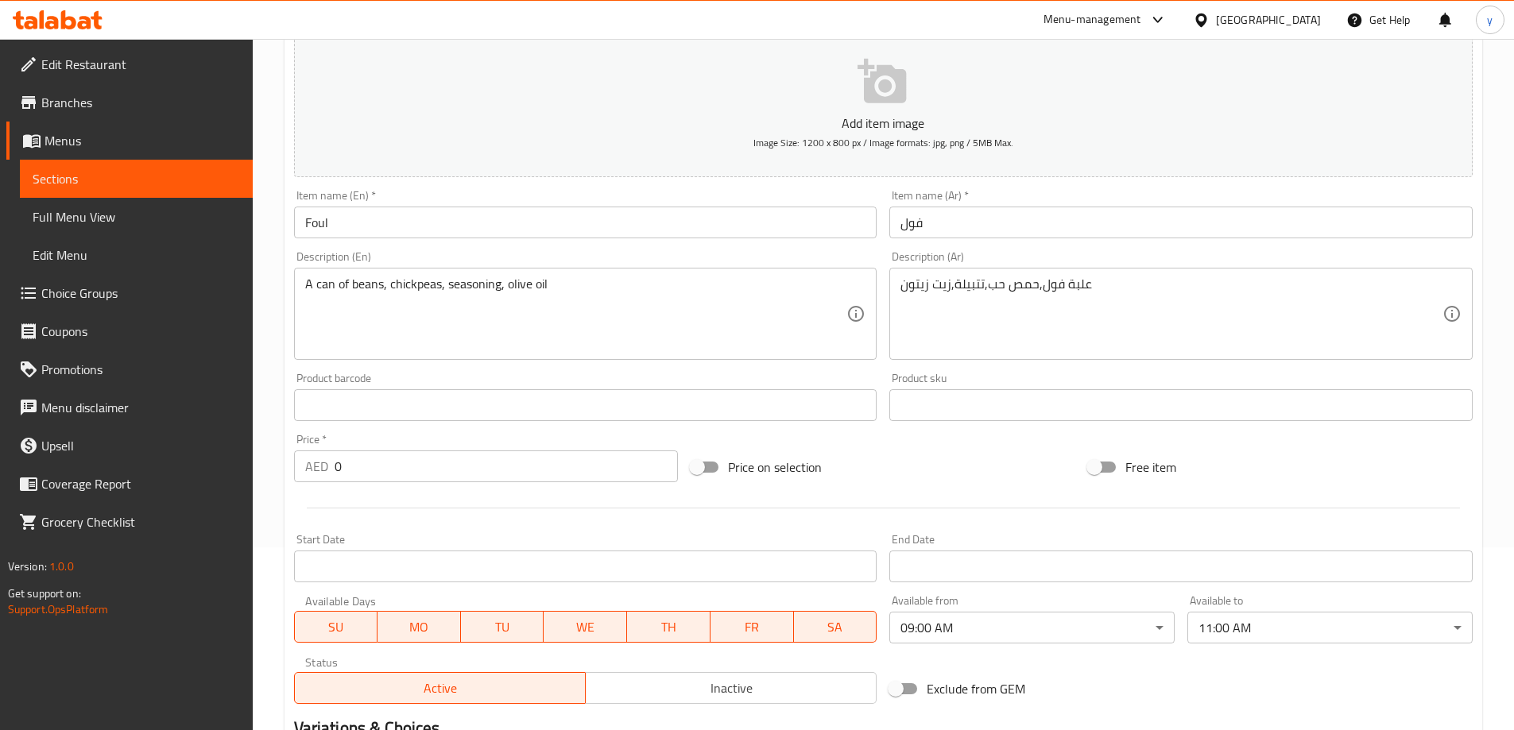
scroll to position [397, 0]
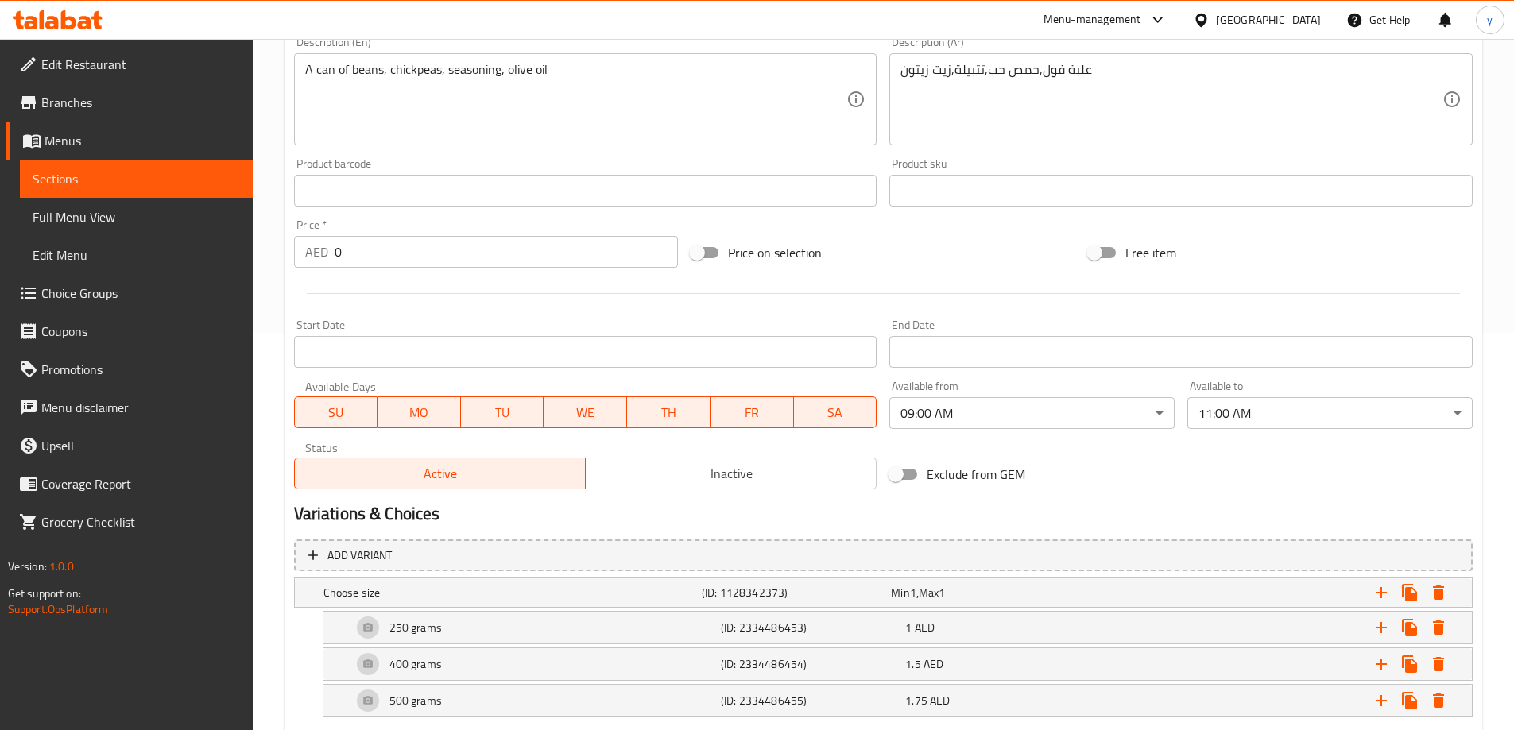
click at [55, 184] on span "Sections" at bounding box center [136, 178] width 207 height 19
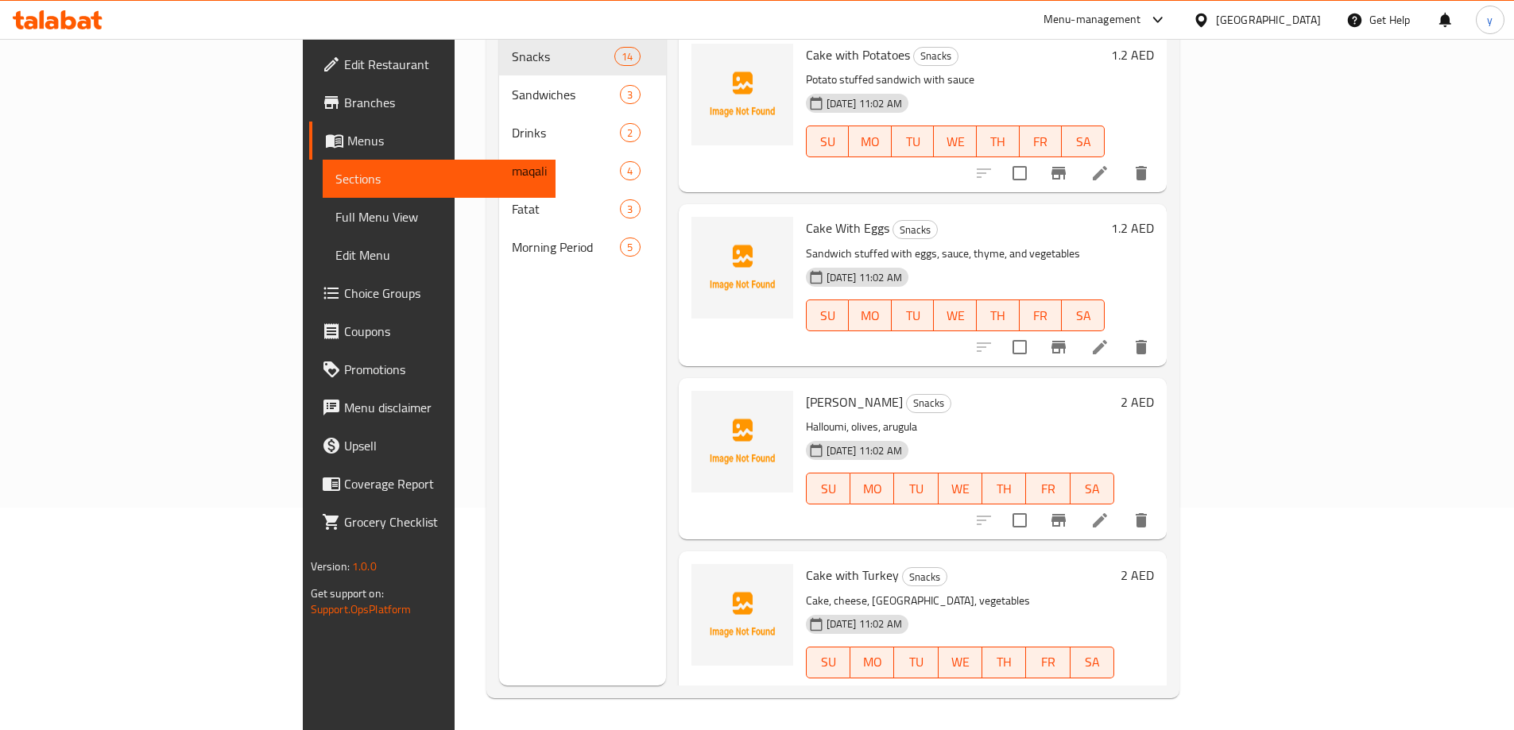
scroll to position [223, 0]
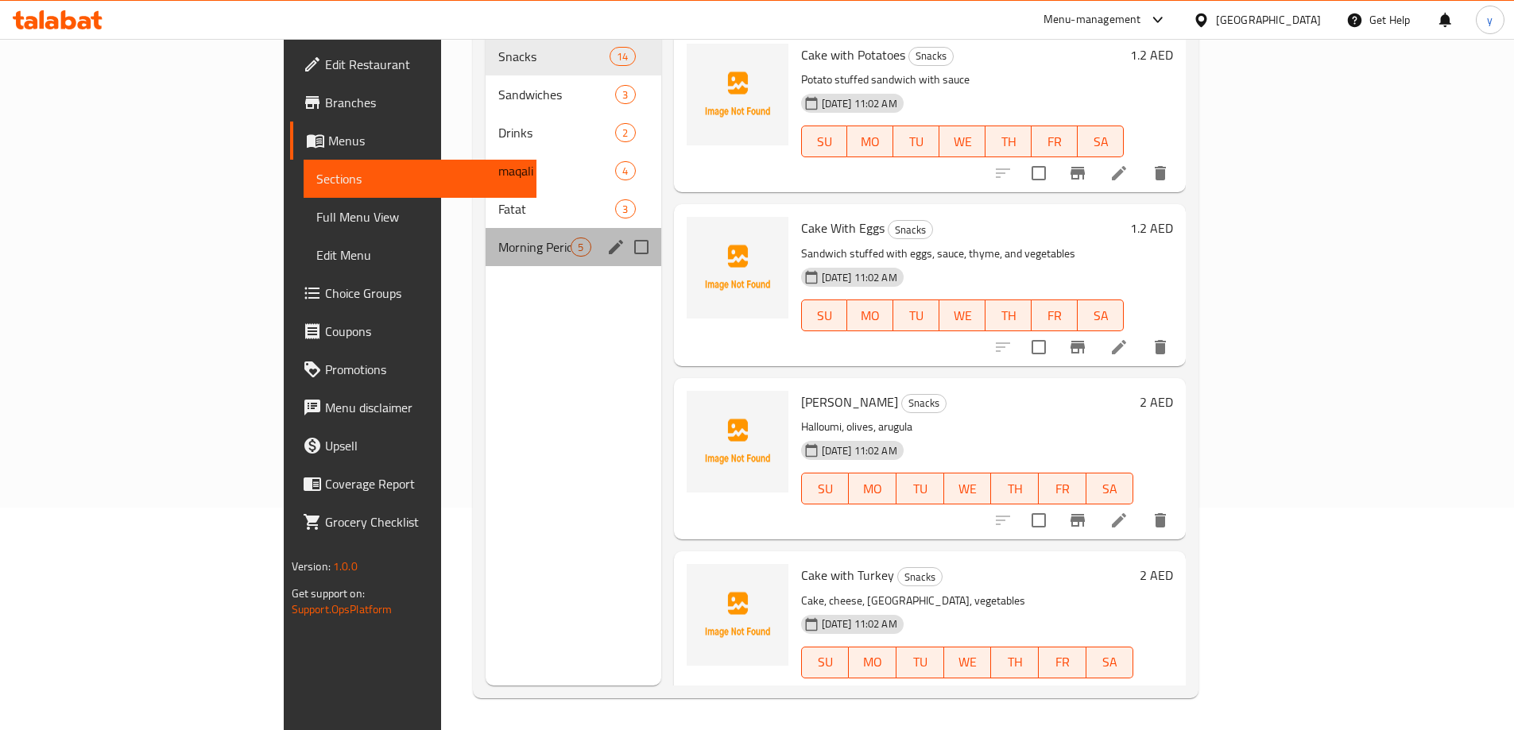
click at [486, 240] on div "Morning Period 5" at bounding box center [573, 247] width 175 height 38
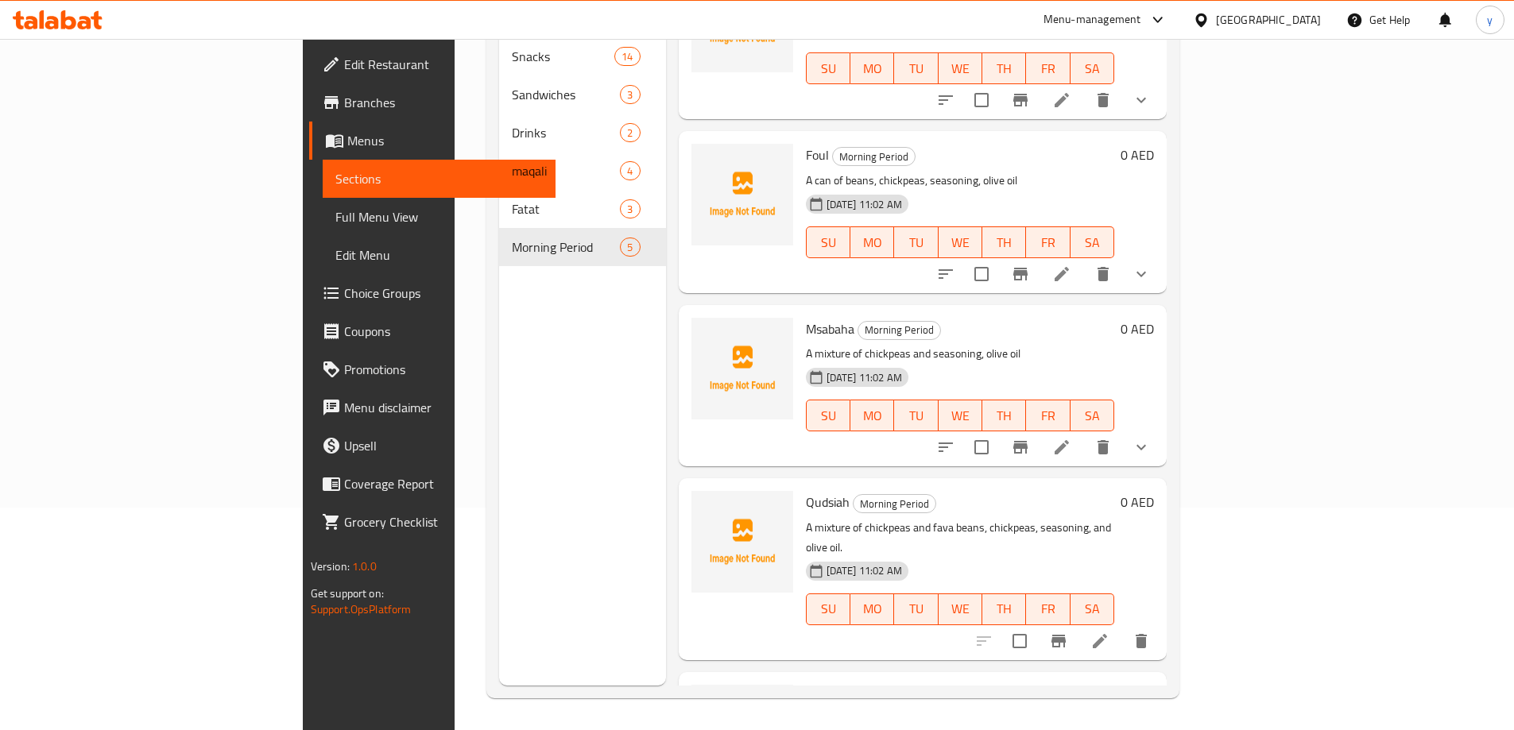
scroll to position [159, 0]
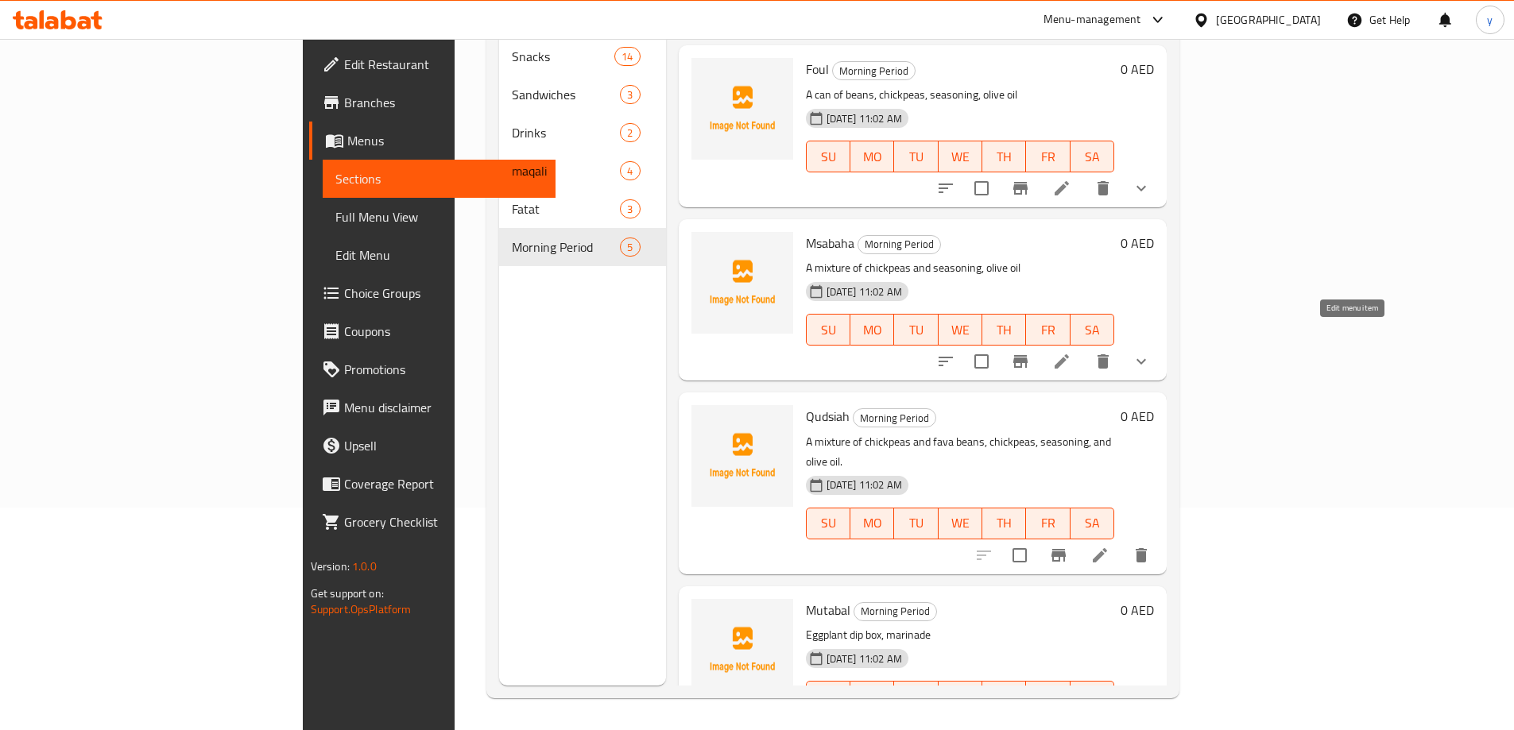
click at [1071, 352] on icon at bounding box center [1061, 361] width 19 height 19
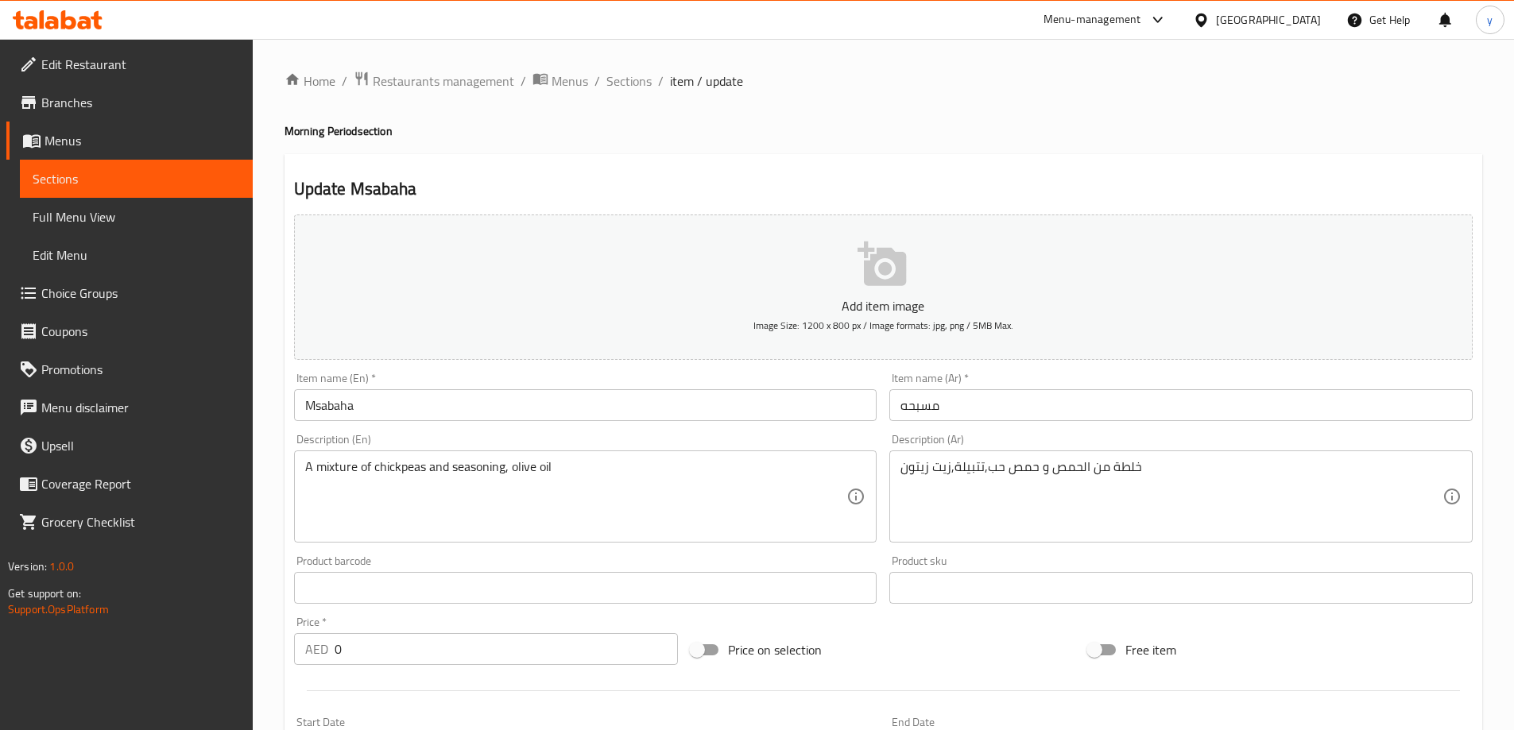
scroll to position [318, 0]
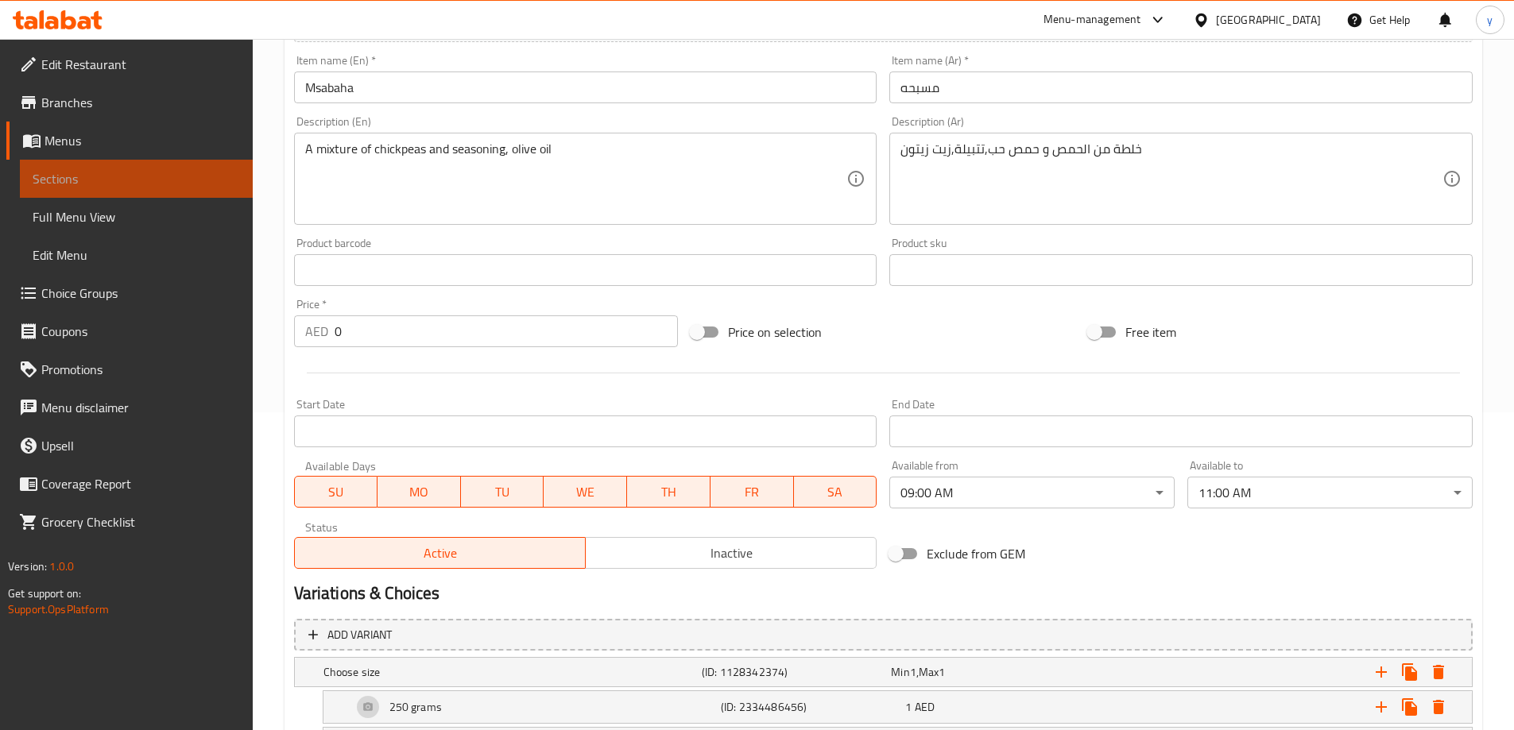
click at [158, 169] on span "Sections" at bounding box center [136, 178] width 207 height 19
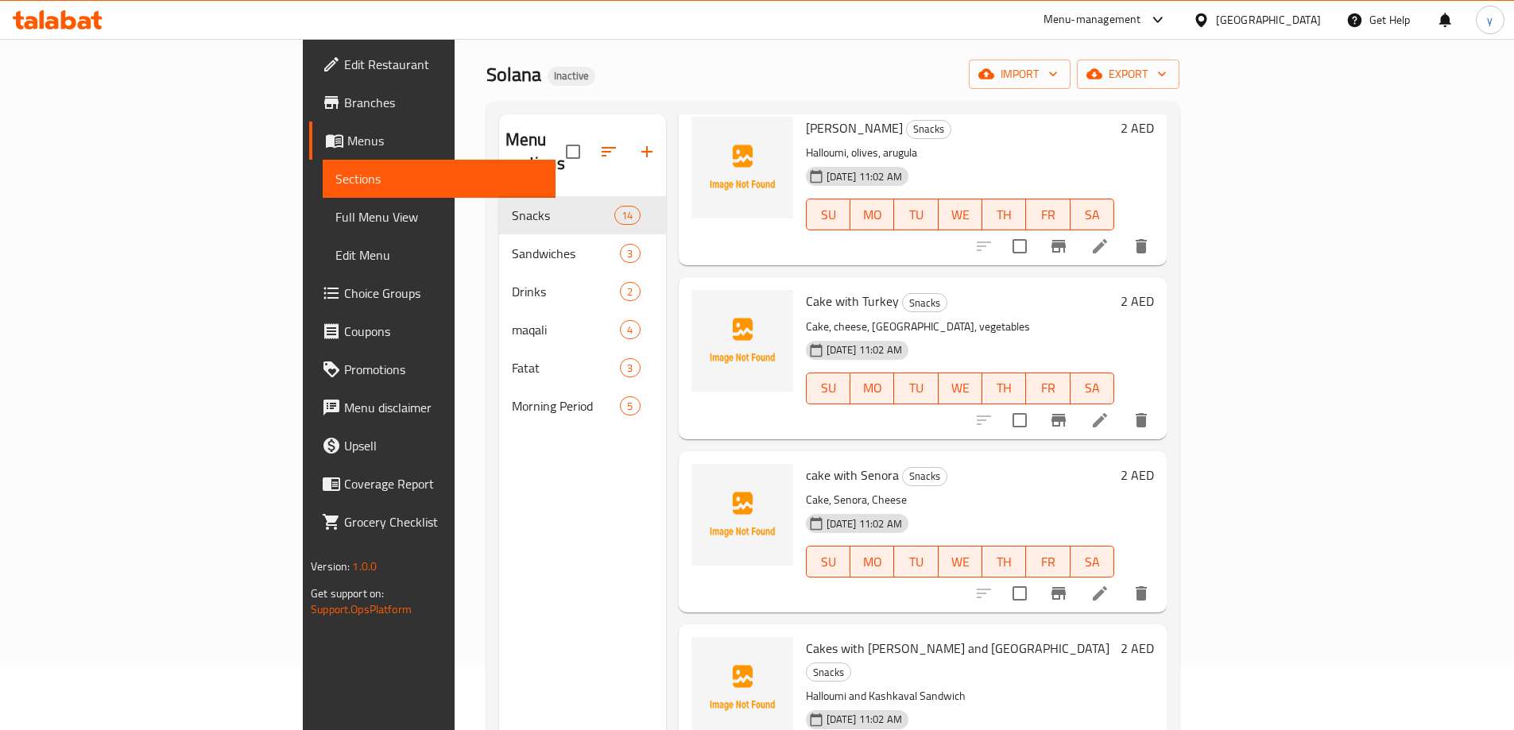
scroll to position [477, 0]
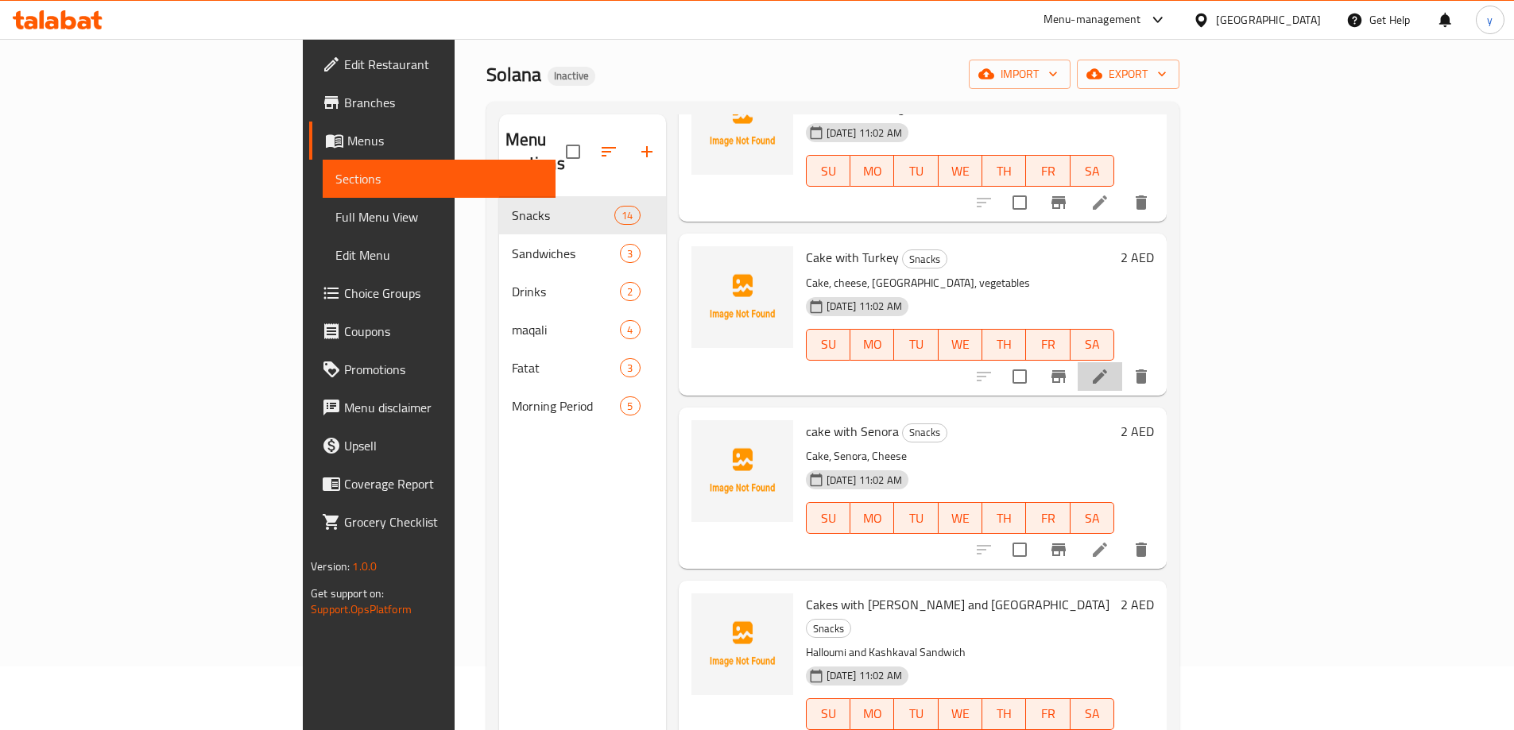
click at [1122, 362] on li at bounding box center [1100, 376] width 45 height 29
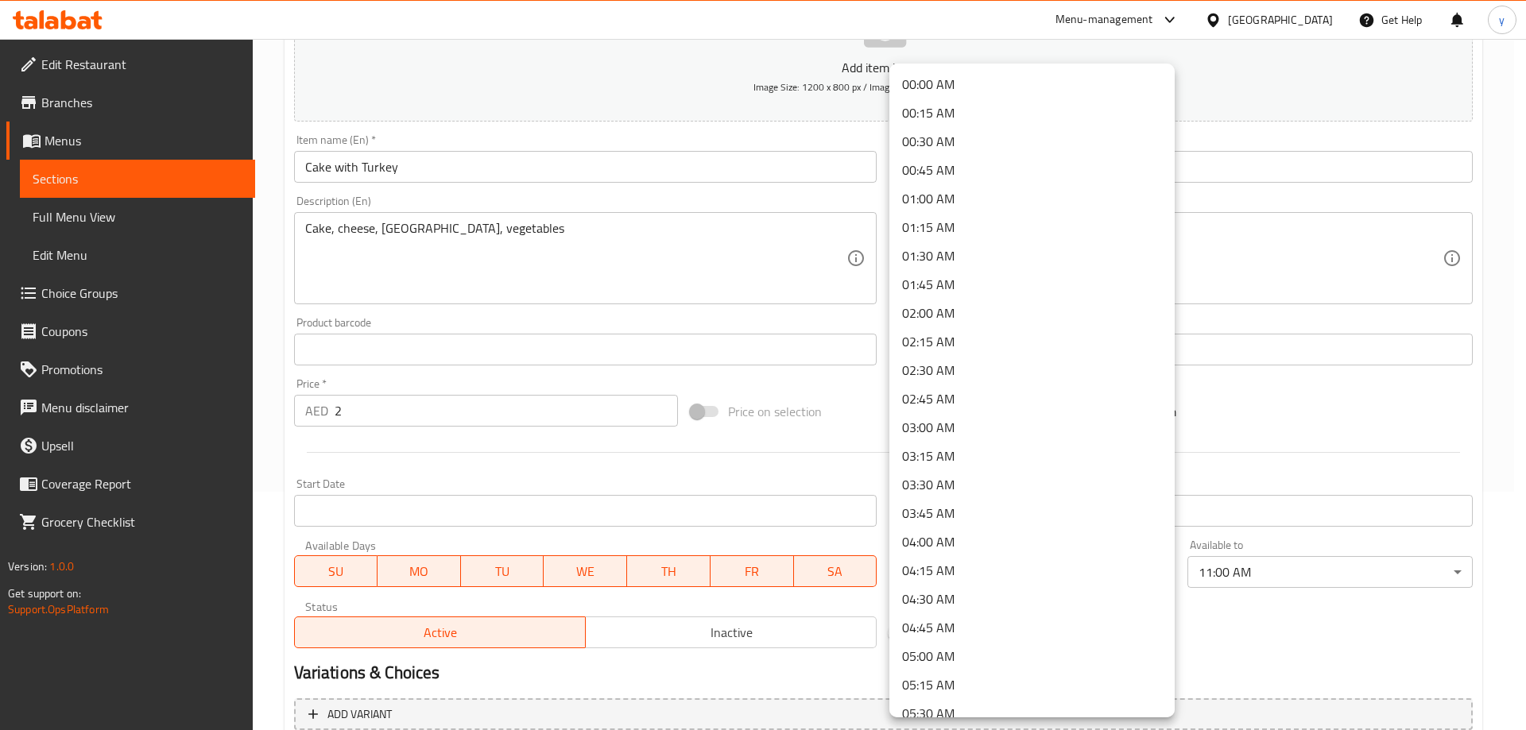
click at [1104, 492] on body "​ Menu-management [GEOGRAPHIC_DATA] Get Help y Edit Restaurant Branches Menus S…" at bounding box center [763, 146] width 1526 height 692
click at [1032, 88] on li "00:00 AM" at bounding box center [1031, 84] width 285 height 29
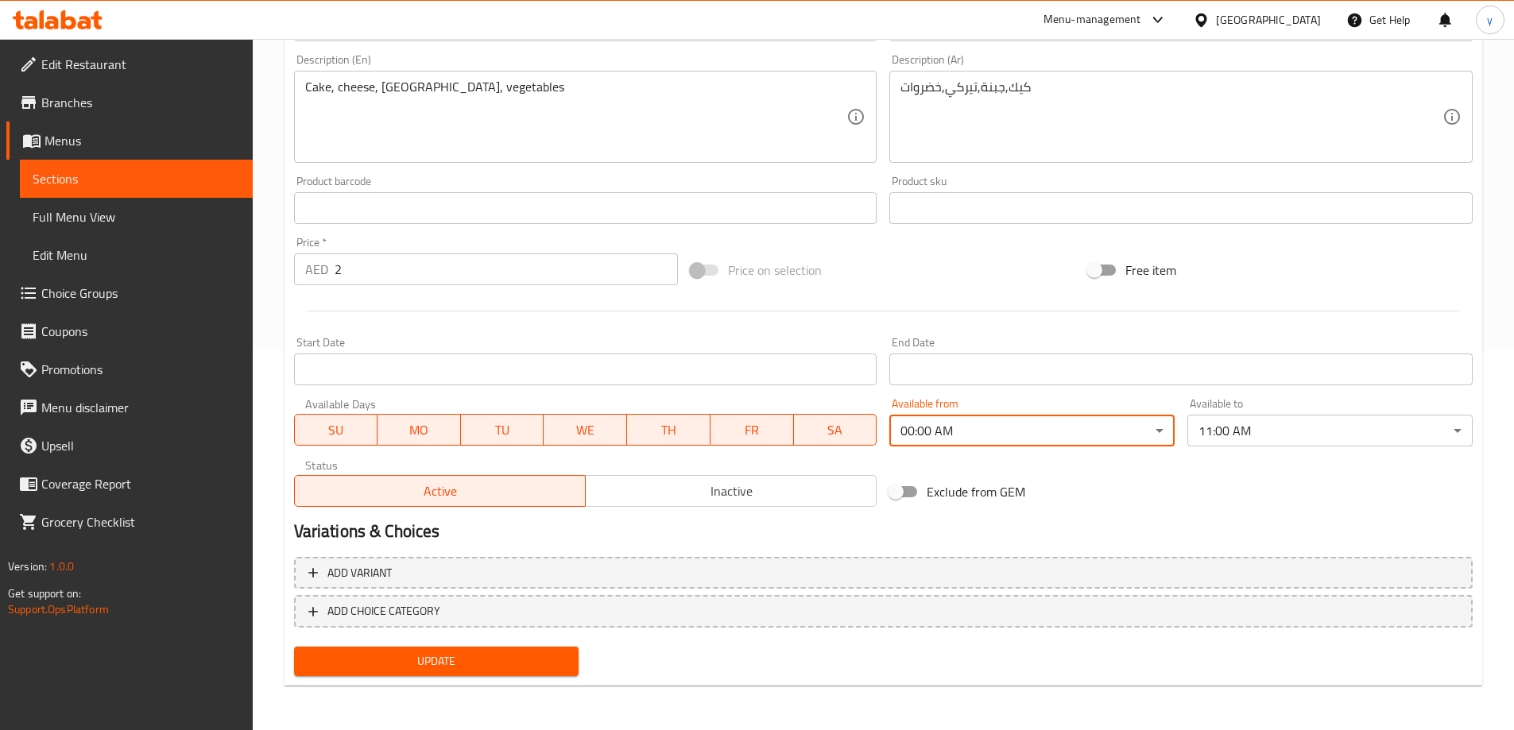
click at [1284, 351] on body "​ Menu-management [GEOGRAPHIC_DATA] Get Help y Edit Restaurant Branches Menus S…" at bounding box center [757, 5] width 1514 height 692
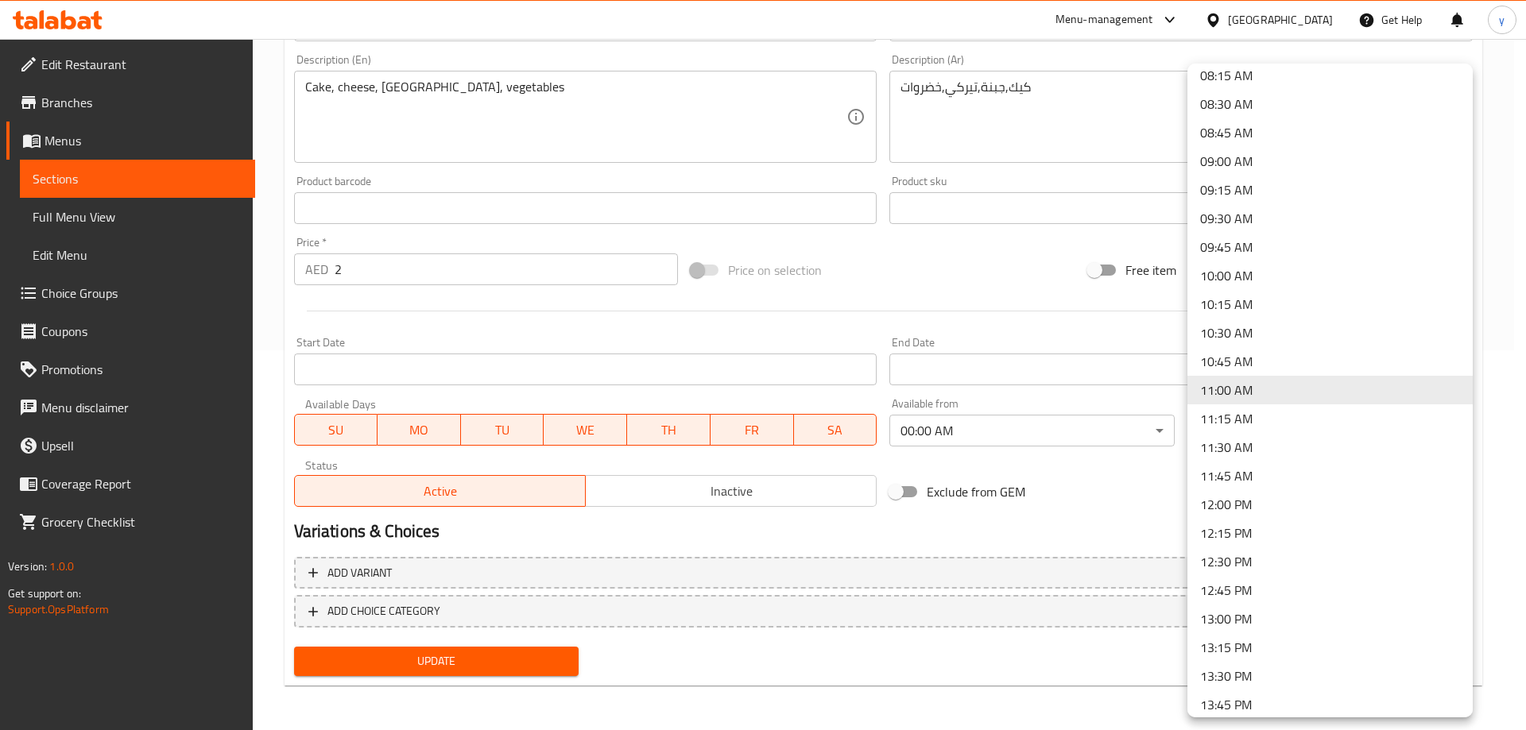
click at [723, 696] on div at bounding box center [763, 365] width 1526 height 730
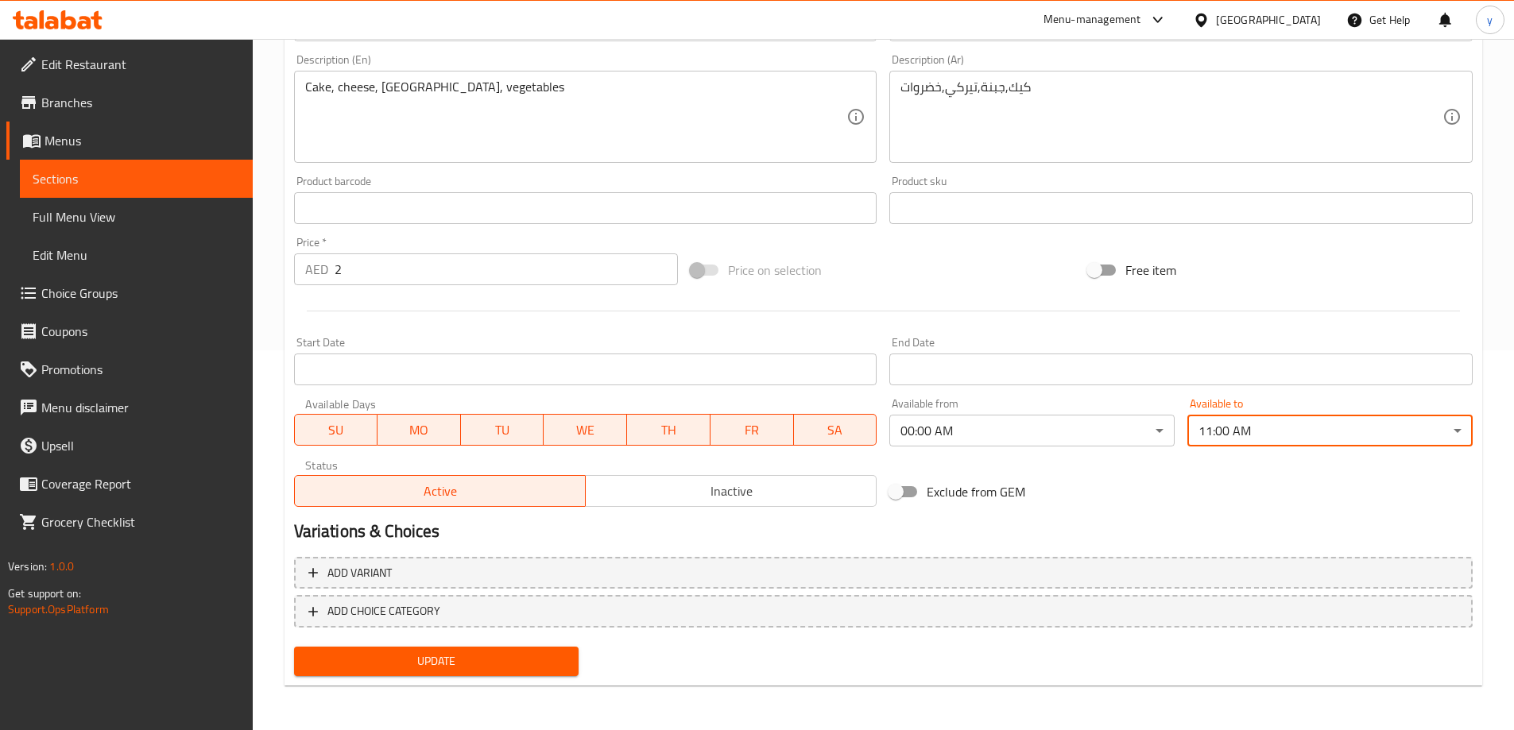
click at [1275, 351] on body "​ Menu-management [GEOGRAPHIC_DATA] Get Help y Edit Restaurant Branches Menus S…" at bounding box center [757, 5] width 1514 height 692
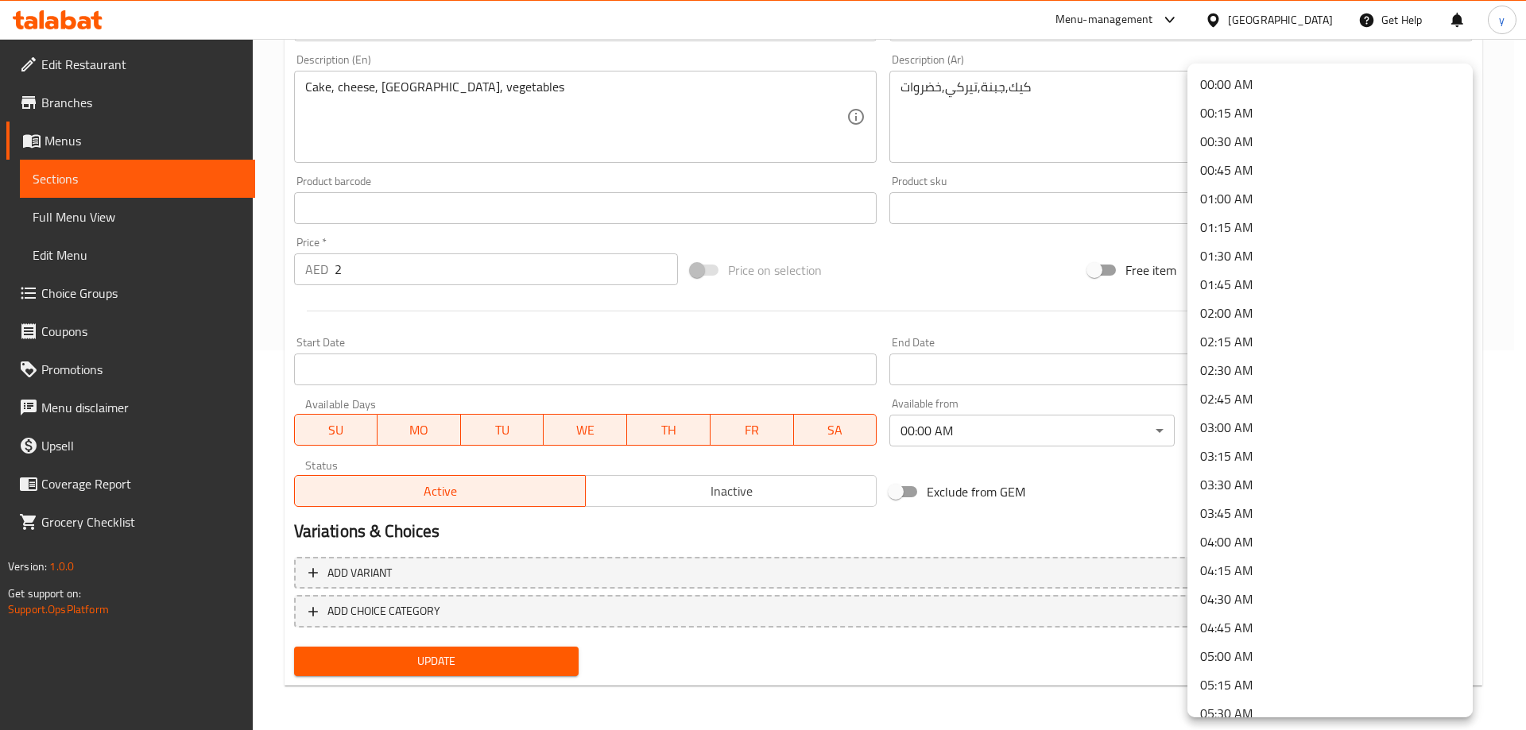
click at [1085, 532] on div at bounding box center [763, 365] width 1526 height 730
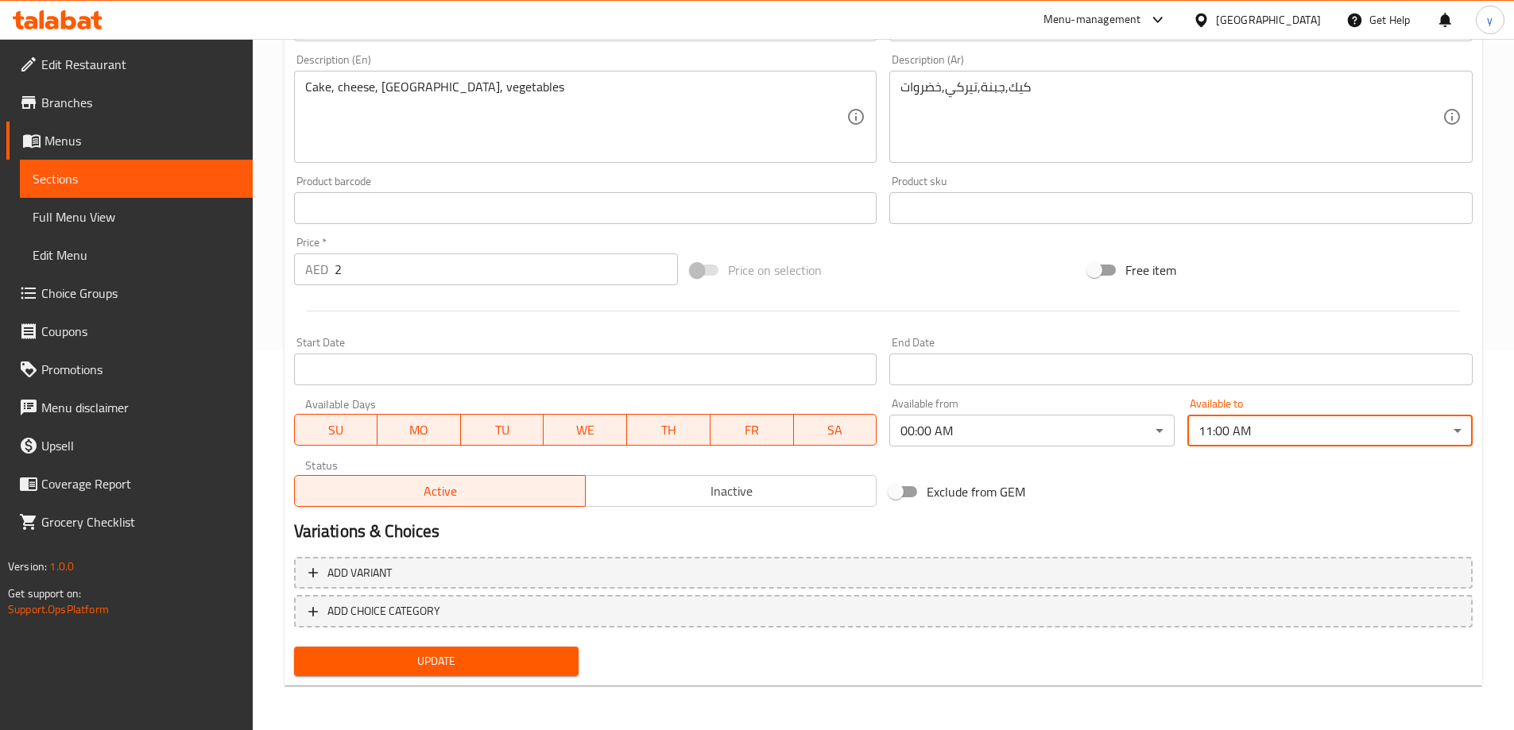
click at [1347, 351] on body "​ Menu-management [GEOGRAPHIC_DATA] Get Help y Edit Restaurant Branches Menus S…" at bounding box center [757, 5] width 1514 height 692
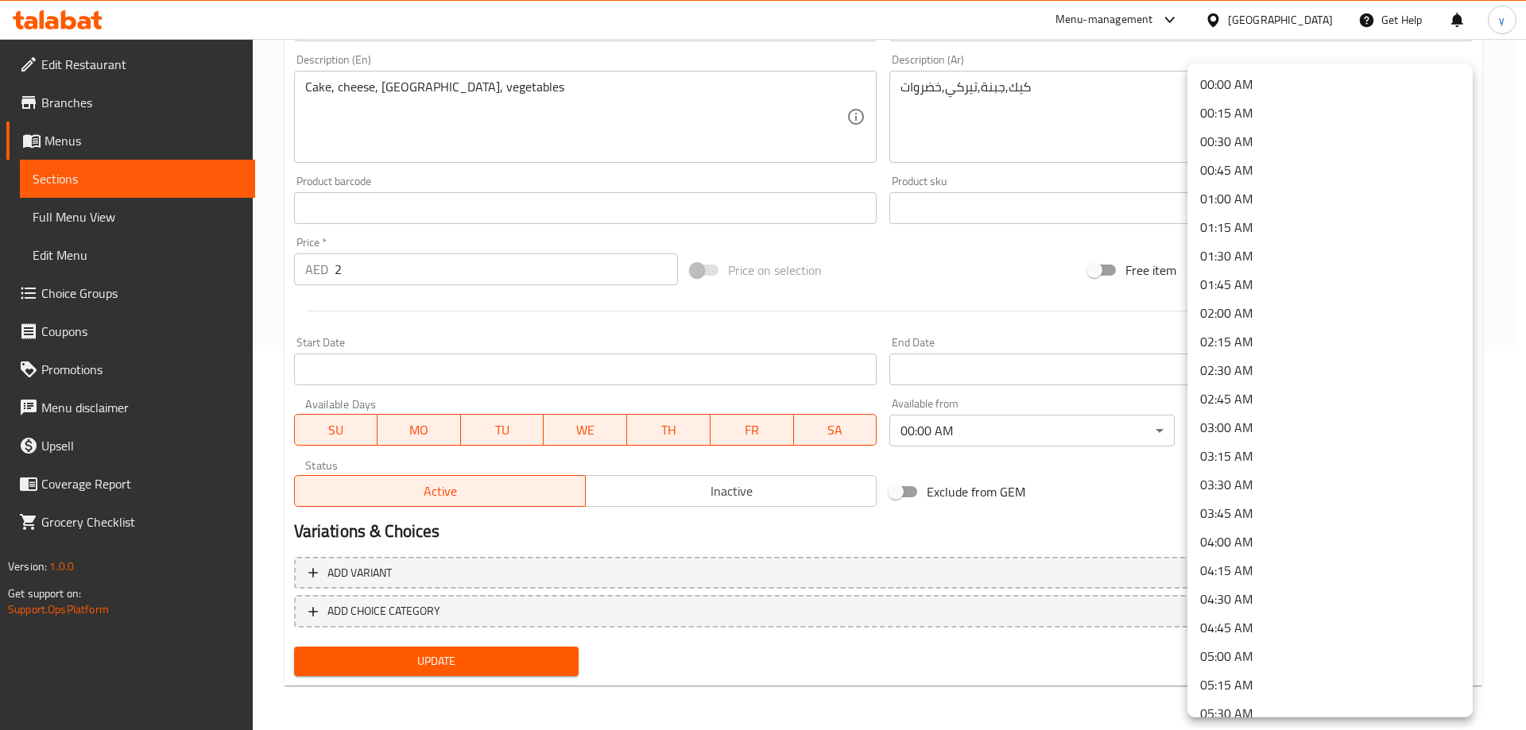
click at [1300, 79] on li "00:00 AM" at bounding box center [1330, 84] width 285 height 29
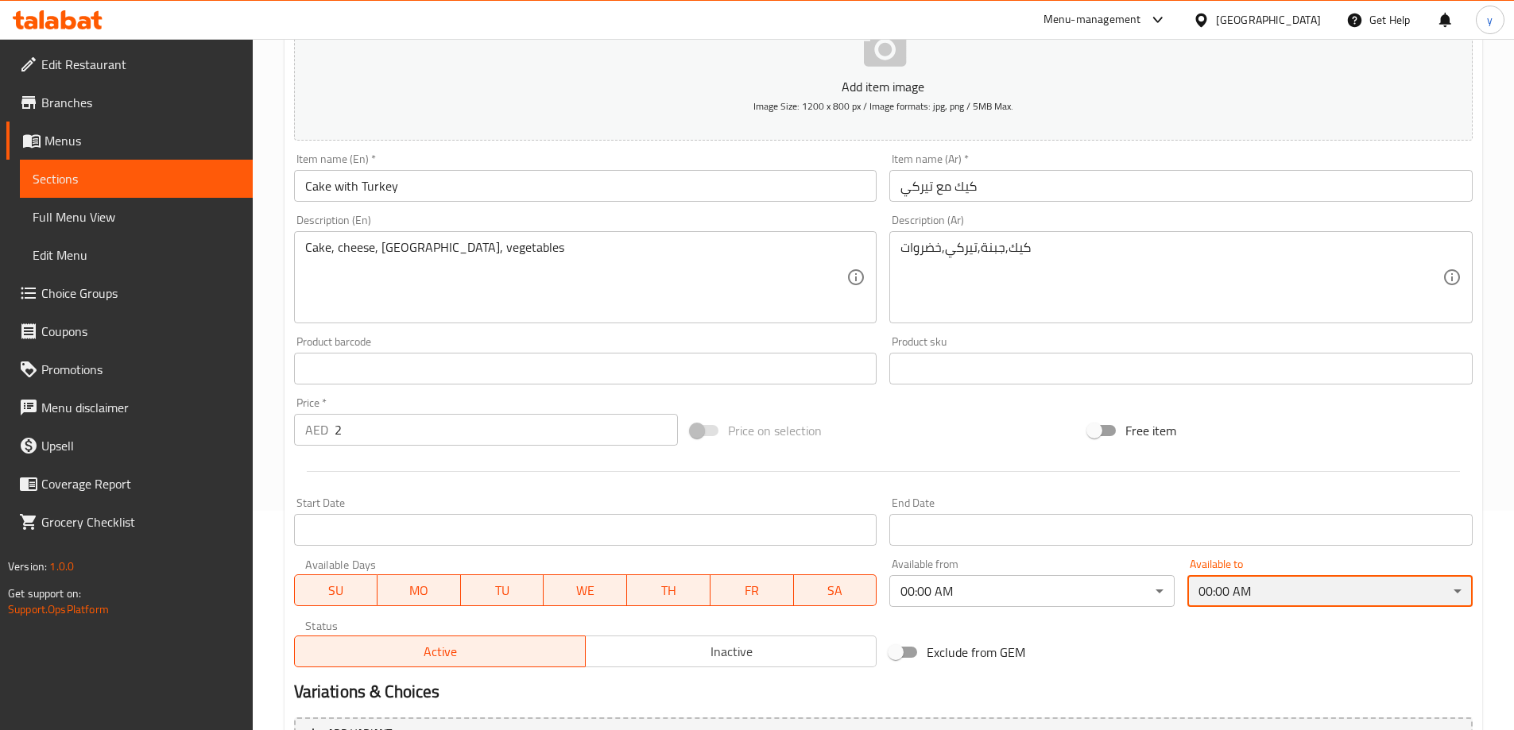
scroll to position [380, 0]
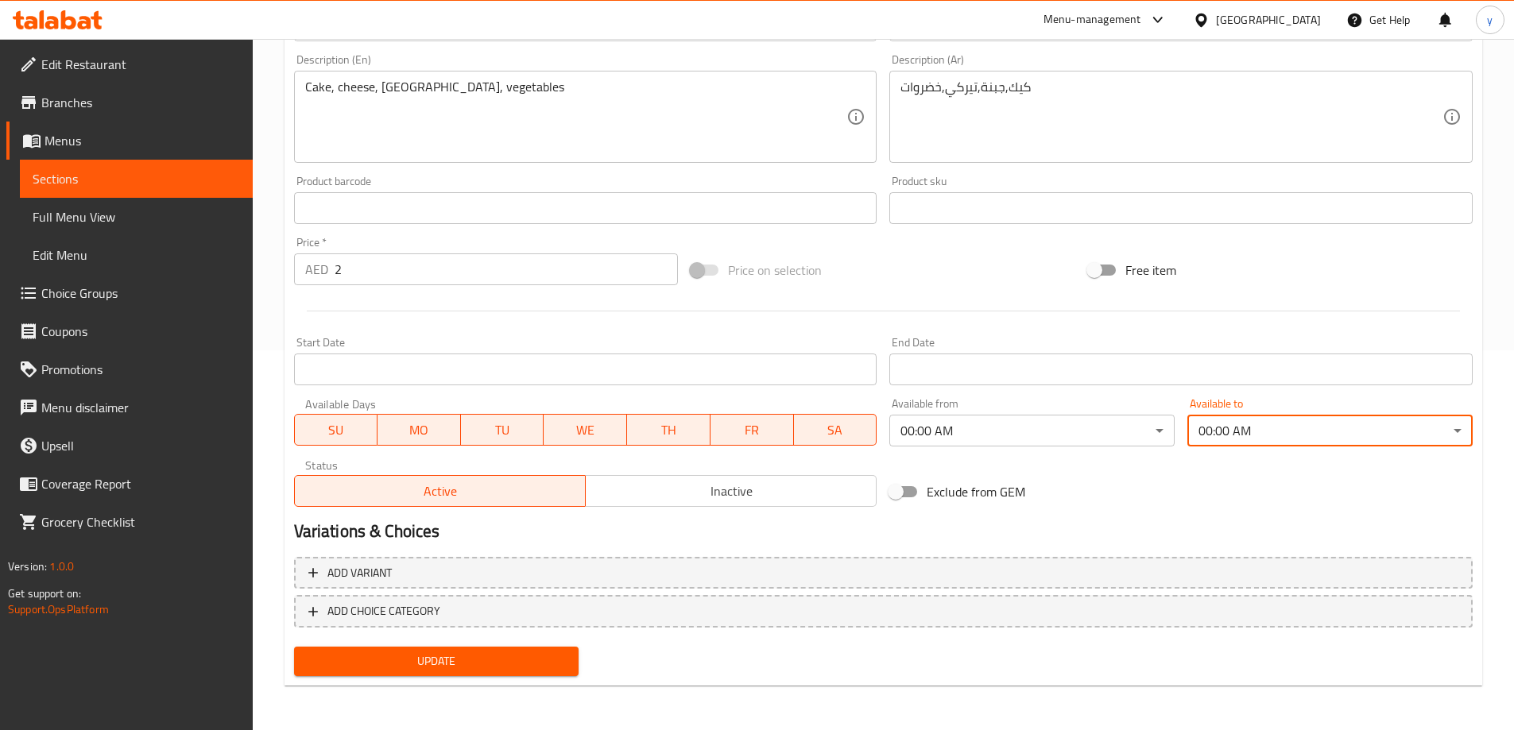
click at [452, 663] on span "Update" at bounding box center [437, 662] width 260 height 20
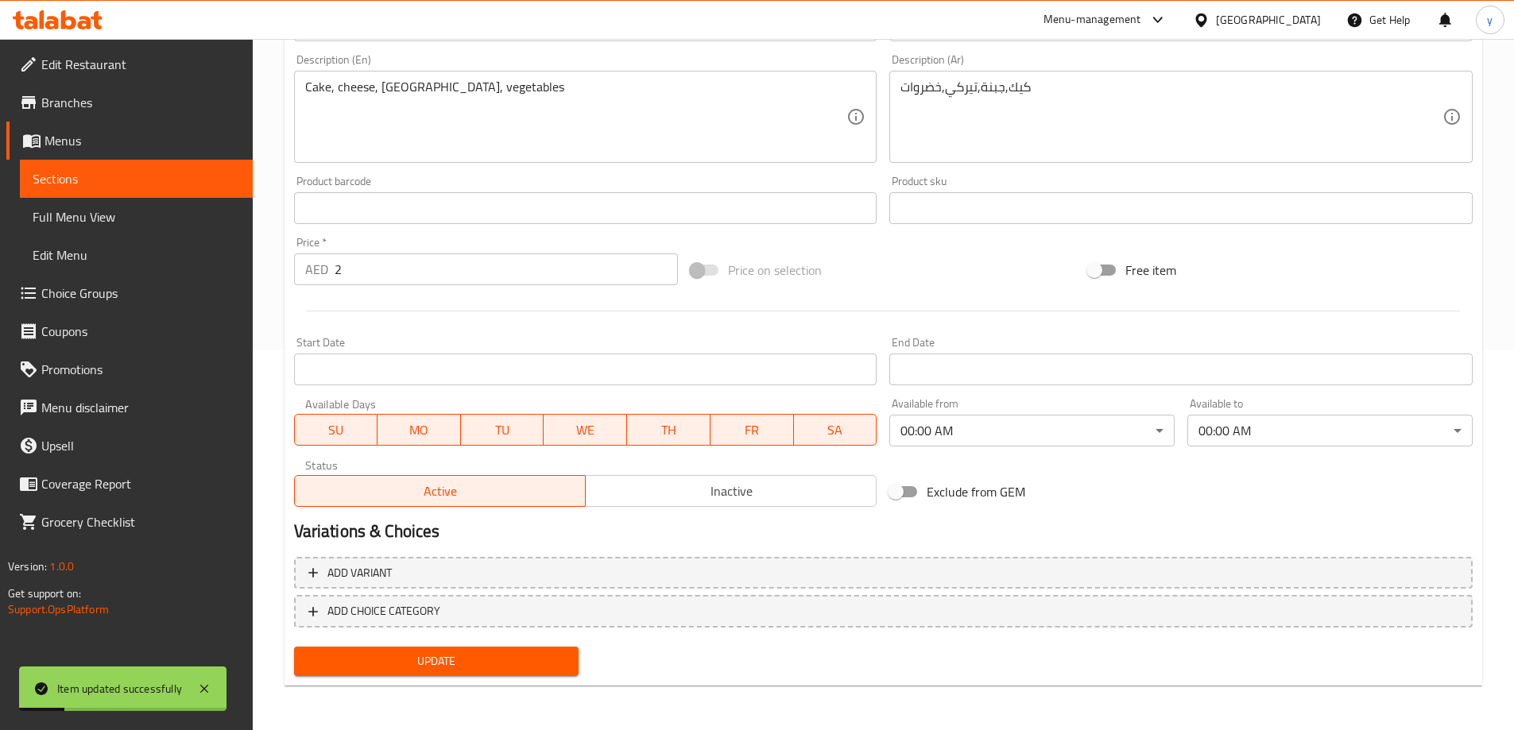
click at [74, 172] on span "Sections" at bounding box center [136, 178] width 207 height 19
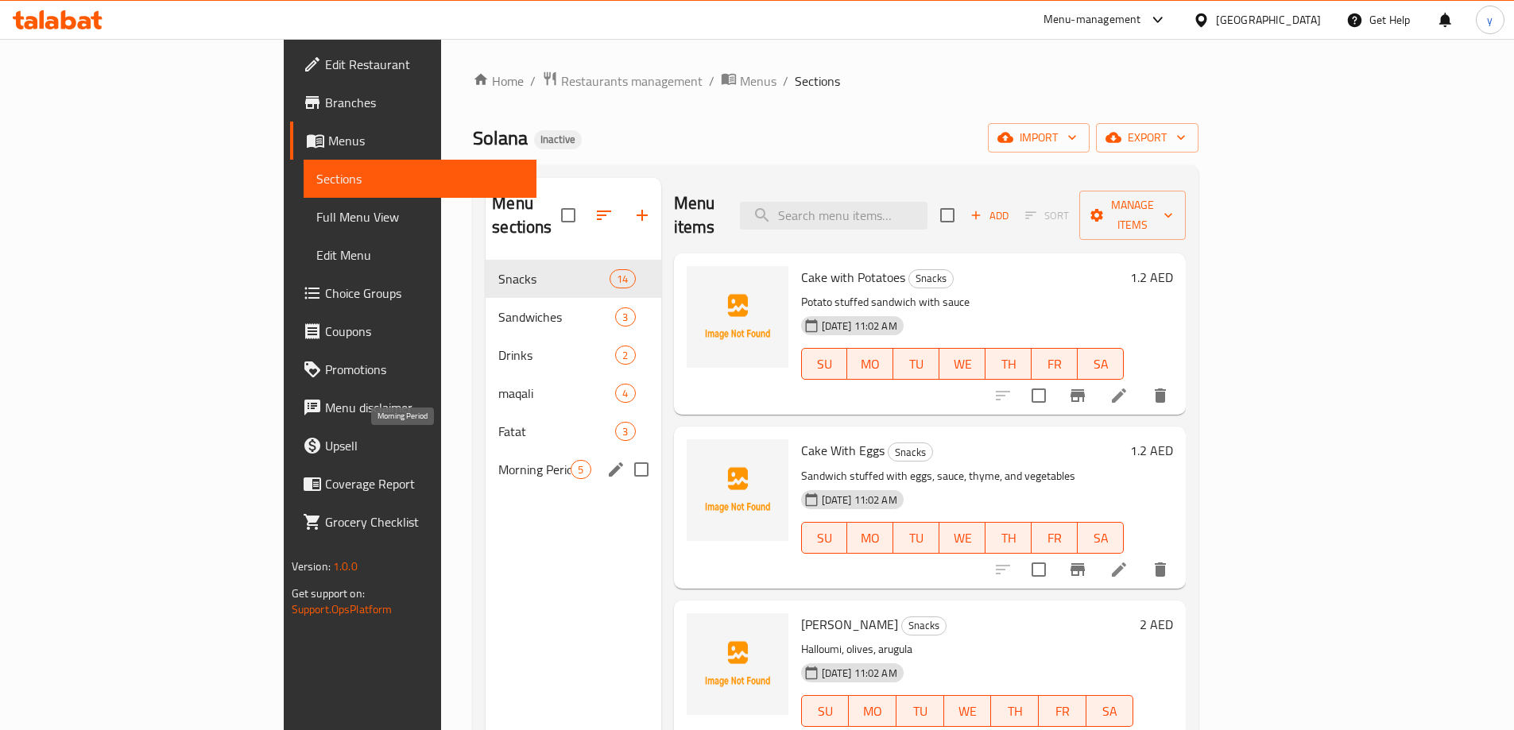
click at [498, 460] on span "Morning Period" at bounding box center [534, 469] width 72 height 19
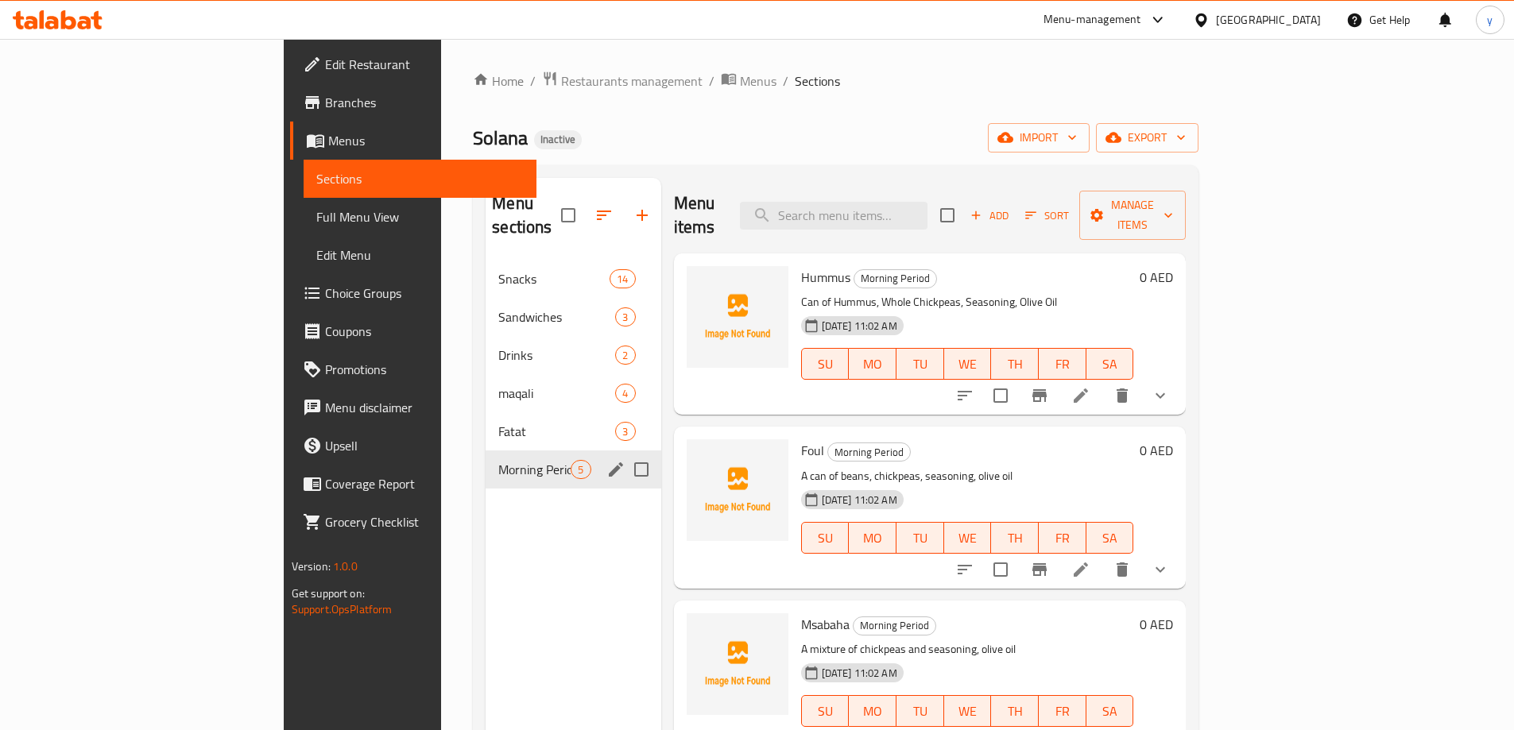
click at [625, 453] on input "Menu sections" at bounding box center [641, 469] width 33 height 33
checkbox input "true"
click at [575, 196] on button "button" at bounding box center [594, 215] width 38 height 38
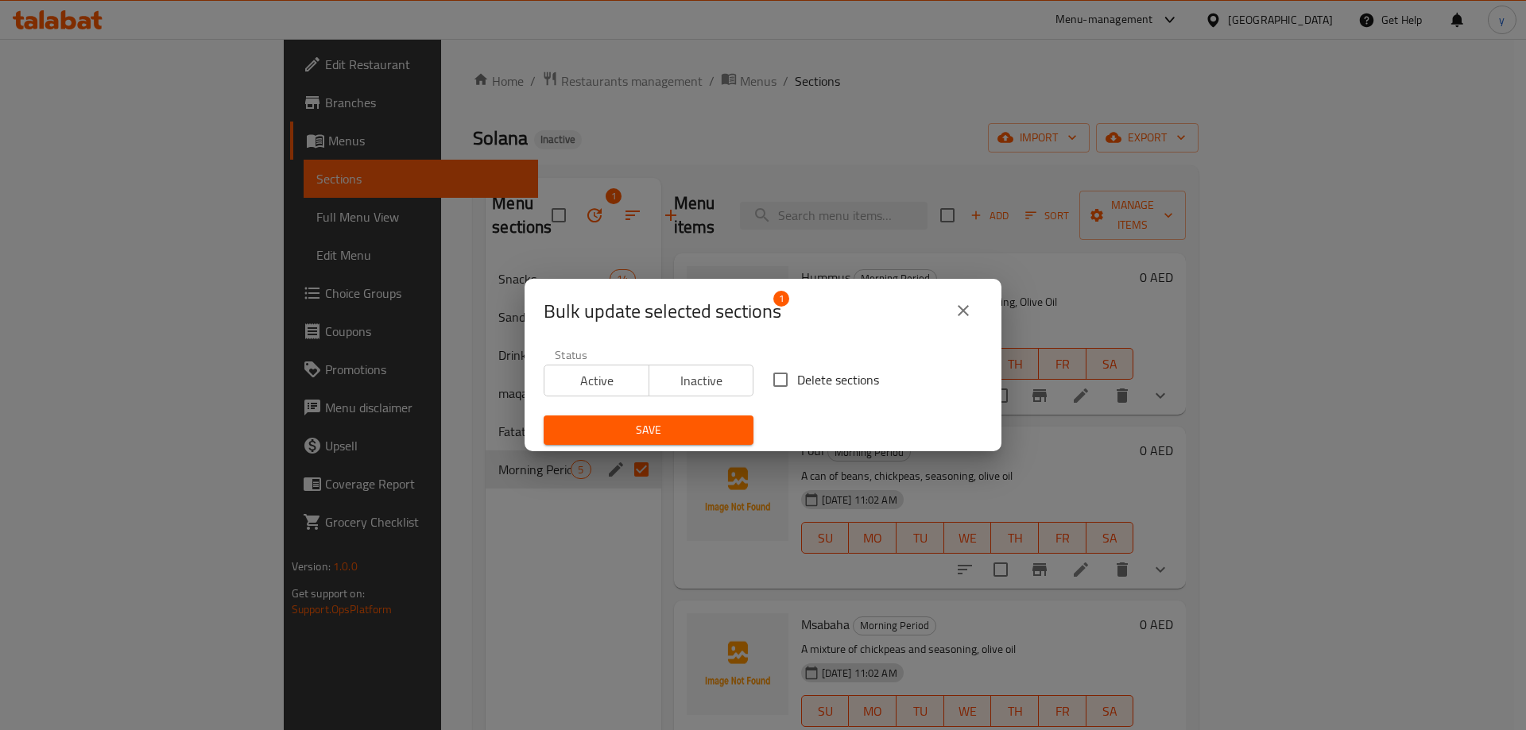
click at [977, 311] on button "close" at bounding box center [963, 311] width 38 height 38
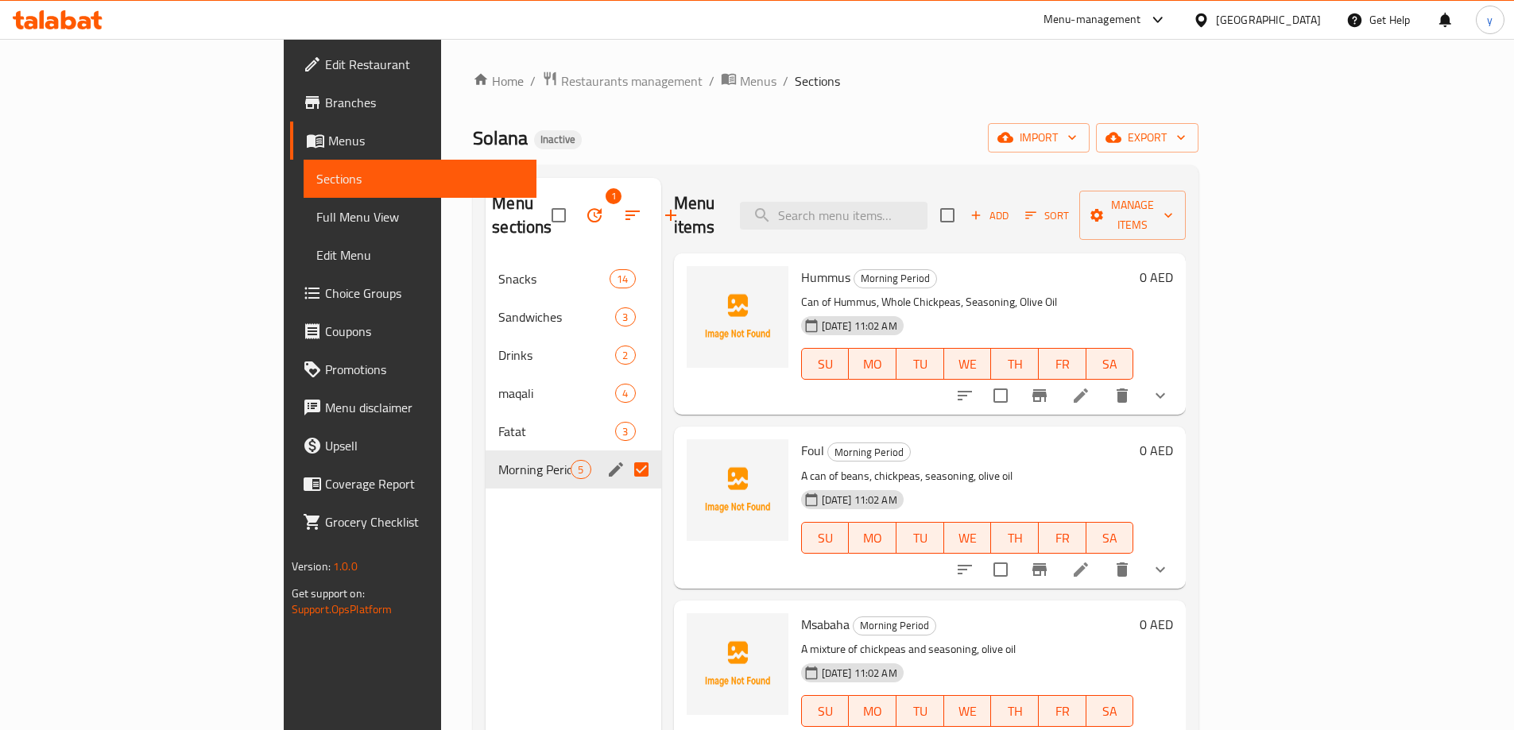
click at [964, 199] on input "checkbox" at bounding box center [947, 215] width 33 height 33
checkbox input "true"
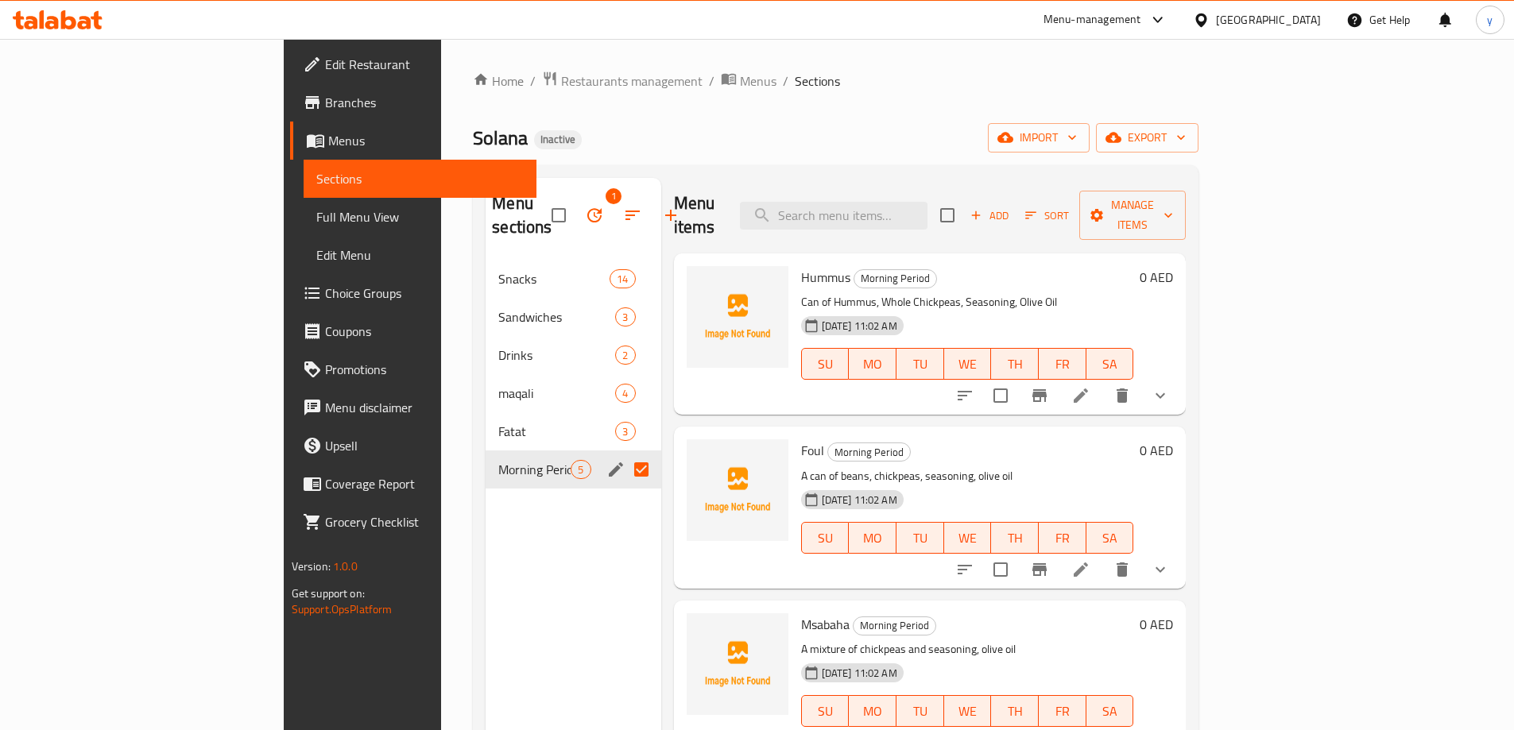
checkbox input "true"
click at [625, 455] on input "Menu sections" at bounding box center [641, 469] width 33 height 33
checkbox input "false"
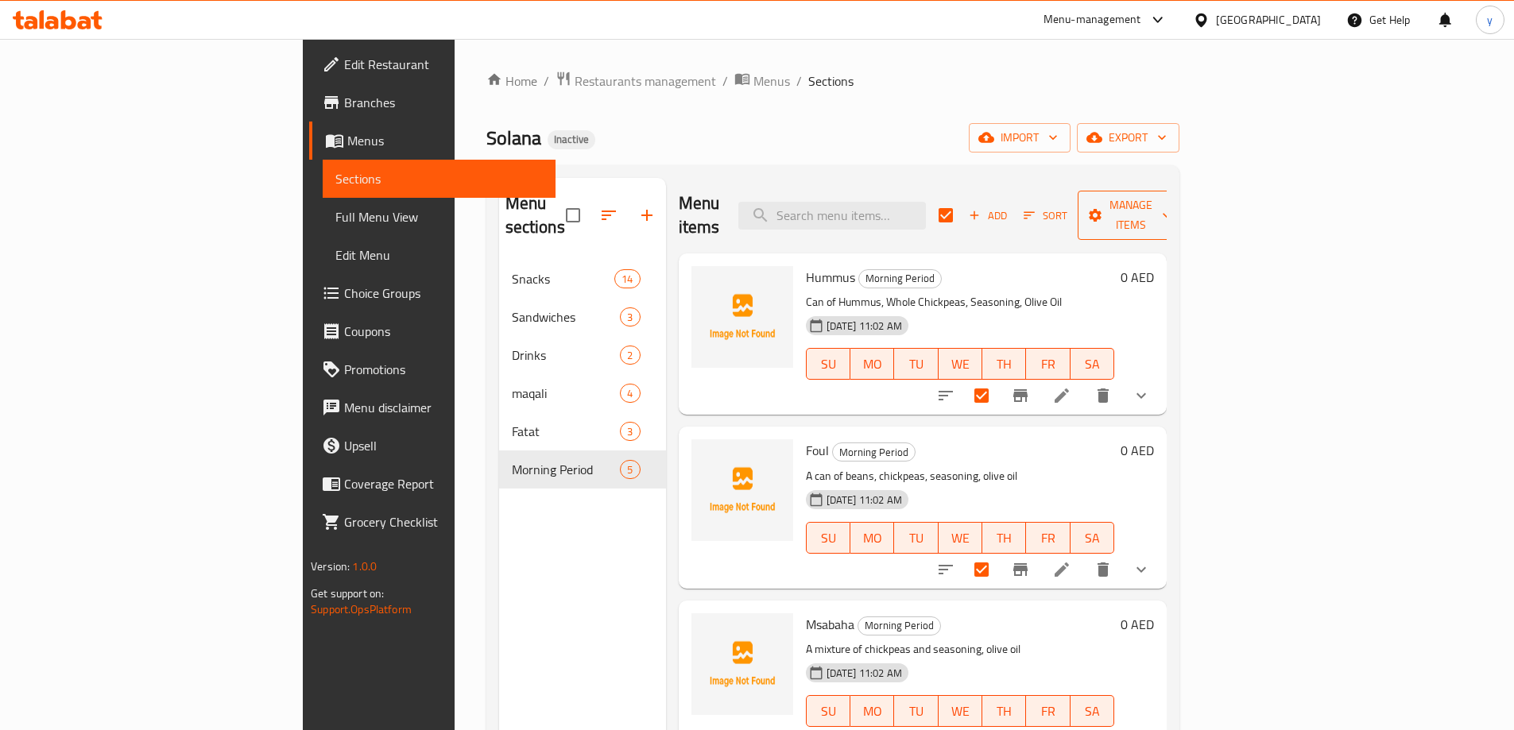
click at [1172, 207] on span "Manage items" at bounding box center [1131, 216] width 81 height 40
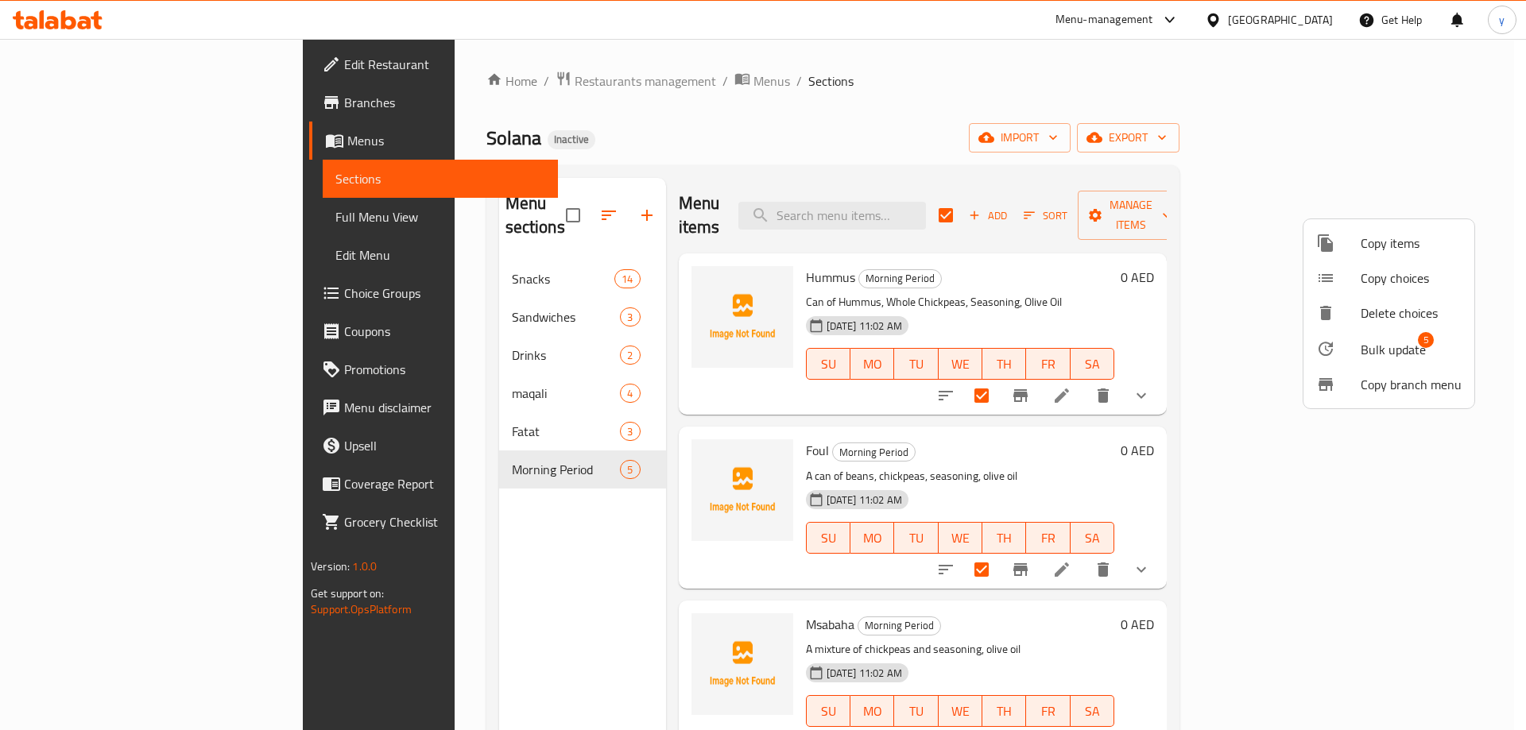
click at [1187, 206] on div at bounding box center [763, 365] width 1526 height 730
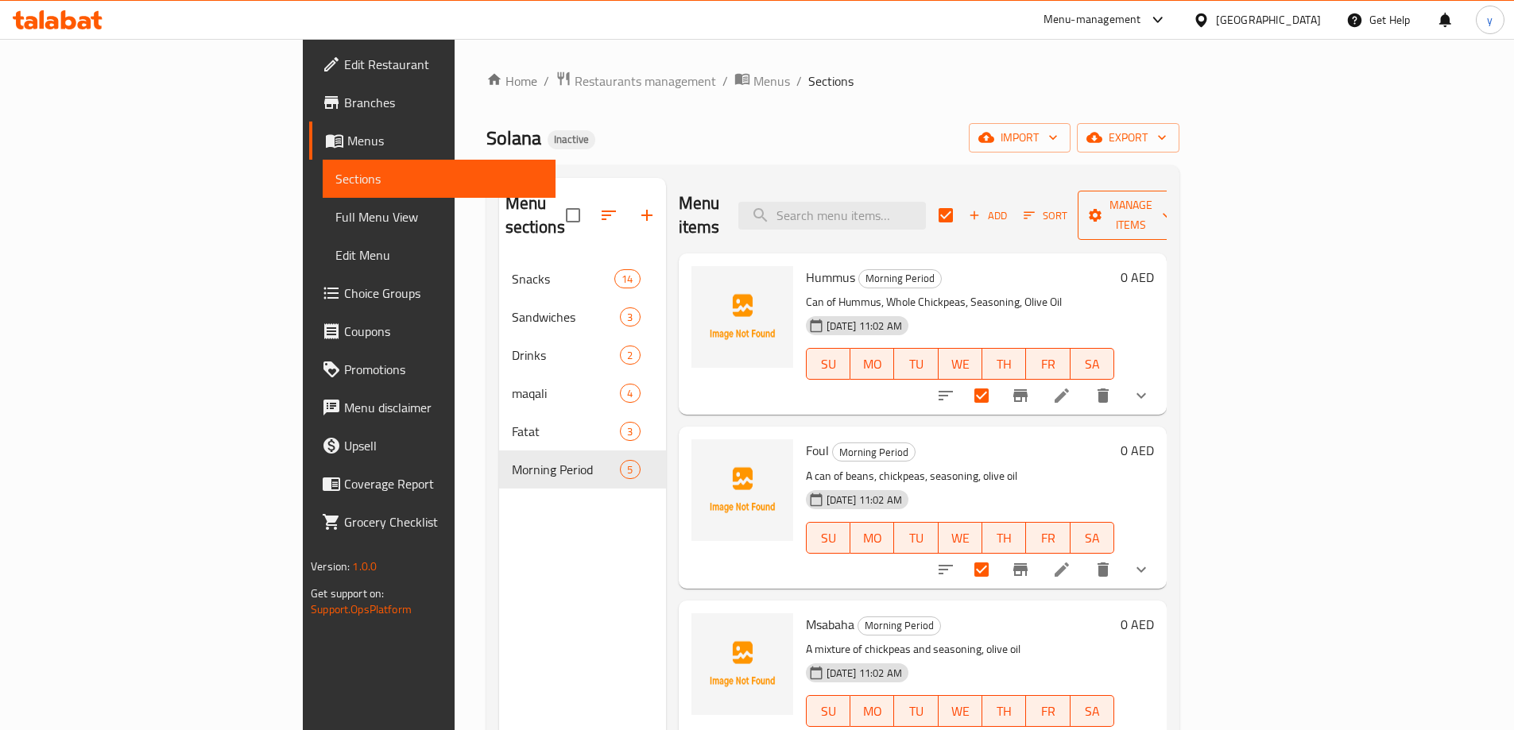
click at [1172, 202] on span "Manage items" at bounding box center [1131, 216] width 81 height 40
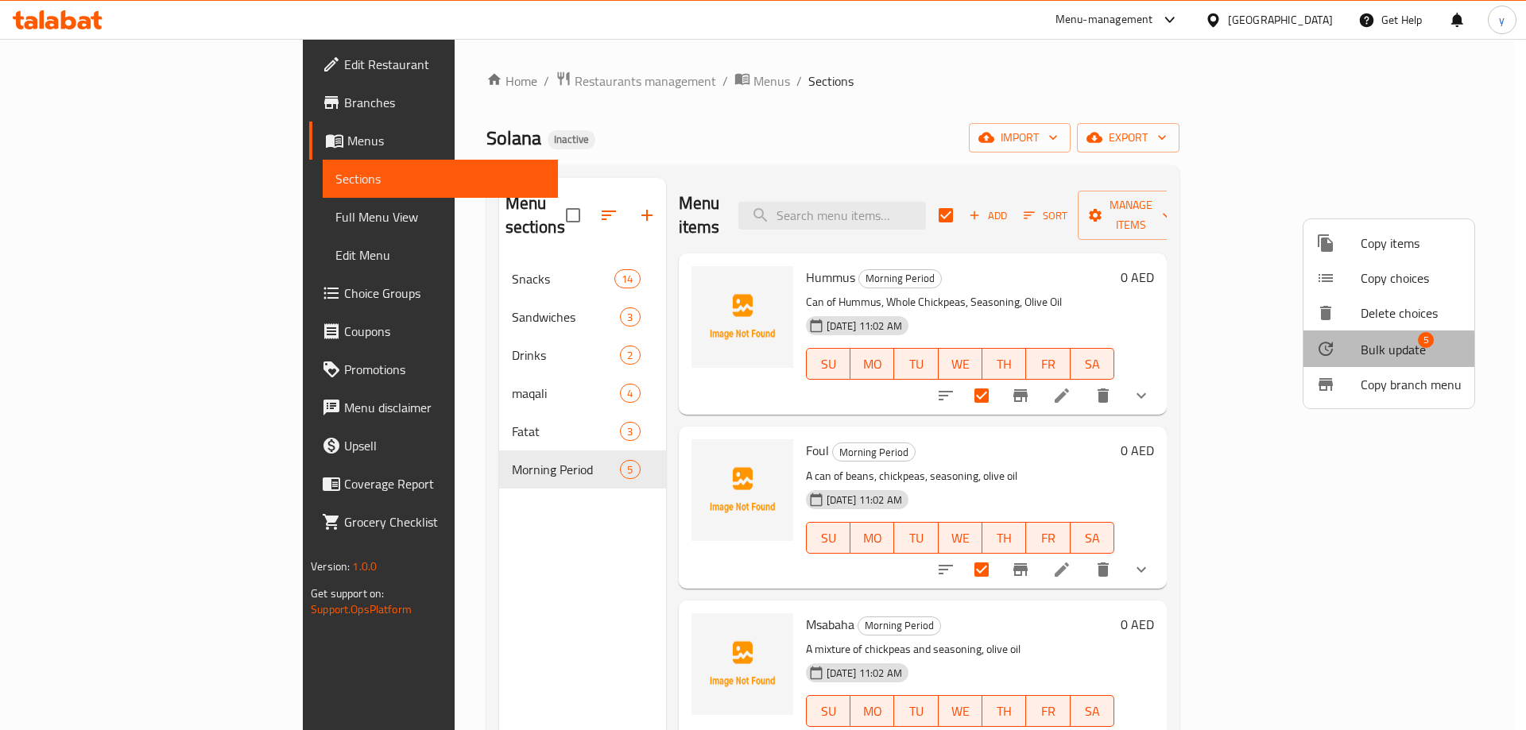
click at [1373, 351] on span "Bulk update" at bounding box center [1393, 349] width 65 height 19
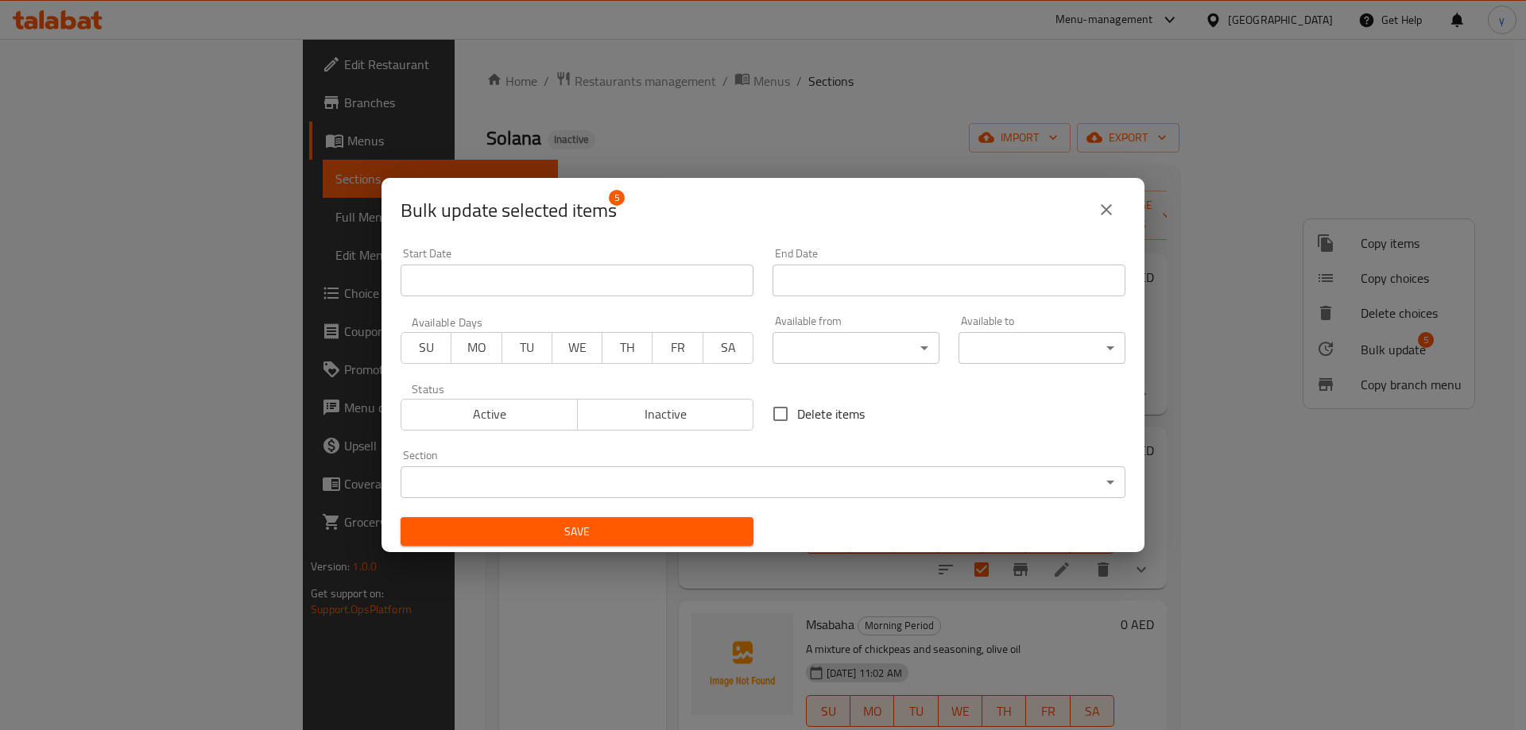
click at [816, 358] on body "​ Menu-management [GEOGRAPHIC_DATA] Get Help y Edit Restaurant Branches Menus S…" at bounding box center [763, 385] width 1526 height 692
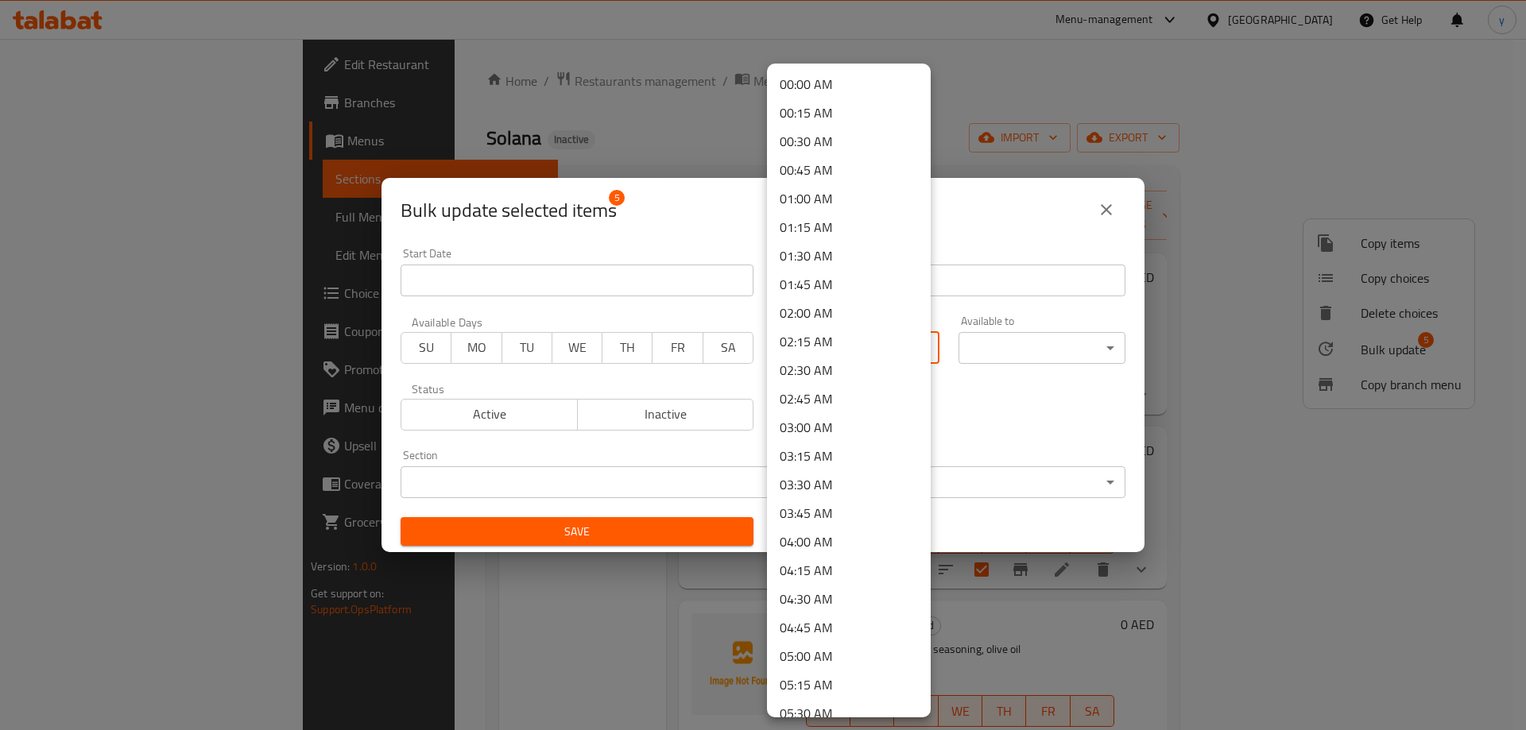
click at [961, 361] on div at bounding box center [763, 365] width 1526 height 730
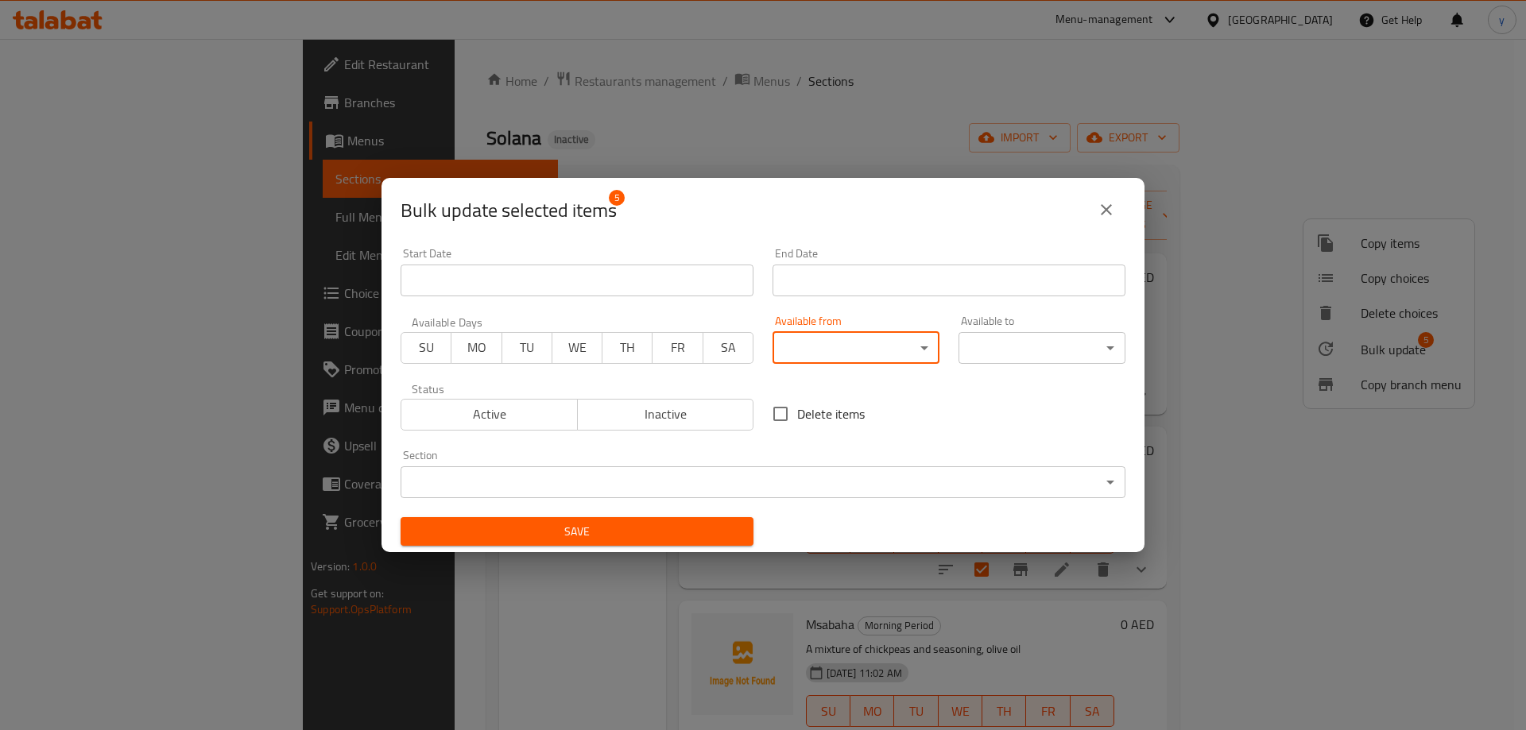
click at [1114, 209] on icon "close" at bounding box center [1106, 209] width 19 height 19
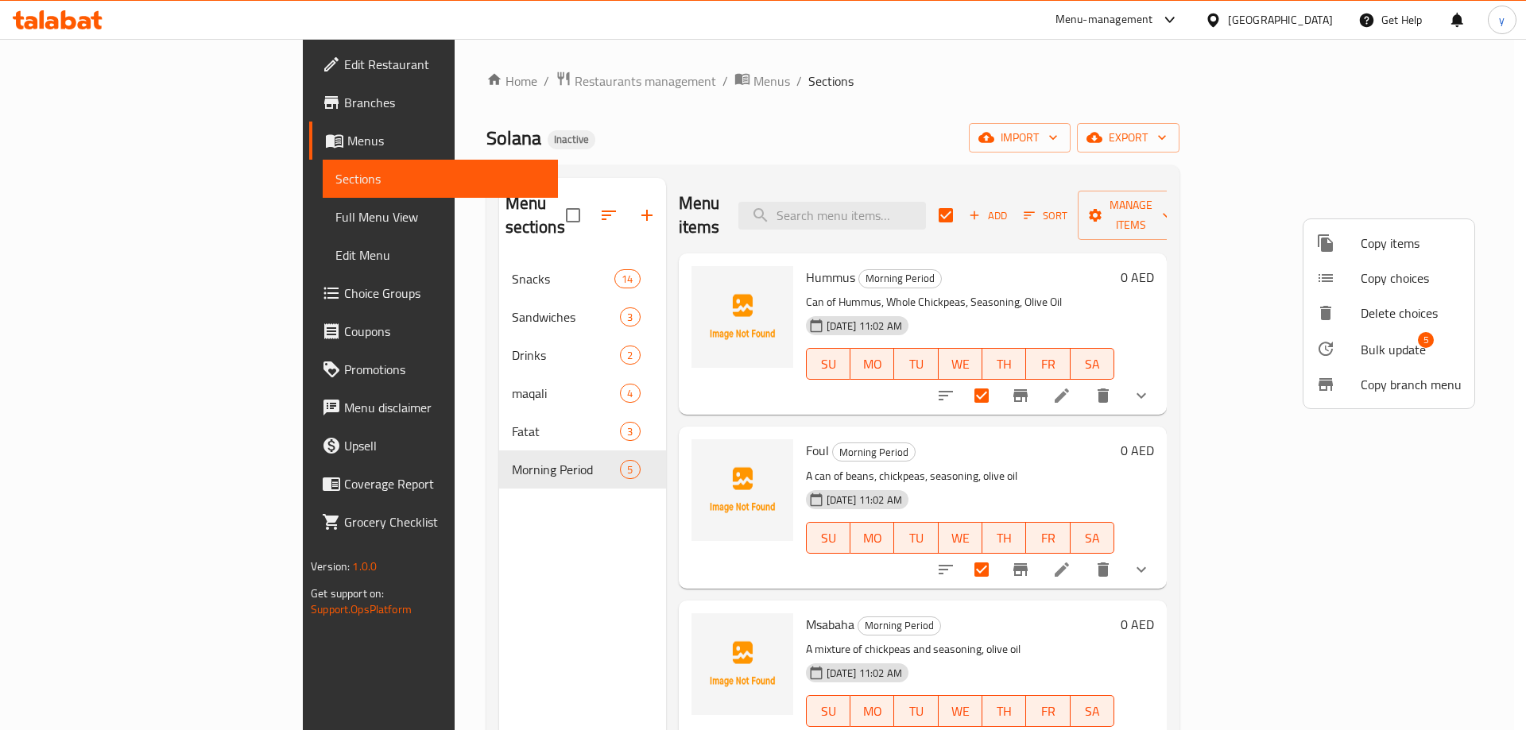
click at [1225, 452] on div at bounding box center [763, 365] width 1526 height 730
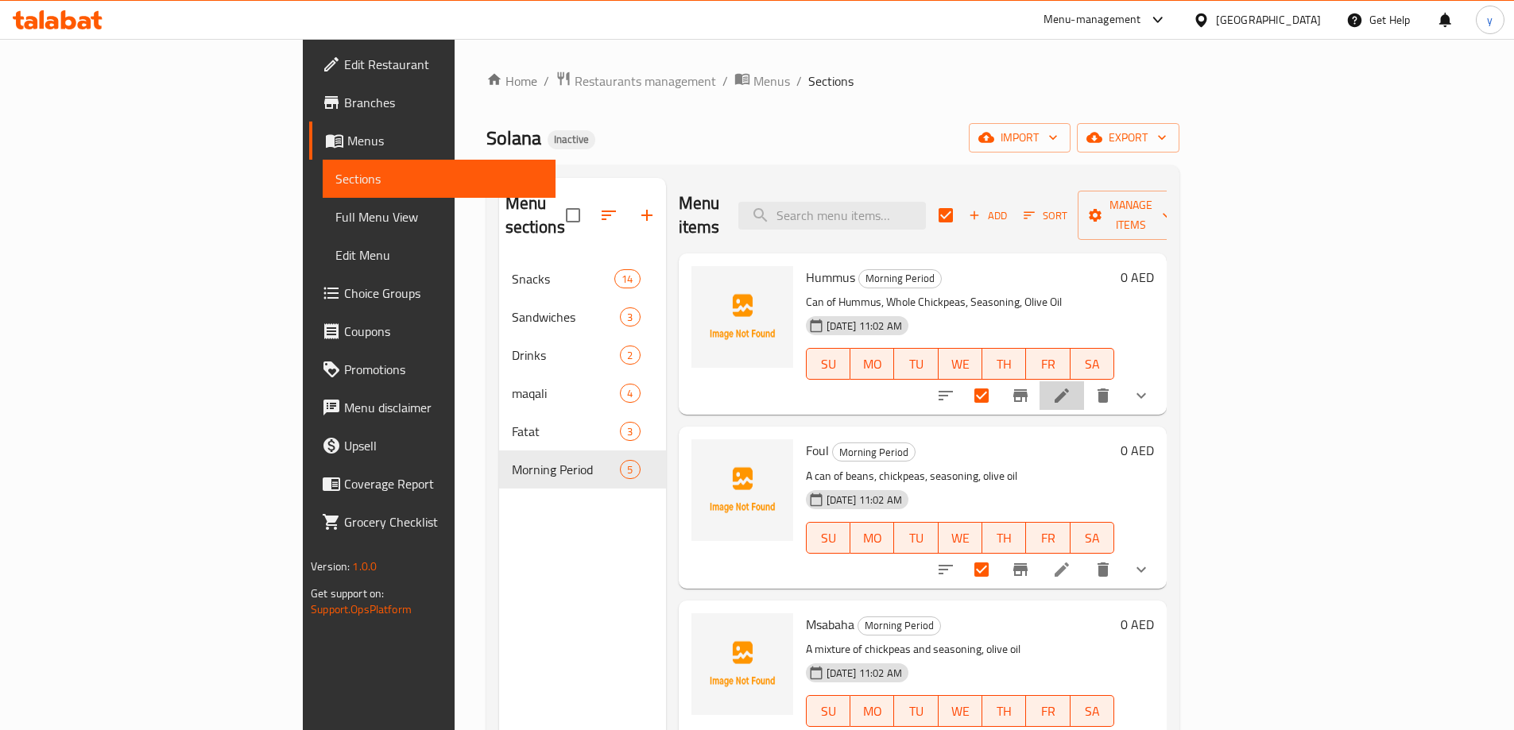
click at [1071, 386] on icon at bounding box center [1061, 395] width 19 height 19
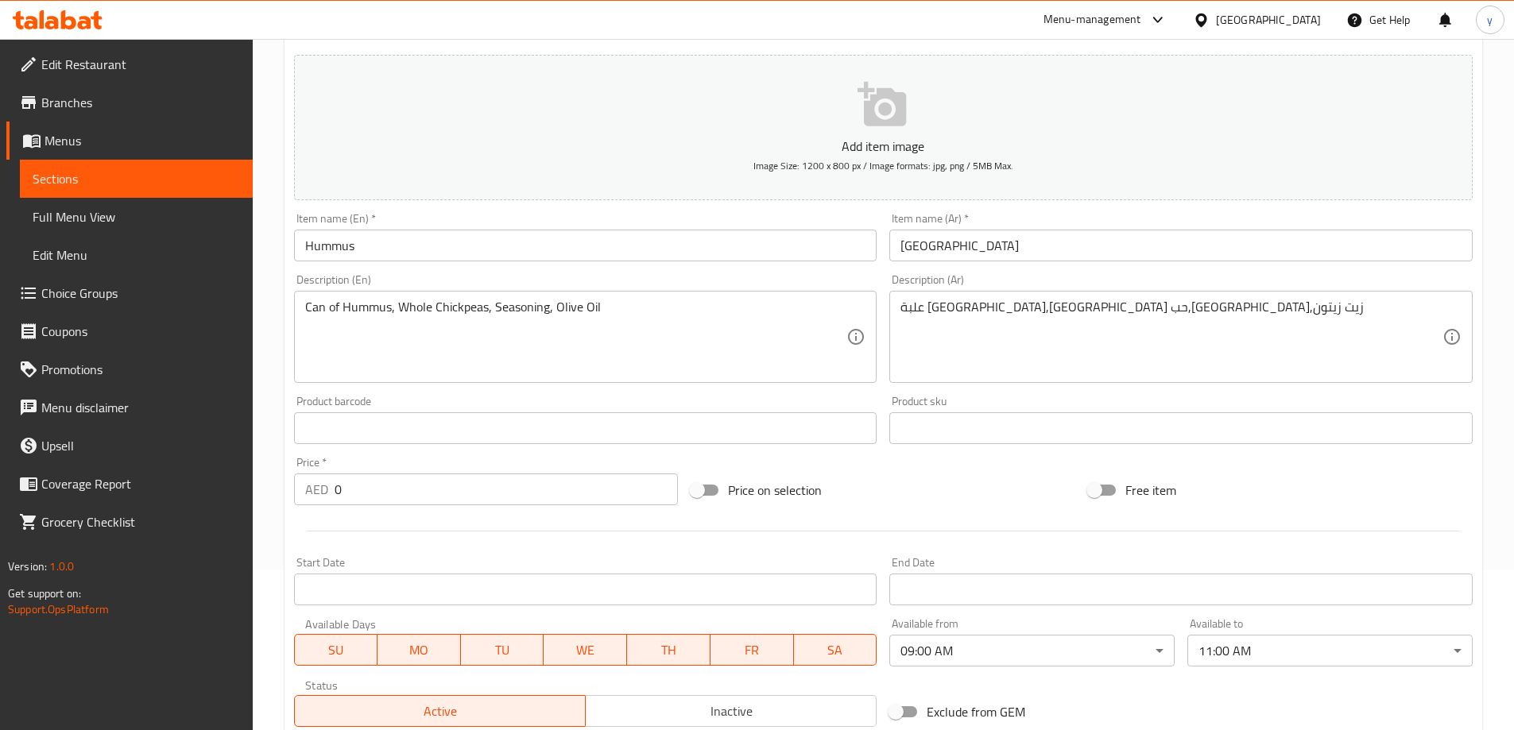
scroll to position [130, 0]
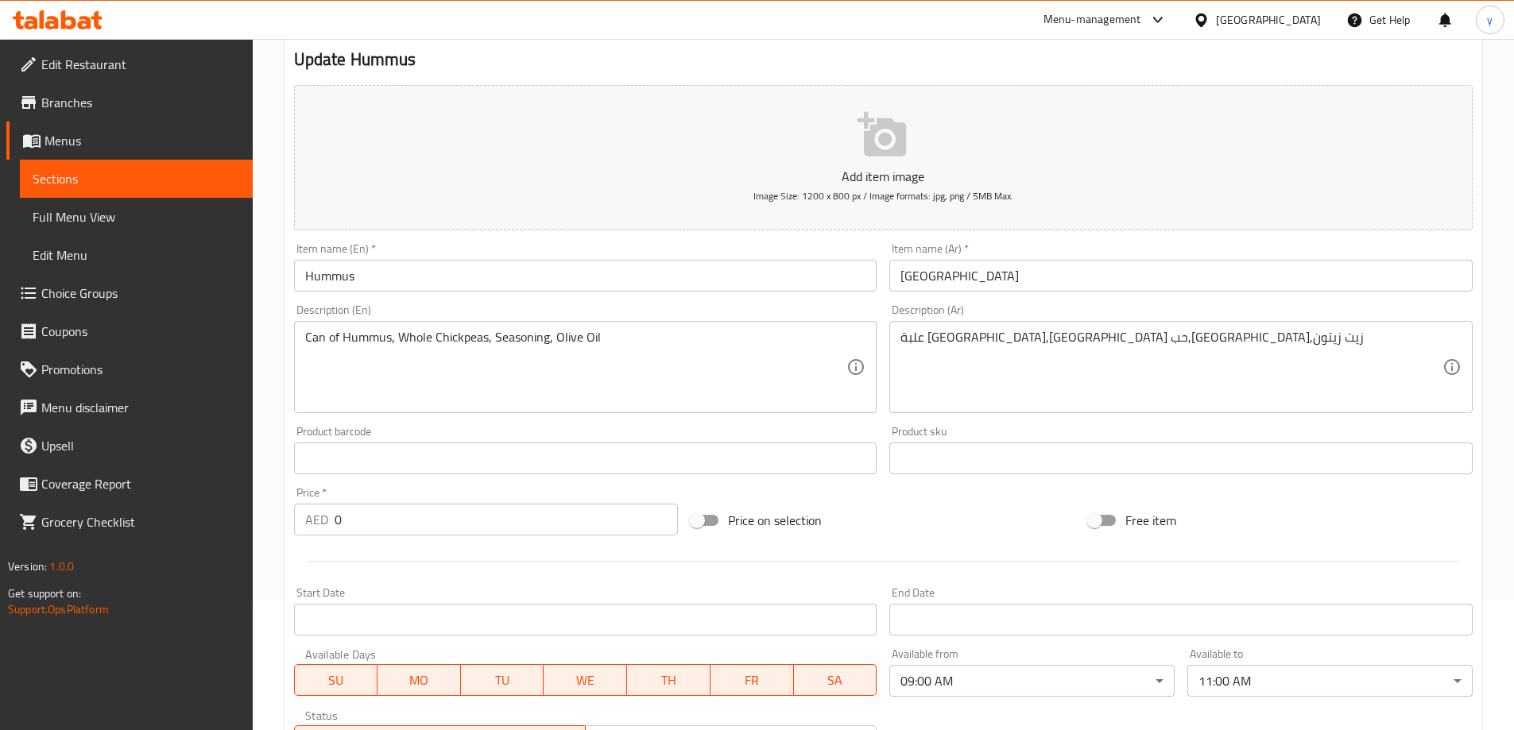
click at [134, 174] on span "Sections" at bounding box center [136, 178] width 207 height 19
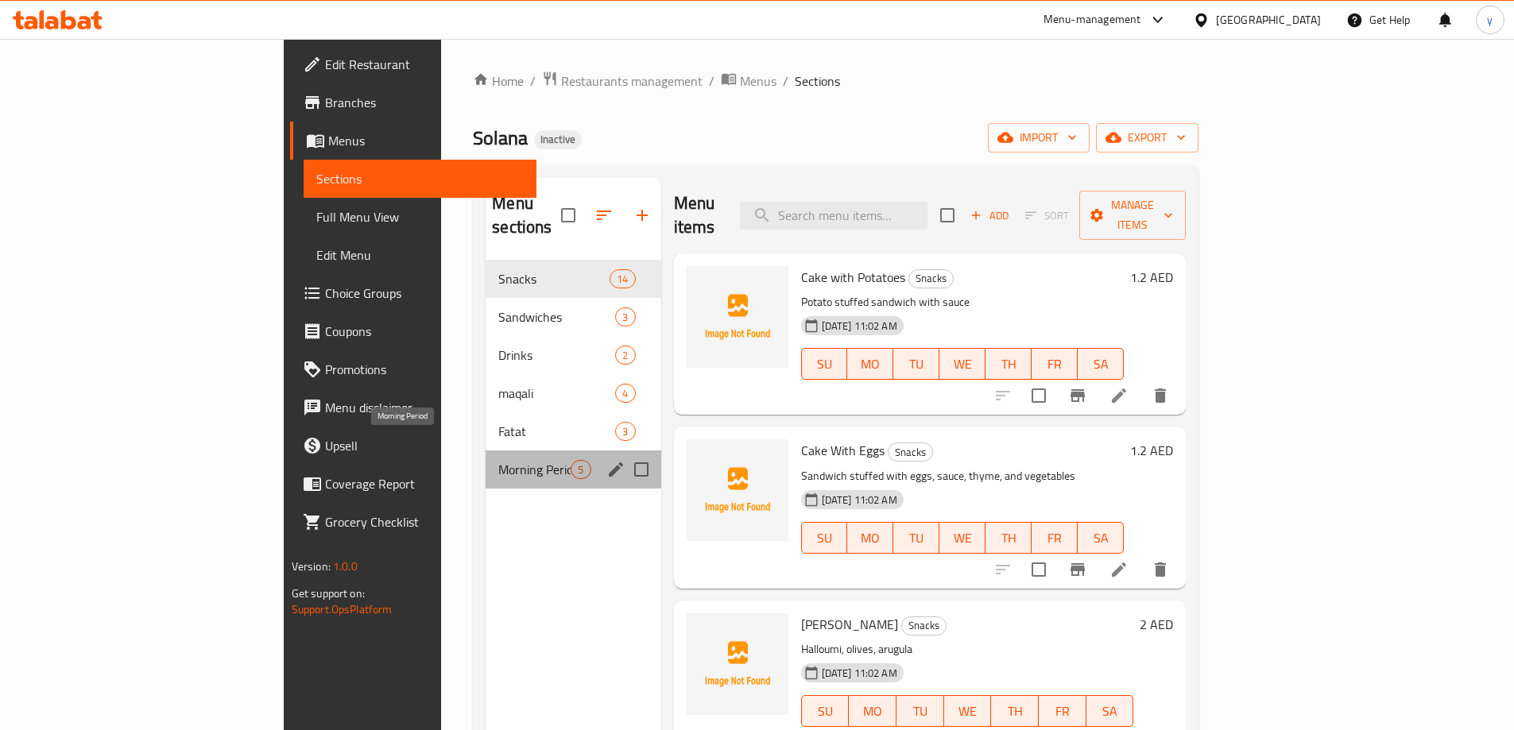
click at [498, 460] on span "Morning Period" at bounding box center [534, 469] width 72 height 19
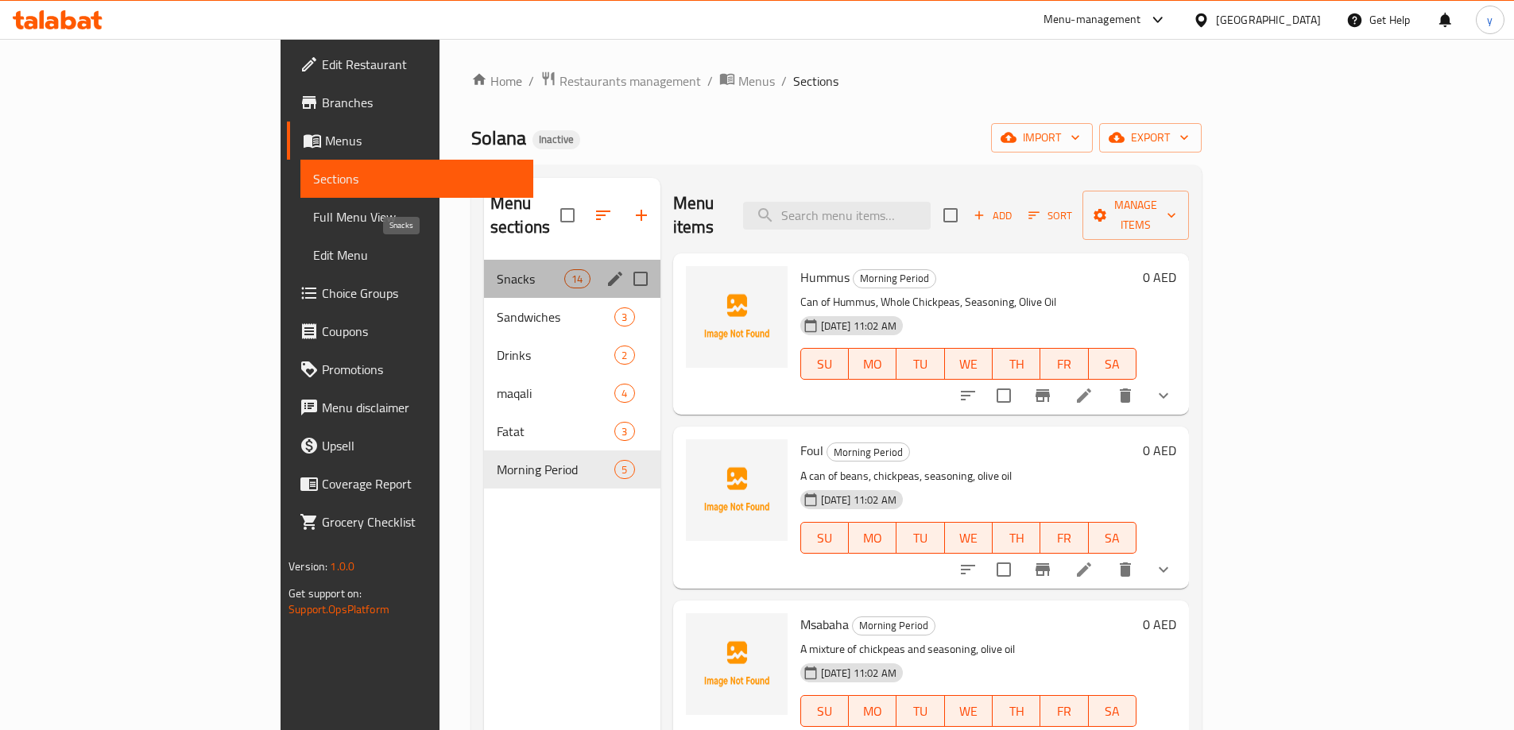
click at [497, 269] on span "Snacks" at bounding box center [531, 278] width 68 height 19
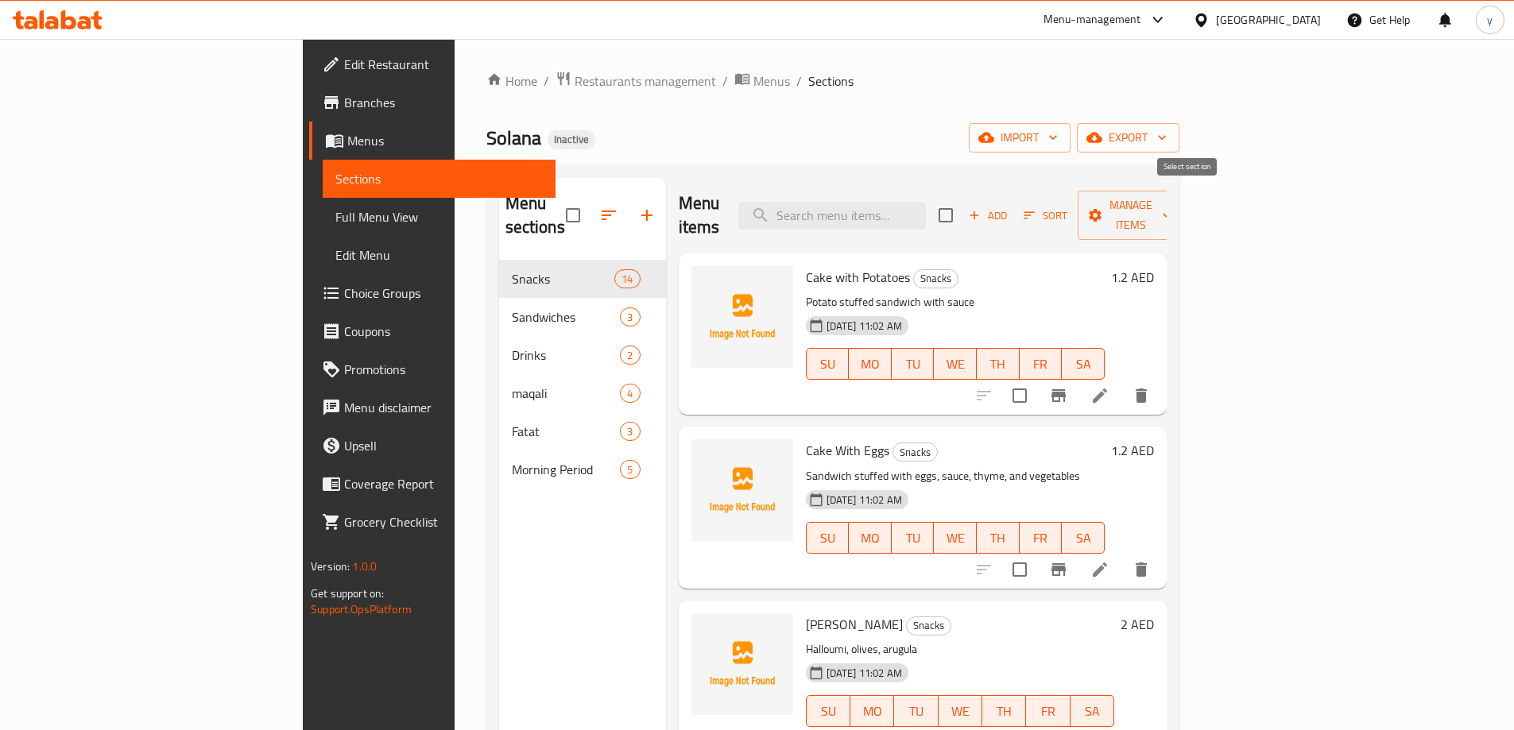
click at [963, 201] on input "checkbox" at bounding box center [945, 215] width 33 height 33
checkbox input "true"
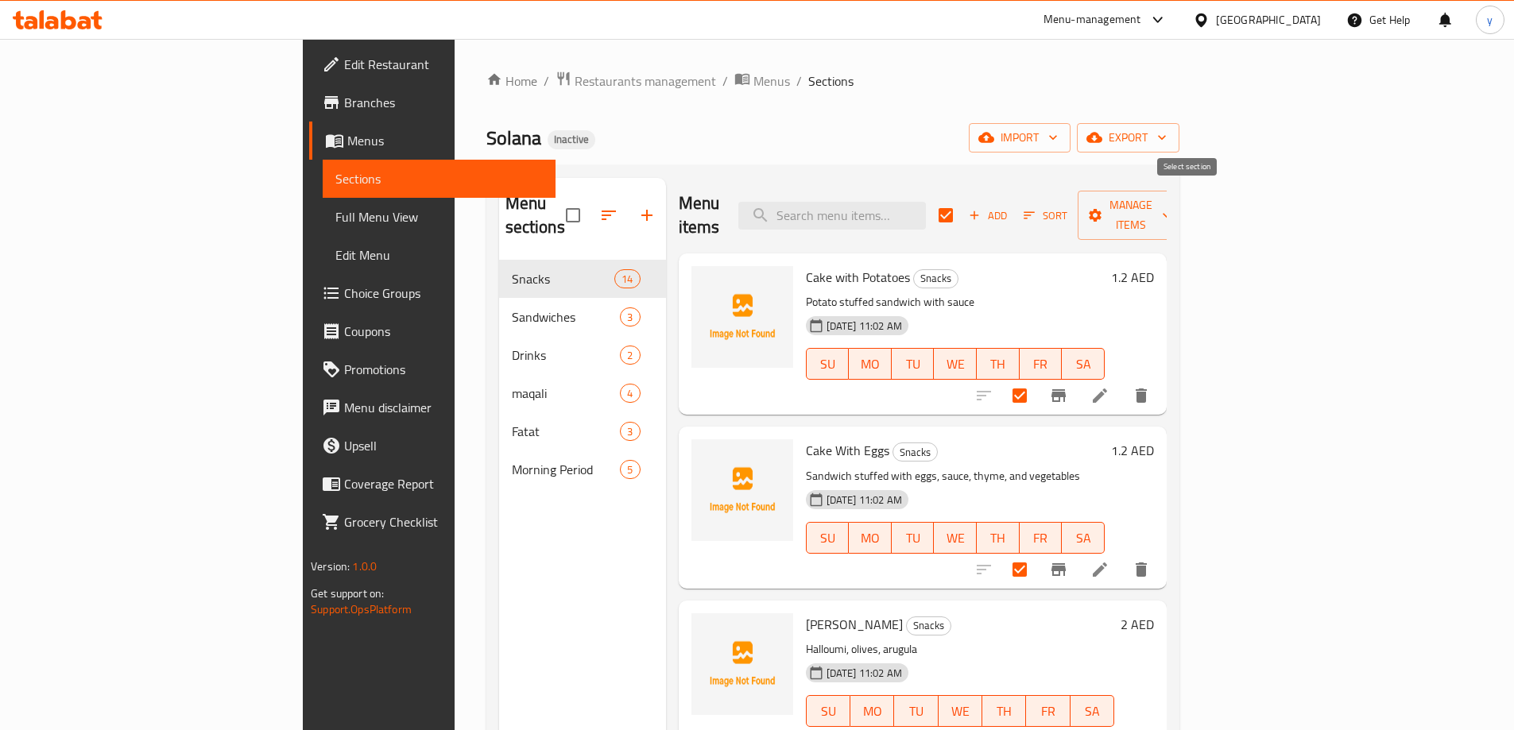
checkbox input "true"
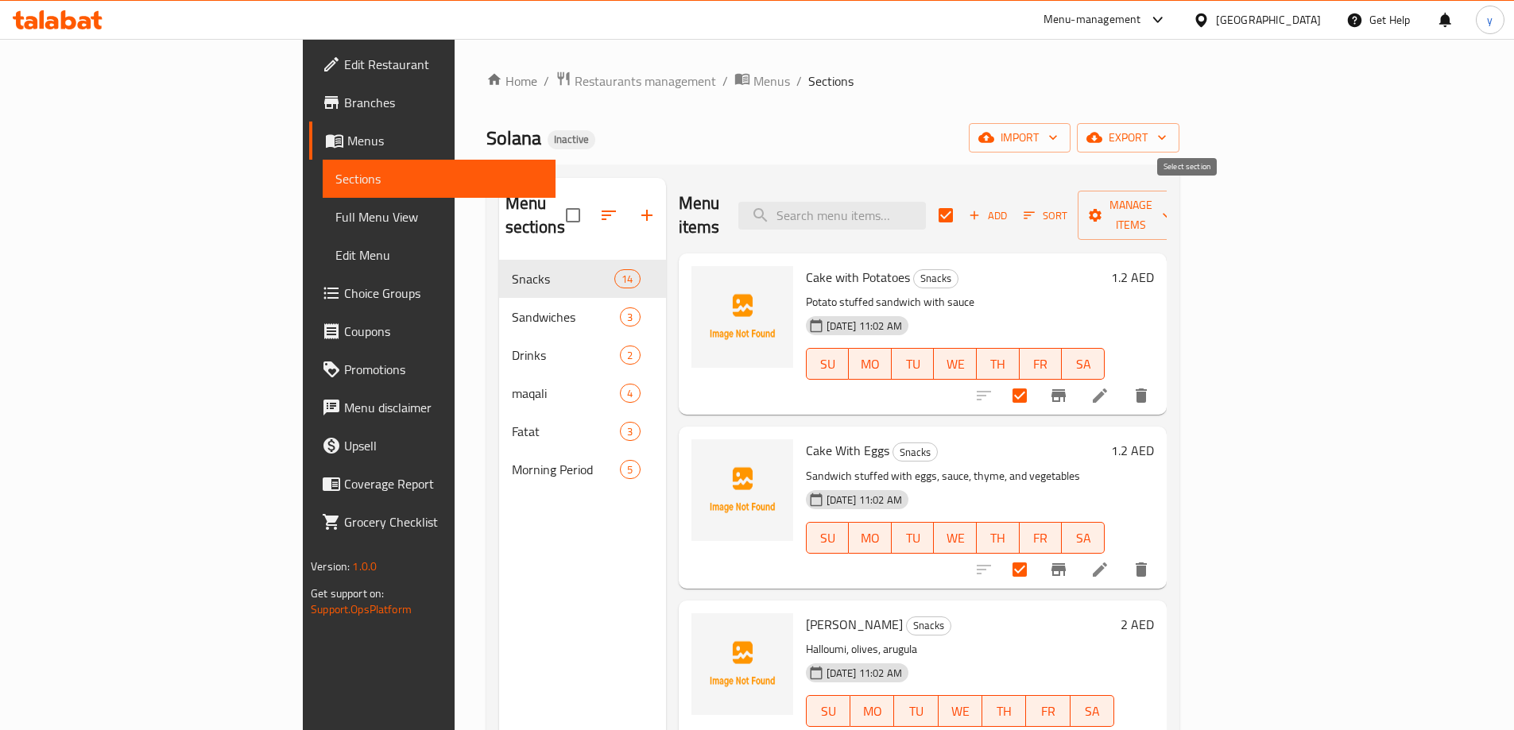
checkbox input "true"
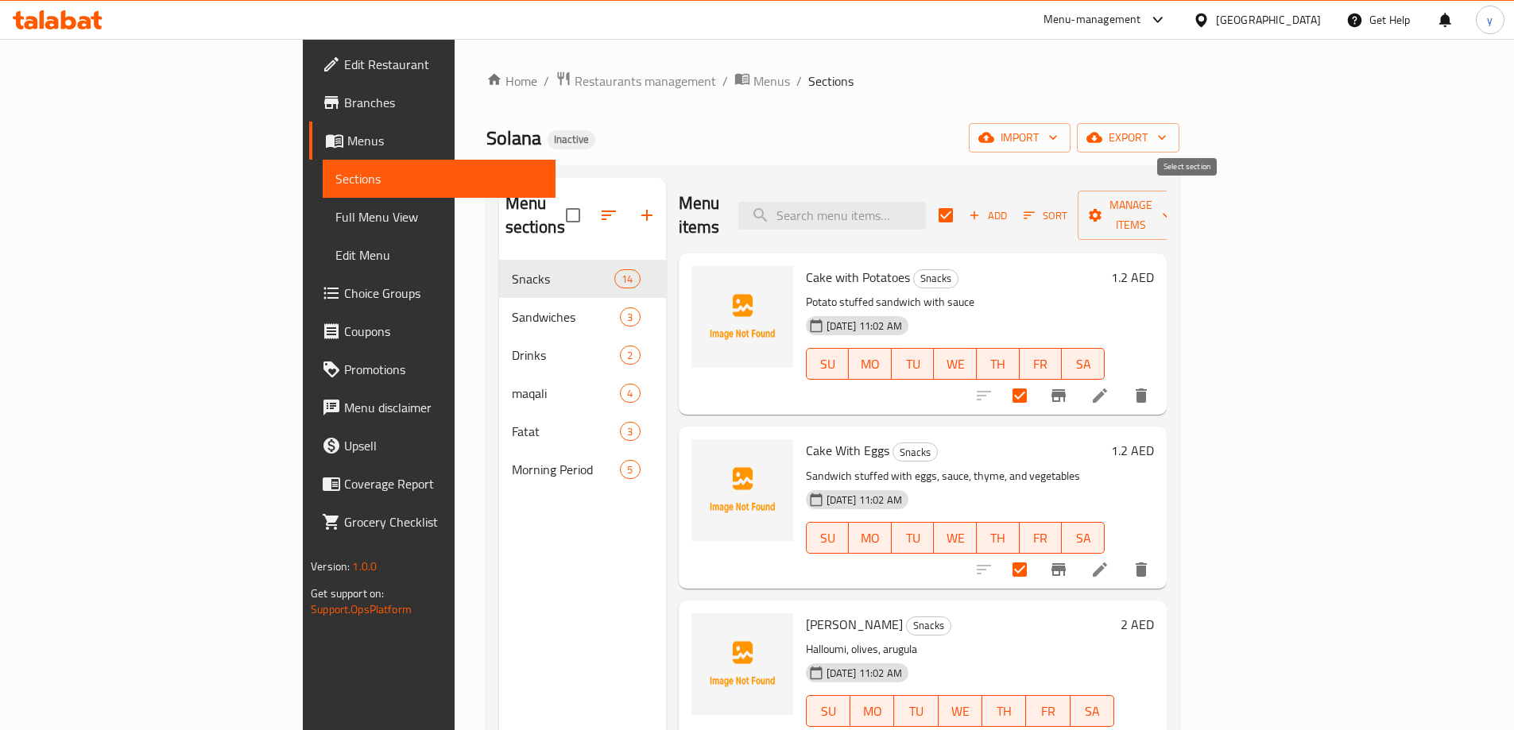
checkbox input "true"
click at [963, 214] on input "checkbox" at bounding box center [945, 215] width 33 height 33
checkbox input "false"
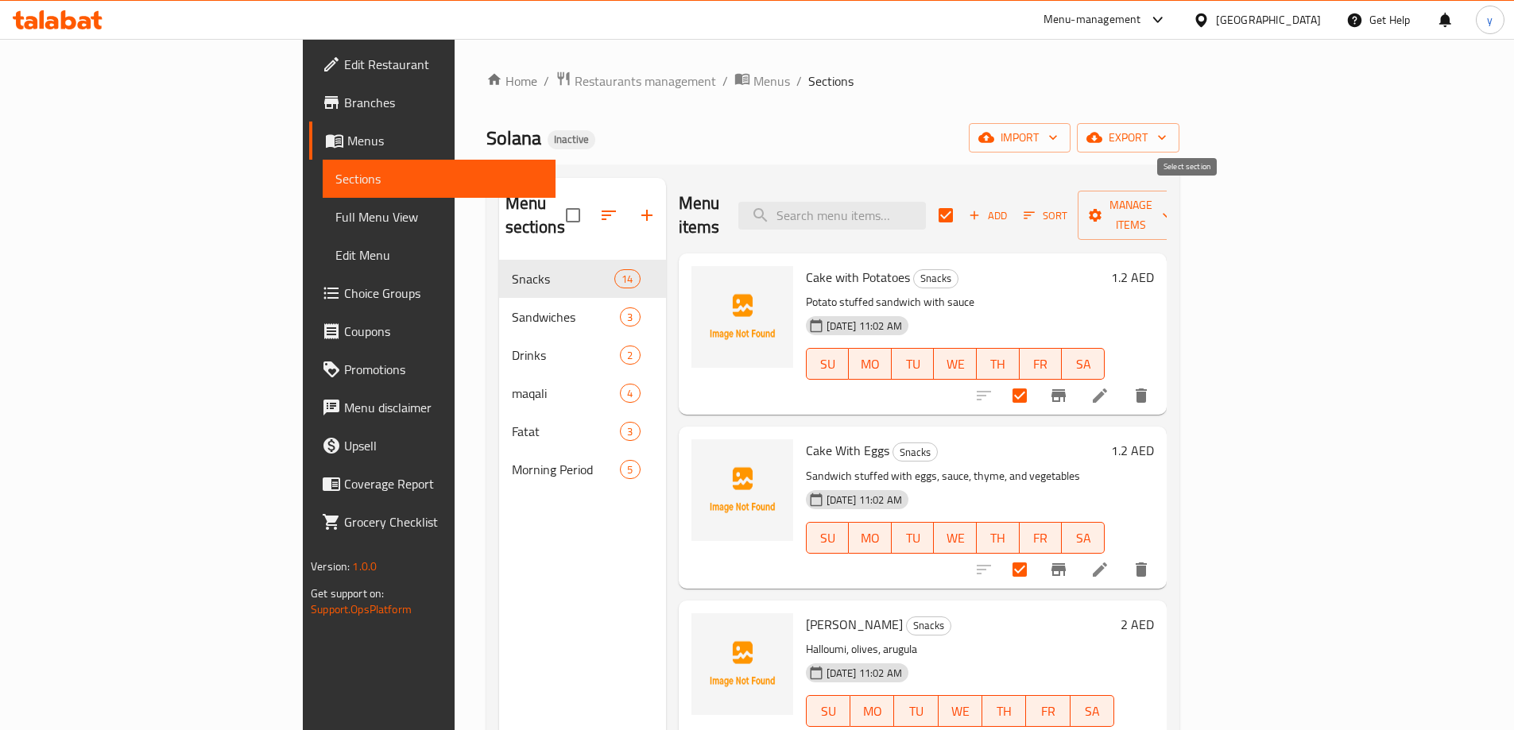
checkbox input "false"
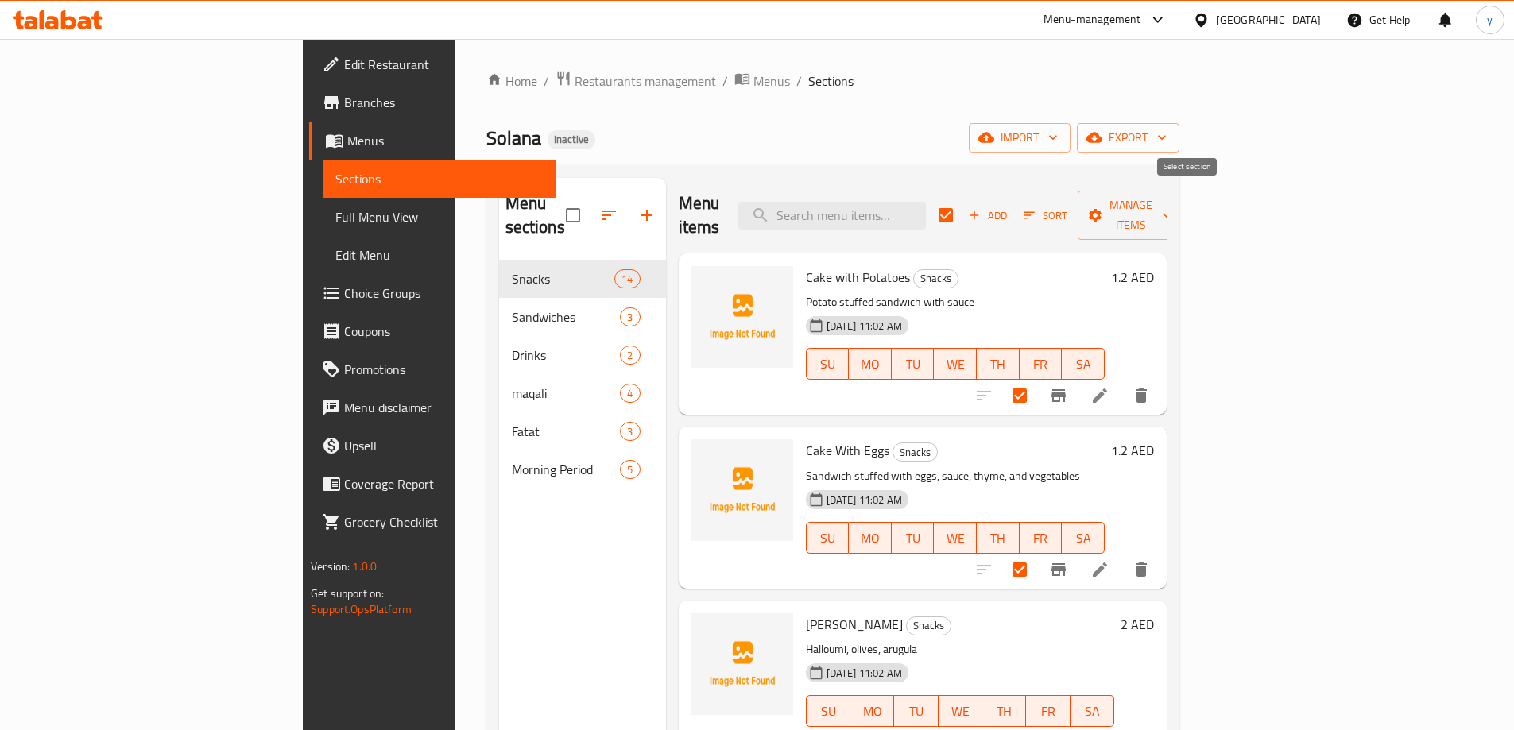
checkbox input "false"
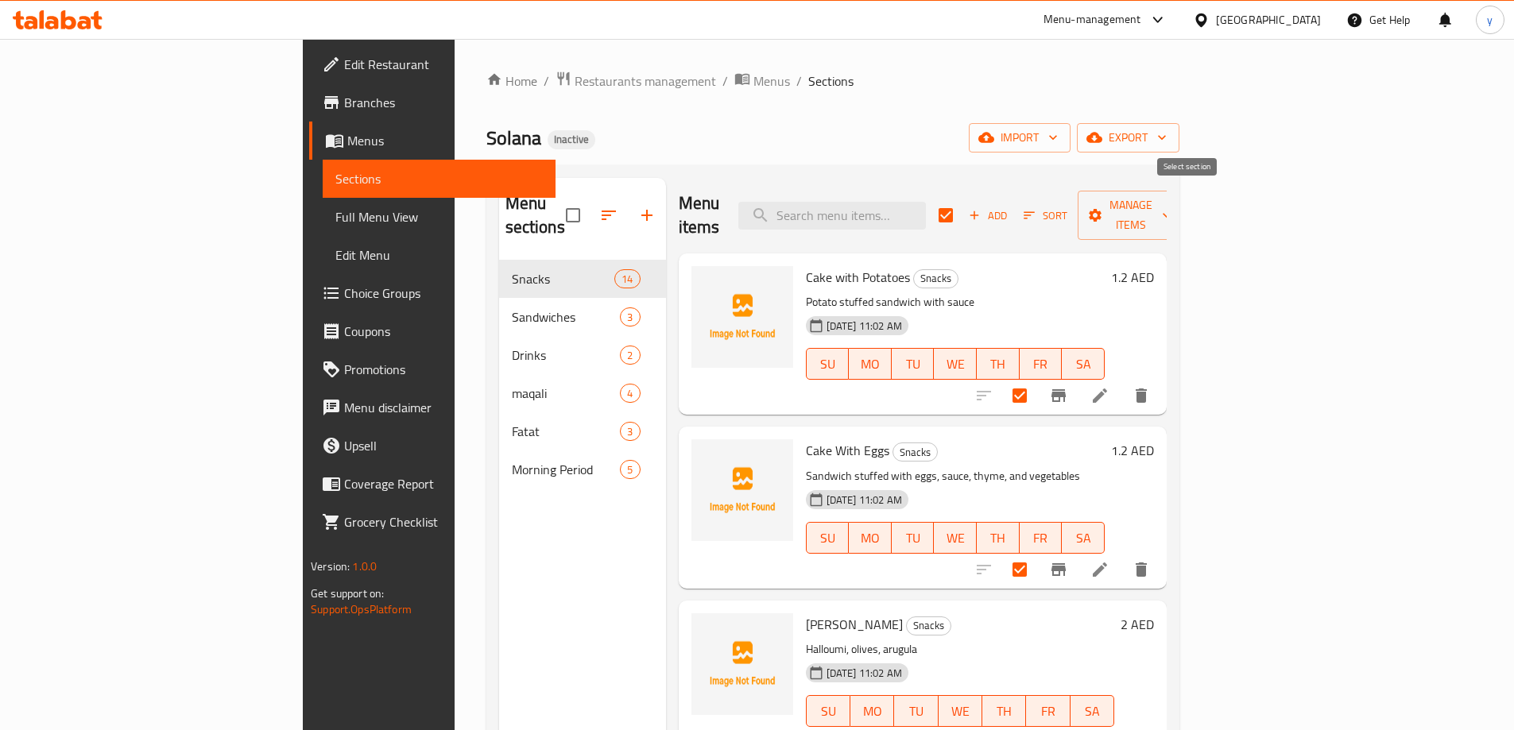
checkbox input "false"
click at [1122, 382] on li at bounding box center [1100, 396] width 45 height 29
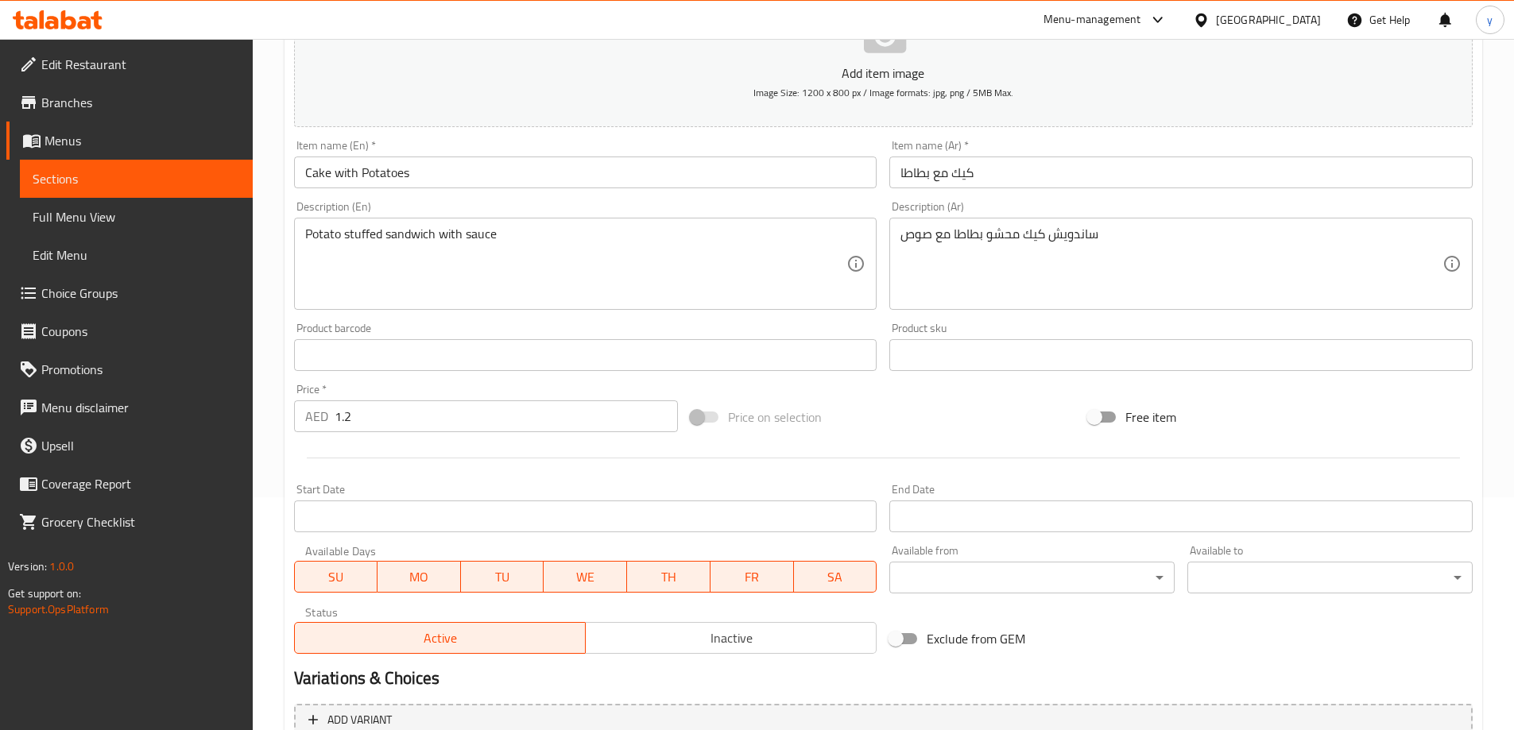
scroll to position [62, 0]
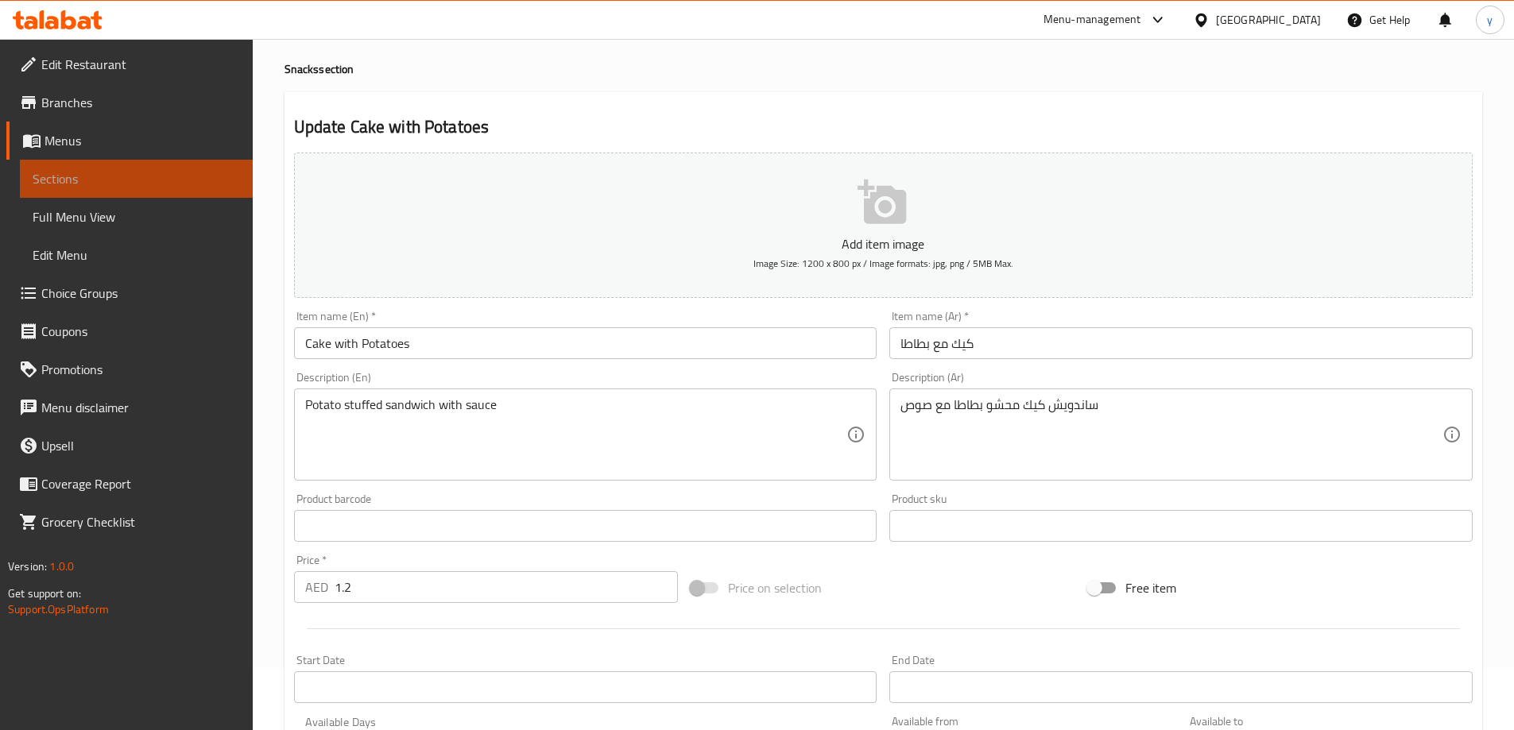
click at [93, 184] on span "Sections" at bounding box center [136, 178] width 207 height 19
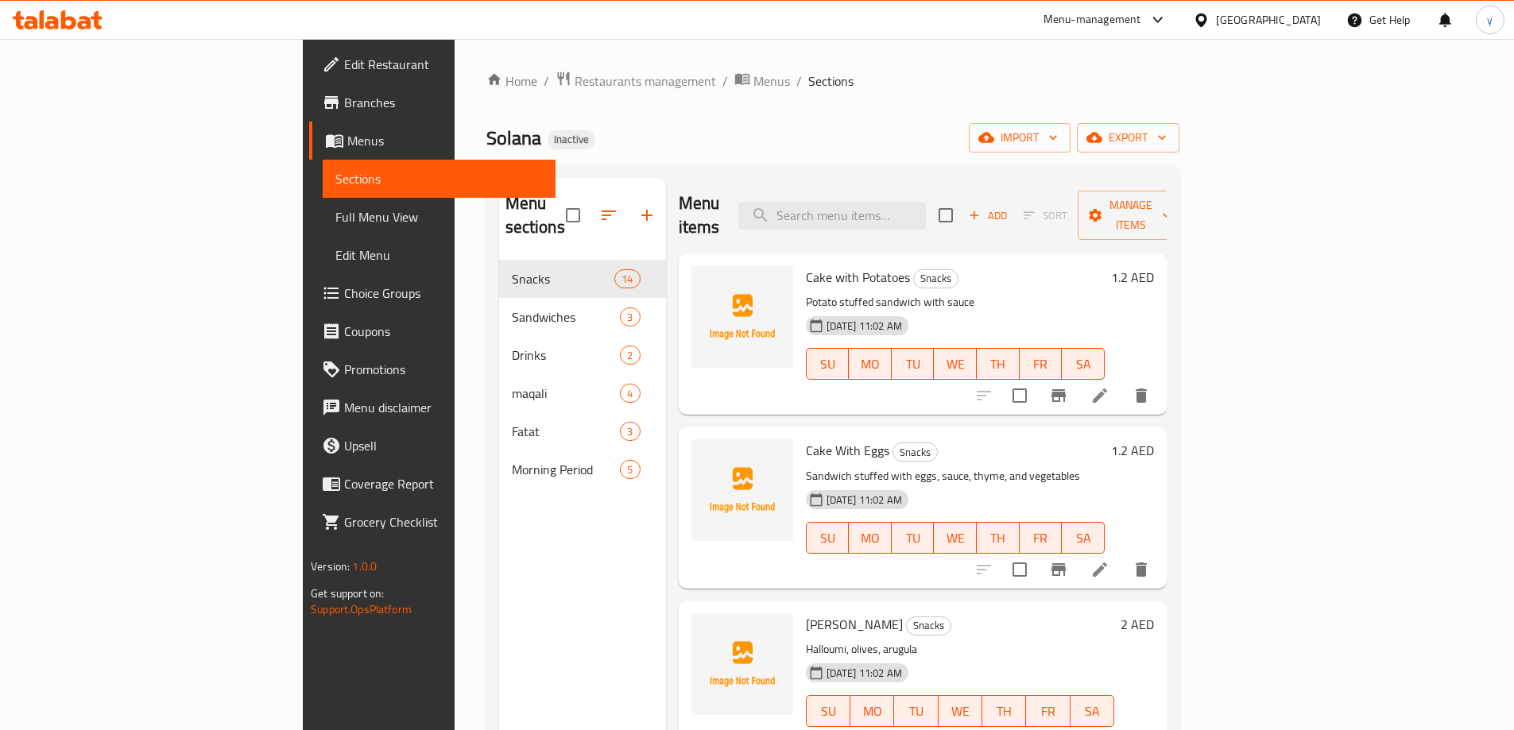
click at [335, 214] on span "Full Menu View" at bounding box center [438, 216] width 207 height 19
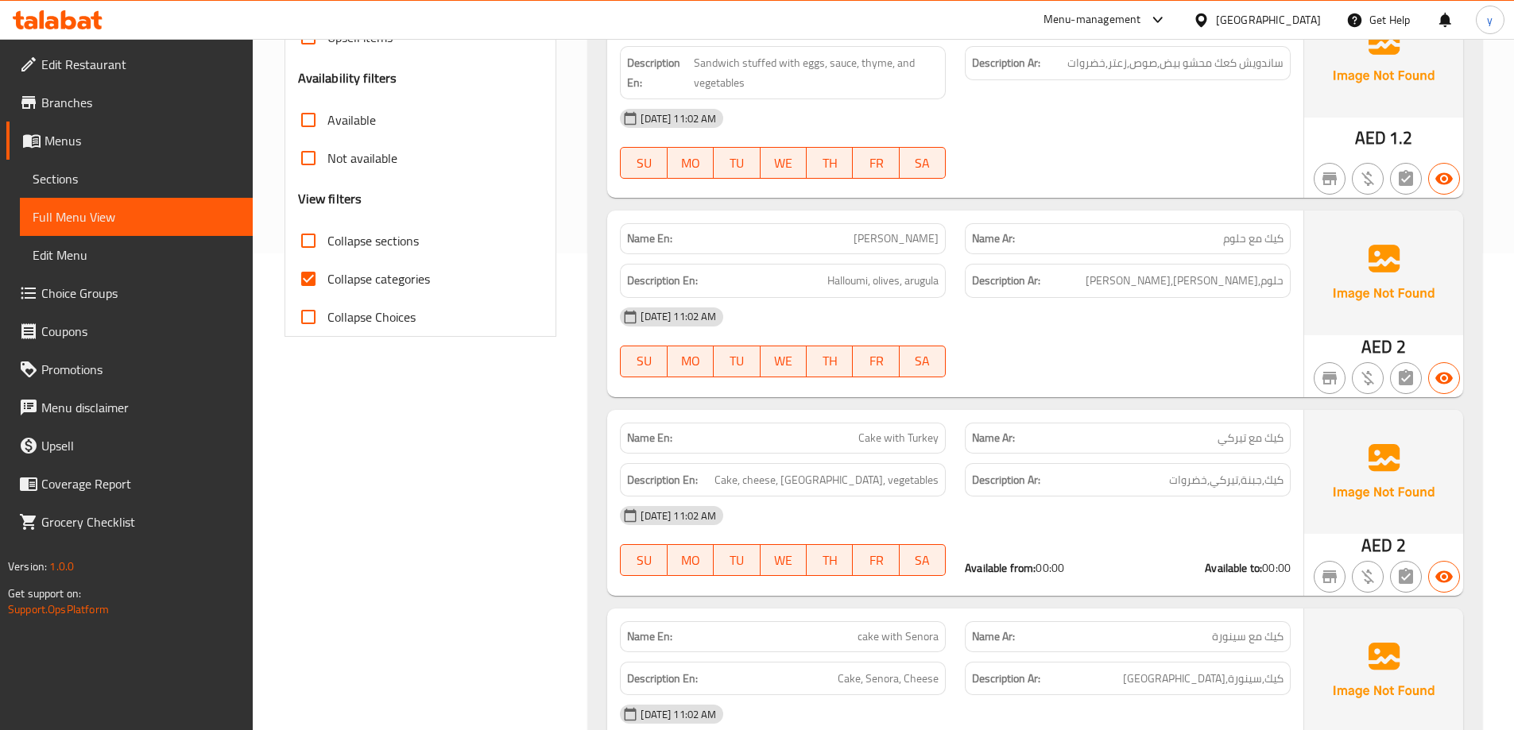
click at [381, 284] on span "Collapse categories" at bounding box center [378, 278] width 103 height 19
click at [327, 284] on input "Collapse categories" at bounding box center [308, 279] width 38 height 38
checkbox input "false"
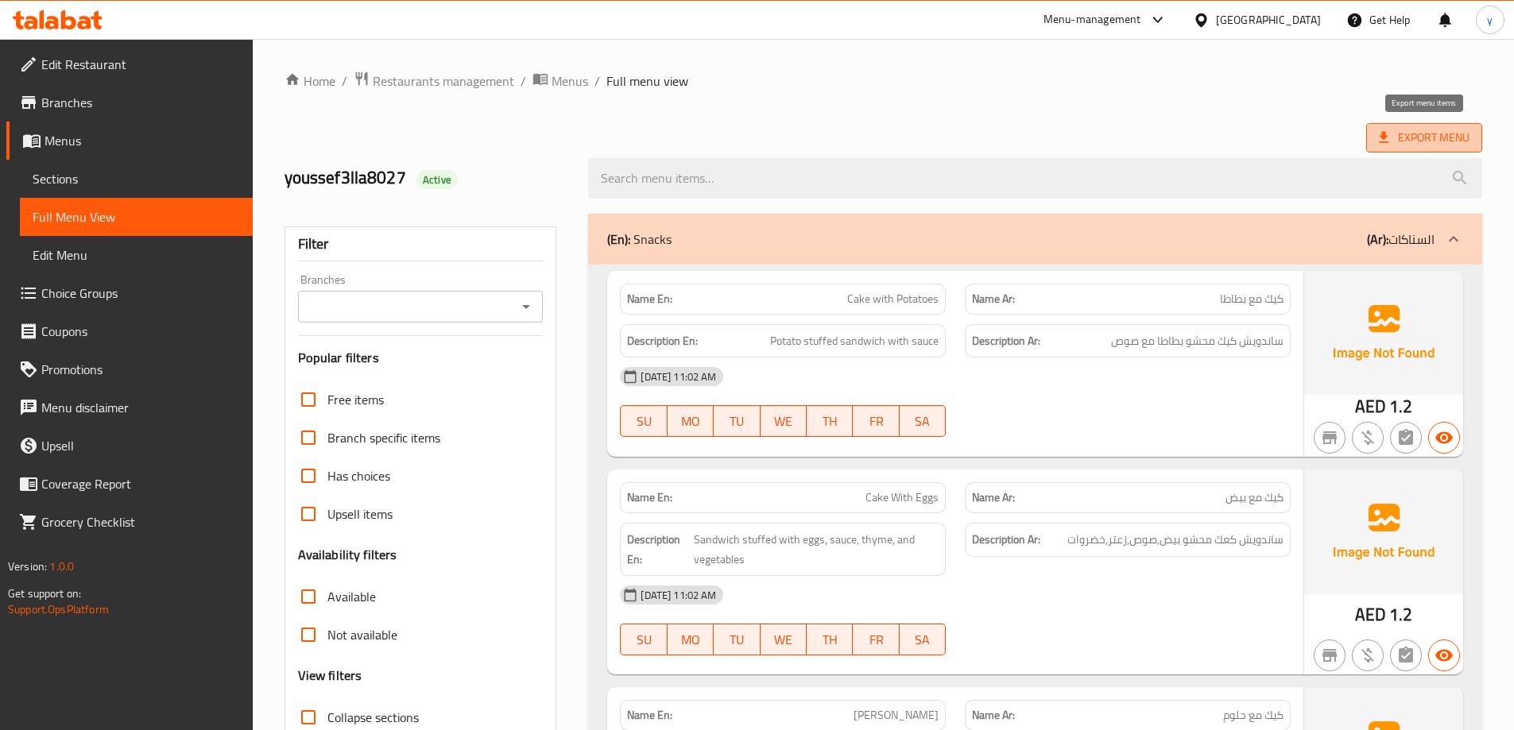
click at [1438, 137] on span "Export Menu" at bounding box center [1424, 138] width 91 height 20
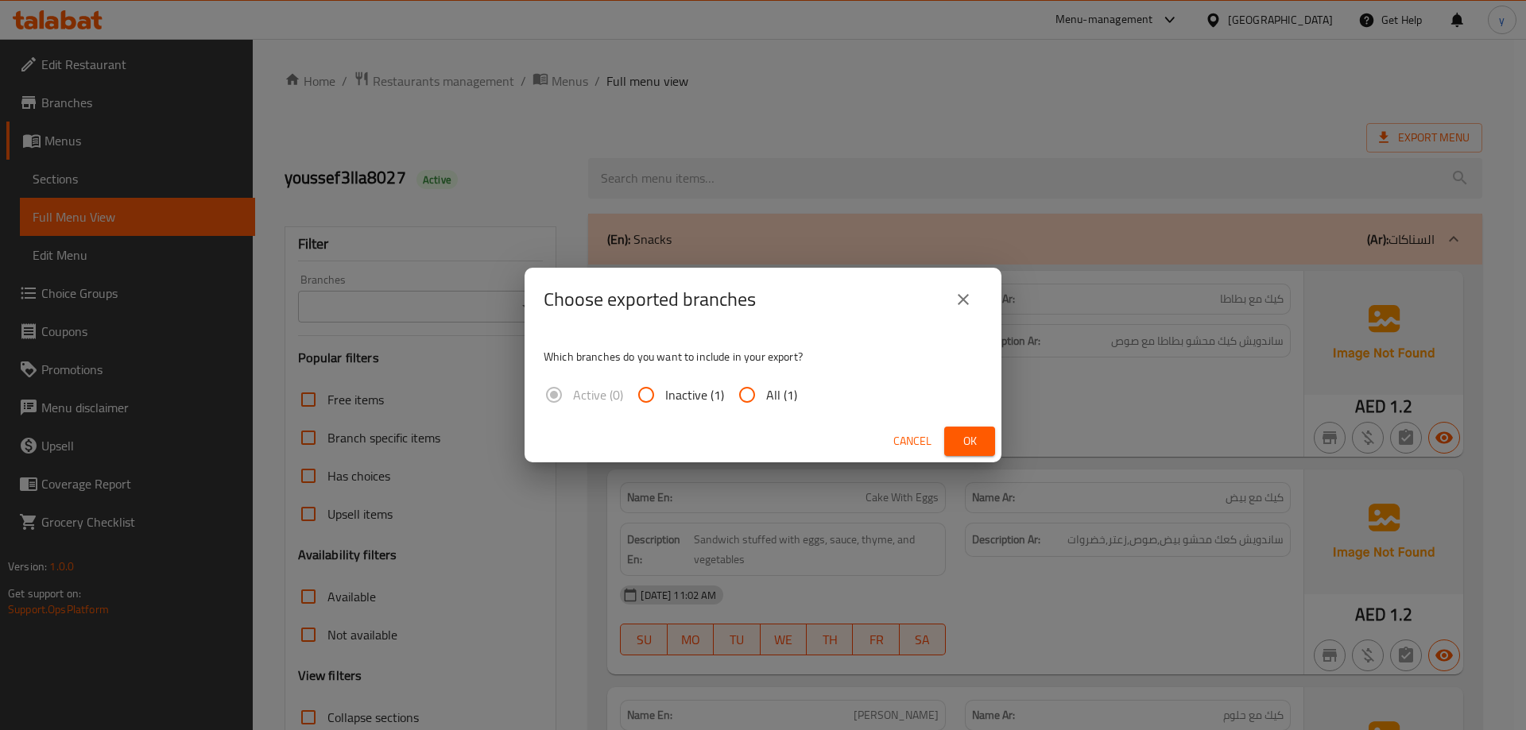
click at [963, 302] on icon "close" at bounding box center [963, 299] width 19 height 19
